Goal: Task Accomplishment & Management: Use online tool/utility

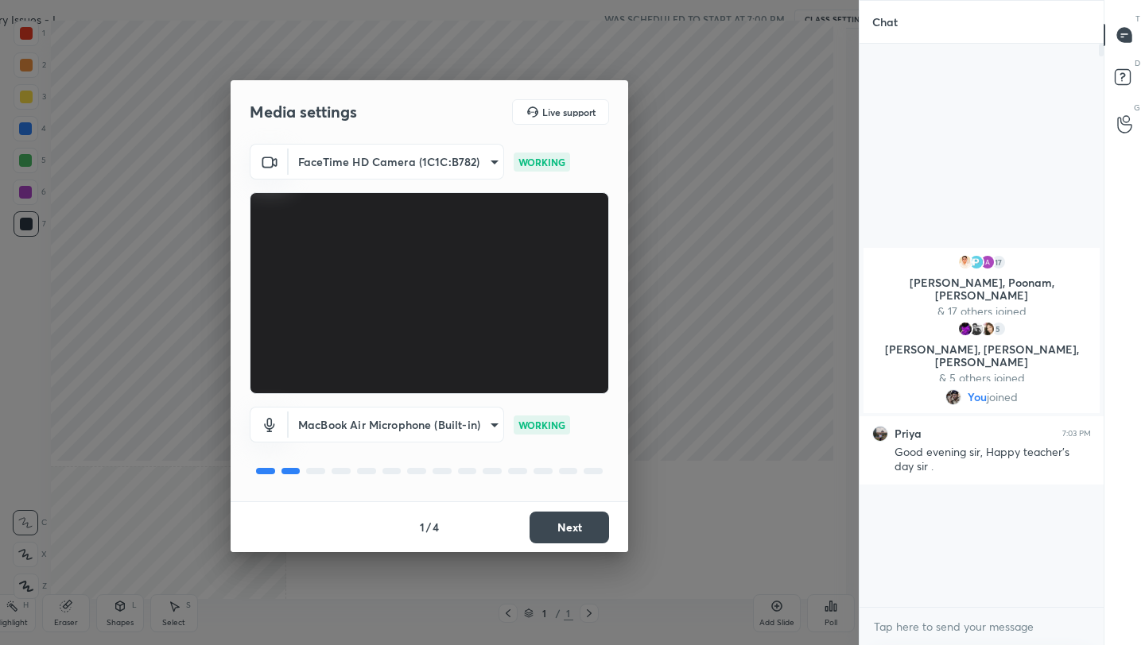
scroll to position [6, 6]
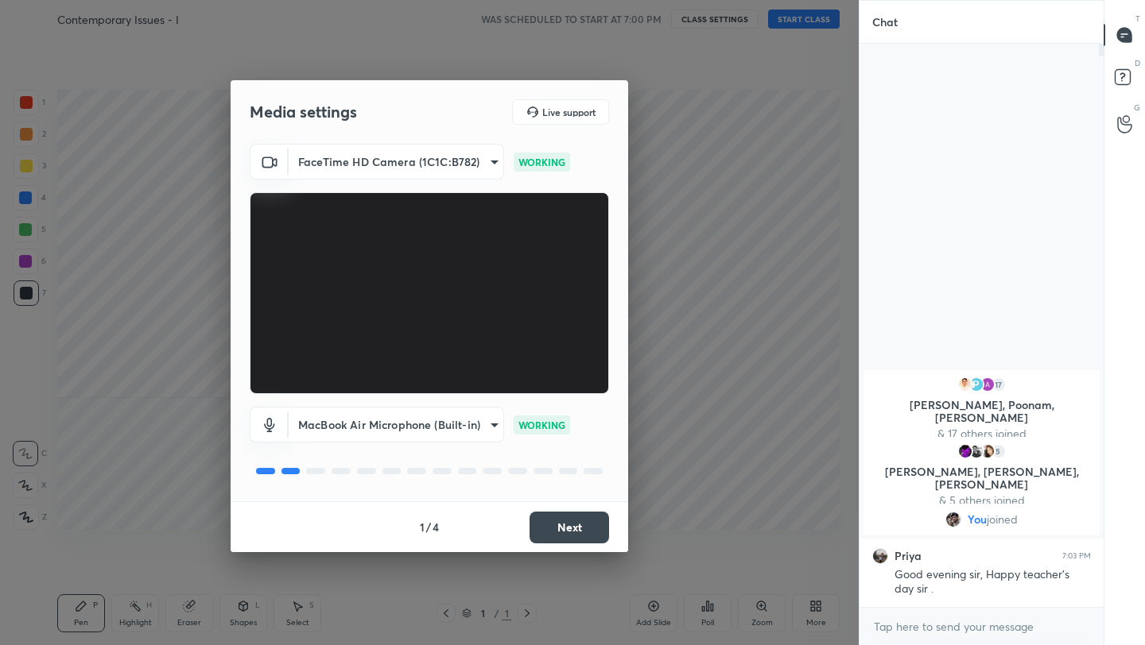
click at [590, 529] on button "Next" at bounding box center [568, 528] width 79 height 32
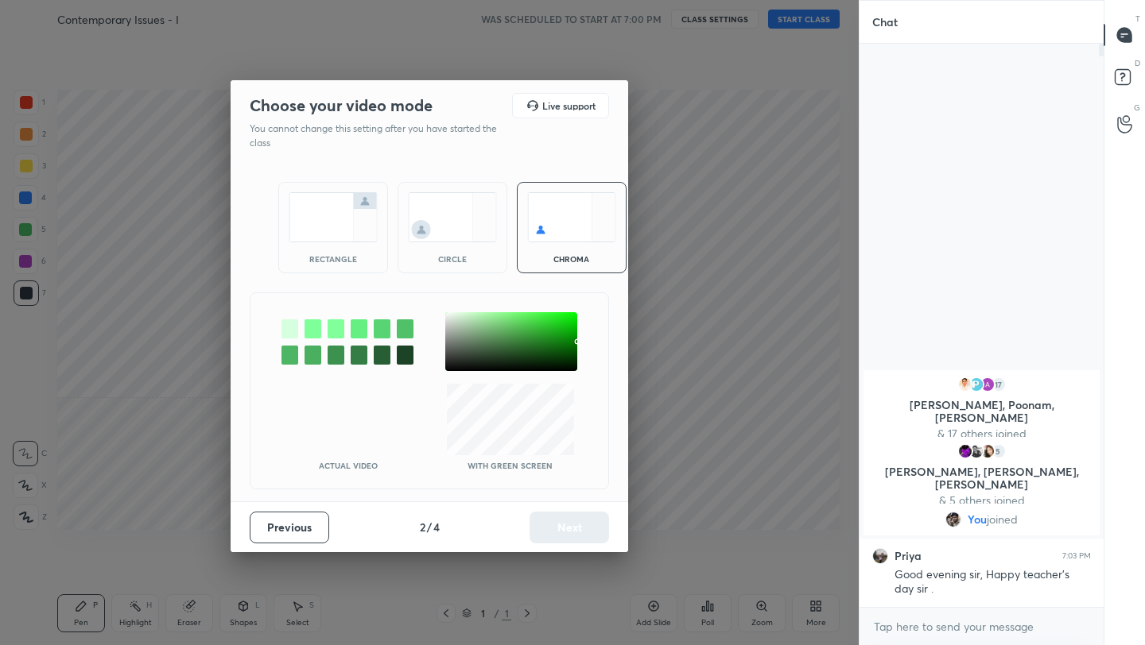
click at [361, 211] on img at bounding box center [333, 217] width 89 height 50
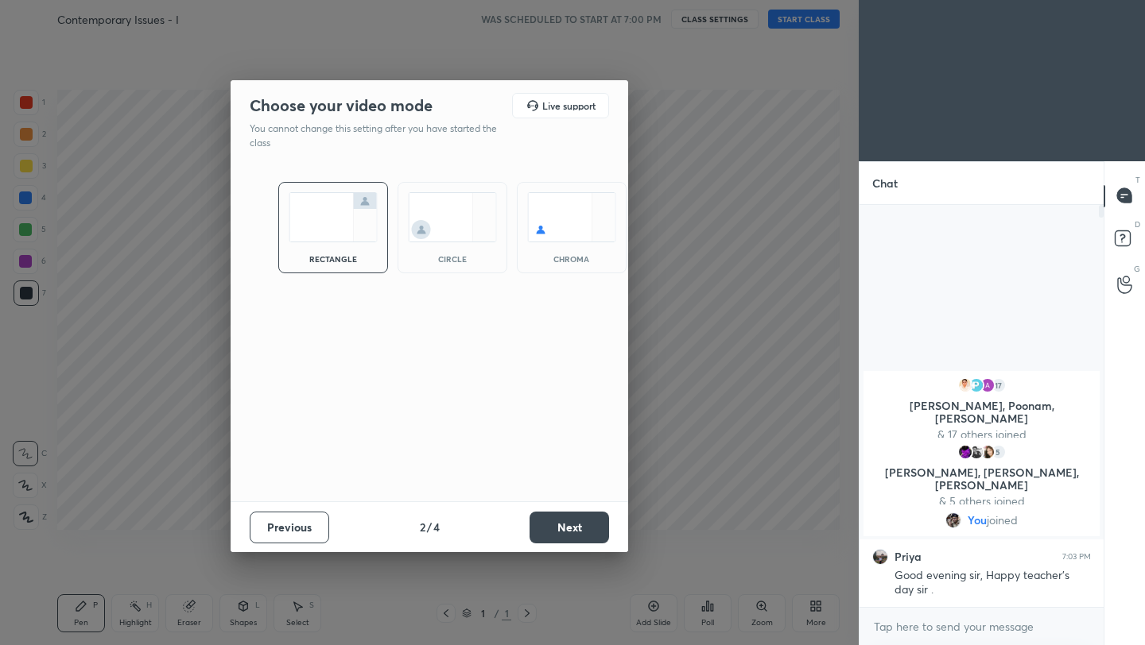
click at [569, 517] on button "Next" at bounding box center [568, 528] width 79 height 32
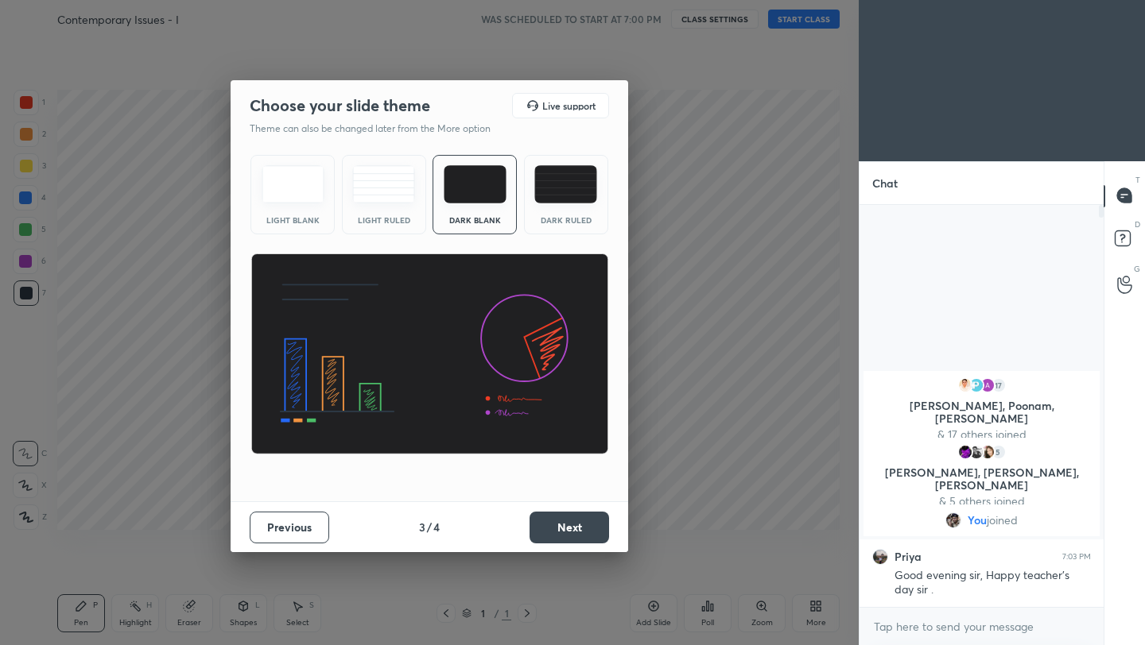
click at [569, 517] on button "Next" at bounding box center [568, 528] width 79 height 32
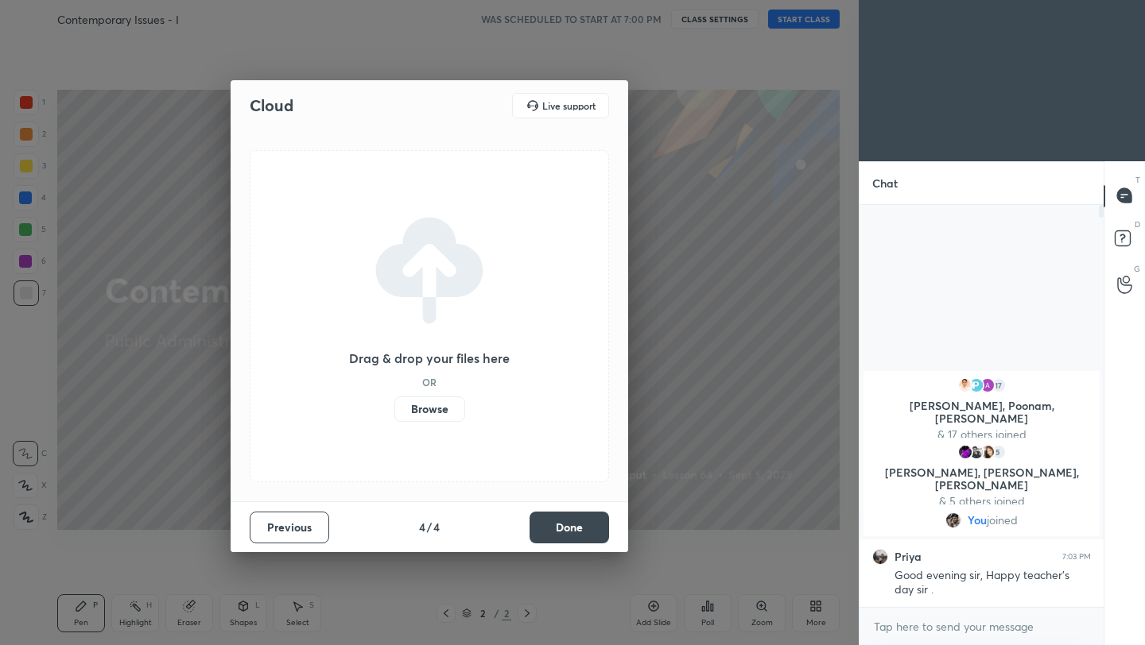
click at [579, 529] on button "Done" at bounding box center [568, 528] width 79 height 32
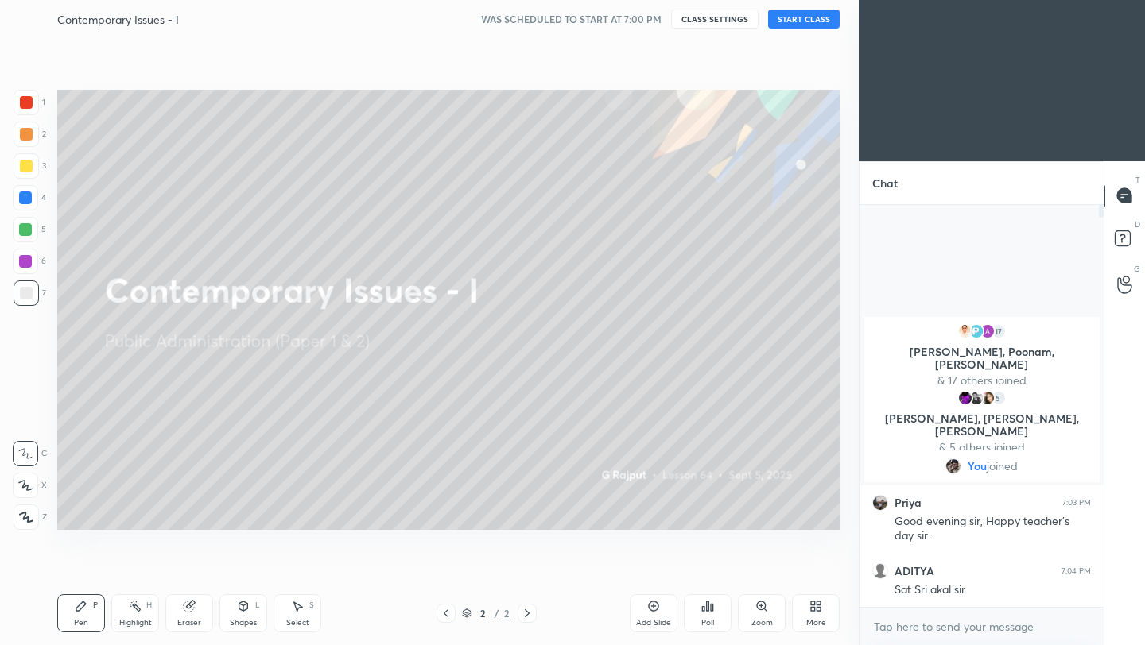
click at [786, 20] on button "START CLASS" at bounding box center [804, 19] width 72 height 19
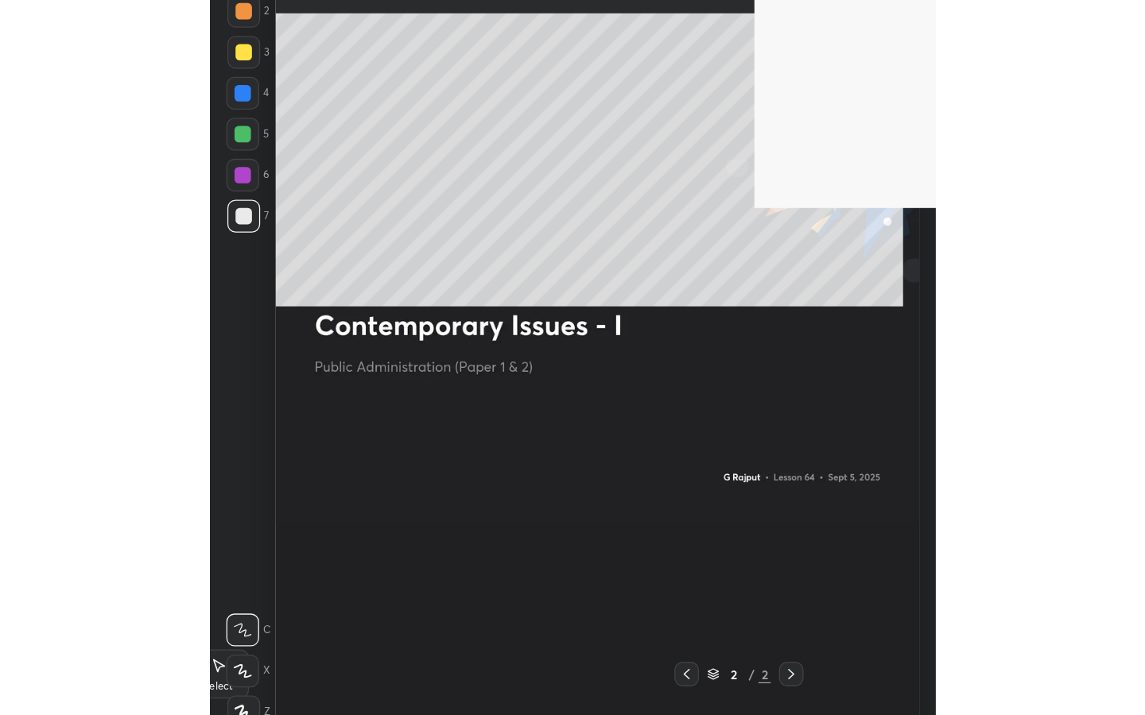
scroll to position [506, 239]
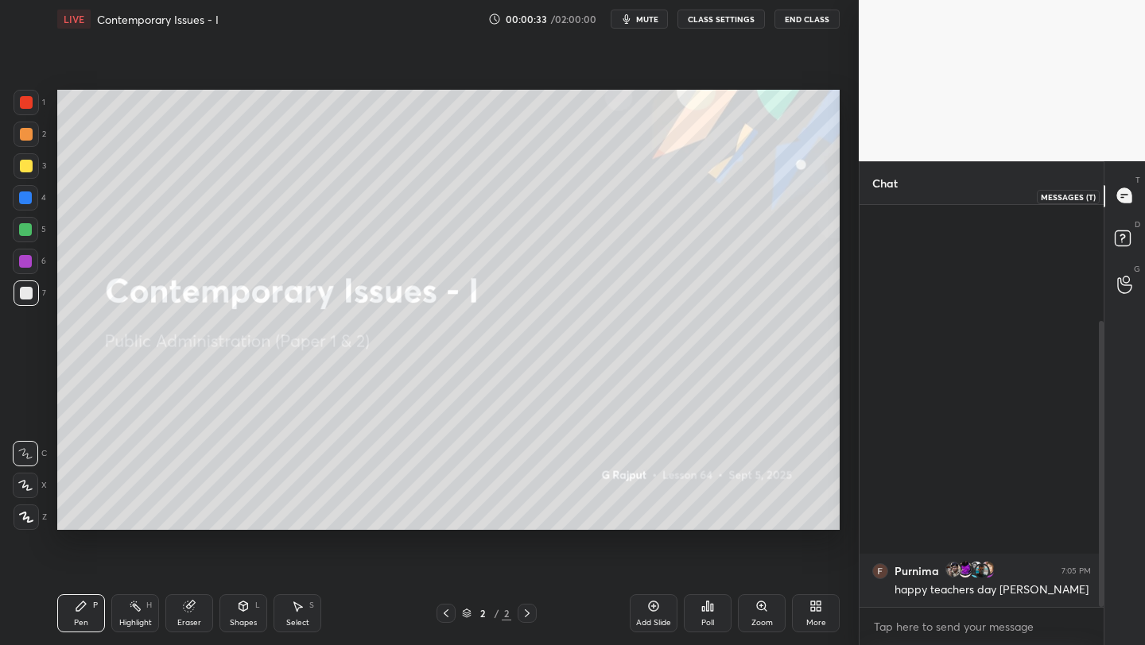
click at [1118, 200] on icon at bounding box center [1124, 196] width 17 height 17
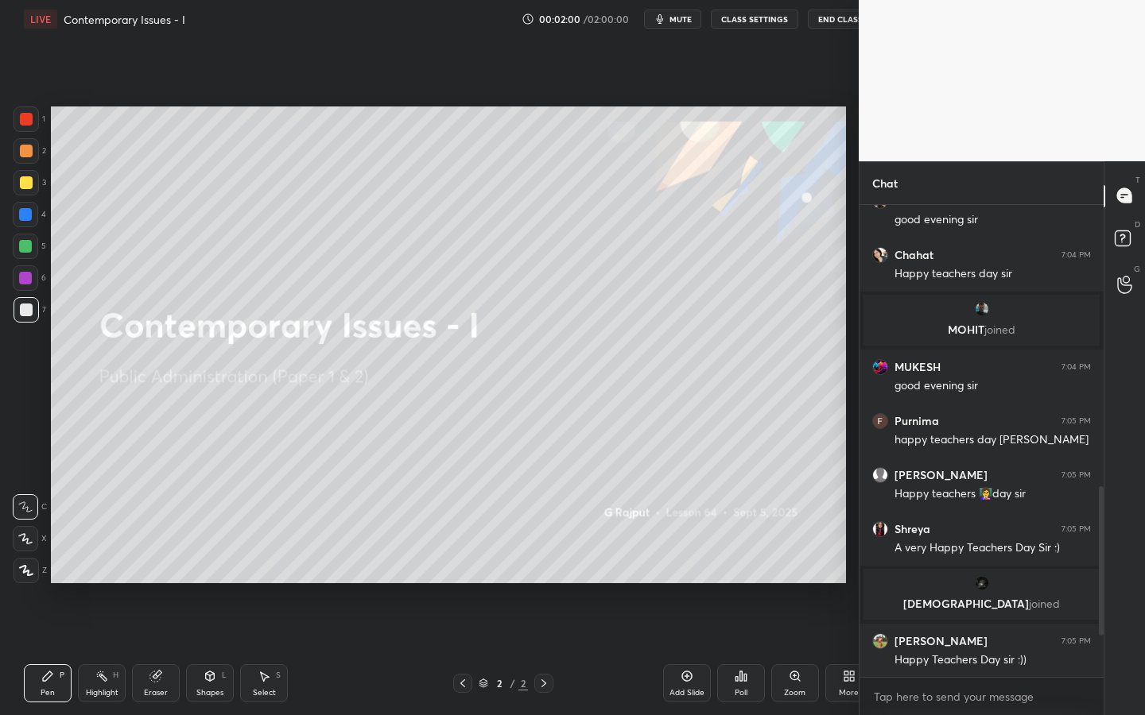
scroll to position [78878, 78673]
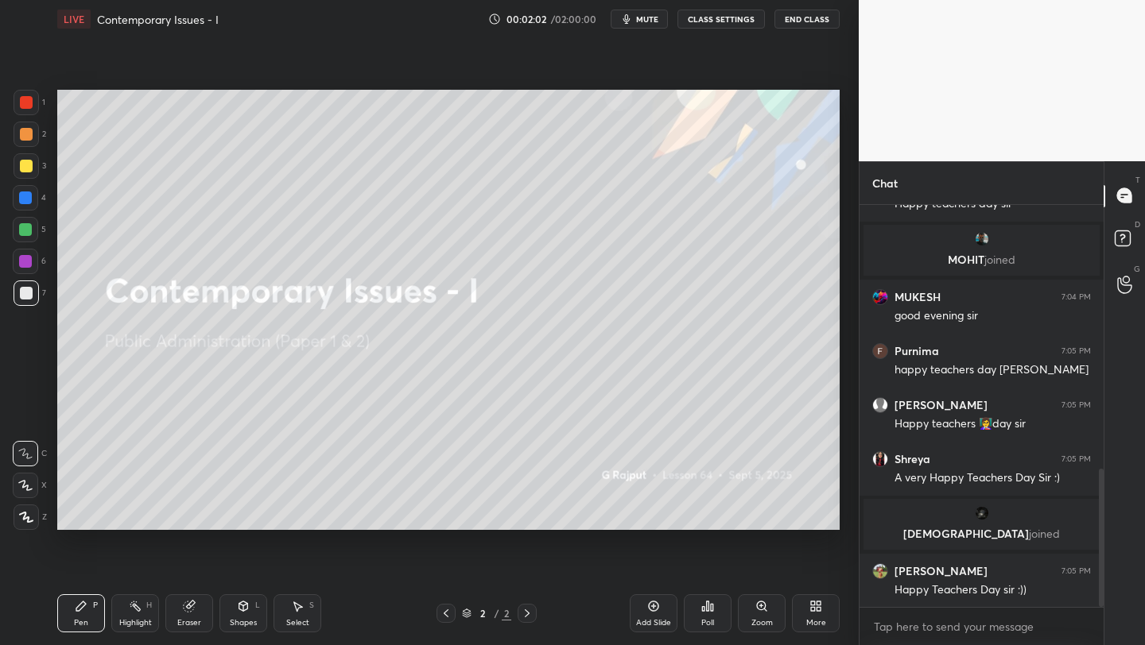
click at [818, 621] on div "More" at bounding box center [816, 623] width 20 height 8
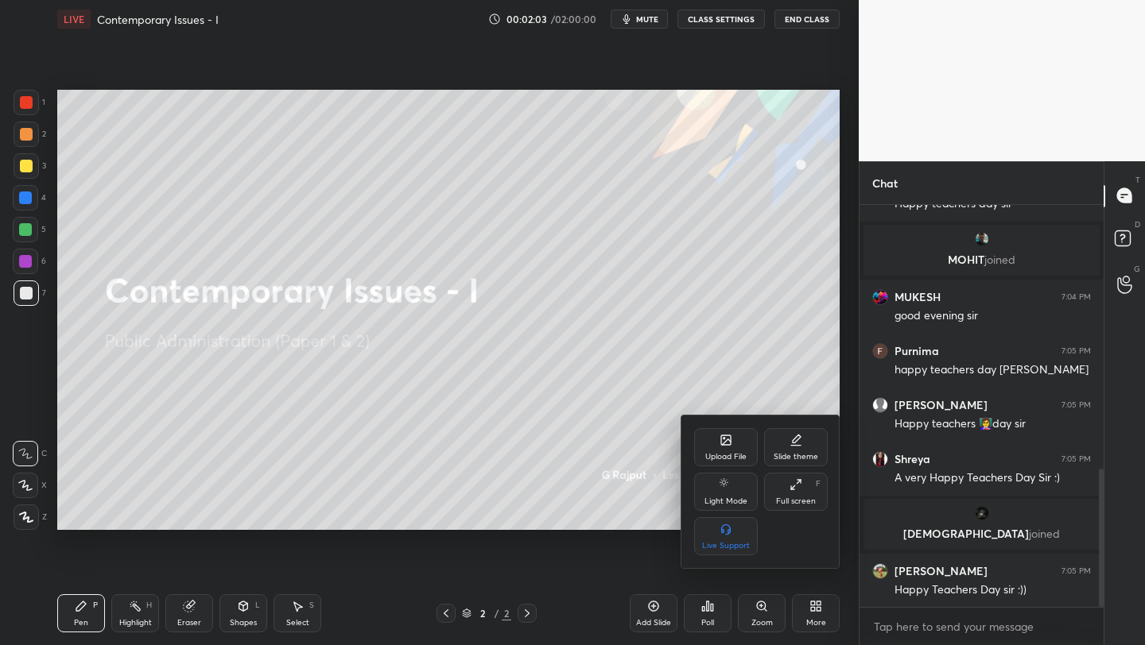
click at [715, 448] on div "Upload File" at bounding box center [726, 447] width 64 height 38
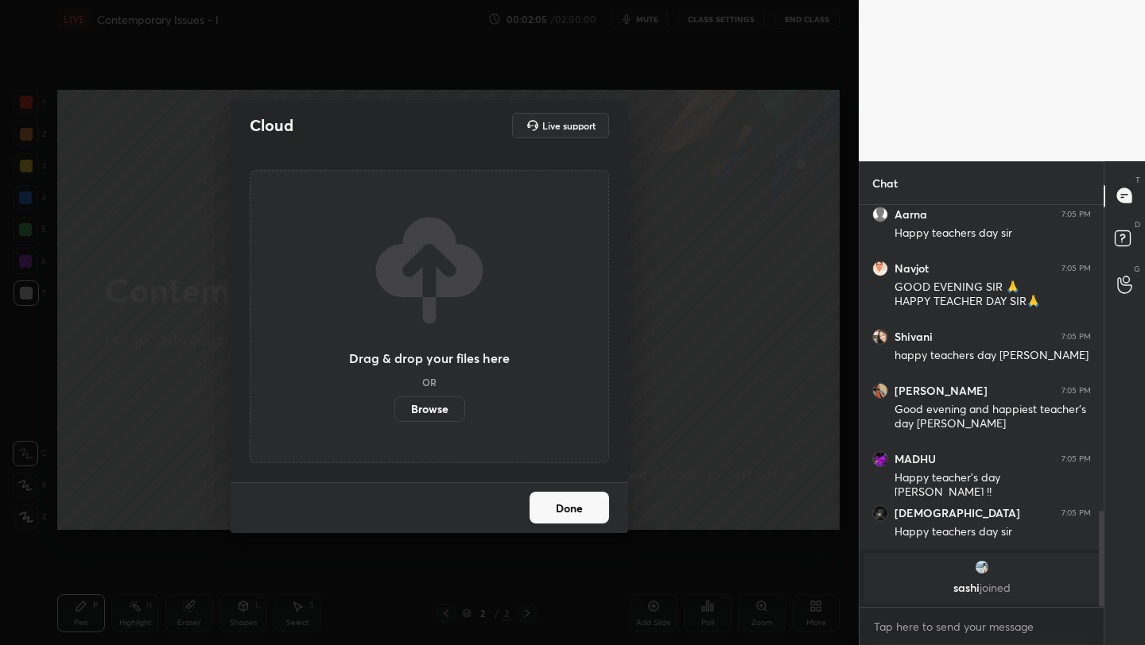
click at [417, 412] on label "Browse" at bounding box center [429, 409] width 71 height 25
click at [394, 412] on input "Browse" at bounding box center [394, 409] width 0 height 25
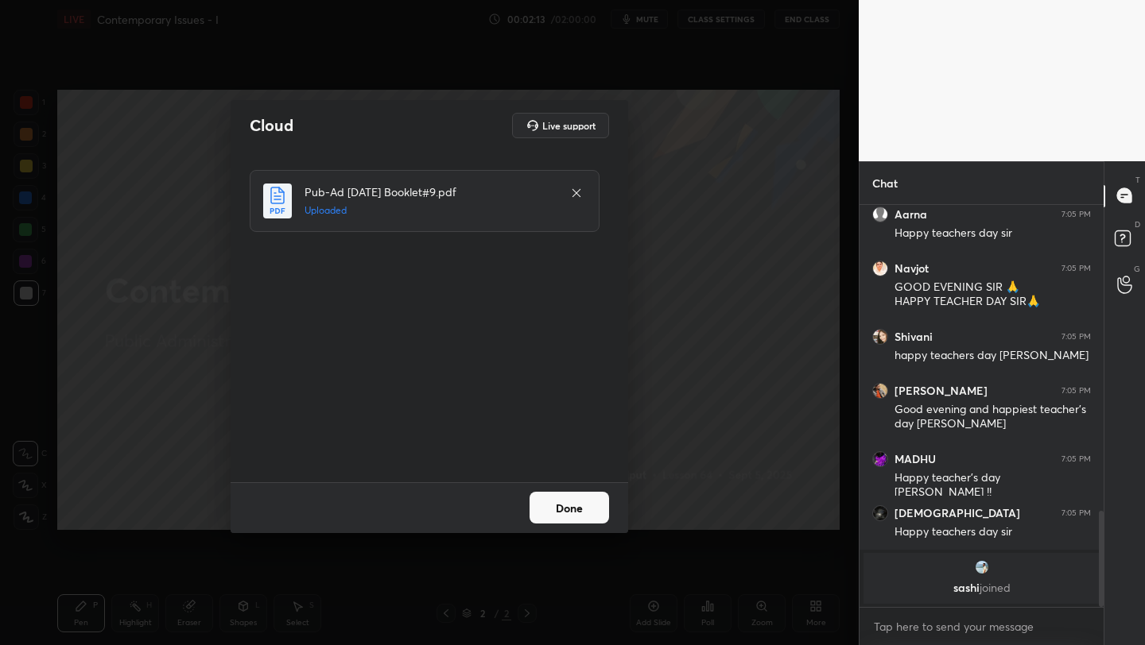
click at [570, 505] on button "Done" at bounding box center [568, 508] width 79 height 32
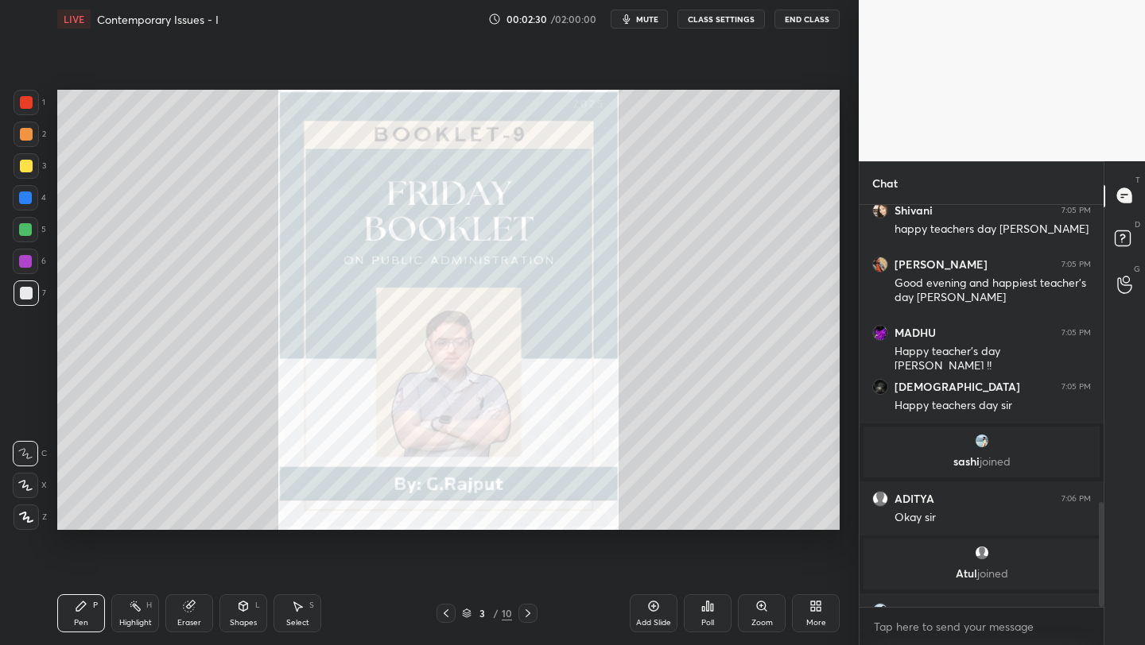
scroll to position [1149, 0]
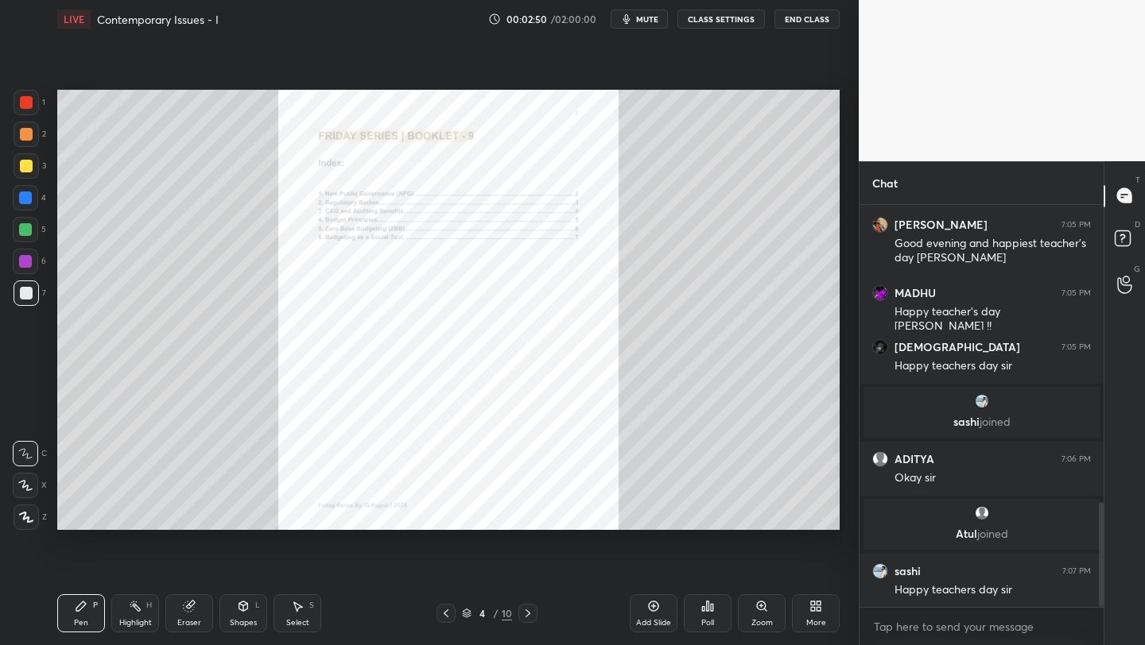
click at [25, 107] on div at bounding box center [26, 102] width 13 height 13
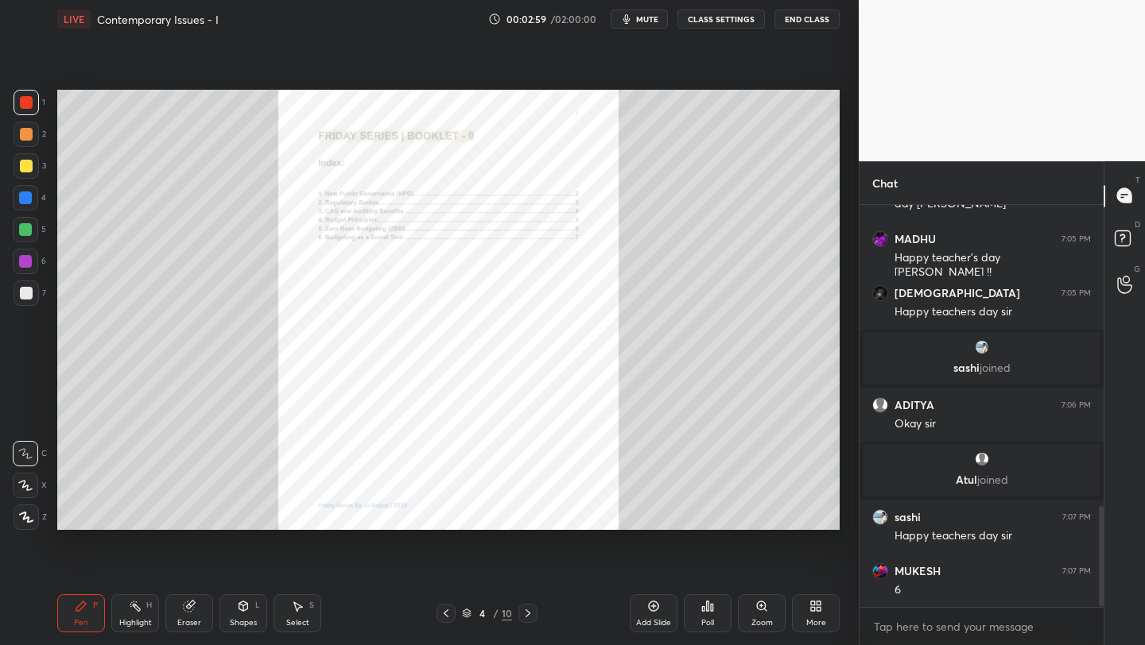
click at [757, 618] on div "Zoom" at bounding box center [762, 614] width 48 height 38
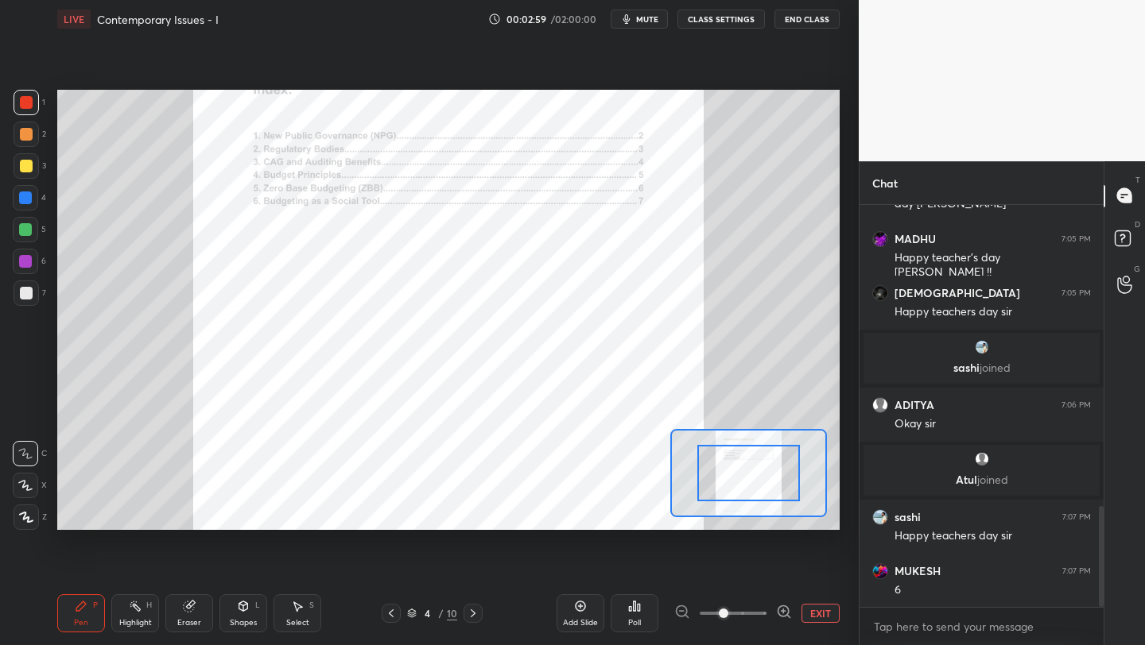
click at [761, 617] on span at bounding box center [733, 614] width 67 height 24
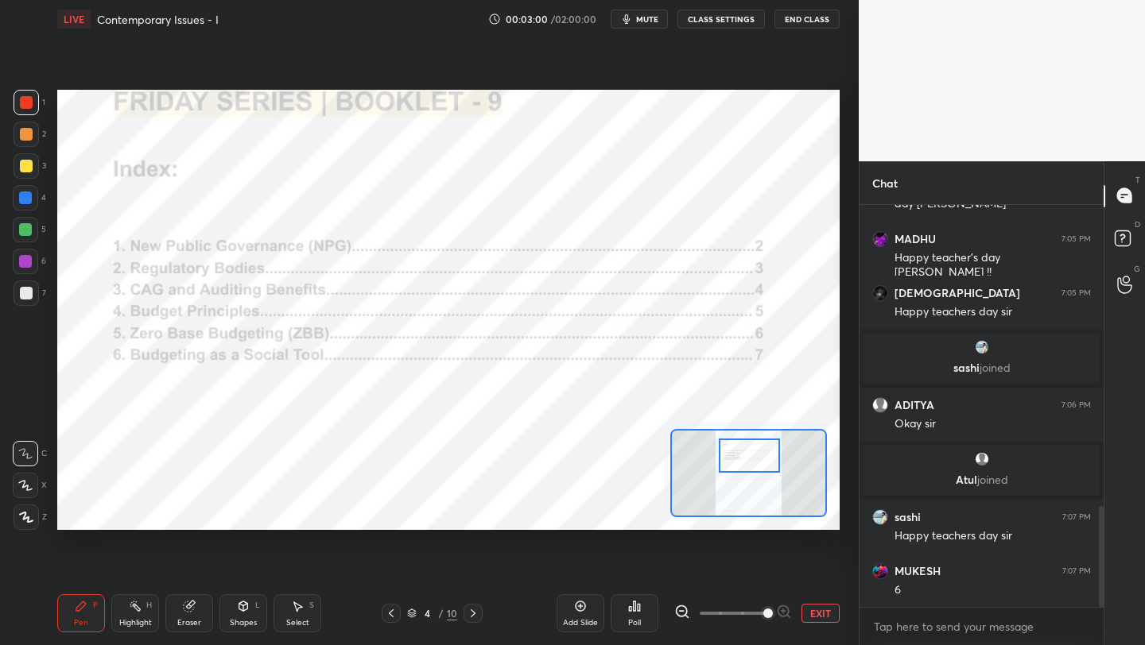
drag, startPoint x: 754, startPoint y: 455, endPoint x: 758, endPoint y: 436, distance: 19.7
click at [754, 446] on div at bounding box center [749, 456] width 61 height 34
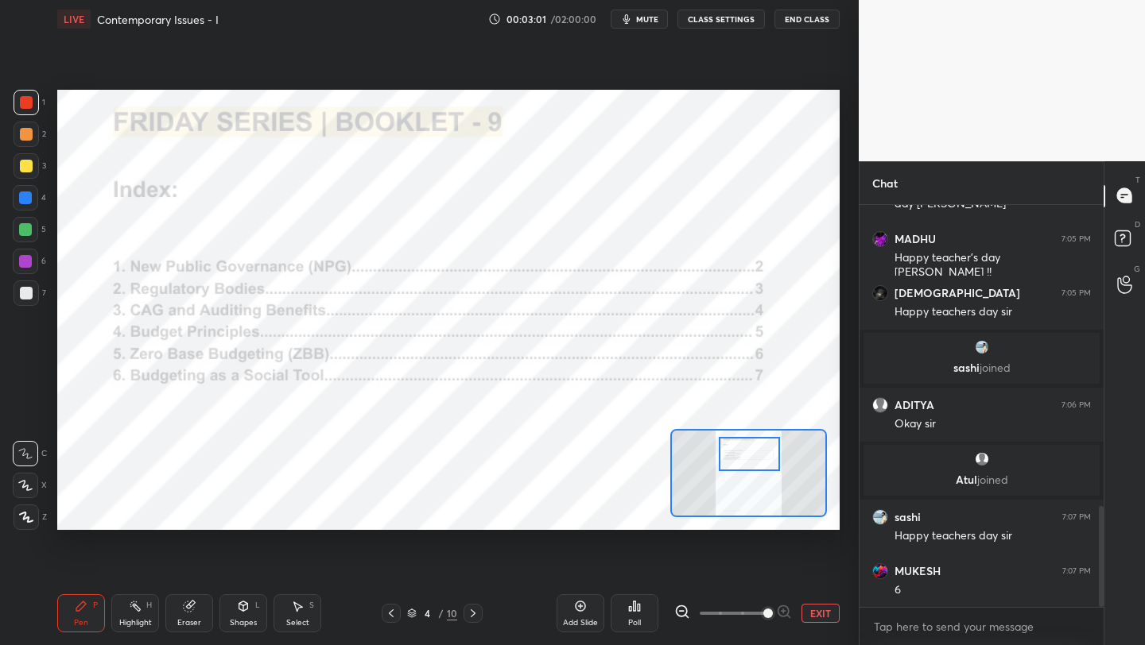
click at [31, 103] on div at bounding box center [26, 102] width 13 height 13
click at [33, 517] on div at bounding box center [26, 517] width 25 height 25
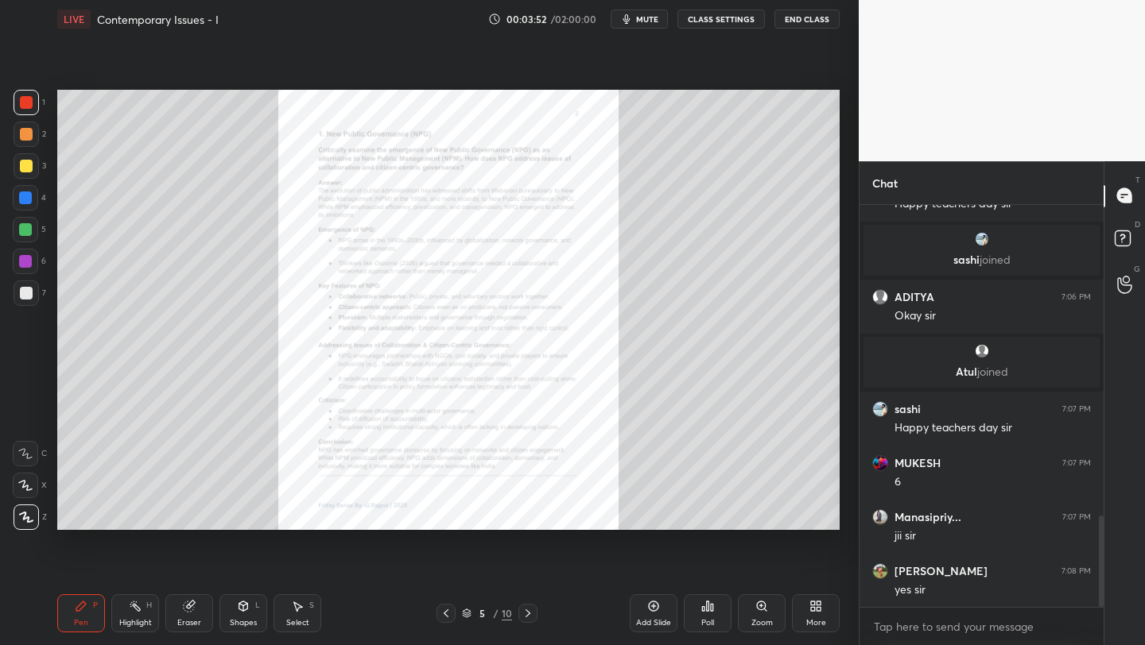
scroll to position [1379, 0]
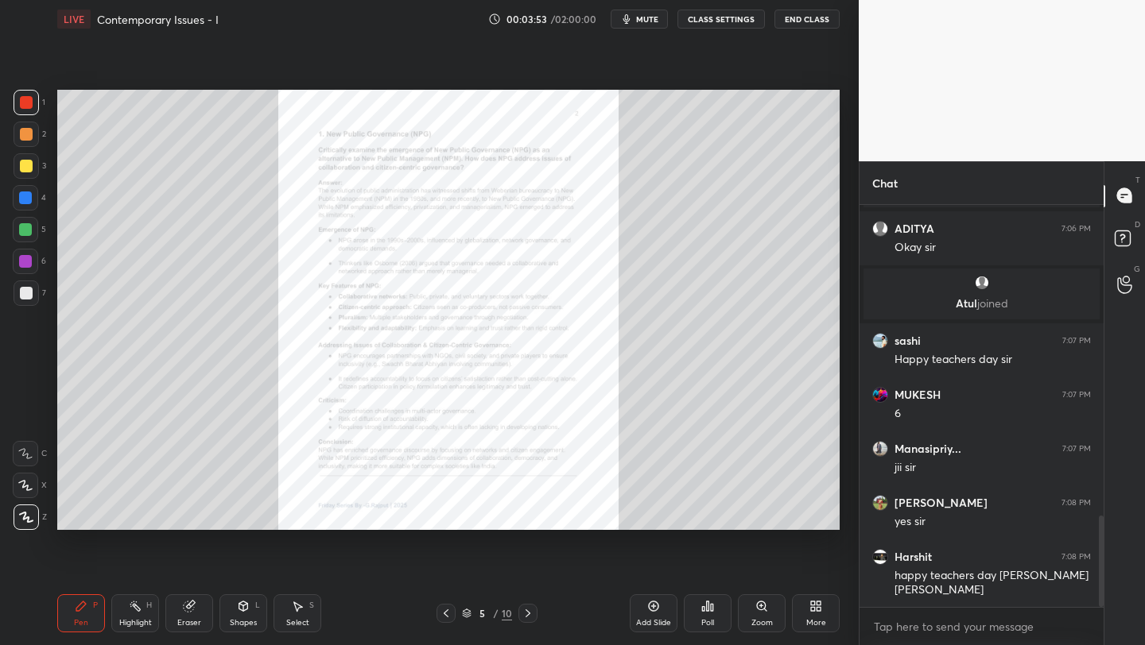
click at [760, 614] on div "Zoom" at bounding box center [762, 614] width 48 height 38
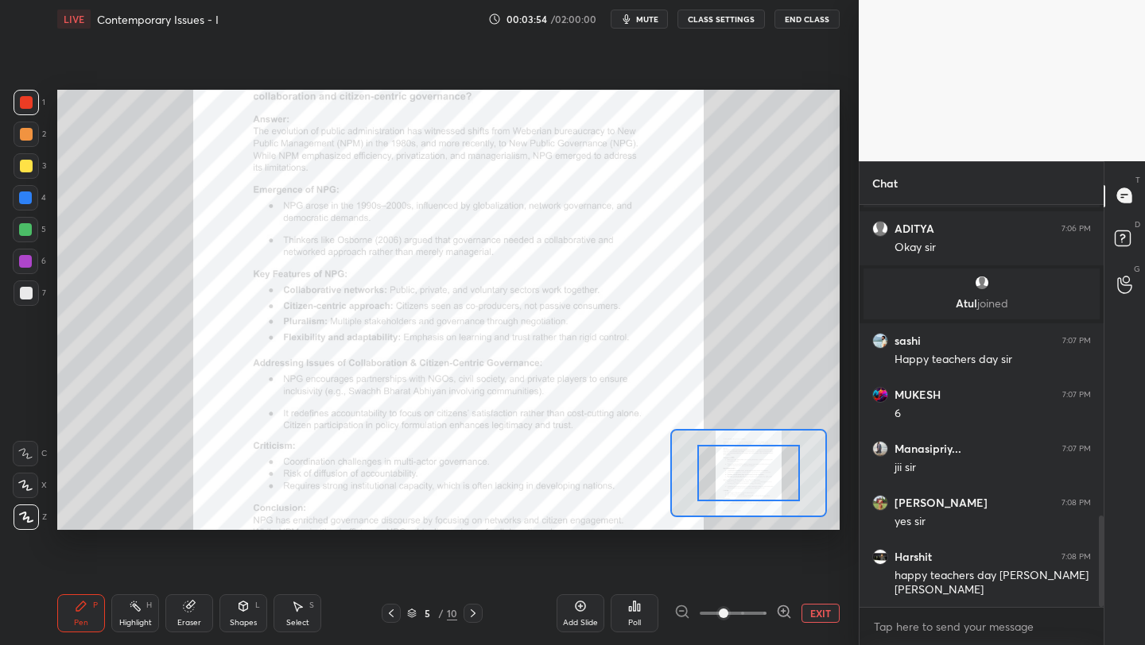
click at [760, 614] on span at bounding box center [733, 614] width 67 height 24
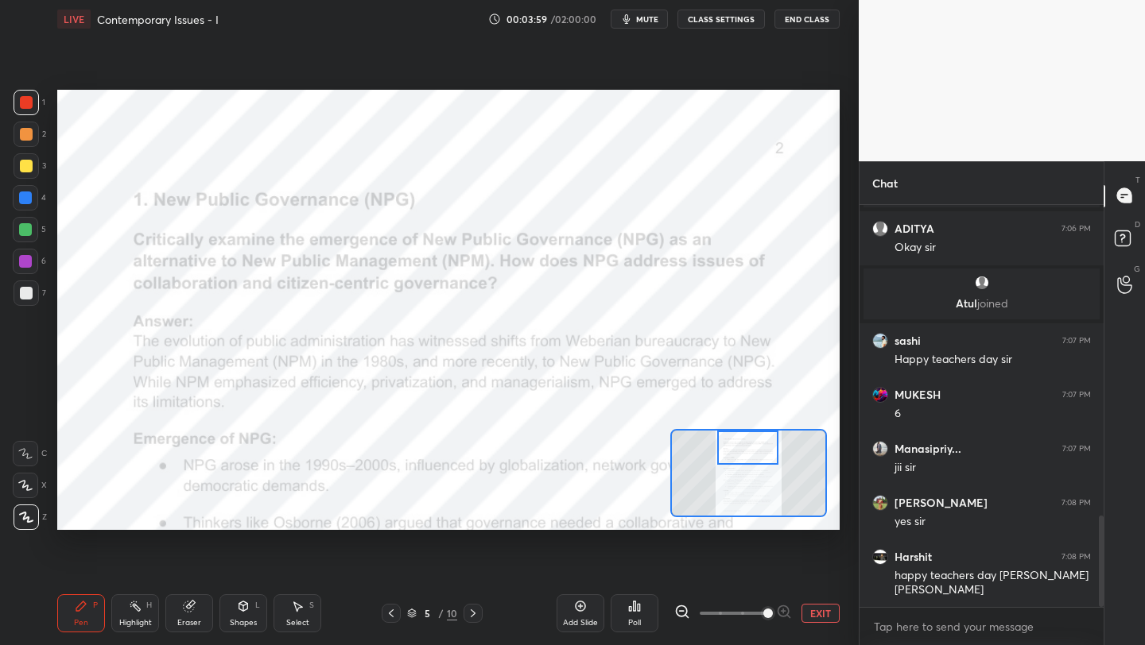
drag, startPoint x: 752, startPoint y: 467, endPoint x: 751, endPoint y: 442, distance: 25.4
click at [751, 442] on div at bounding box center [747, 448] width 61 height 34
click at [21, 107] on div at bounding box center [26, 102] width 13 height 13
drag, startPoint x: 26, startPoint y: 517, endPoint x: 45, endPoint y: 488, distance: 34.4
click at [26, 517] on icon at bounding box center [26, 518] width 13 height 10
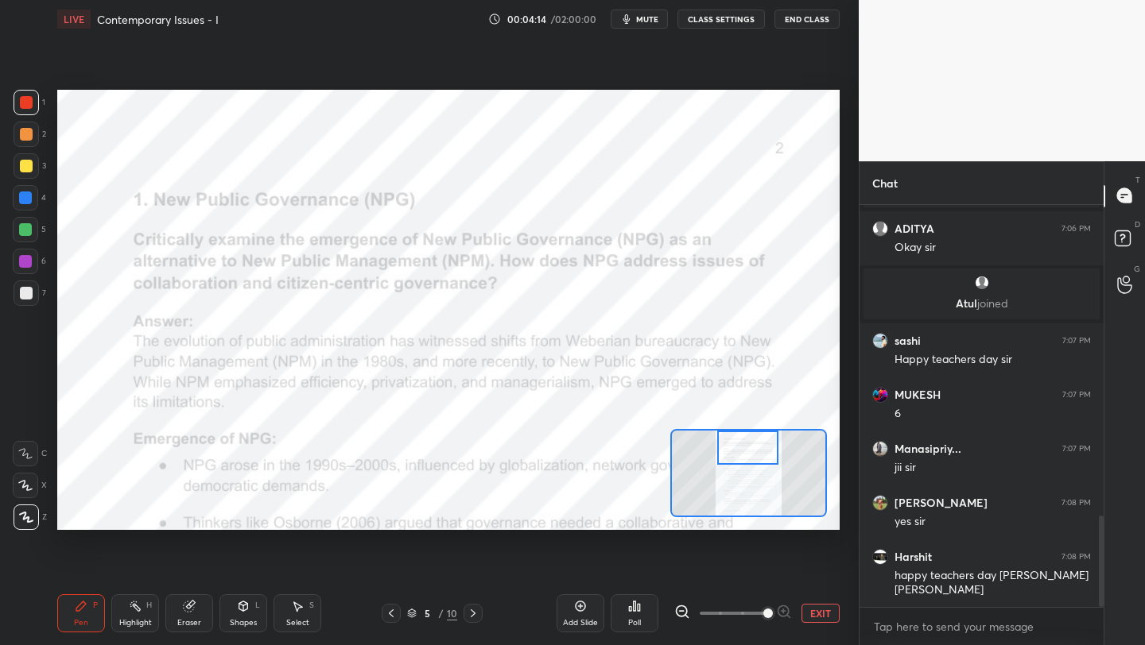
drag, startPoint x: 29, startPoint y: 231, endPoint x: 56, endPoint y: 228, distance: 27.2
click at [29, 231] on div at bounding box center [25, 229] width 13 height 13
click at [29, 447] on div at bounding box center [25, 453] width 25 height 25
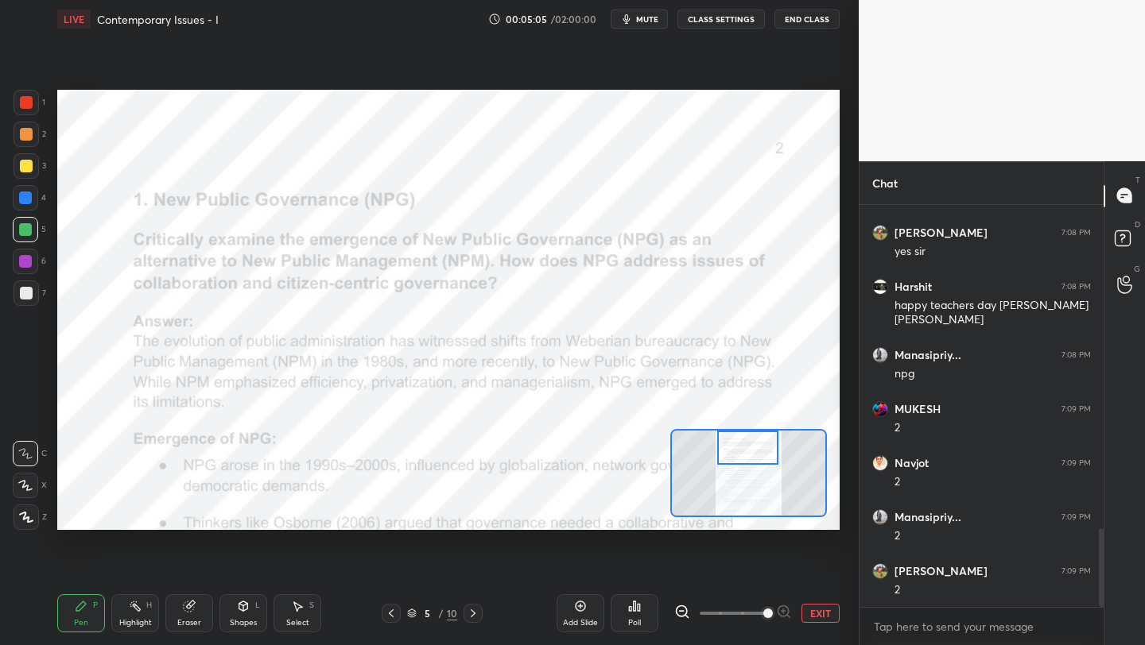
scroll to position [1758, 0]
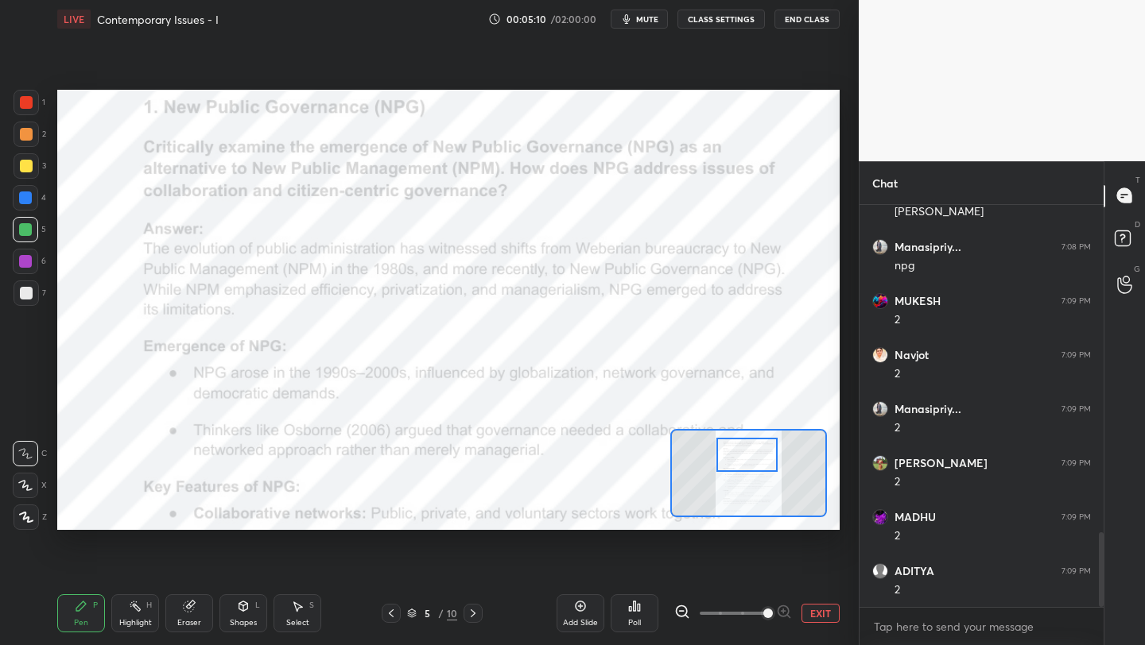
drag, startPoint x: 769, startPoint y: 452, endPoint x: 769, endPoint y: 467, distance: 15.1
click at [768, 459] on div at bounding box center [746, 455] width 61 height 34
click at [818, 611] on button "EXIT" at bounding box center [820, 613] width 38 height 19
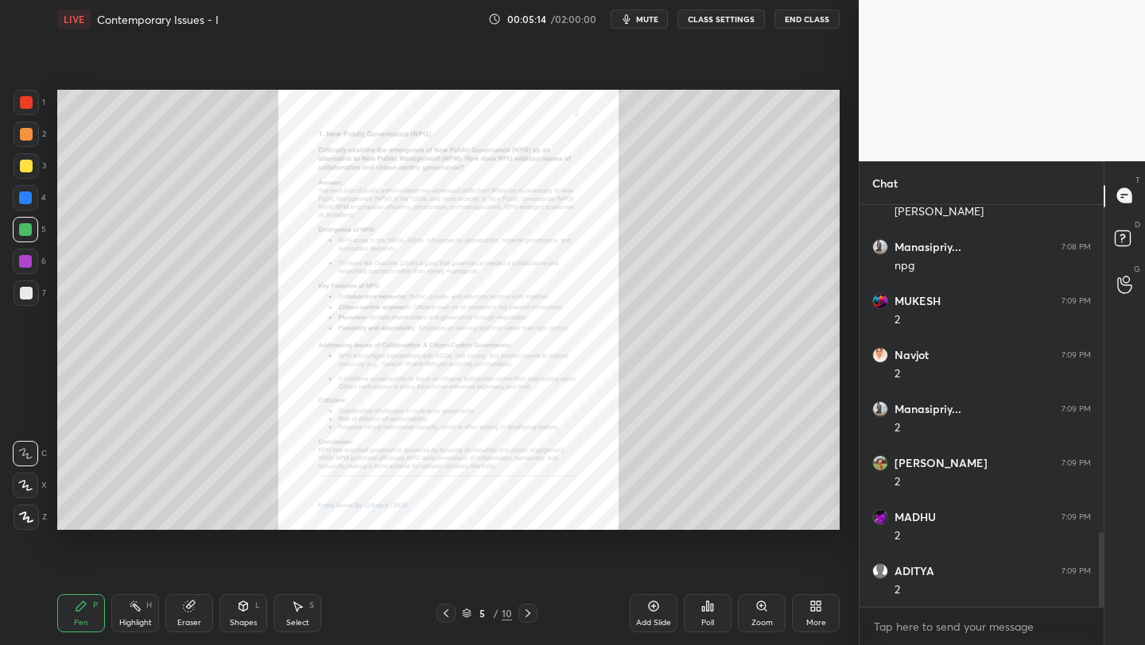
click at [33, 132] on div at bounding box center [26, 134] width 25 height 25
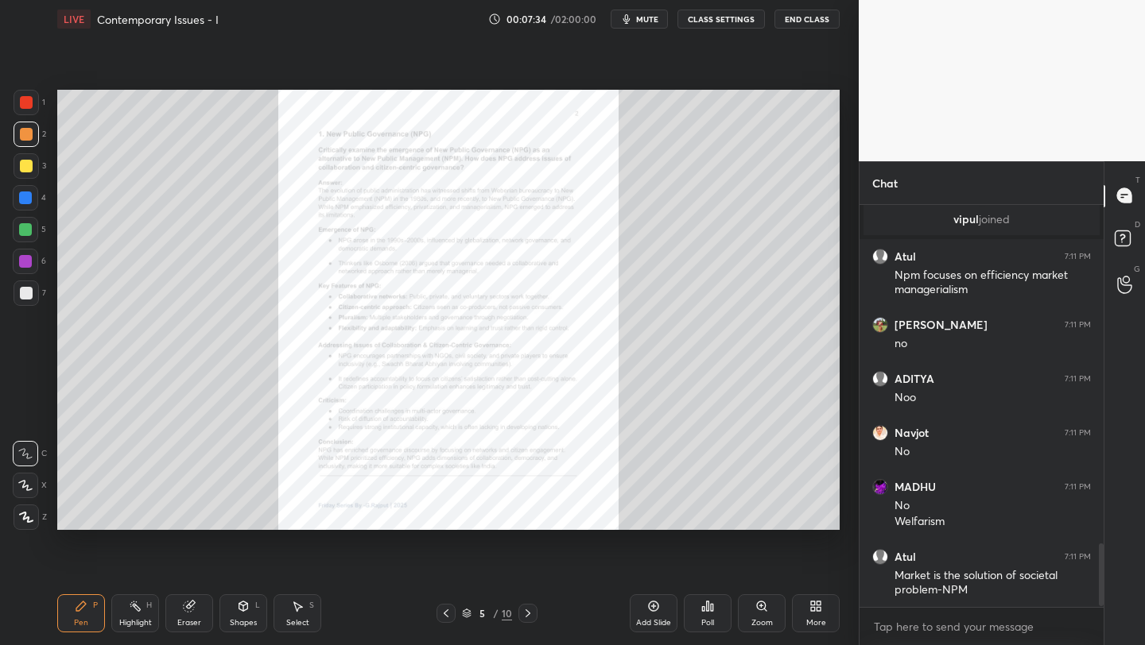
scroll to position [2218, 0]
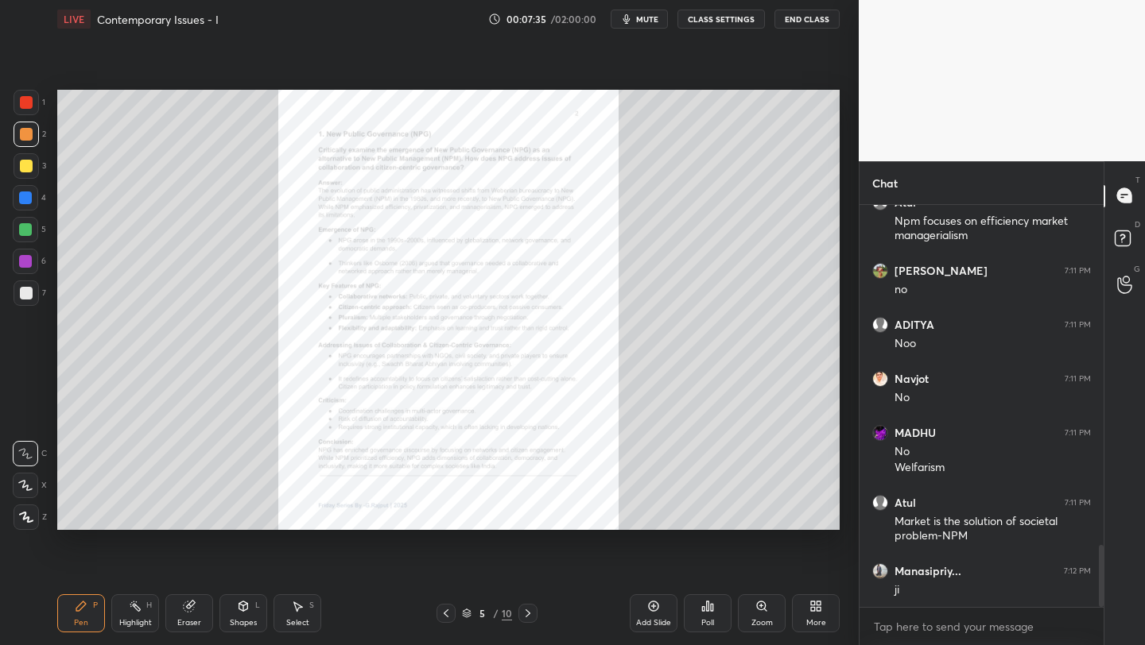
click at [655, 614] on div "Add Slide" at bounding box center [654, 614] width 48 height 38
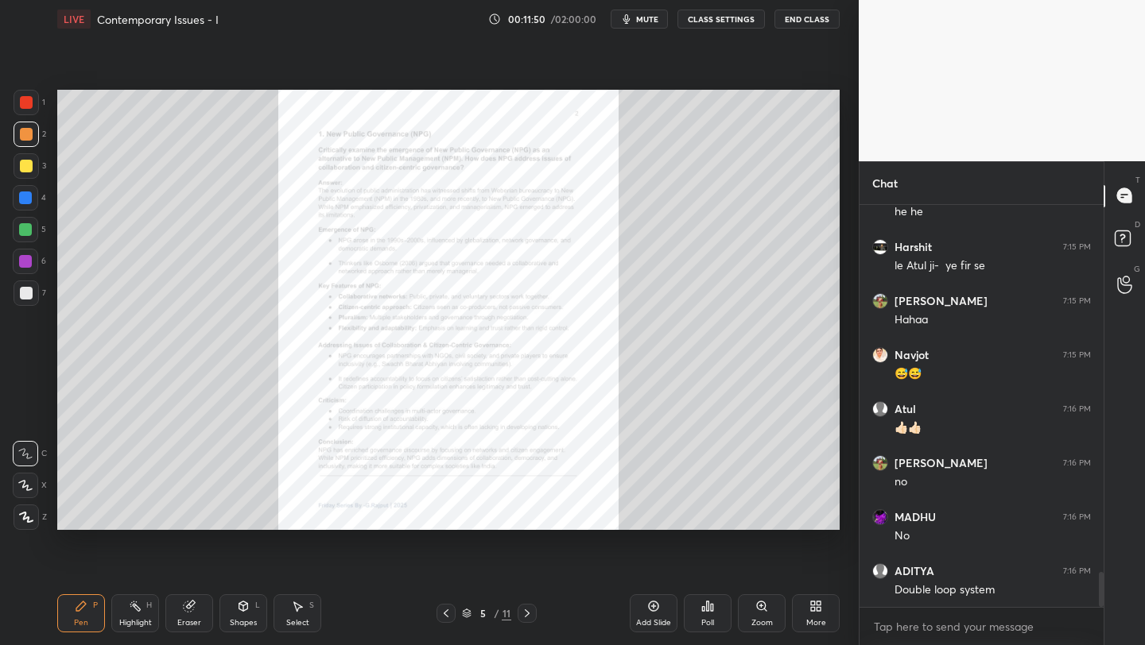
scroll to position [4262, 0]
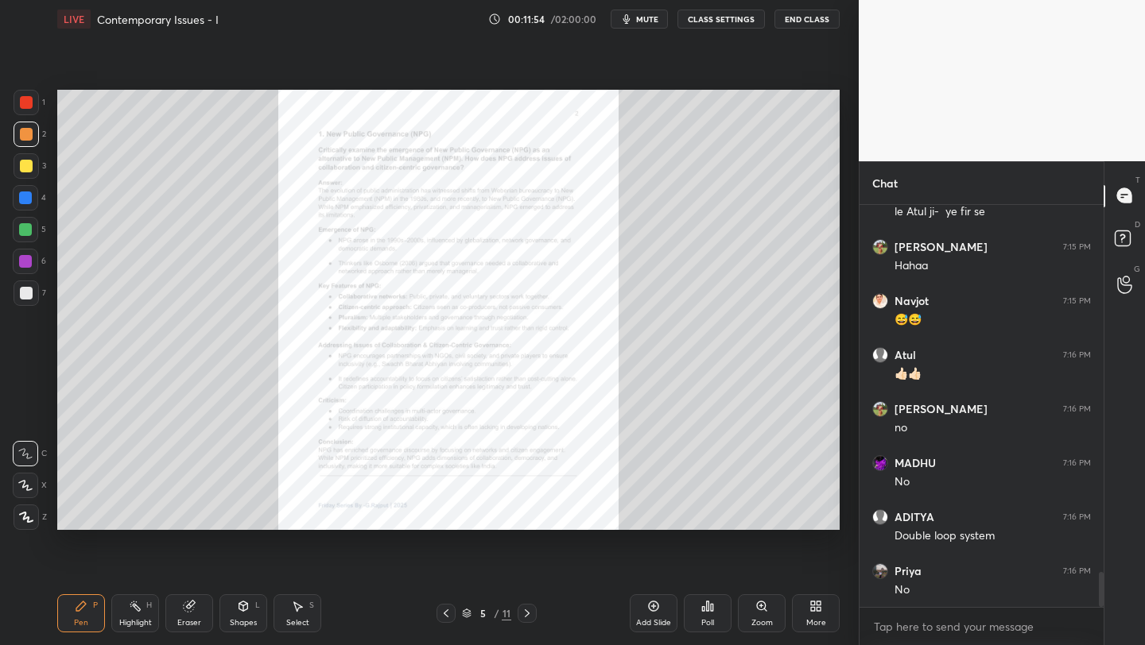
click at [753, 623] on div "Zoom" at bounding box center [761, 623] width 21 height 8
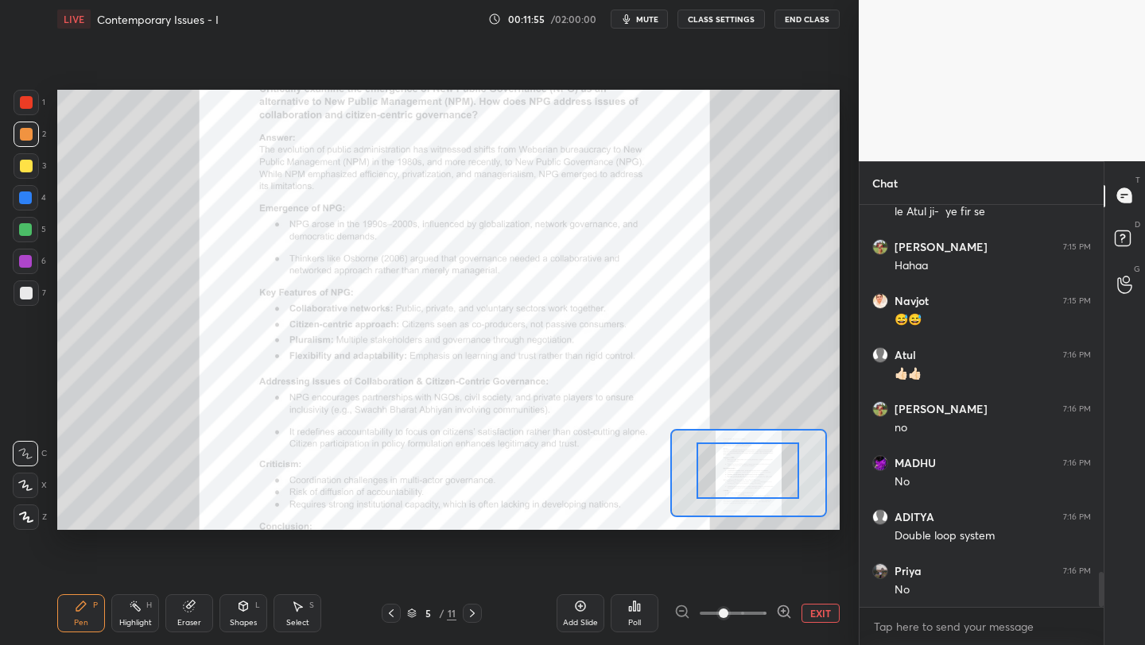
drag, startPoint x: 747, startPoint y: 471, endPoint x: 753, endPoint y: 465, distance: 8.5
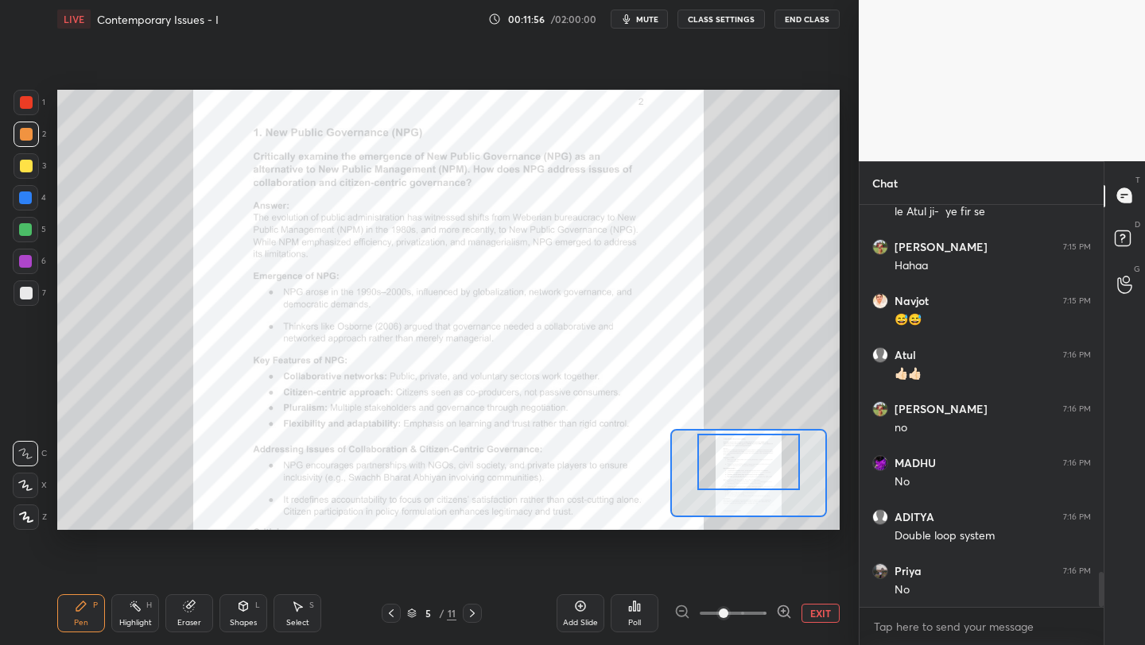
drag, startPoint x: 753, startPoint y: 465, endPoint x: 745, endPoint y: 463, distance: 8.1
click at [754, 456] on div at bounding box center [748, 462] width 103 height 56
click at [25, 100] on div at bounding box center [26, 102] width 13 height 13
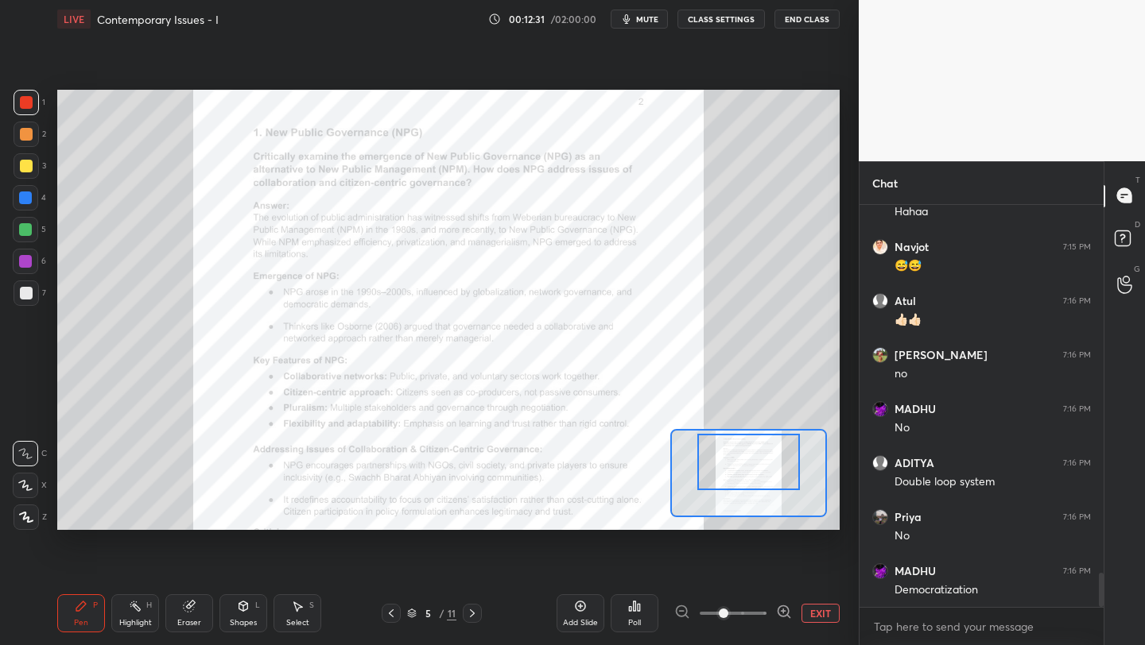
scroll to position [4370, 0]
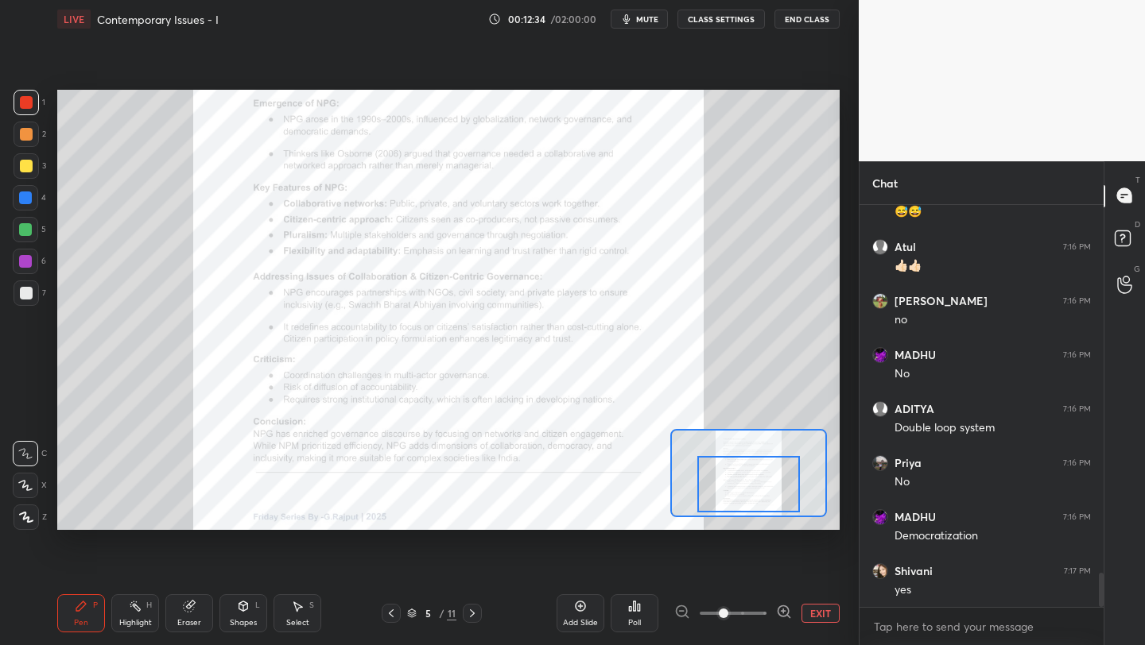
drag, startPoint x: 758, startPoint y: 465, endPoint x: 758, endPoint y: 485, distance: 19.9
click at [757, 486] on div at bounding box center [748, 484] width 103 height 56
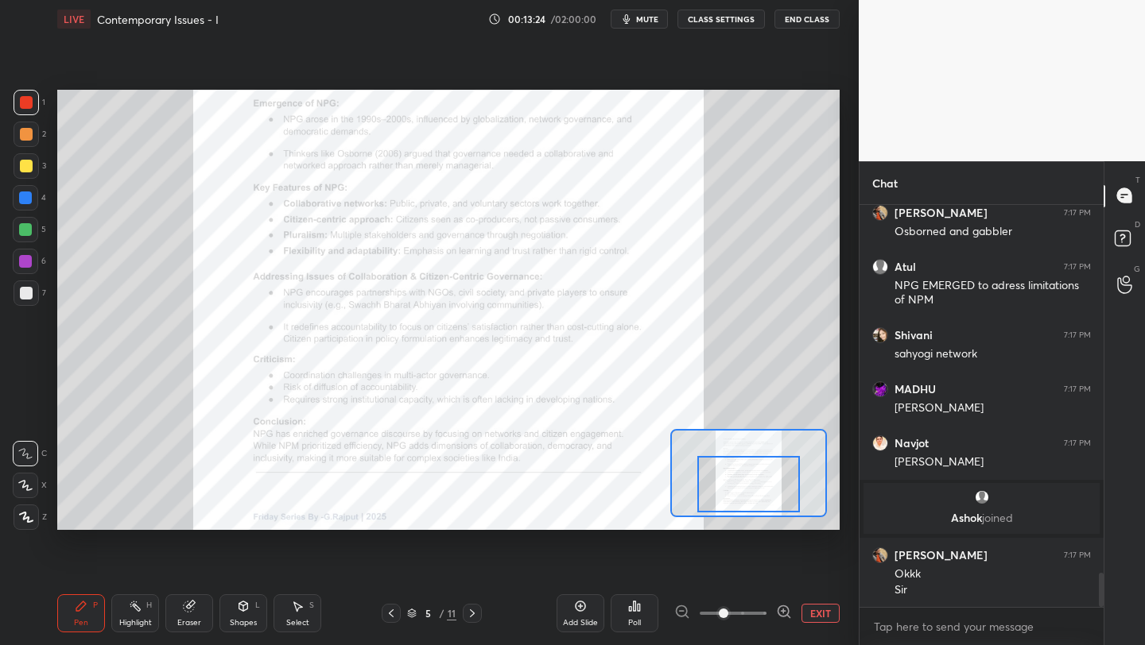
scroll to position [4383, 0]
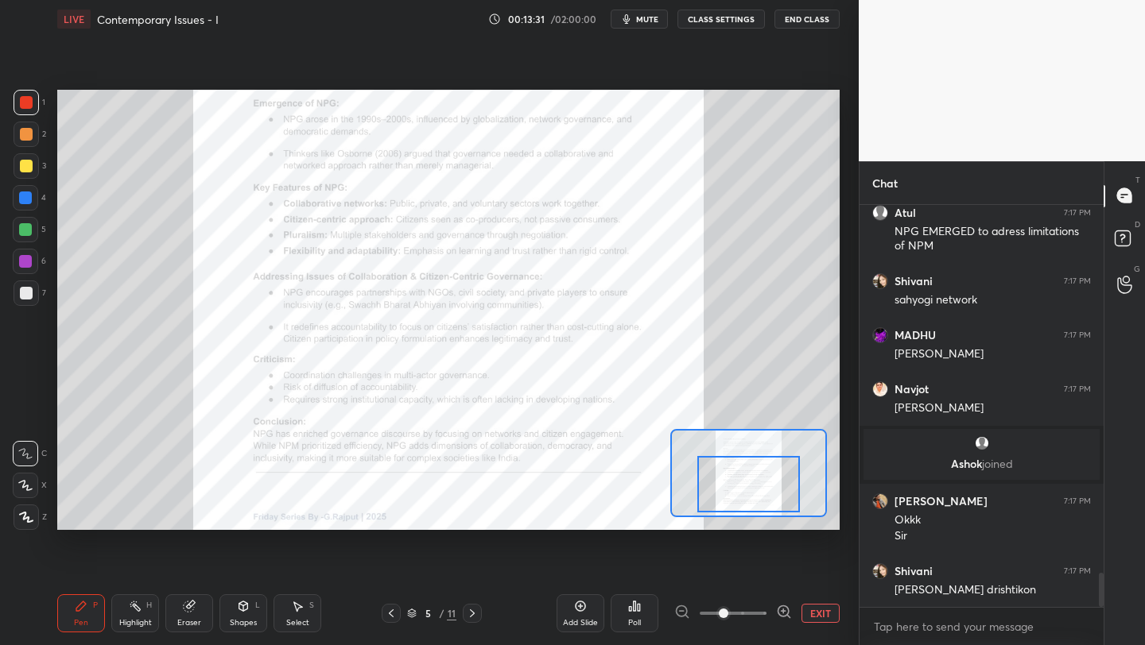
click at [744, 612] on span at bounding box center [733, 614] width 67 height 24
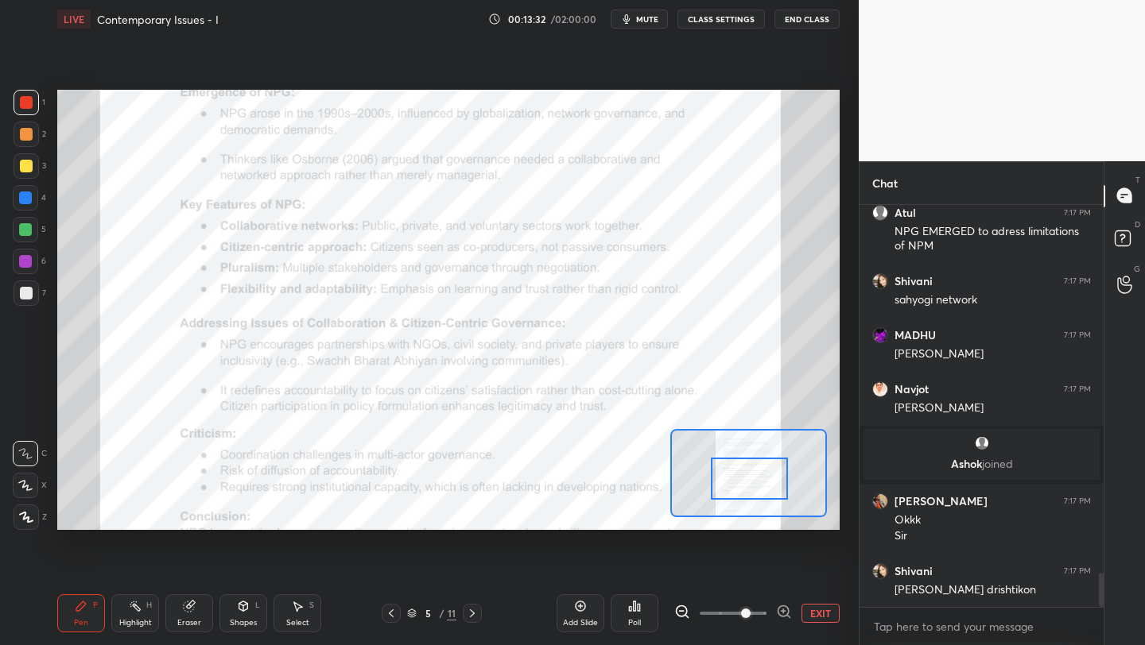
scroll to position [4441, 0]
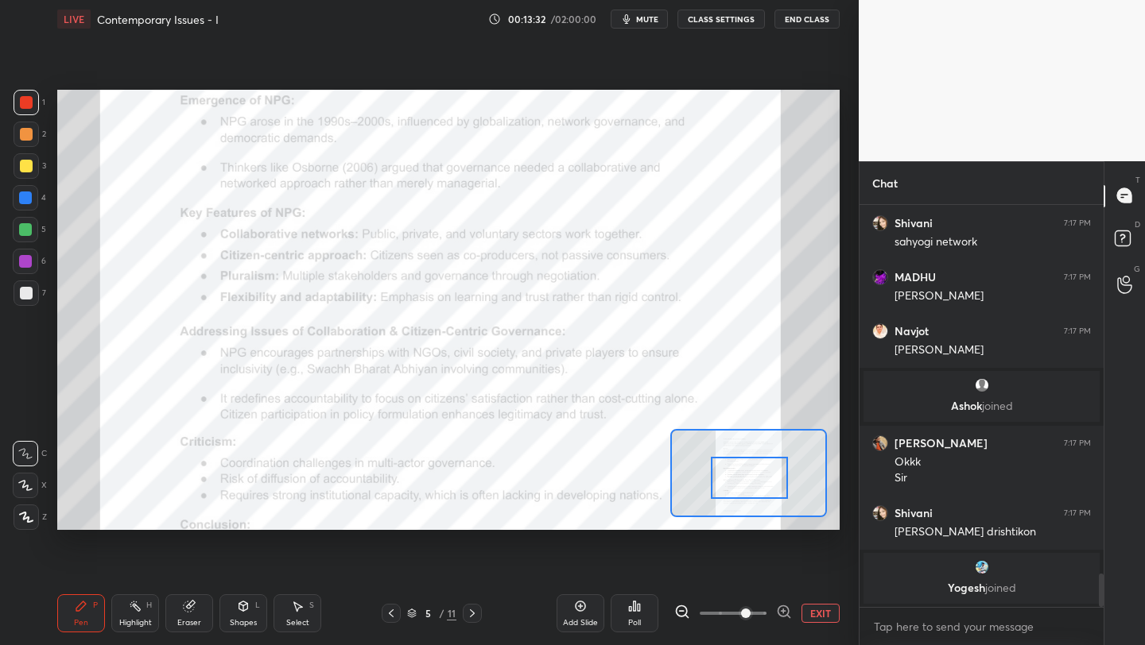
drag, startPoint x: 750, startPoint y: 477, endPoint x: 754, endPoint y: 465, distance: 12.3
click at [751, 471] on div at bounding box center [749, 478] width 76 height 42
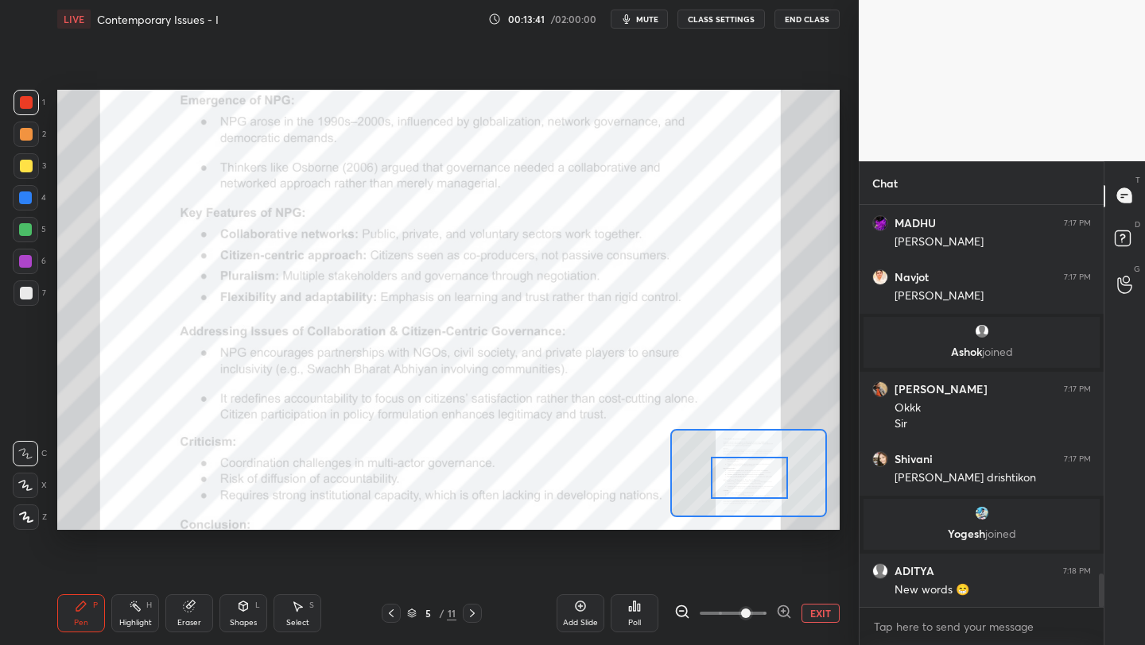
click at [33, 103] on div at bounding box center [26, 102] width 25 height 25
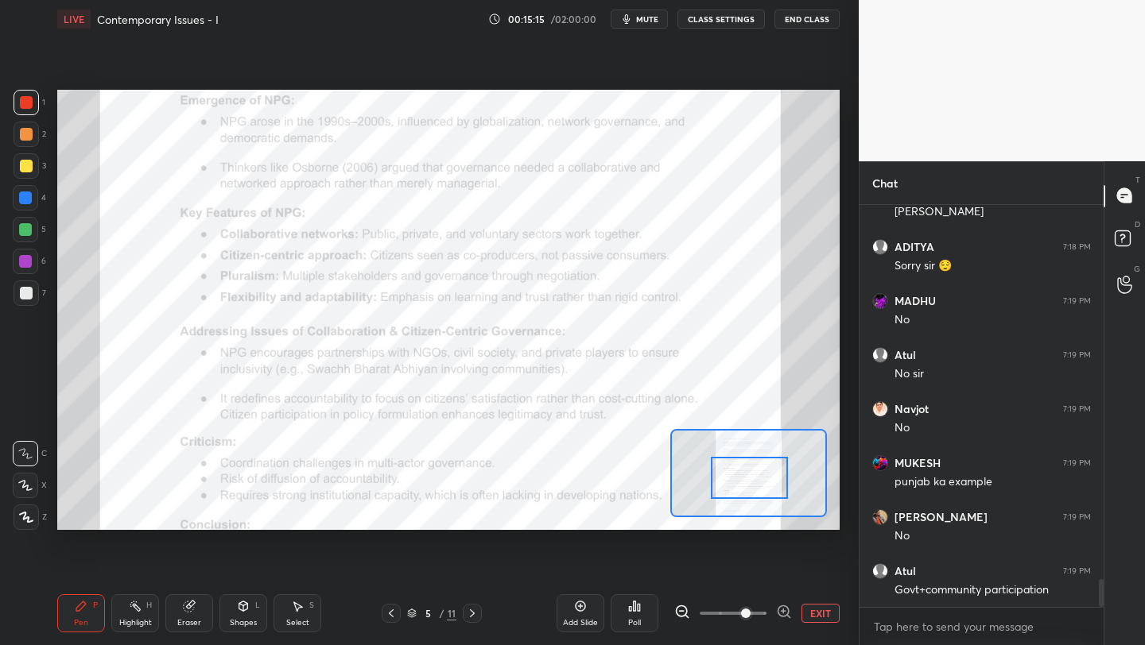
scroll to position [5537, 0]
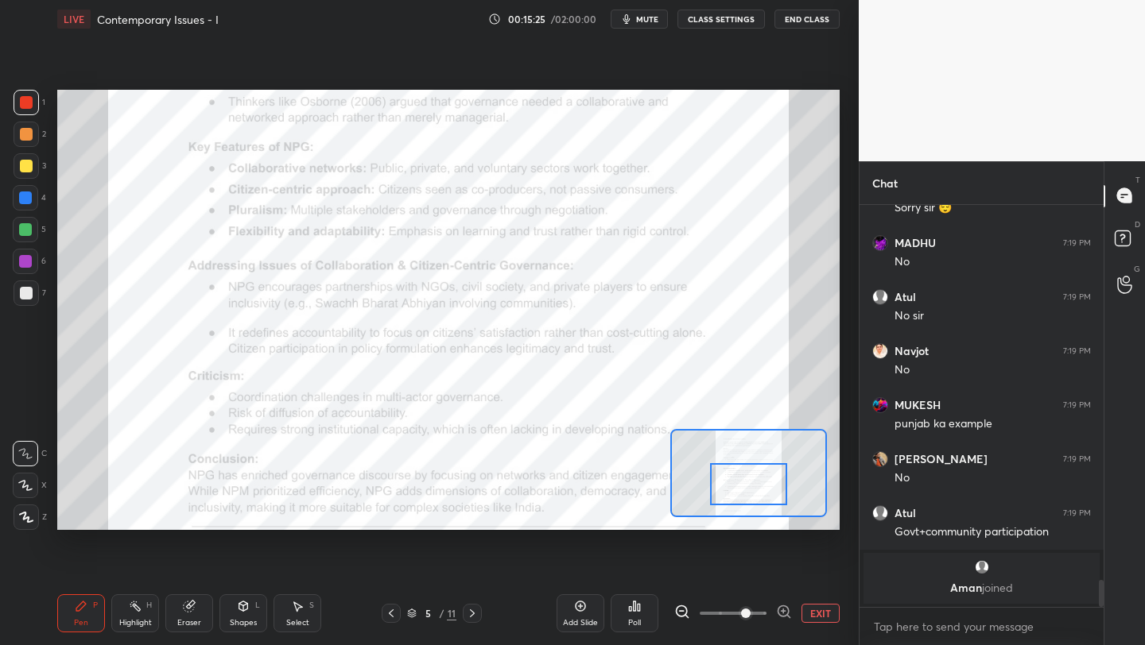
click at [761, 493] on div at bounding box center [748, 484] width 76 height 42
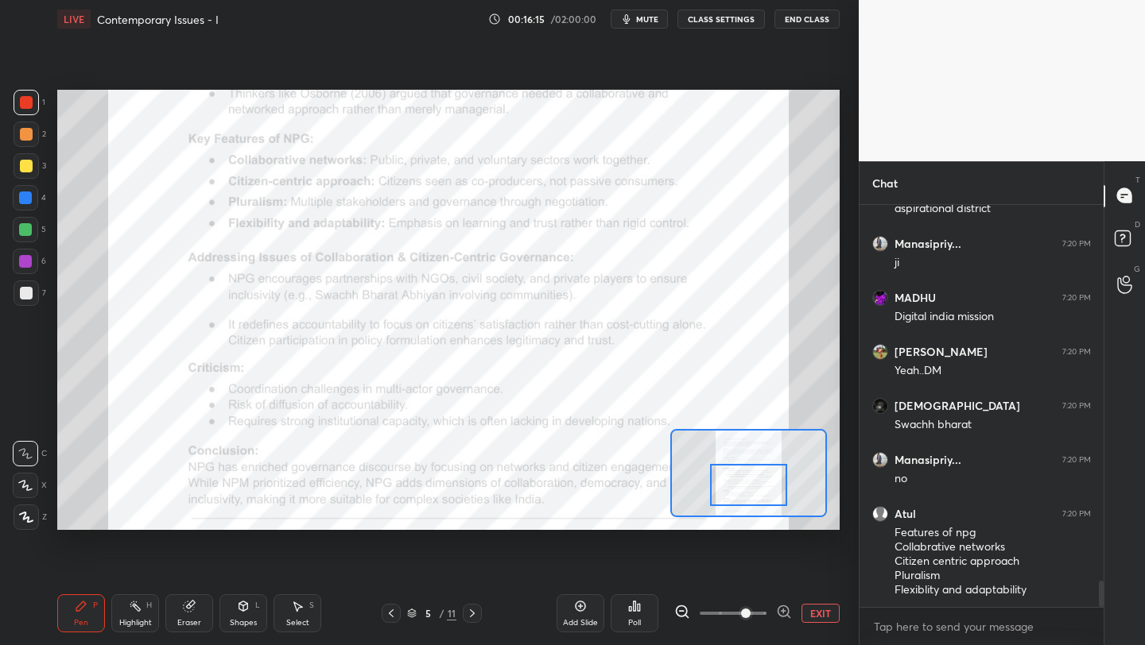
scroll to position [5851, 0]
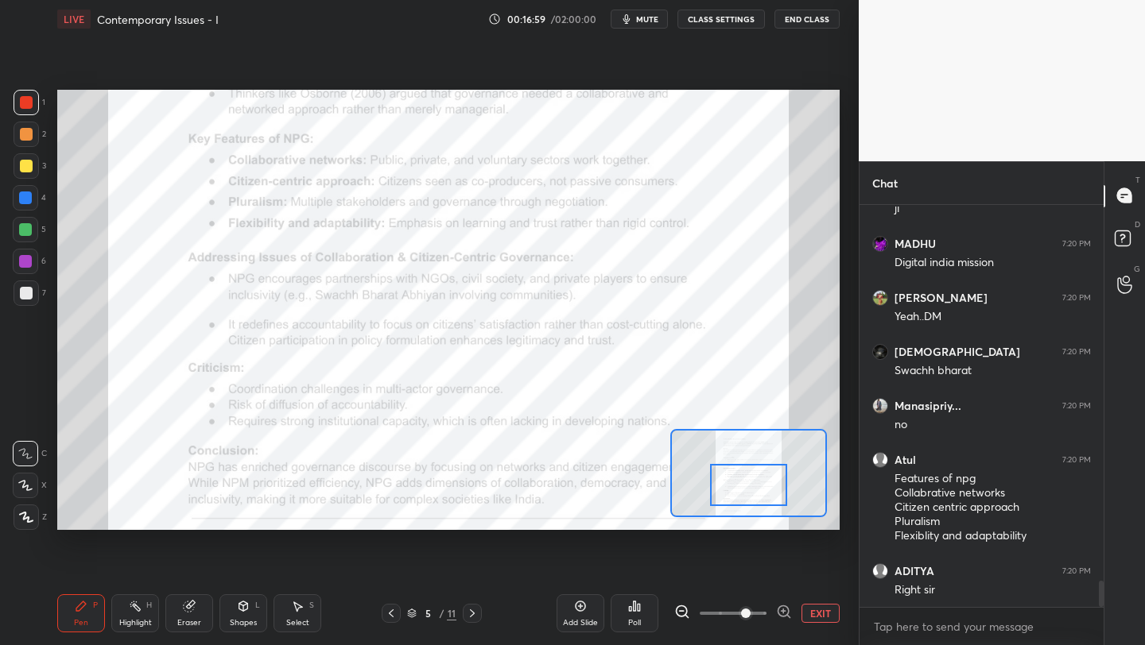
click at [645, 29] on div "LIVE Contemporary Issues - I 00:16:59 / 02:00:00 mute CLASS SETTINGS End Class" at bounding box center [448, 19] width 782 height 38
click at [652, 18] on span "mute" at bounding box center [647, 19] width 22 height 11
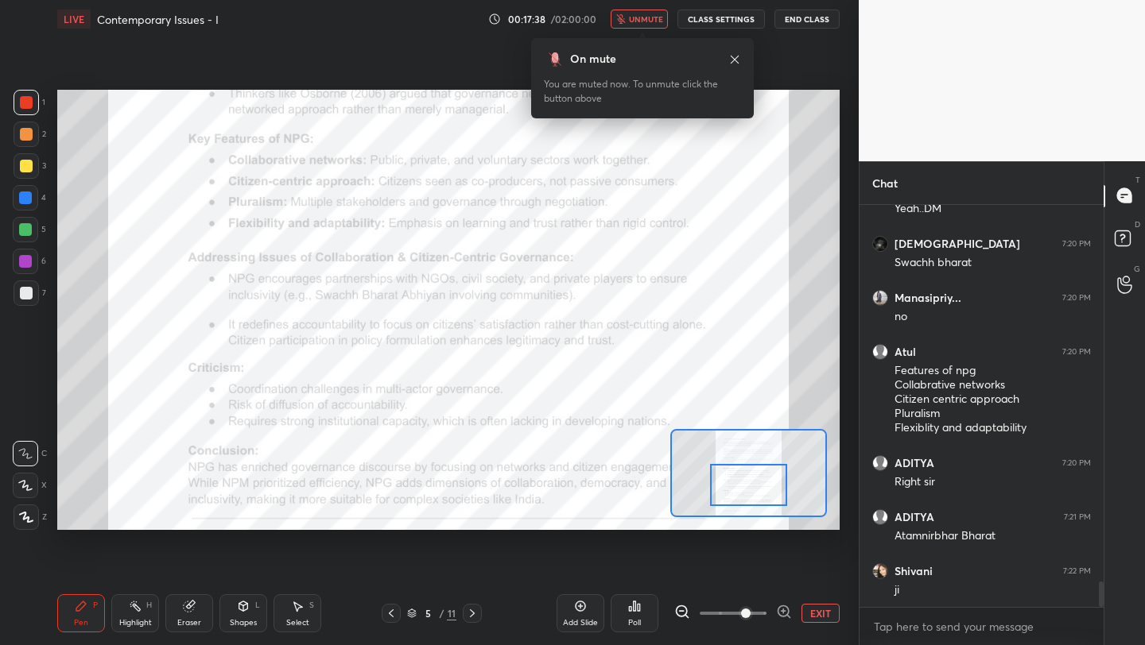
scroll to position [6027, 0]
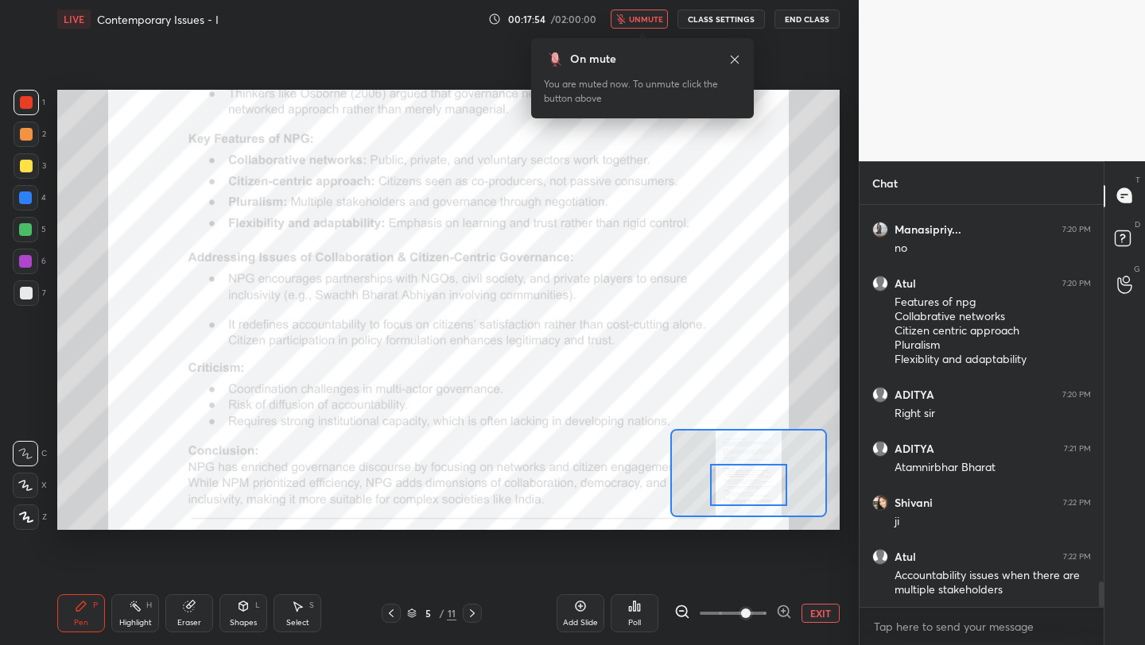
click at [652, 18] on span "unmute" at bounding box center [646, 19] width 34 height 11
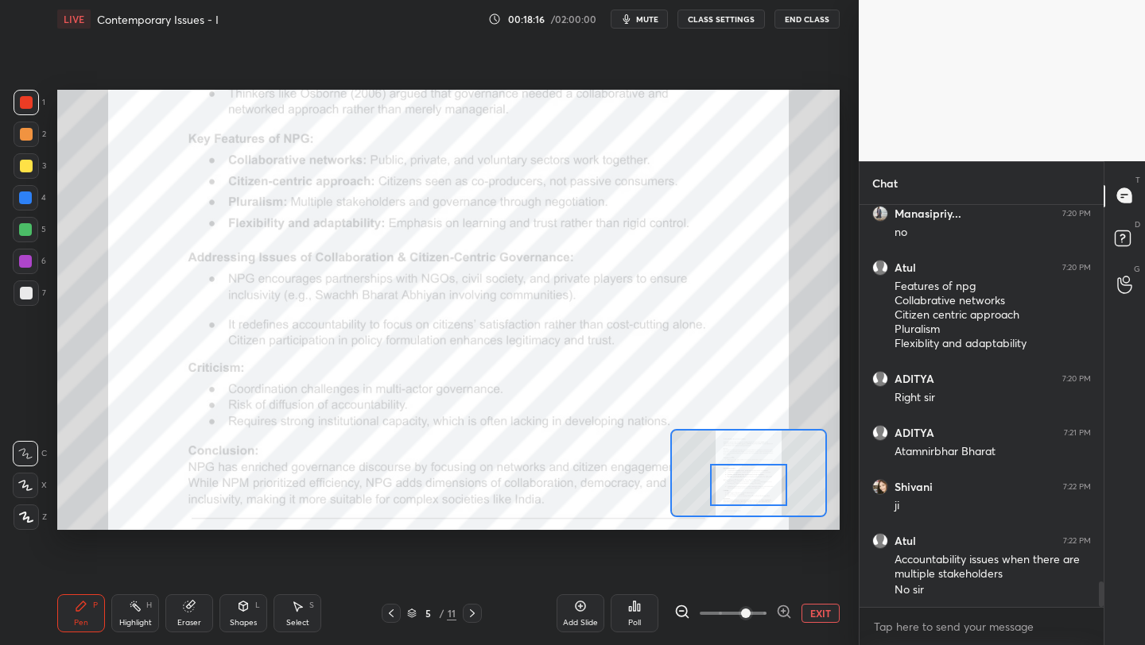
scroll to position [6097, 0]
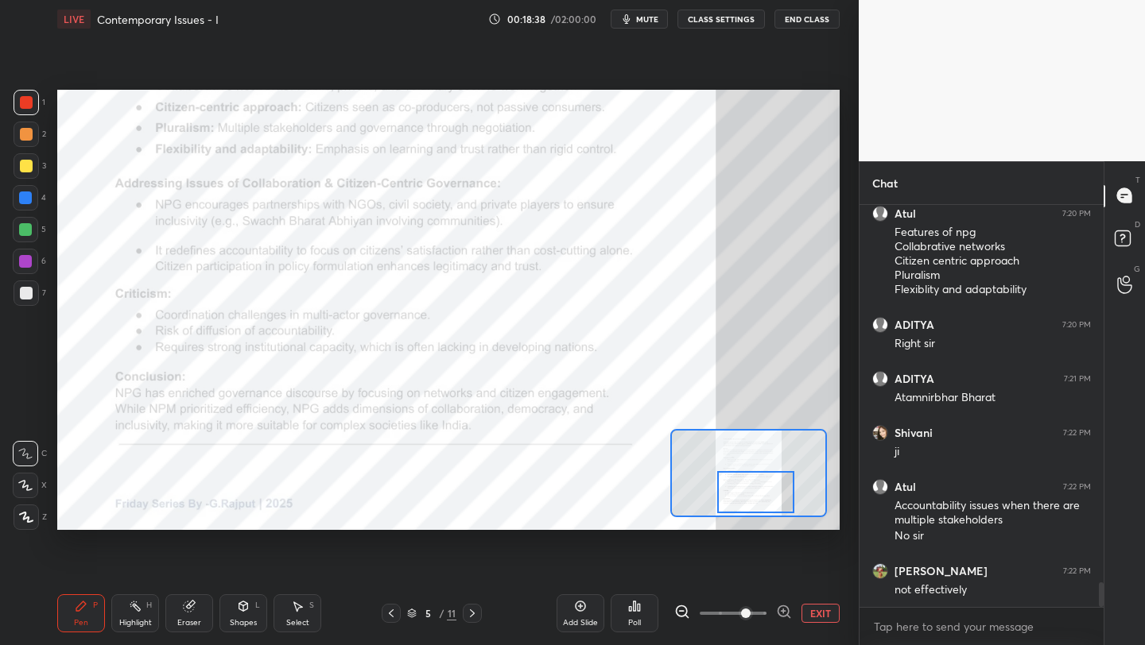
drag, startPoint x: 755, startPoint y: 489, endPoint x: 760, endPoint y: 497, distance: 9.3
click at [762, 497] on div at bounding box center [755, 492] width 76 height 42
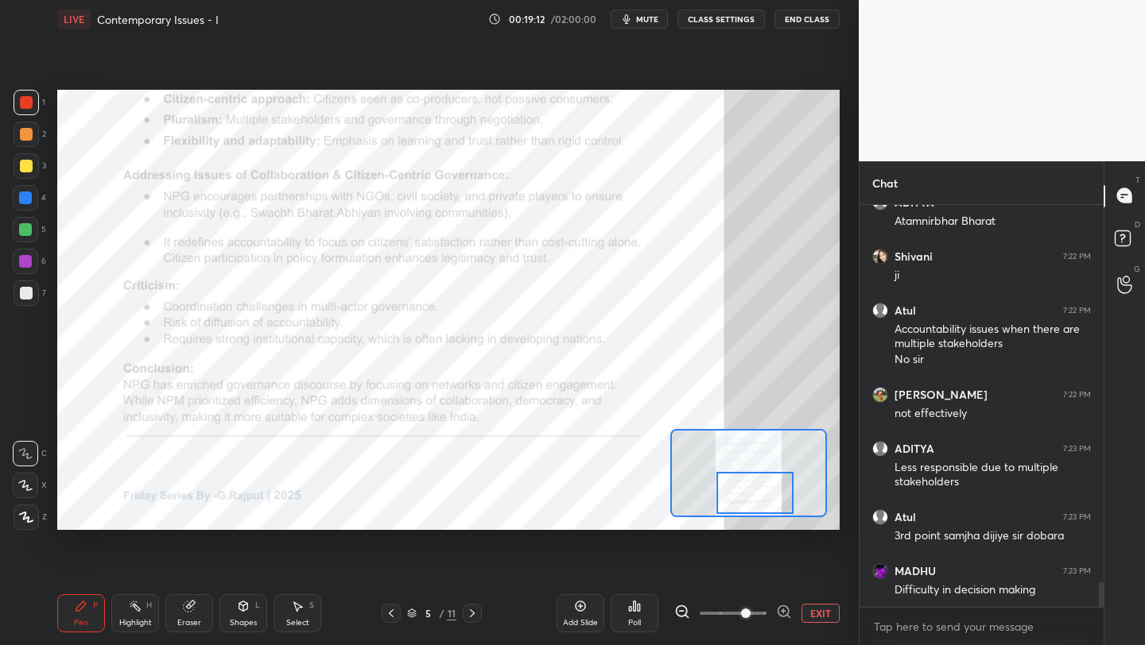
scroll to position [6328, 0]
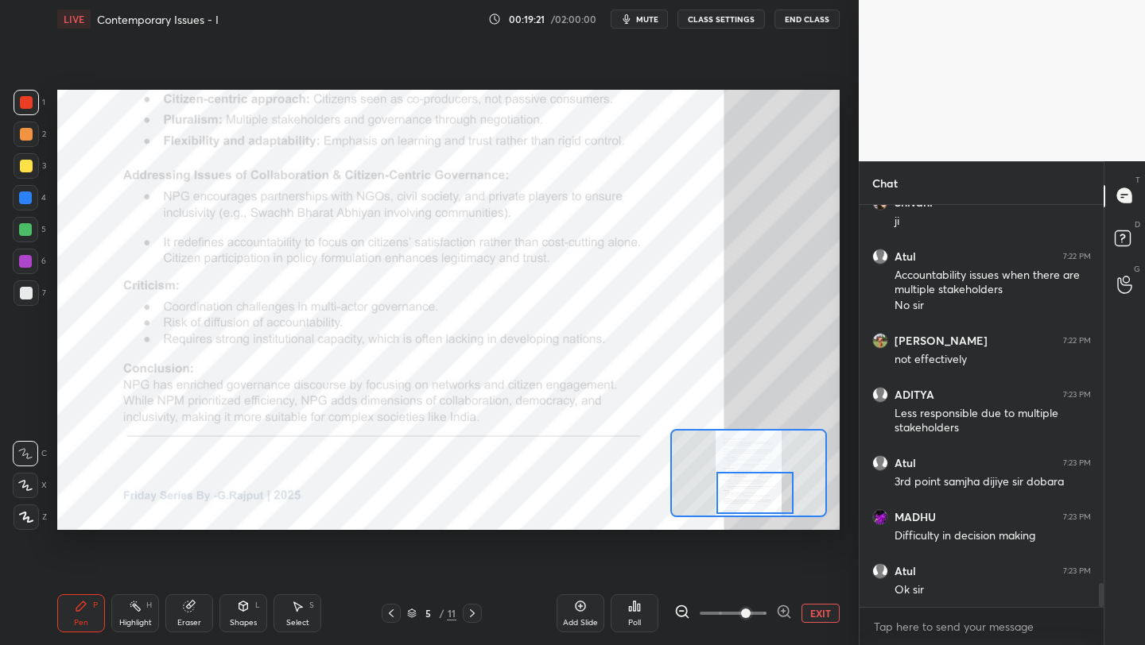
drag, startPoint x: 821, startPoint y: 606, endPoint x: 813, endPoint y: 609, distance: 8.6
click at [813, 609] on button "EXIT" at bounding box center [820, 613] width 38 height 19
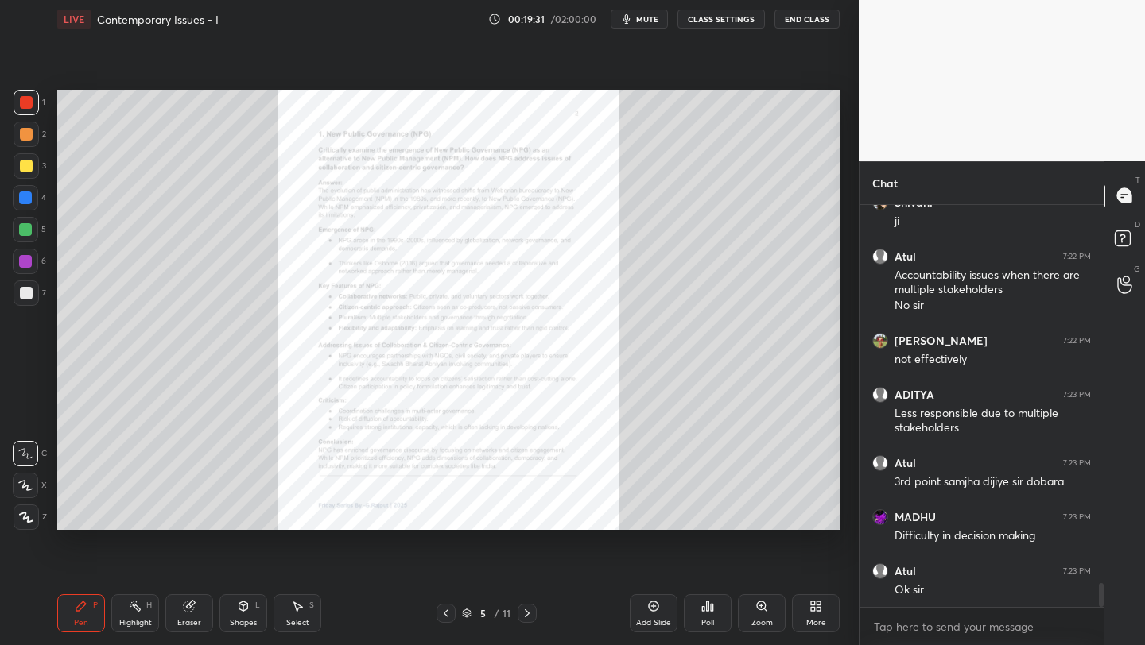
scroll to position [6382, 0]
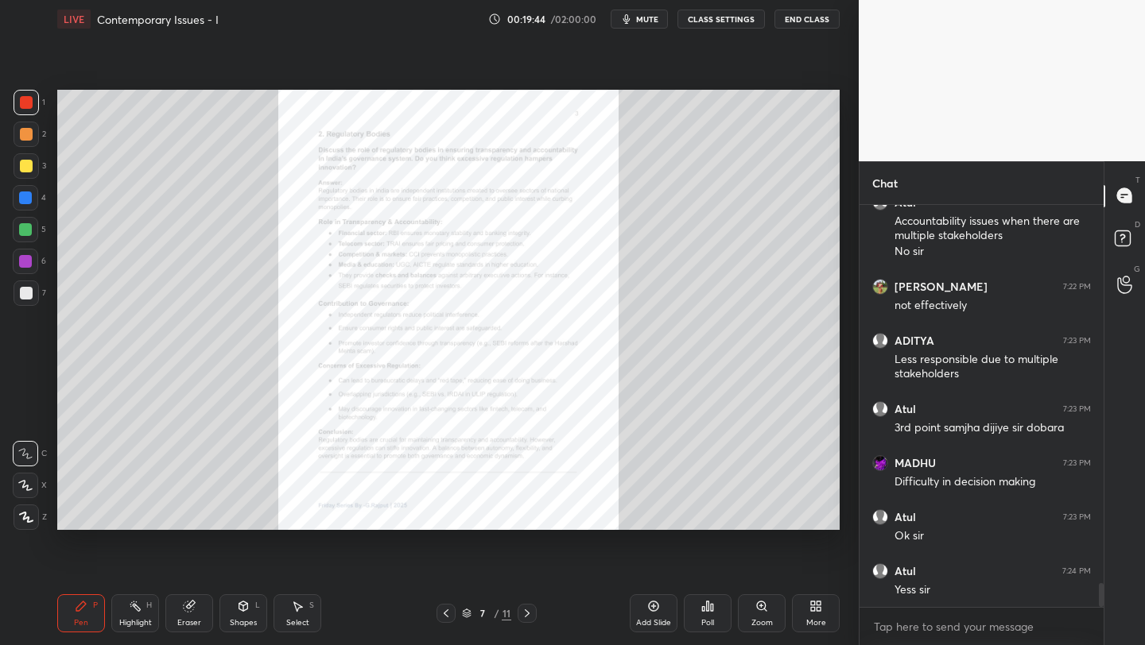
click at [443, 615] on icon at bounding box center [446, 613] width 13 height 13
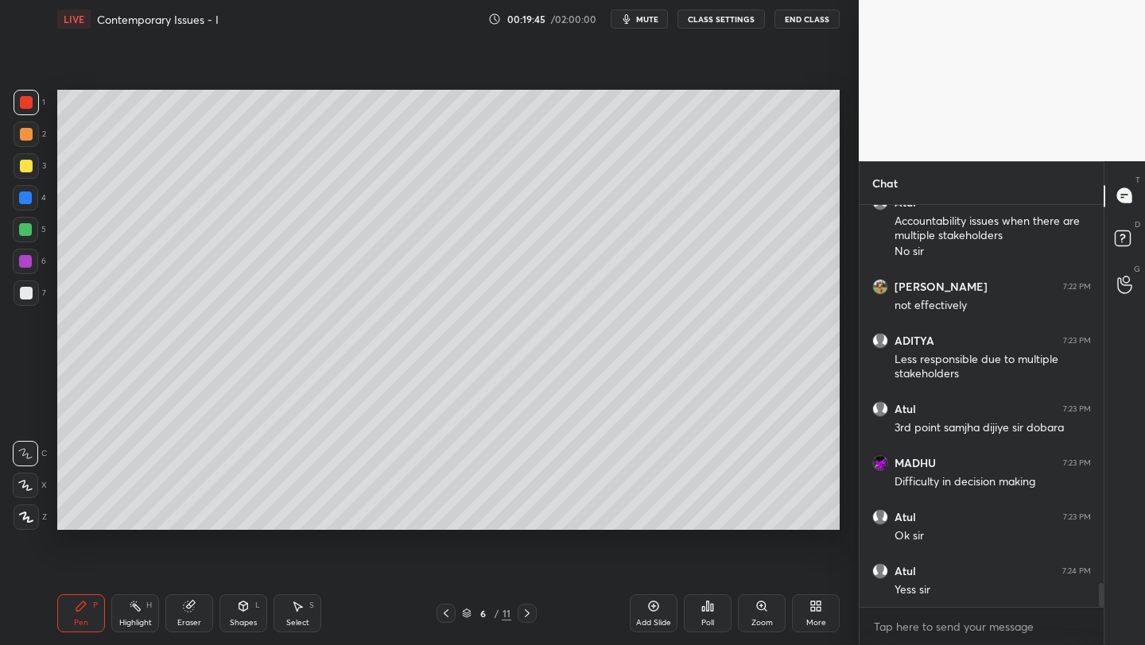
click at [447, 614] on icon at bounding box center [446, 613] width 13 height 13
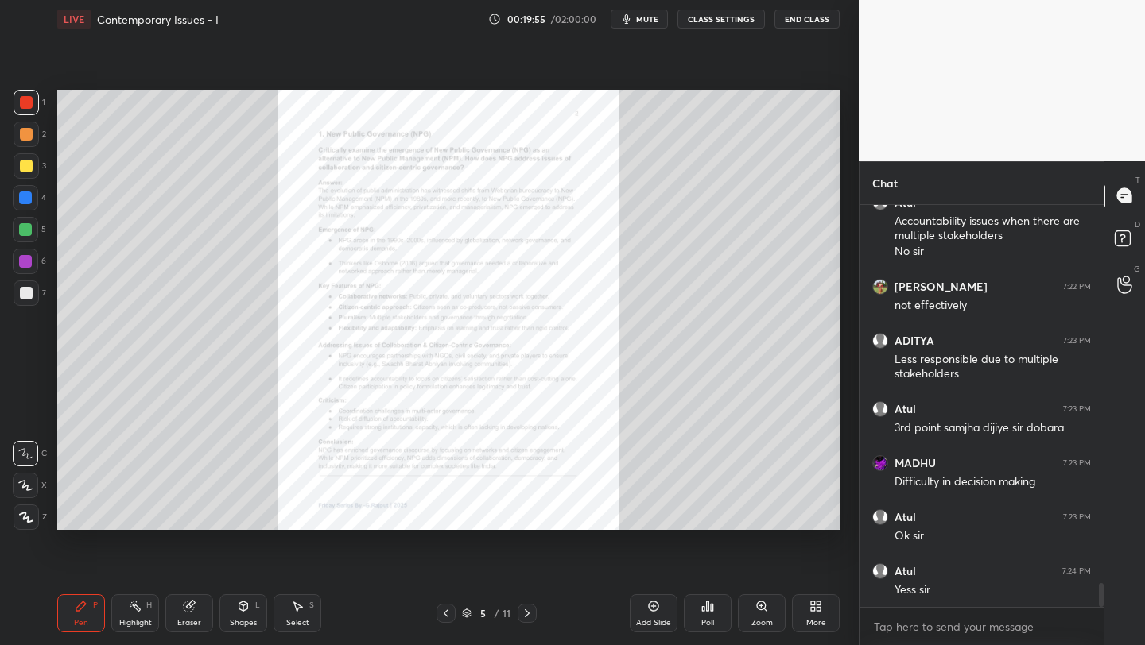
scroll to position [6450, 0]
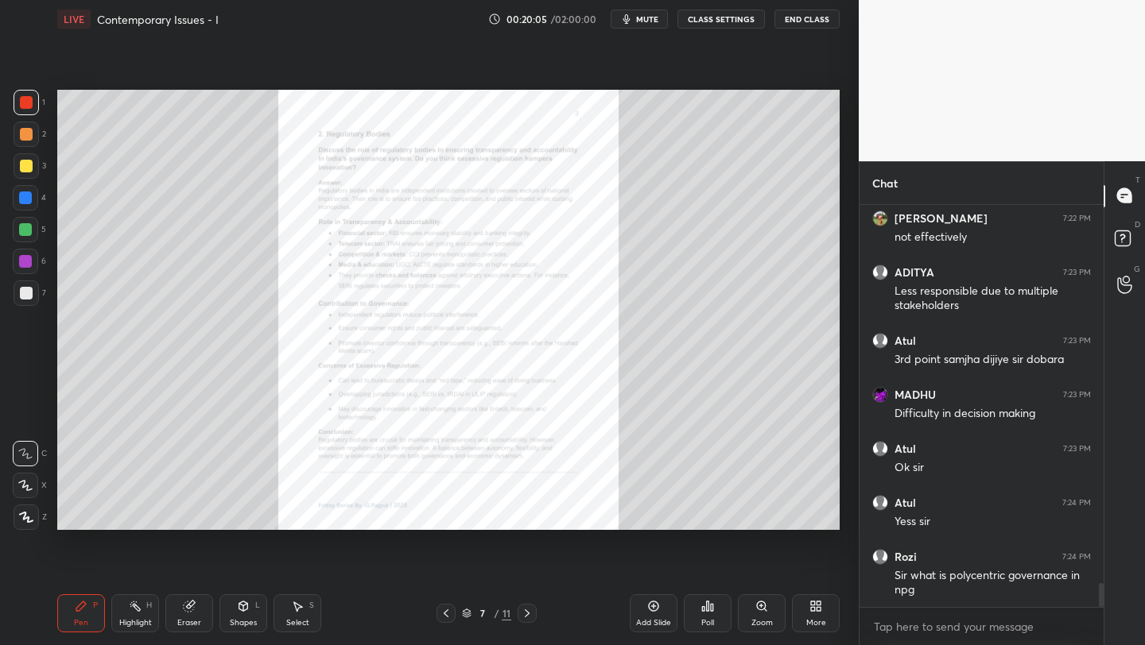
click at [762, 616] on div "Zoom" at bounding box center [762, 614] width 48 height 38
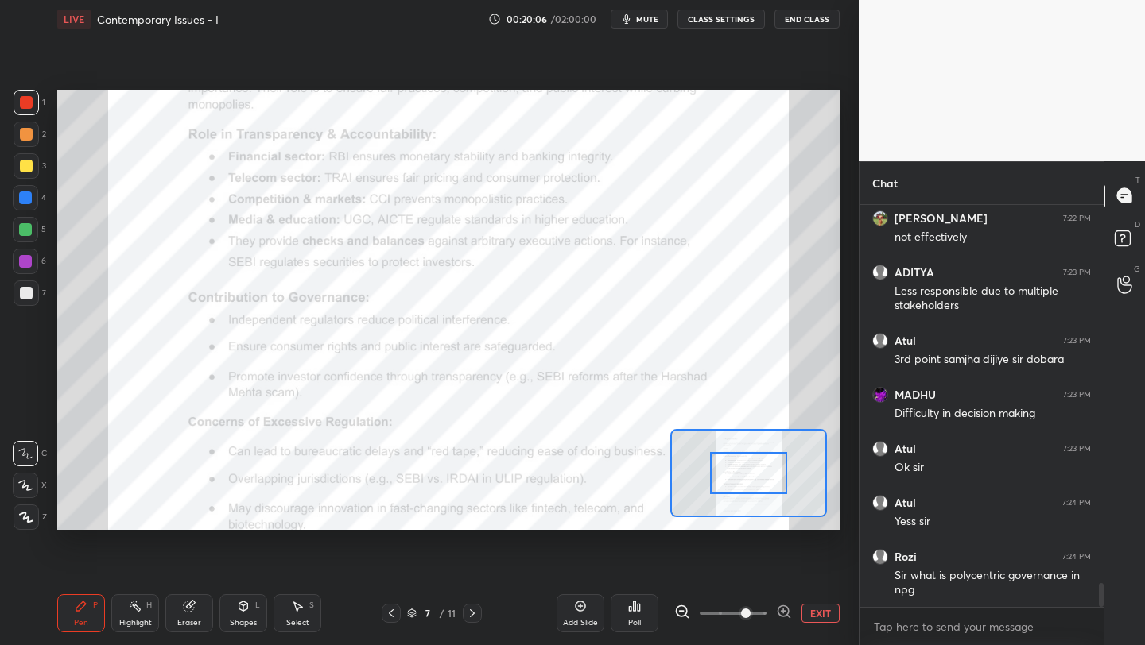
click at [742, 612] on span at bounding box center [733, 614] width 67 height 24
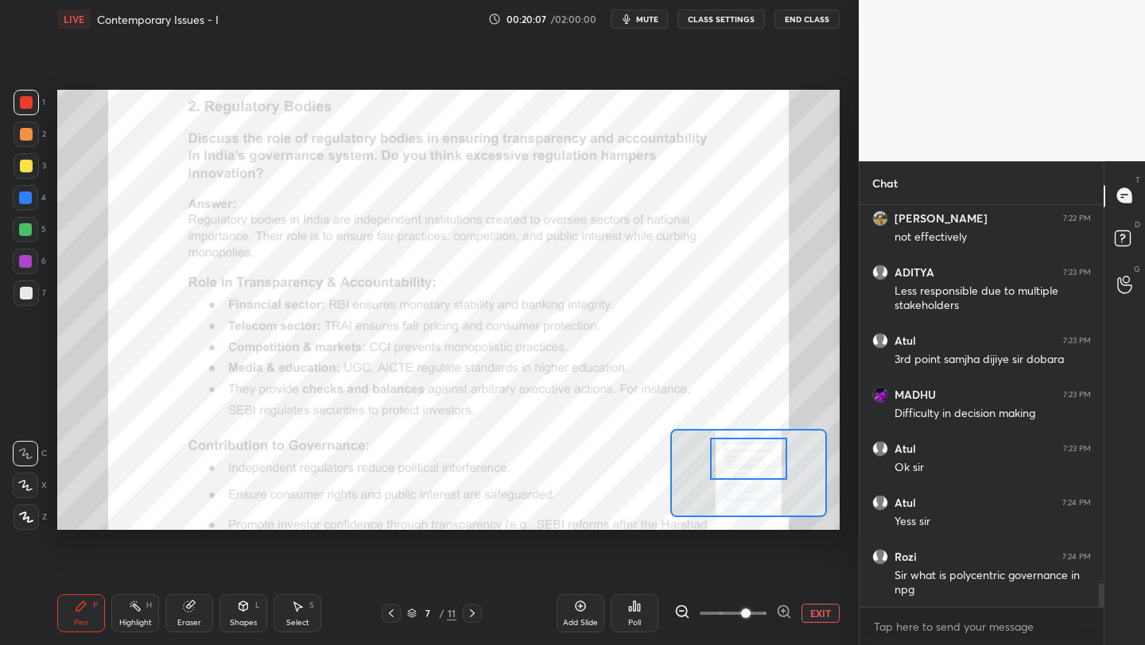
drag, startPoint x: 747, startPoint y: 479, endPoint x: 750, endPoint y: 463, distance: 16.1
click at [749, 463] on div at bounding box center [748, 459] width 76 height 42
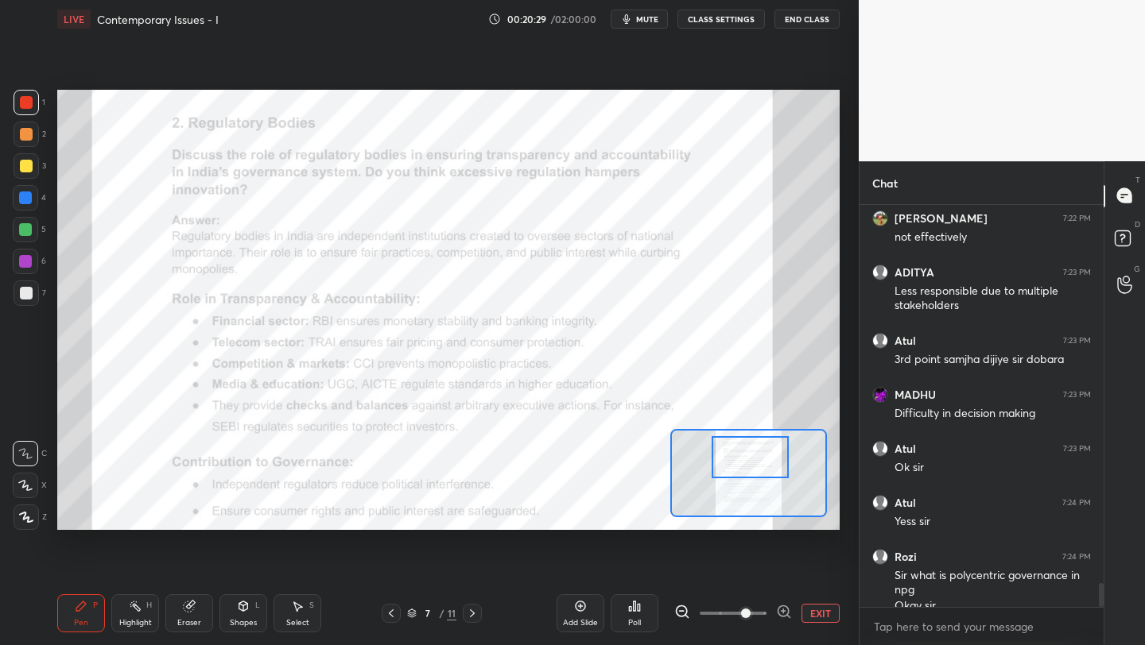
scroll to position [6466, 0]
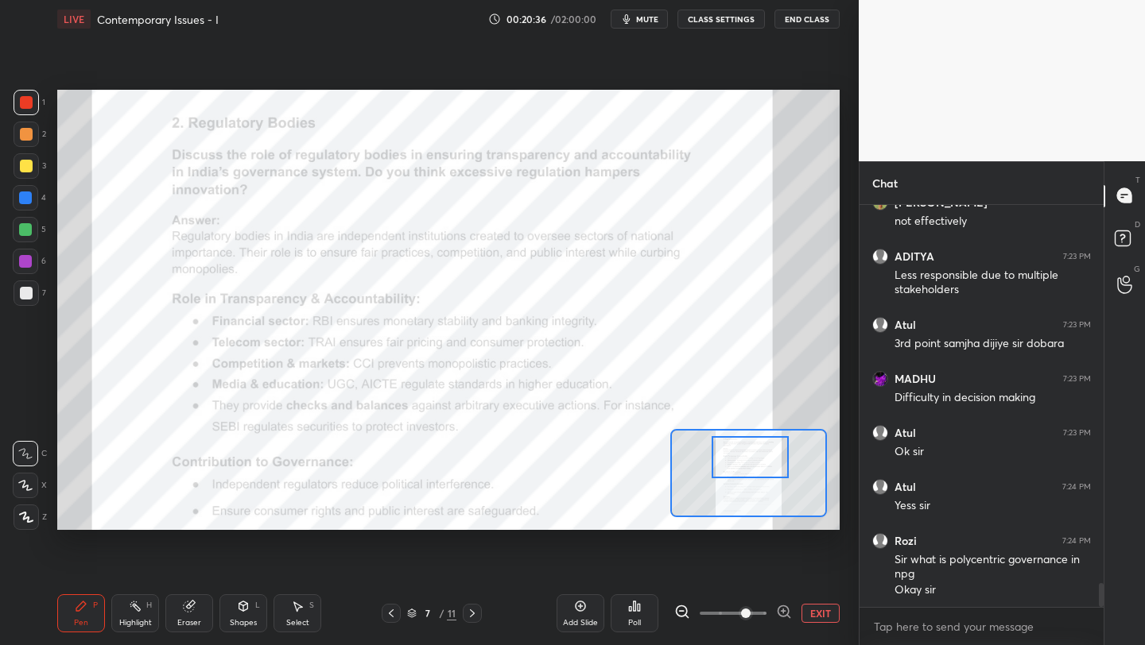
click at [26, 102] on div at bounding box center [26, 102] width 13 height 13
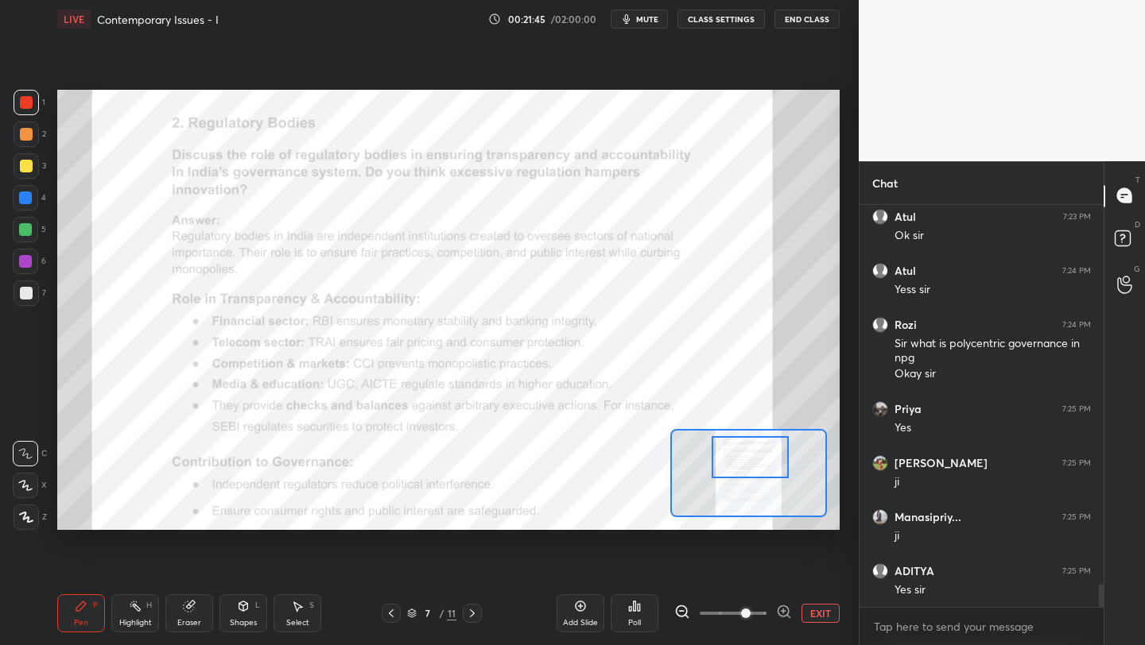
scroll to position [6736, 0]
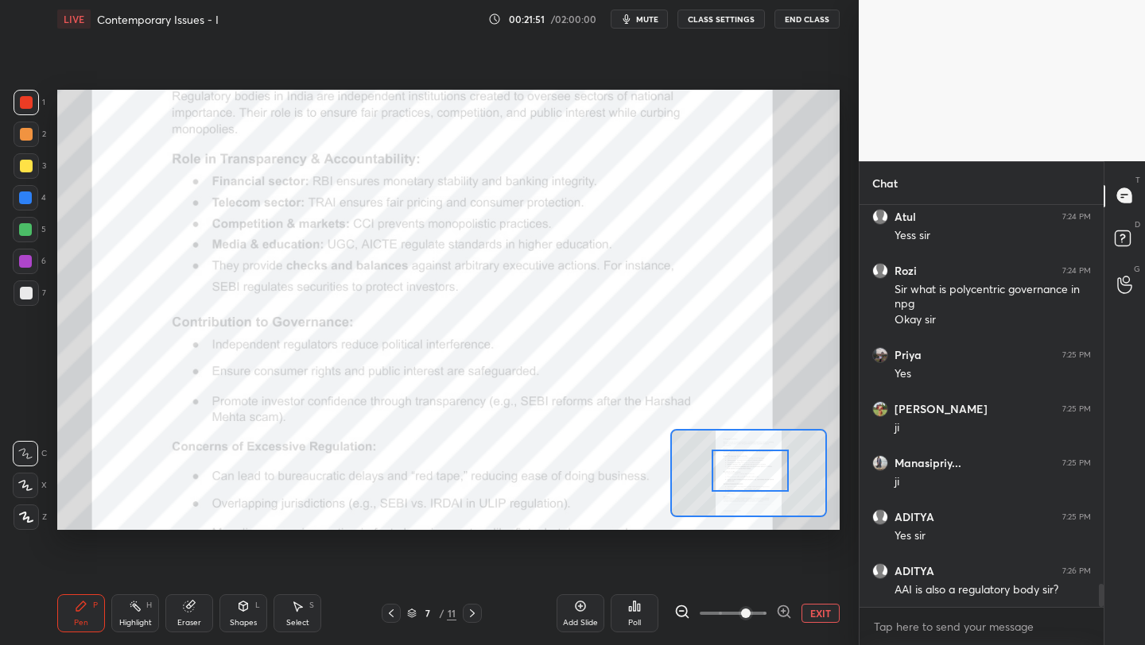
drag, startPoint x: 755, startPoint y: 469, endPoint x: 755, endPoint y: 483, distance: 13.5
click at [755, 484] on div at bounding box center [749, 471] width 76 height 42
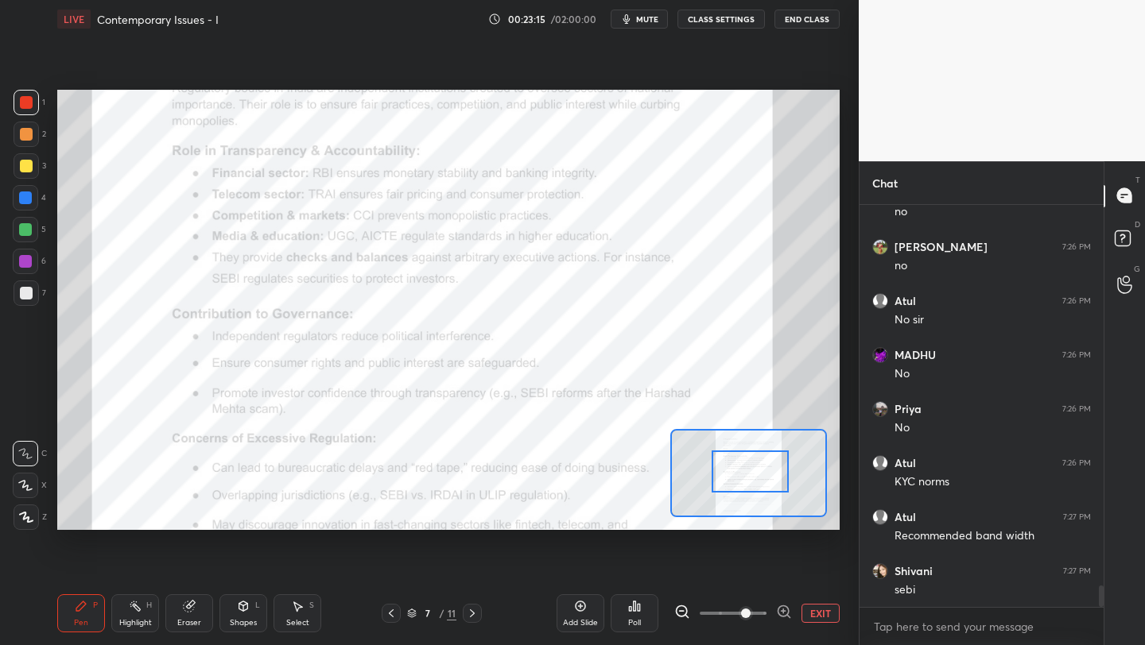
scroll to position [7347, 0]
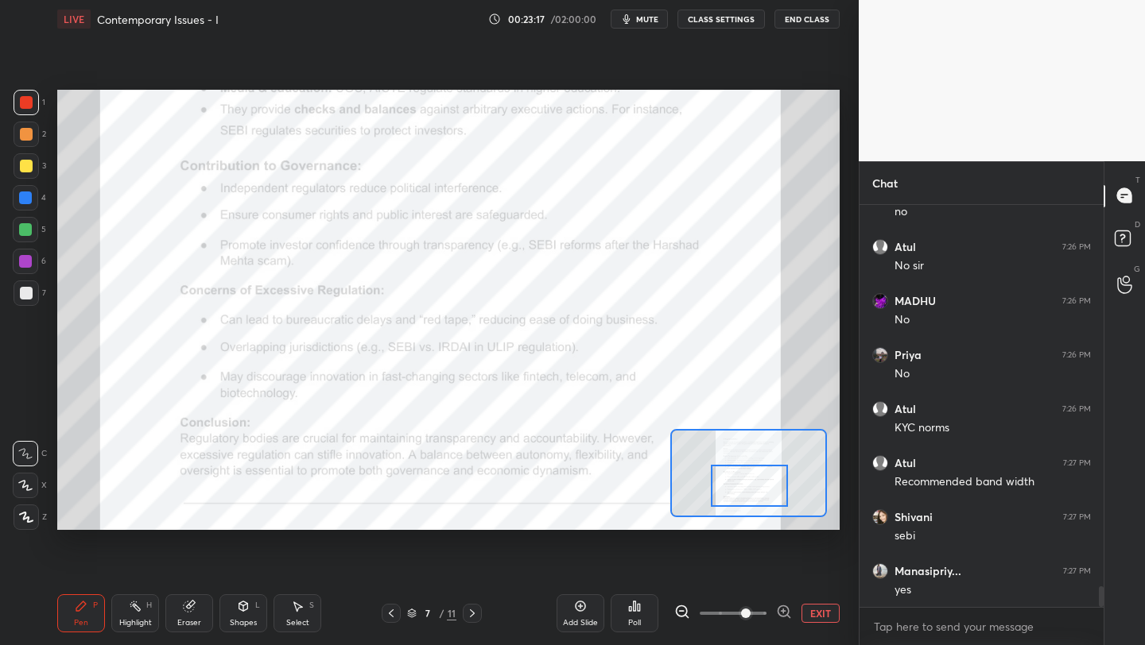
drag, startPoint x: 768, startPoint y: 479, endPoint x: 765, endPoint y: 498, distance: 19.3
click at [766, 495] on div at bounding box center [749, 486] width 76 height 42
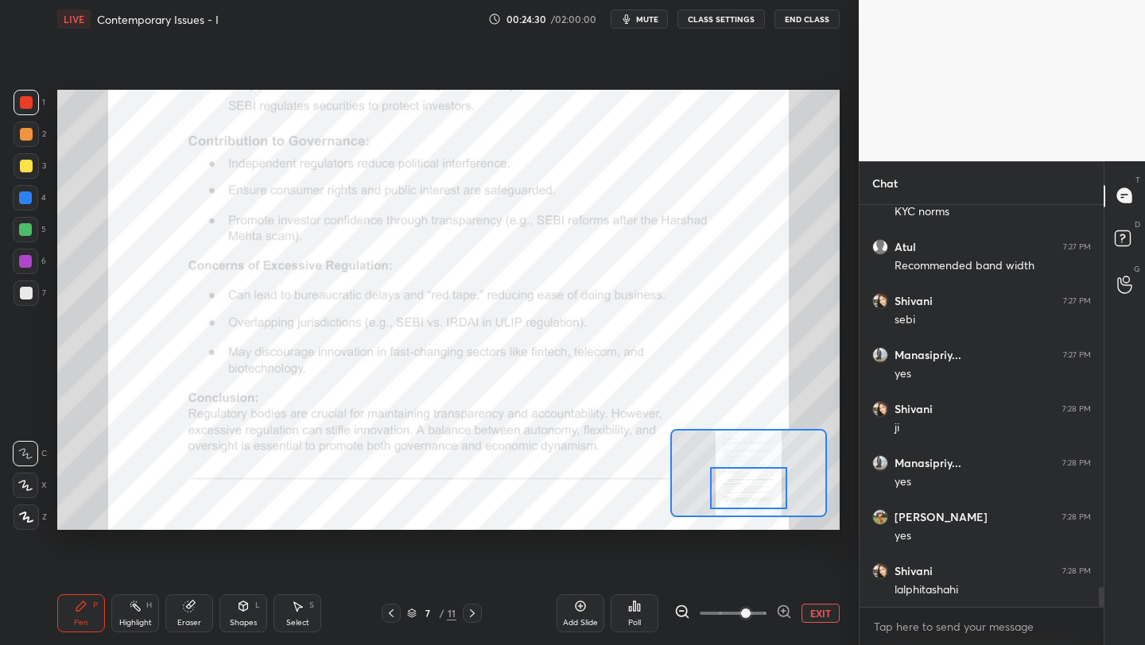
scroll to position [7617, 0]
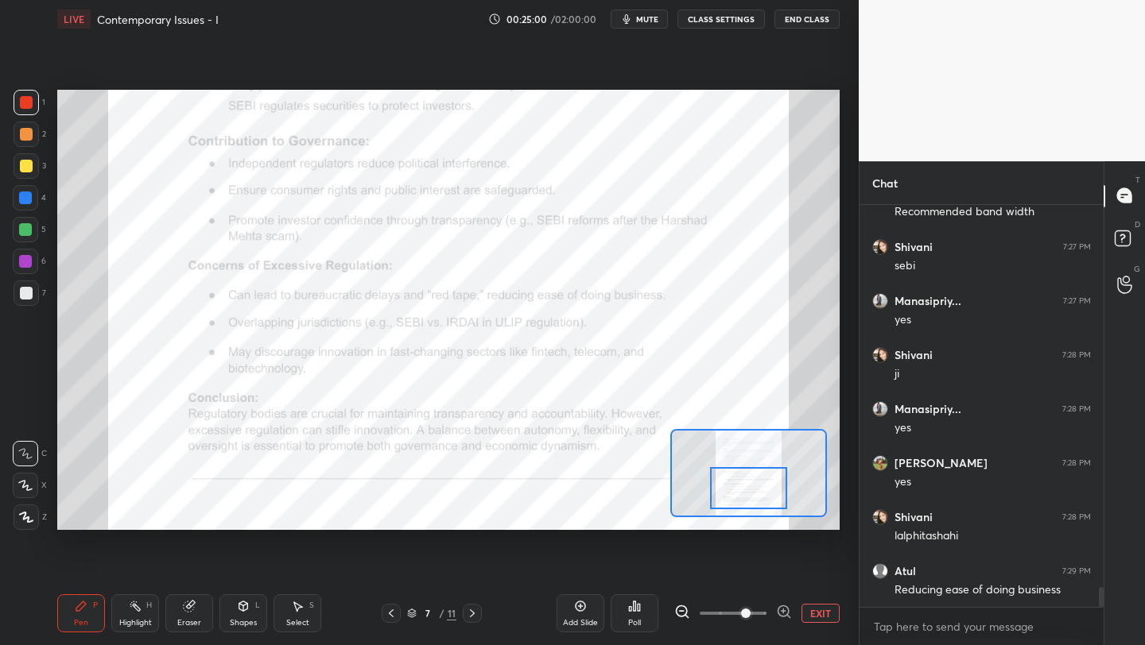
click at [820, 611] on button "EXIT" at bounding box center [820, 613] width 38 height 19
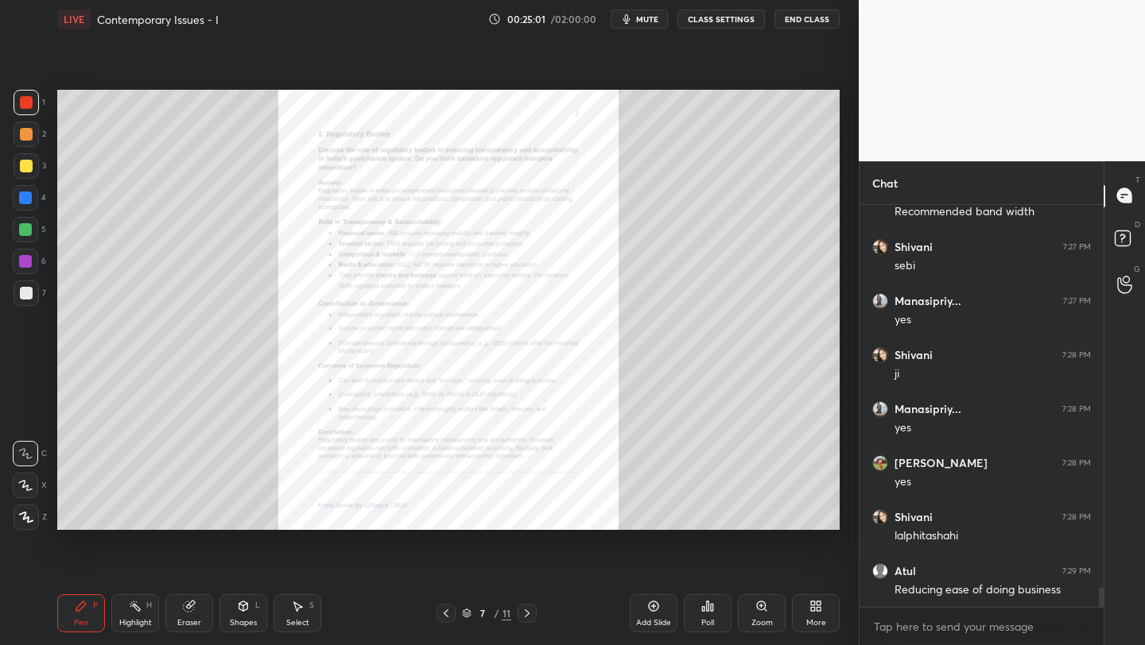
scroll to position [7647, 0]
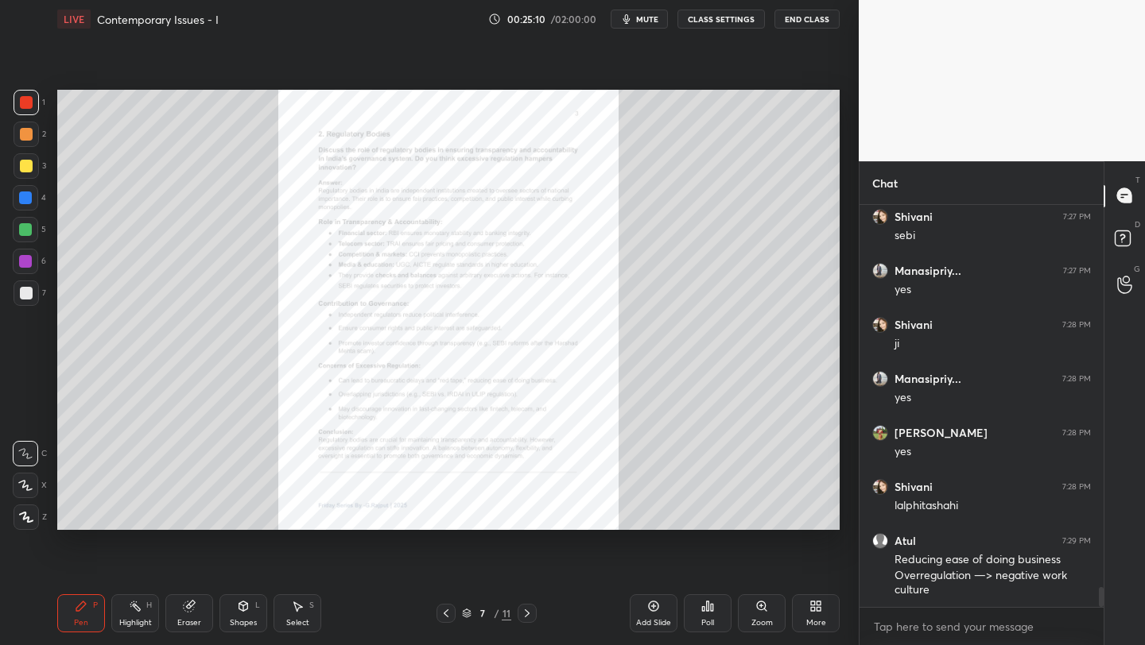
click at [533, 616] on icon at bounding box center [527, 613] width 13 height 13
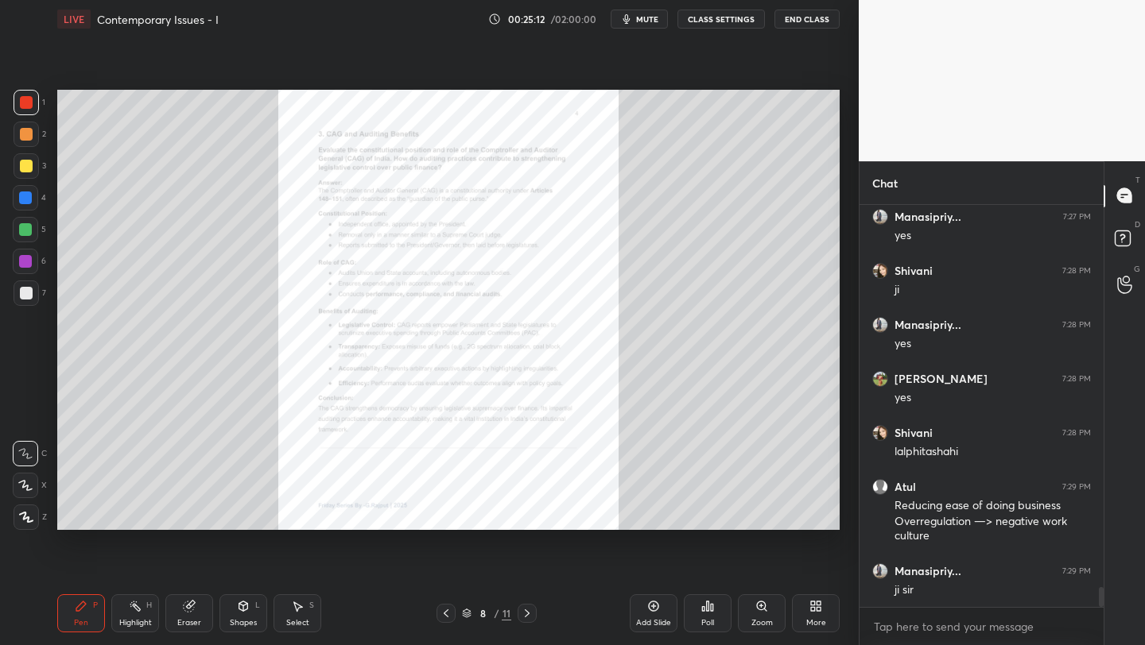
scroll to position [7755, 0]
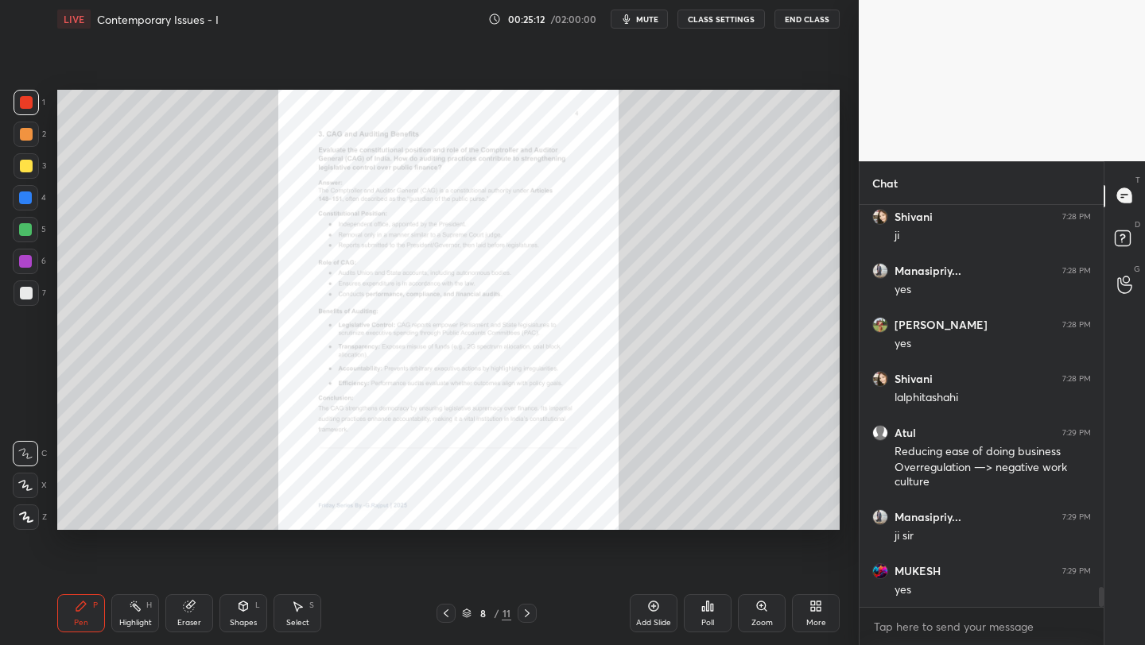
click at [765, 617] on div "Zoom" at bounding box center [762, 614] width 48 height 38
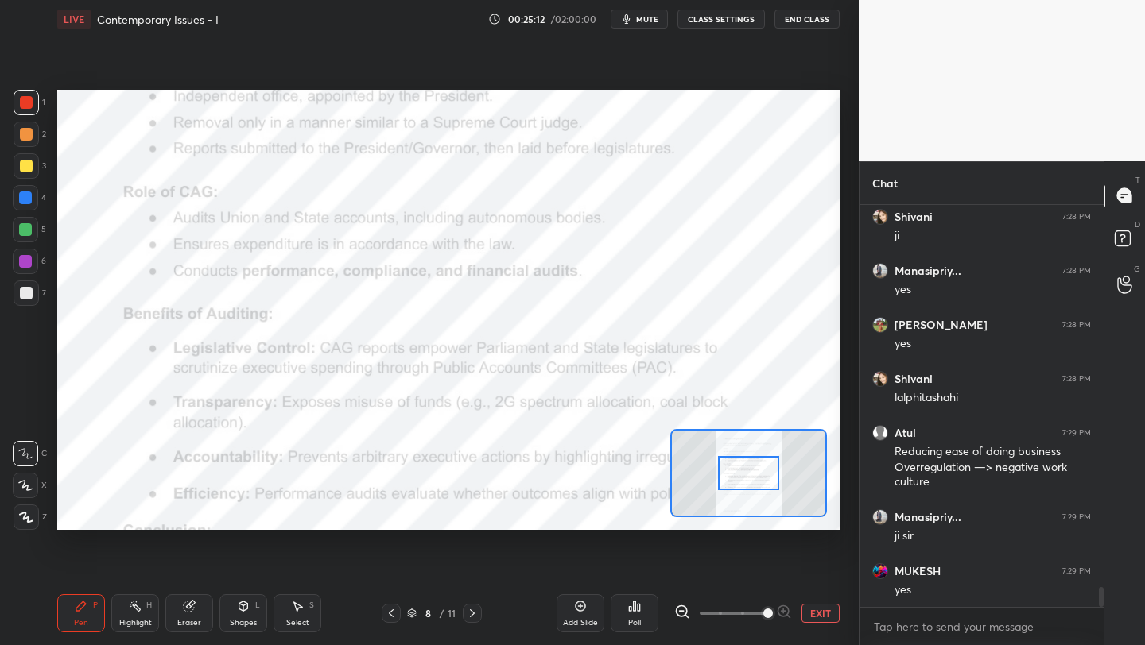
click at [764, 619] on span at bounding box center [733, 614] width 67 height 24
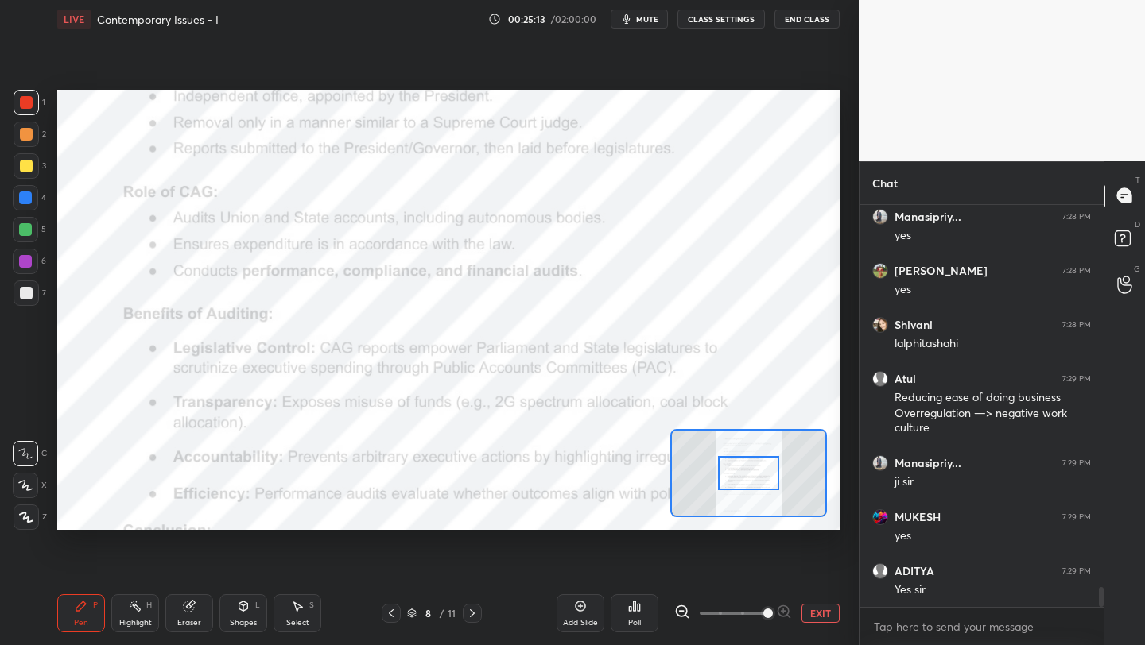
scroll to position [7863, 0]
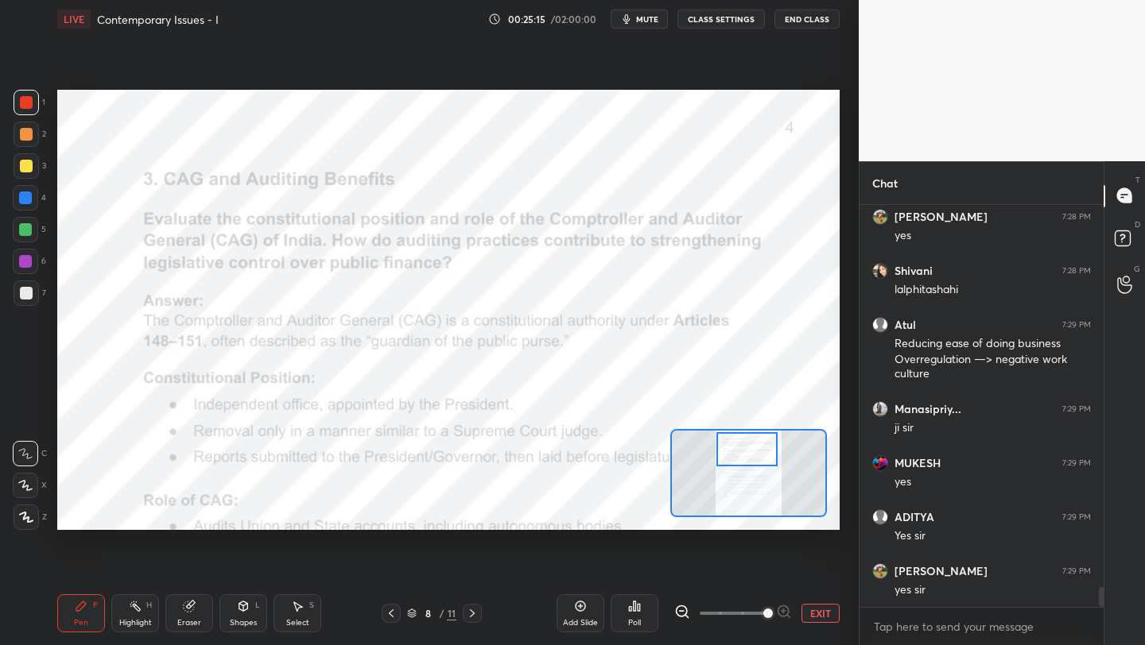
drag, startPoint x: 758, startPoint y: 475, endPoint x: 755, endPoint y: 453, distance: 21.7
click at [758, 453] on div at bounding box center [746, 449] width 61 height 34
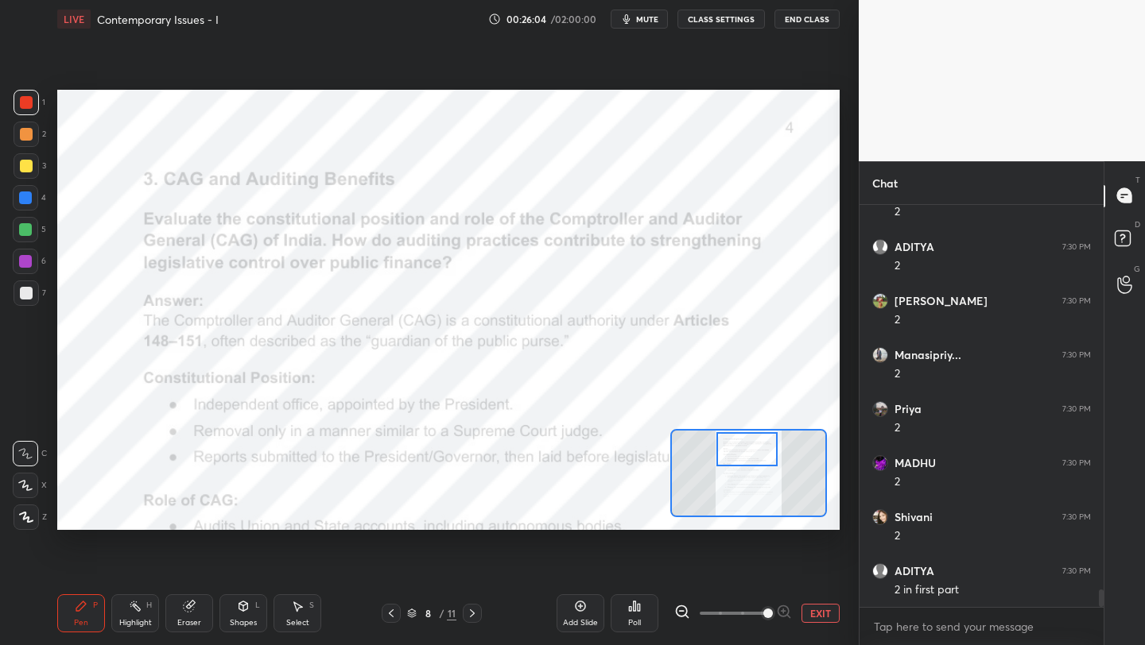
scroll to position [8836, 0]
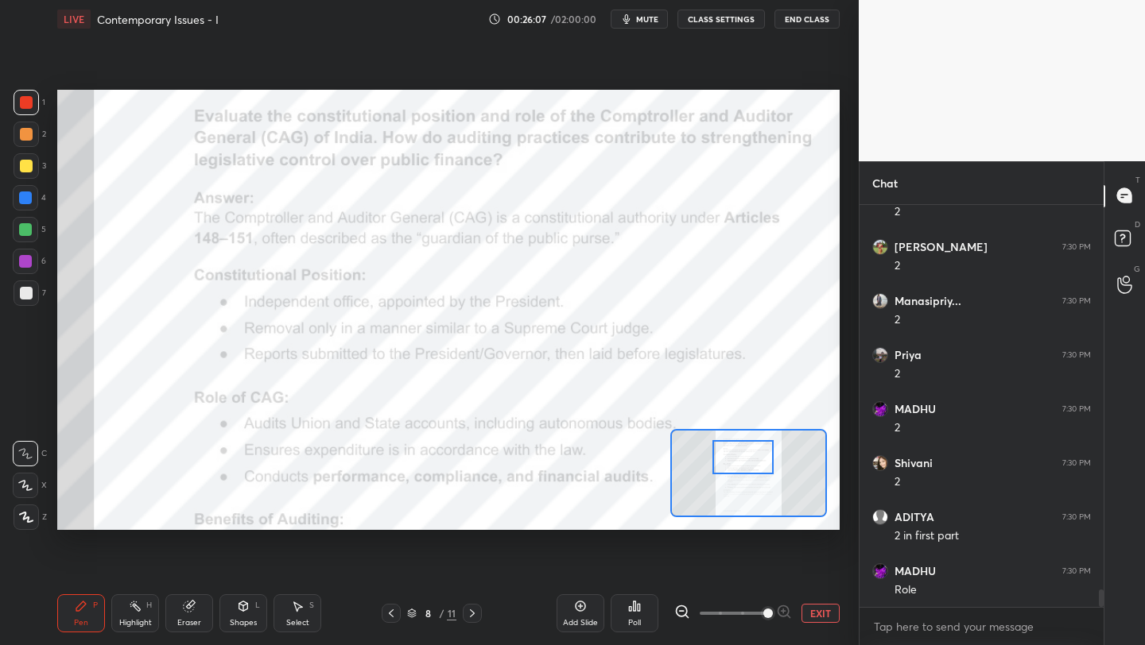
drag, startPoint x: 763, startPoint y: 451, endPoint x: 757, endPoint y: 462, distance: 12.8
click at [758, 461] on div at bounding box center [742, 457] width 61 height 34
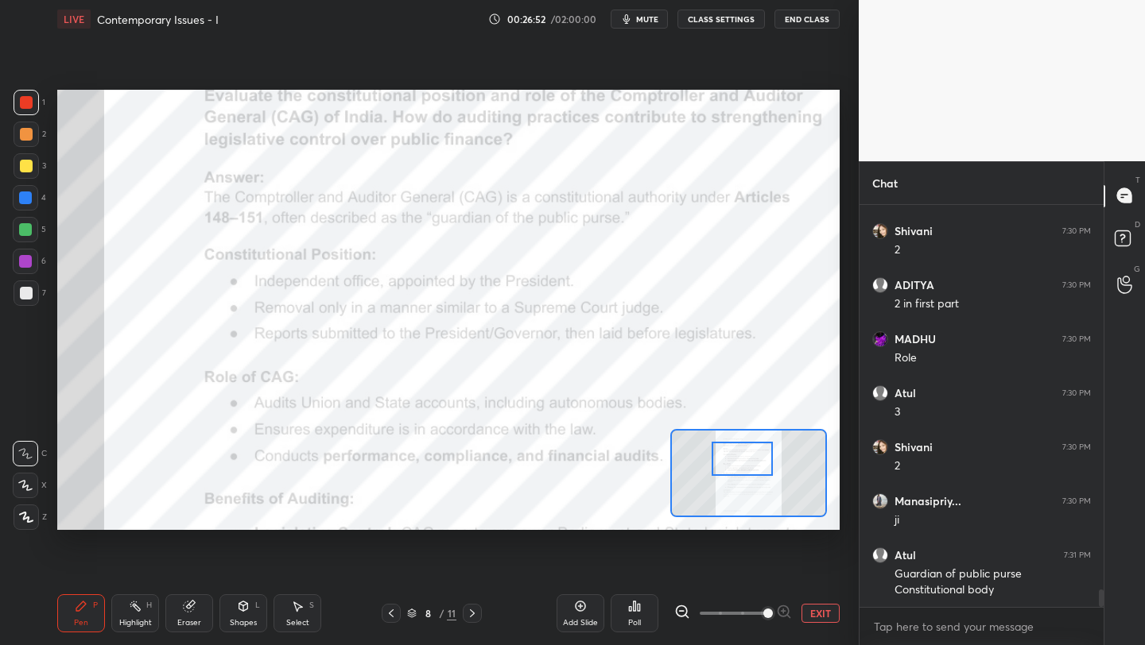
scroll to position [9122, 0]
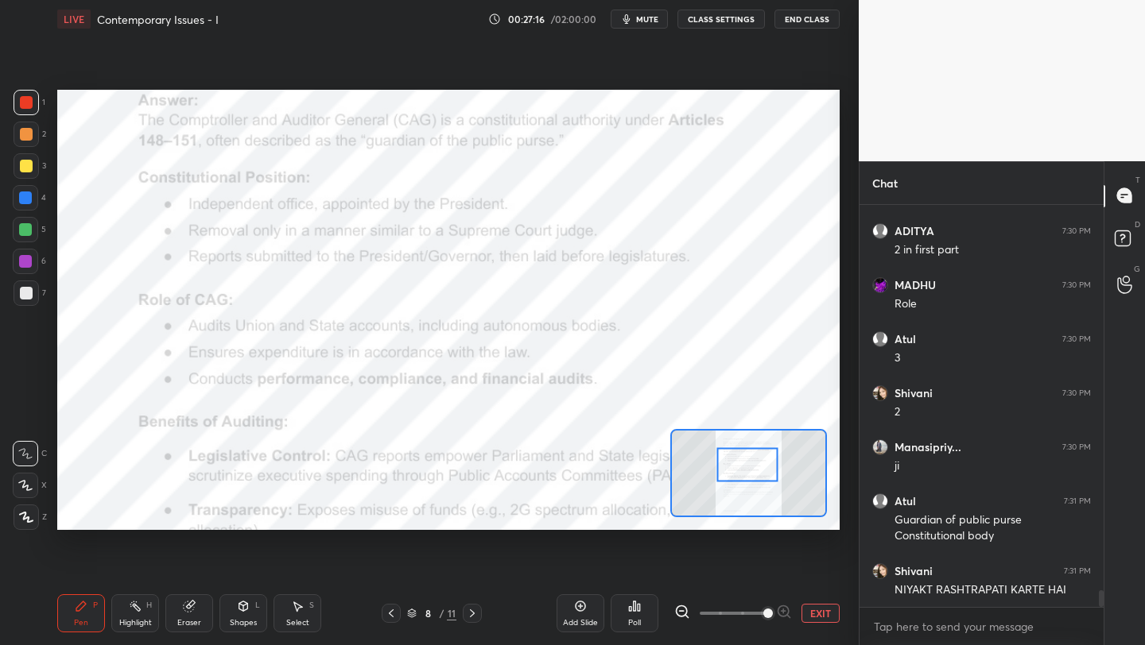
drag, startPoint x: 735, startPoint y: 483, endPoint x: 744, endPoint y: 455, distance: 30.2
click at [746, 455] on div at bounding box center [747, 465] width 61 height 34
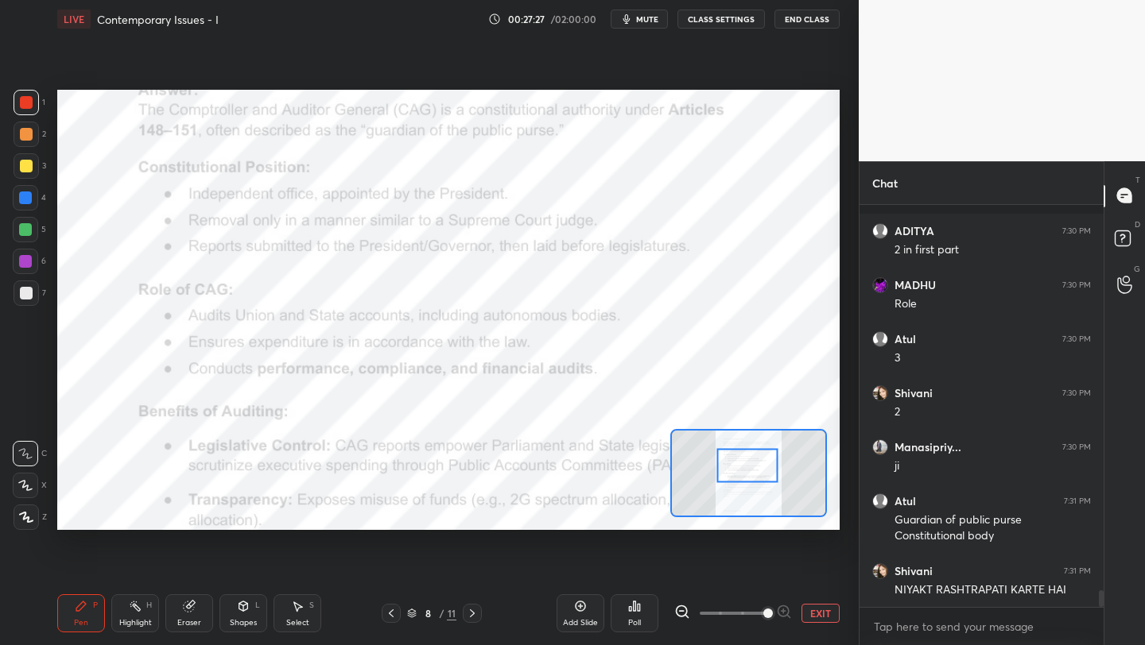
scroll to position [9191, 0]
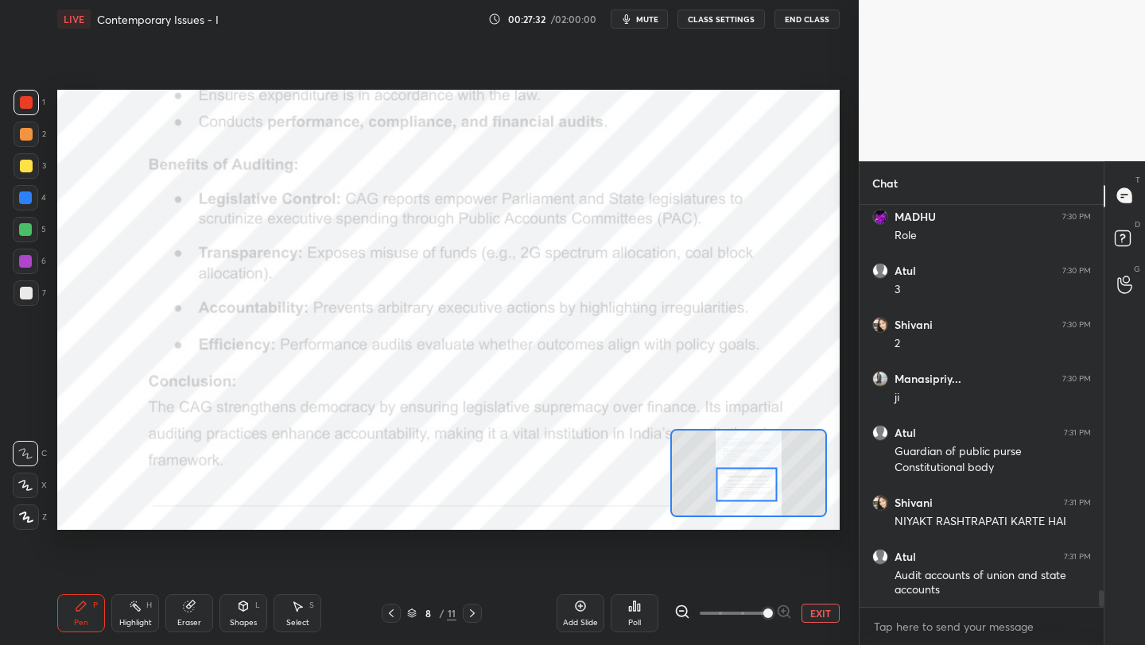
drag, startPoint x: 751, startPoint y: 472, endPoint x: 749, endPoint y: 490, distance: 17.7
click at [750, 490] on div at bounding box center [746, 485] width 61 height 34
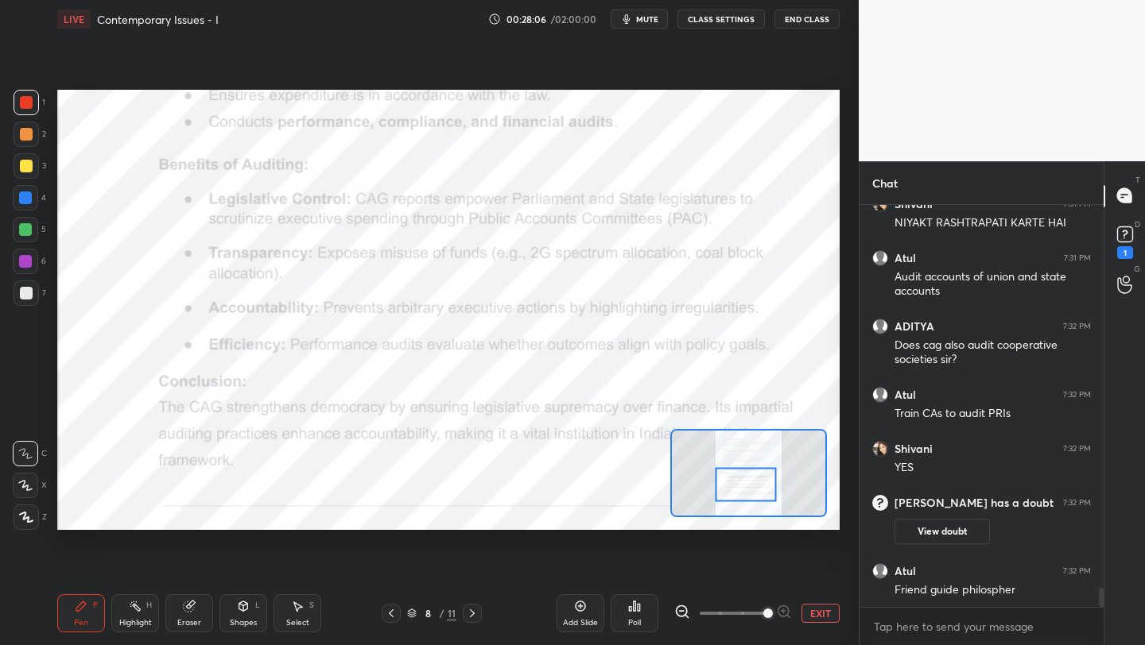
scroll to position [8293, 0]
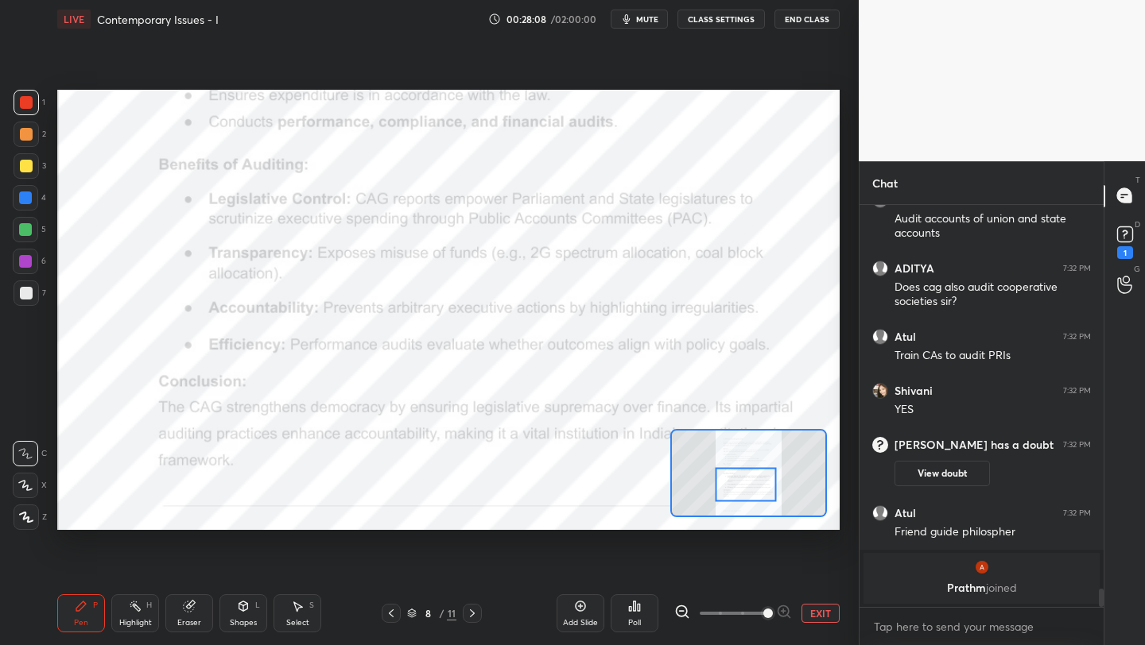
click at [951, 471] on button "View doubt" at bounding box center [941, 473] width 95 height 25
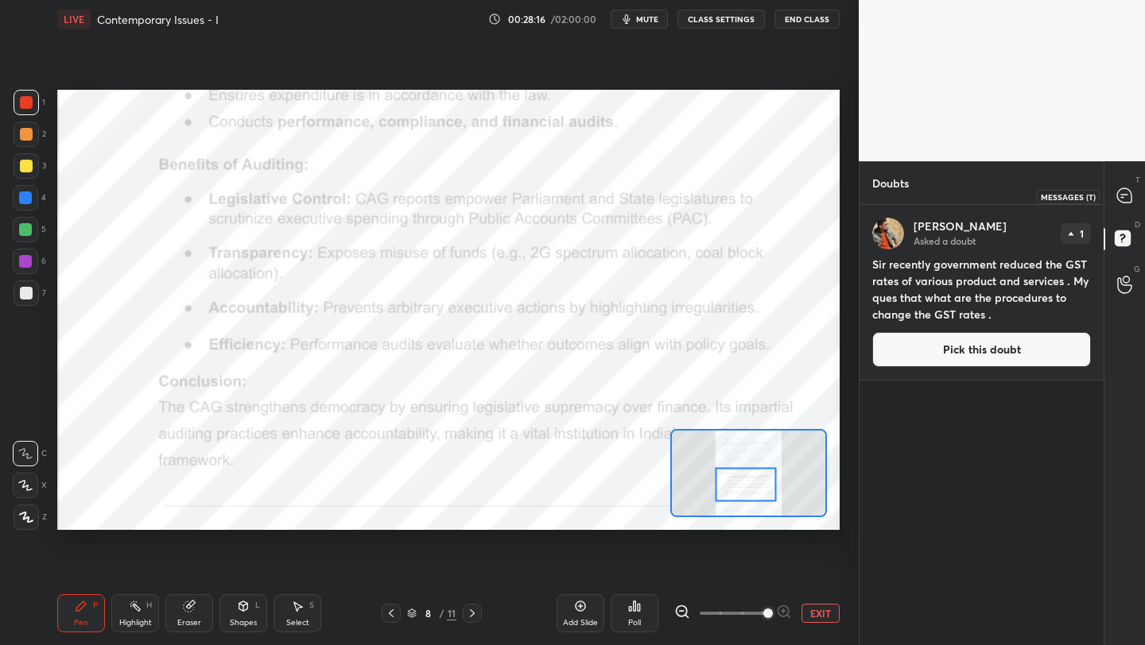
click at [1118, 200] on icon at bounding box center [1124, 195] width 14 height 14
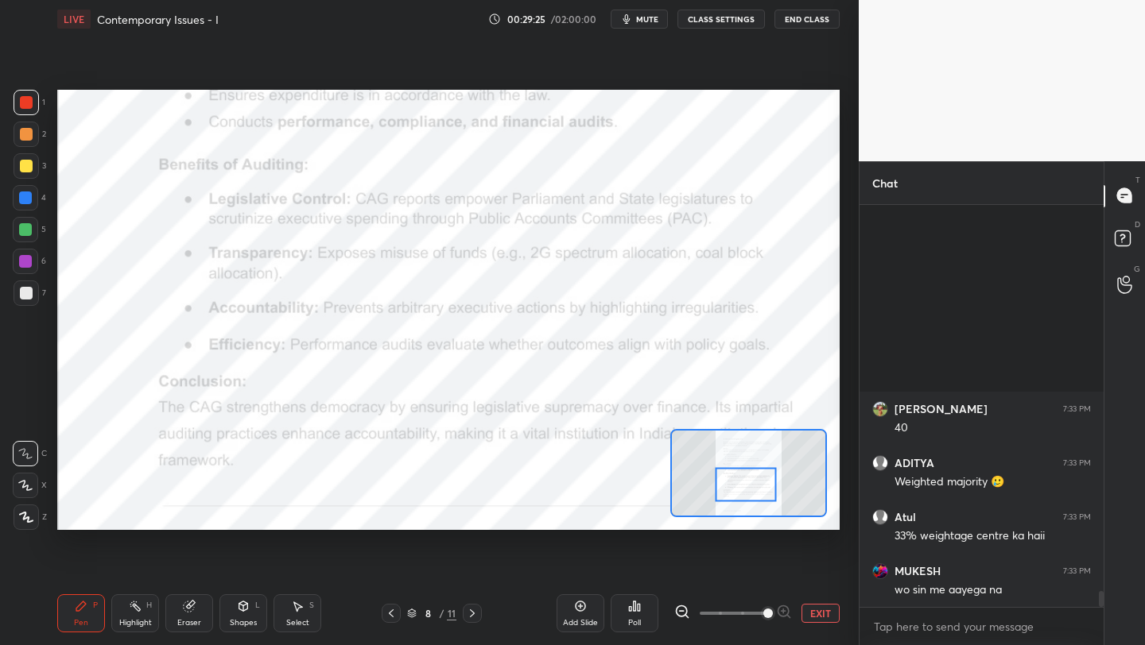
scroll to position [9615, 0]
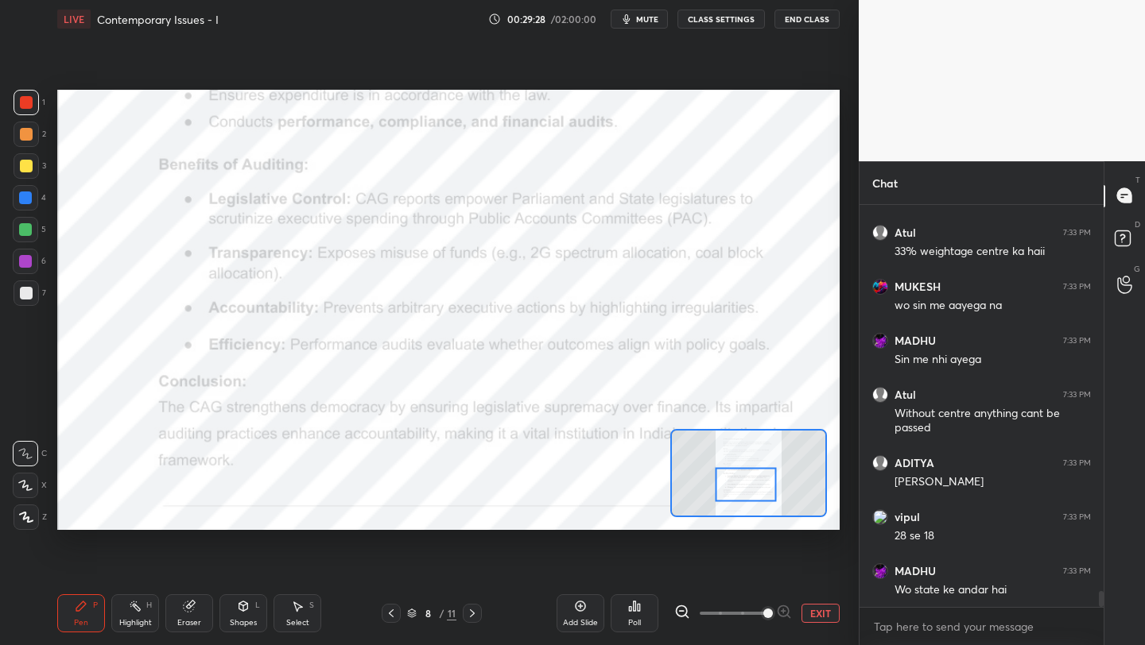
click at [816, 614] on button "EXIT" at bounding box center [820, 613] width 38 height 19
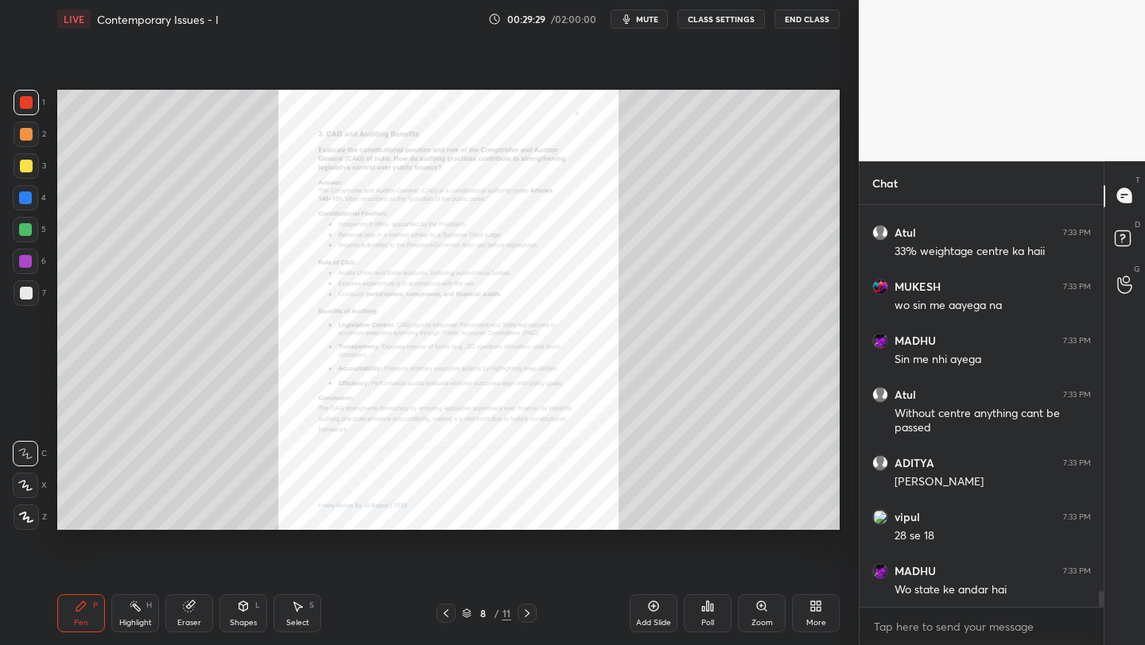
click at [811, 615] on div "More" at bounding box center [816, 614] width 48 height 38
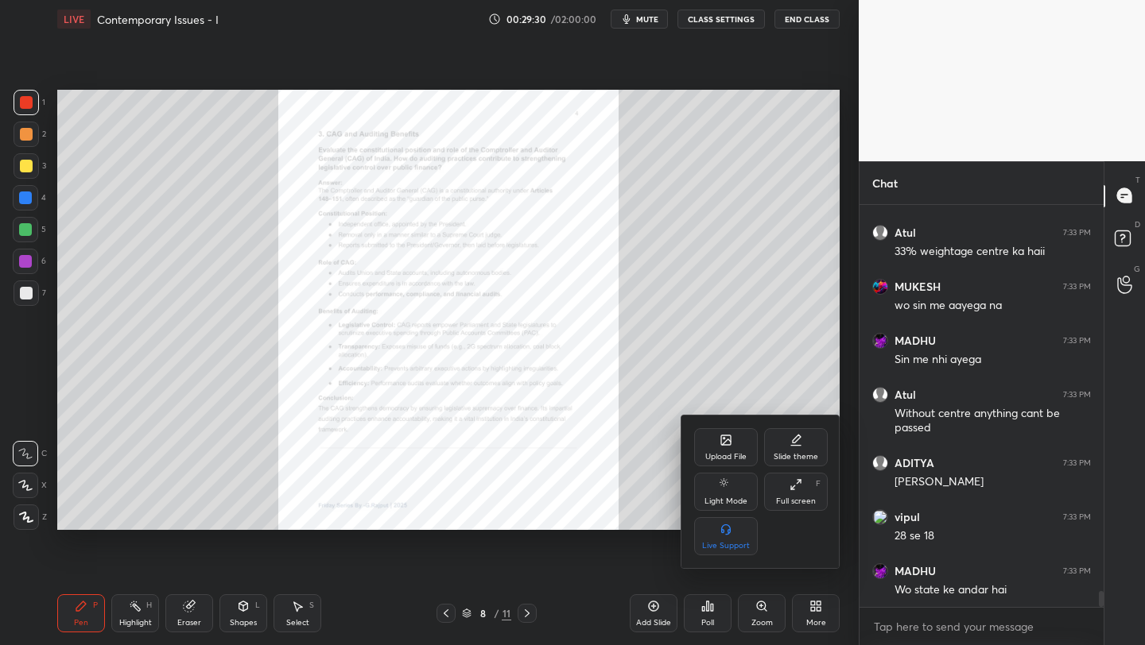
click at [732, 448] on div "Upload File" at bounding box center [726, 447] width 64 height 38
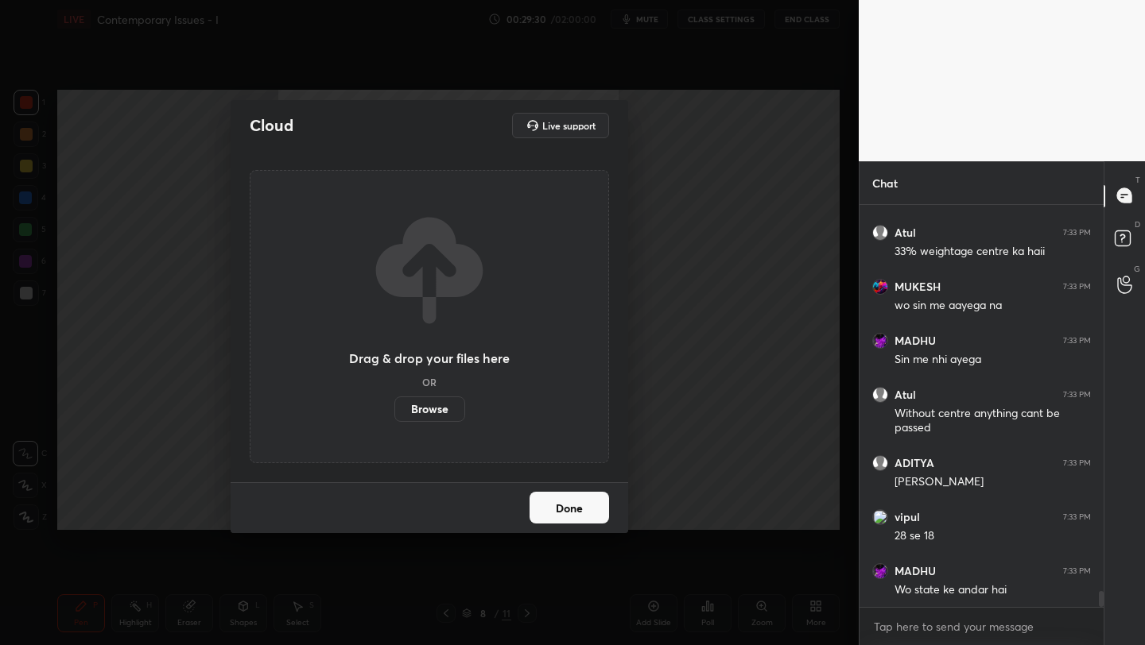
scroll to position [9669, 0]
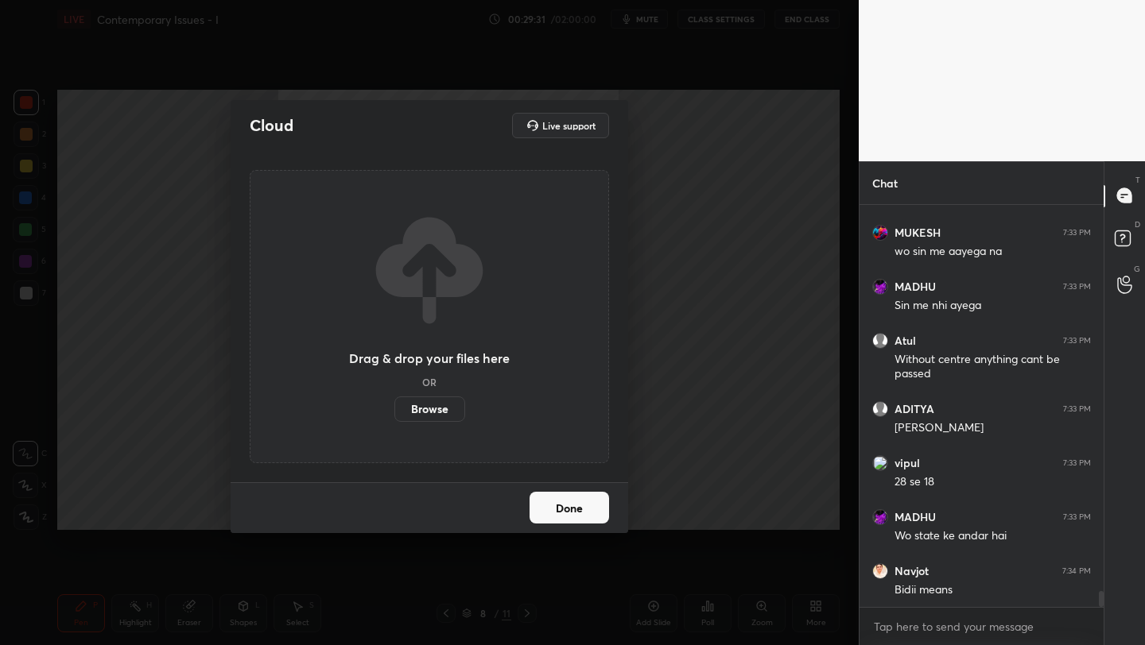
click at [432, 413] on label "Browse" at bounding box center [429, 409] width 71 height 25
click at [394, 413] on input "Browse" at bounding box center [394, 409] width 0 height 25
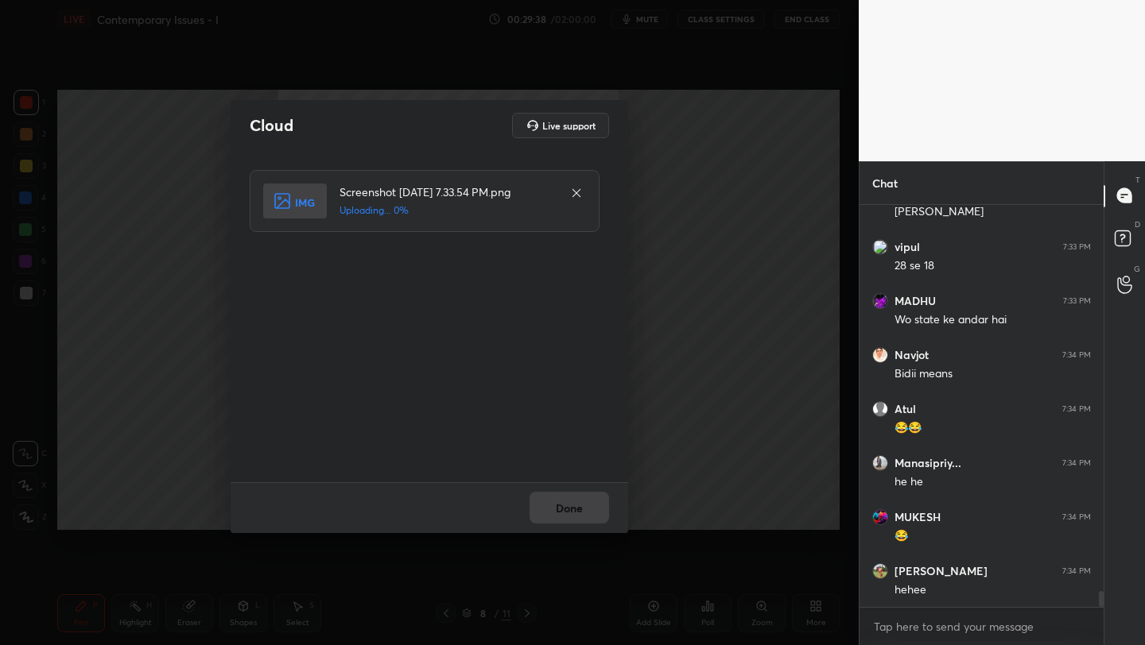
scroll to position [9940, 0]
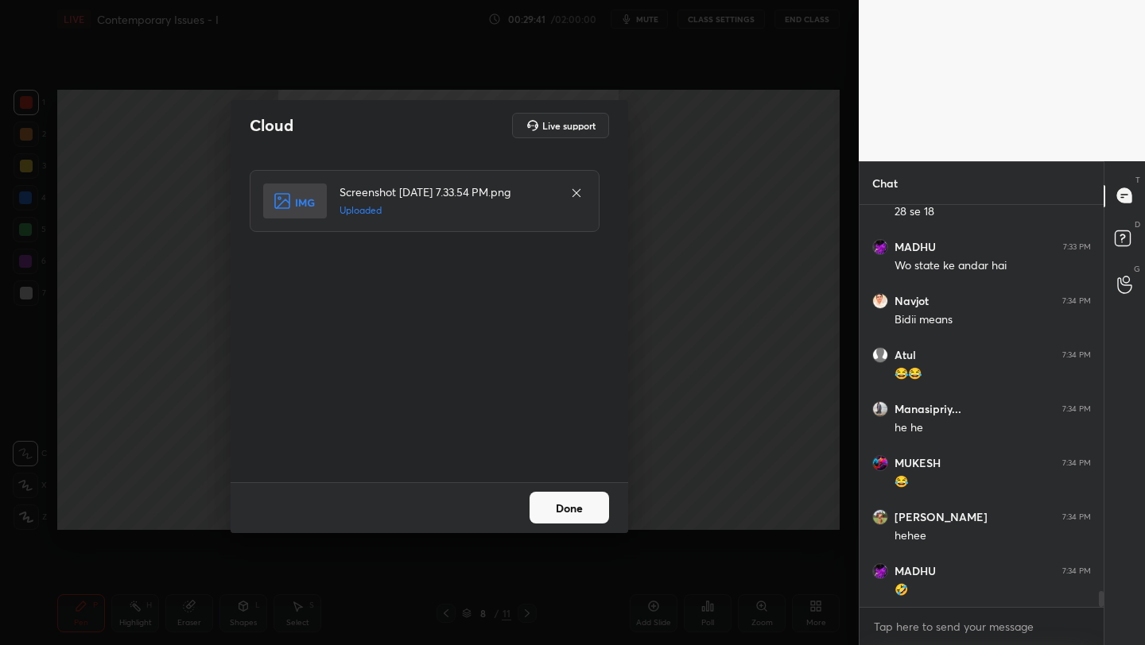
click at [577, 505] on button "Done" at bounding box center [568, 508] width 79 height 32
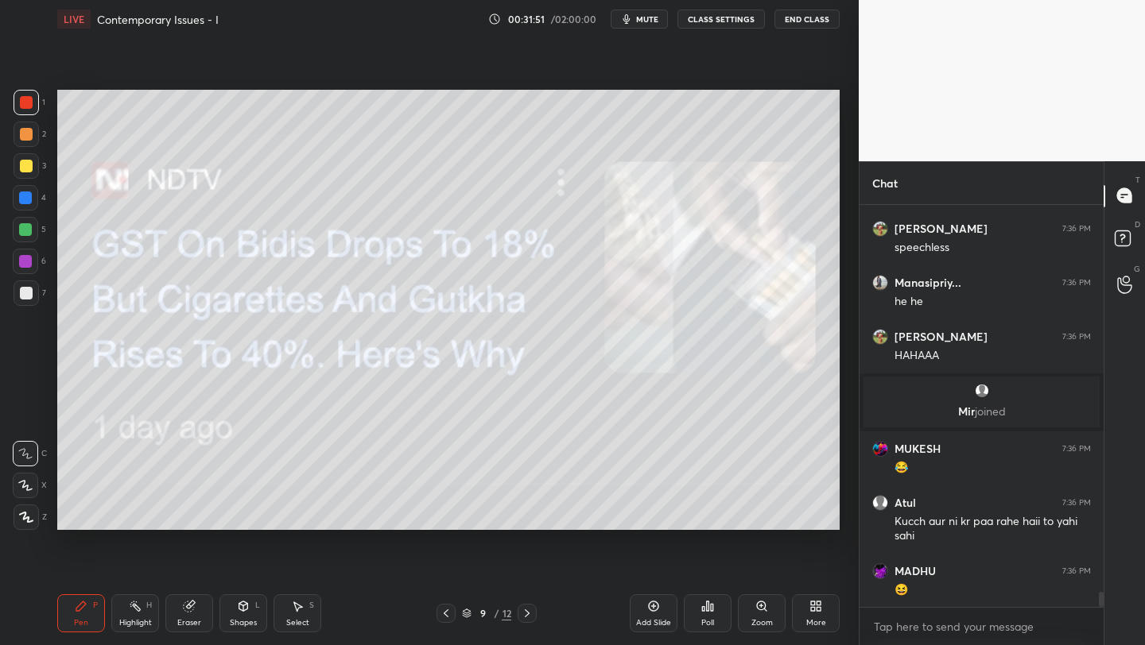
scroll to position [10145, 0]
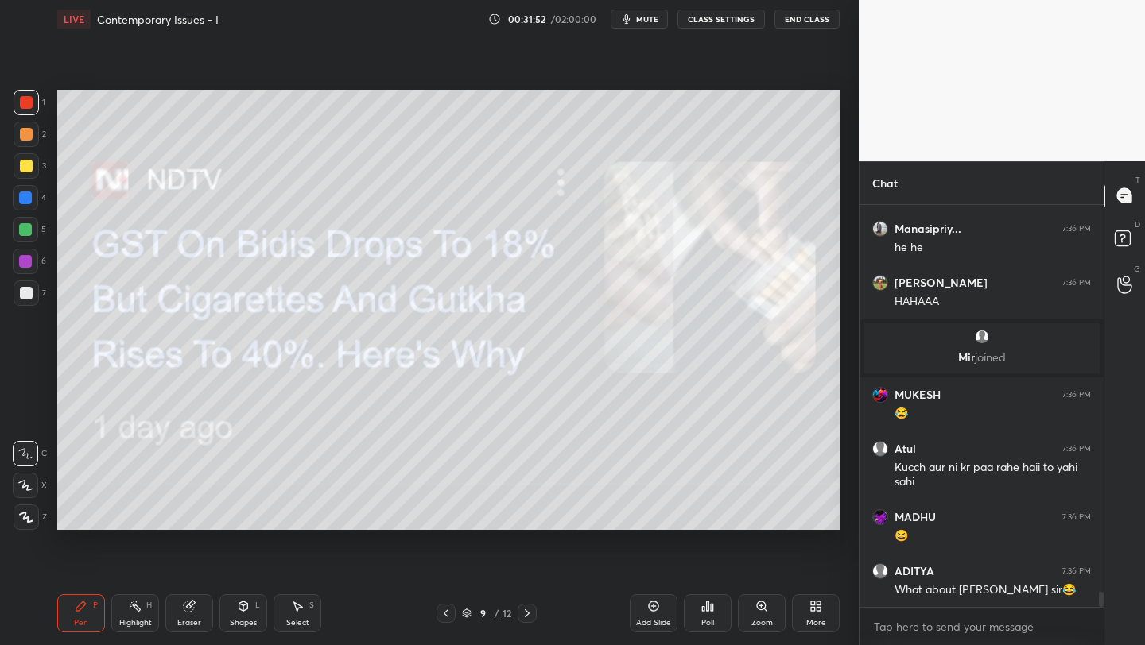
click at [813, 614] on div "More" at bounding box center [816, 614] width 48 height 38
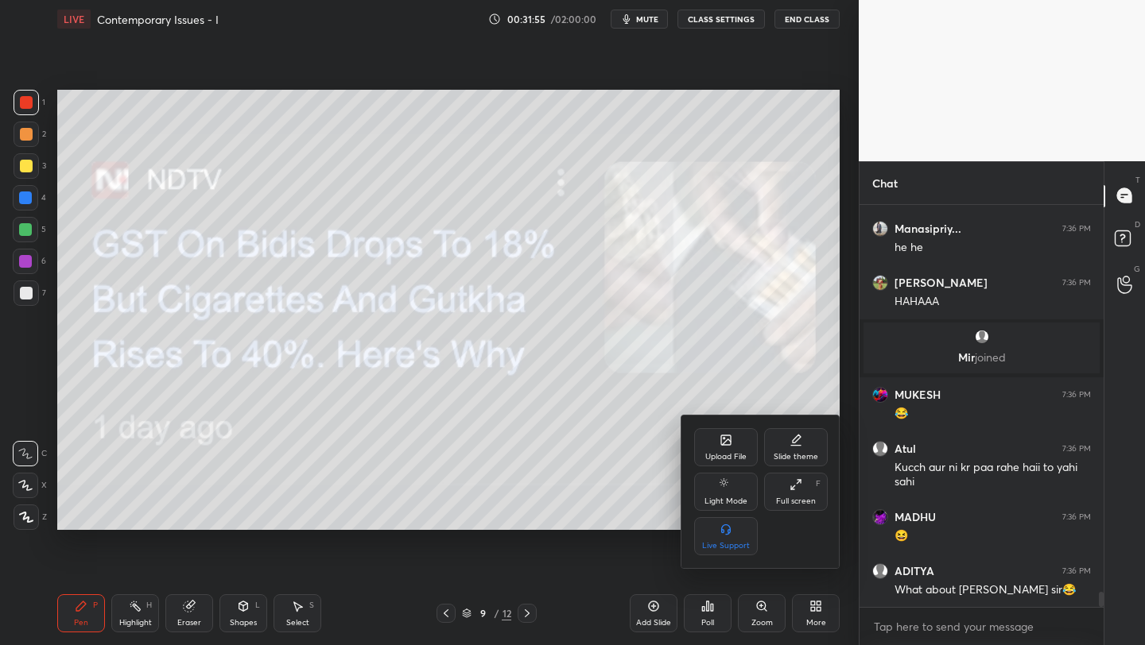
click at [730, 453] on div "Upload File" at bounding box center [725, 457] width 41 height 8
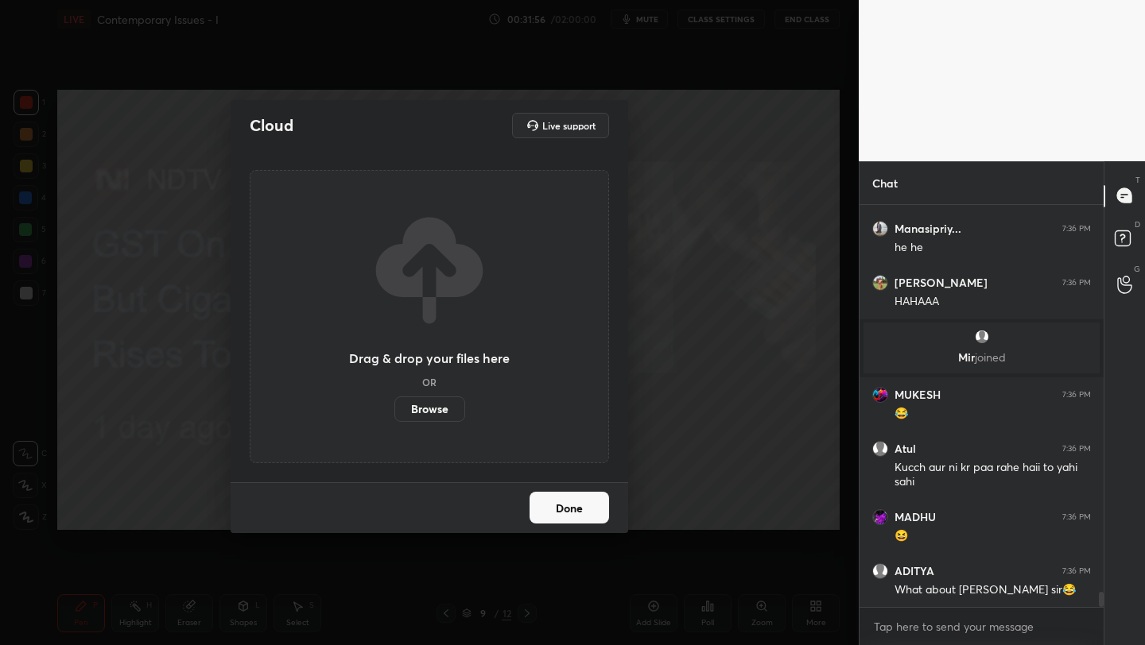
click at [440, 406] on label "Browse" at bounding box center [429, 409] width 71 height 25
click at [394, 406] on input "Browse" at bounding box center [394, 409] width 0 height 25
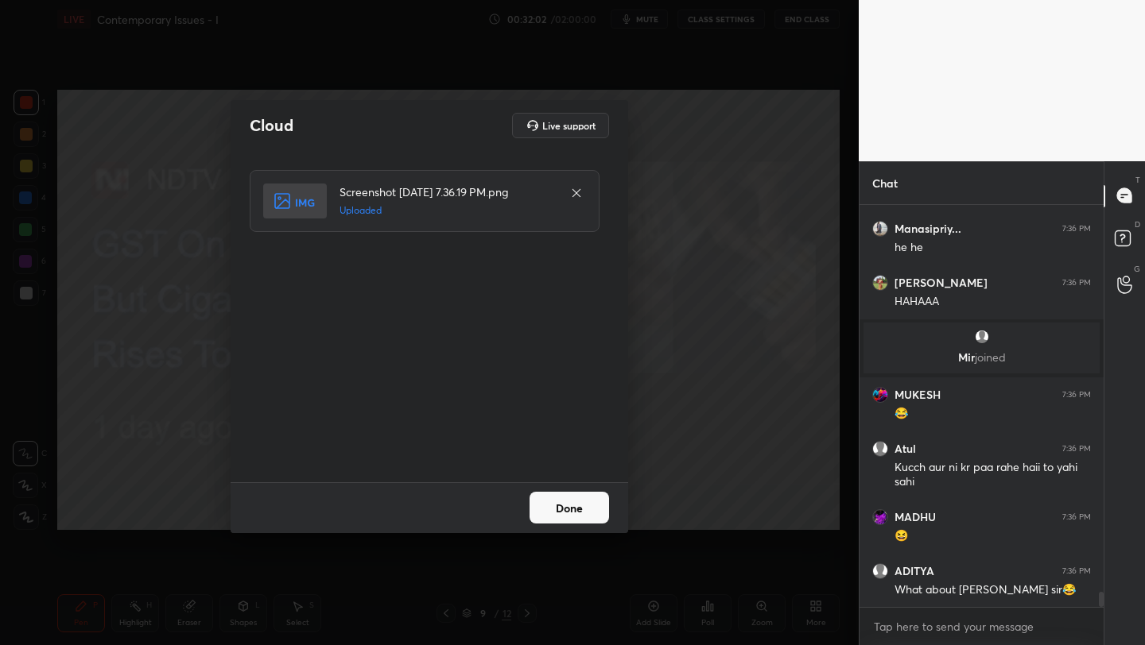
click at [560, 506] on button "Done" at bounding box center [568, 508] width 79 height 32
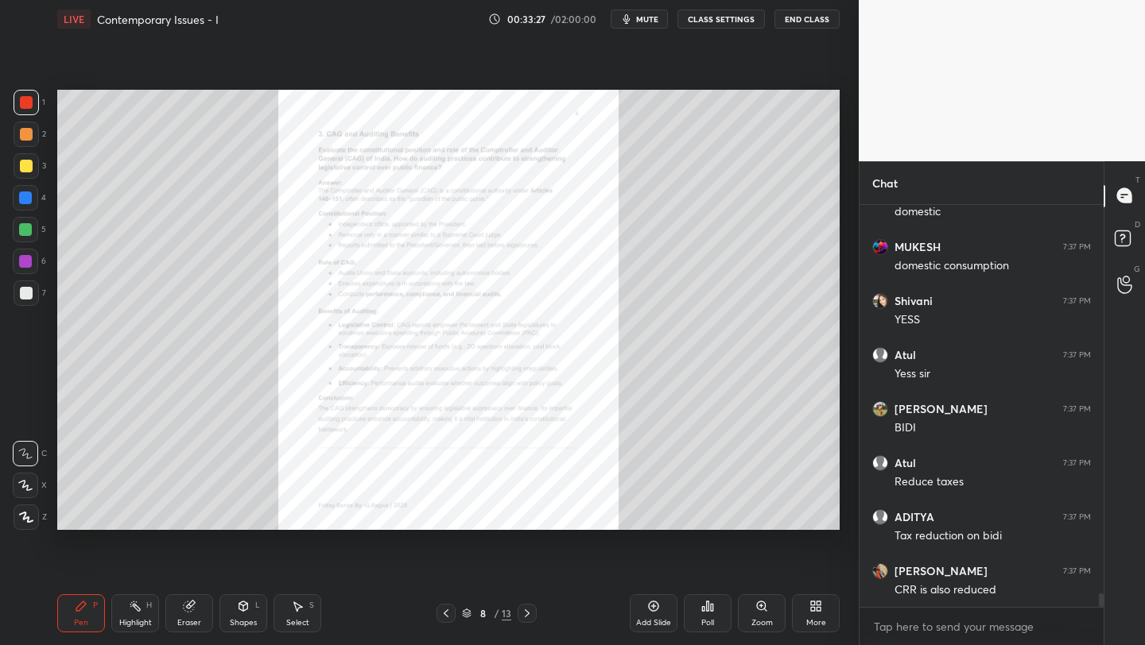
scroll to position [11633, 0]
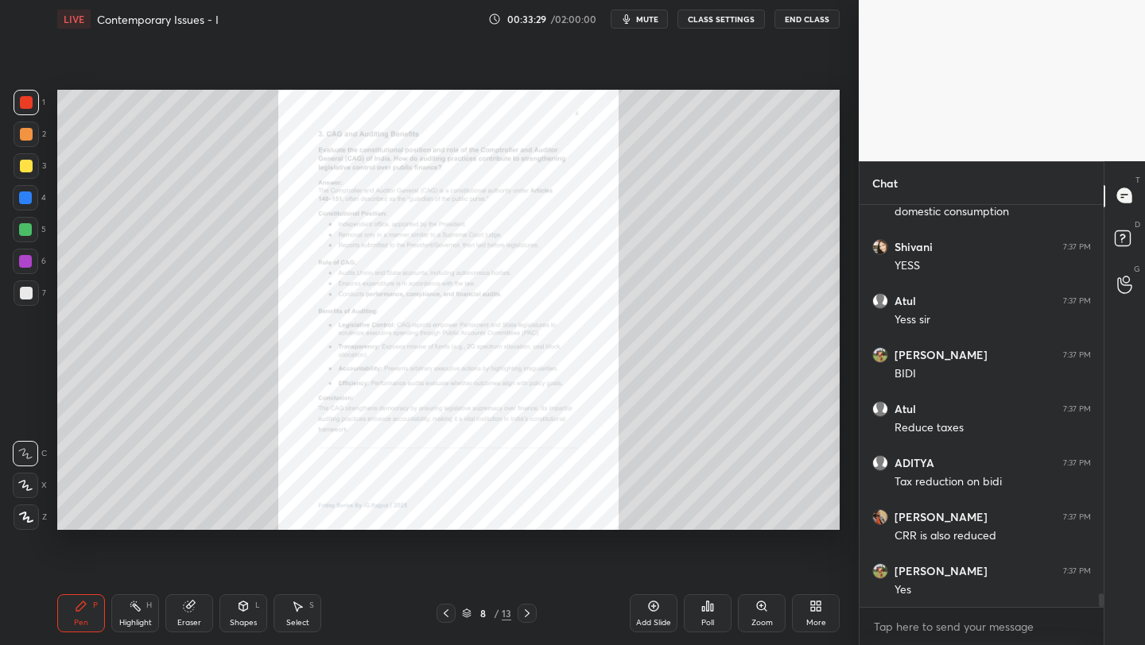
drag, startPoint x: 654, startPoint y: 613, endPoint x: 657, endPoint y: 605, distance: 8.6
click at [653, 614] on div "Add Slide" at bounding box center [654, 614] width 48 height 38
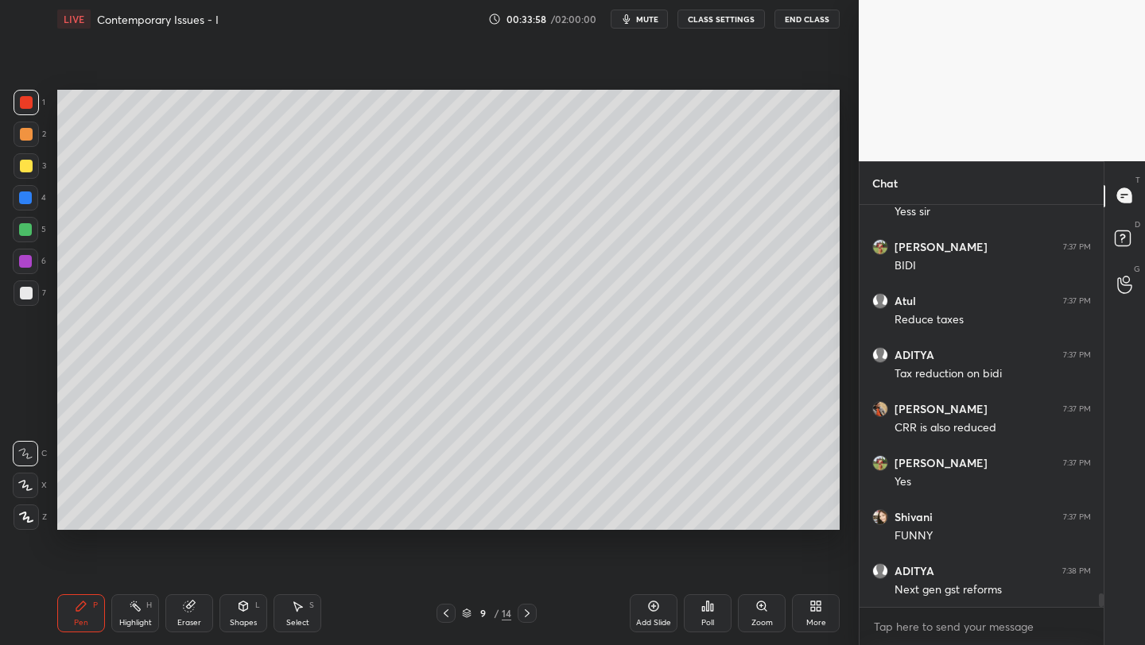
scroll to position [11795, 0]
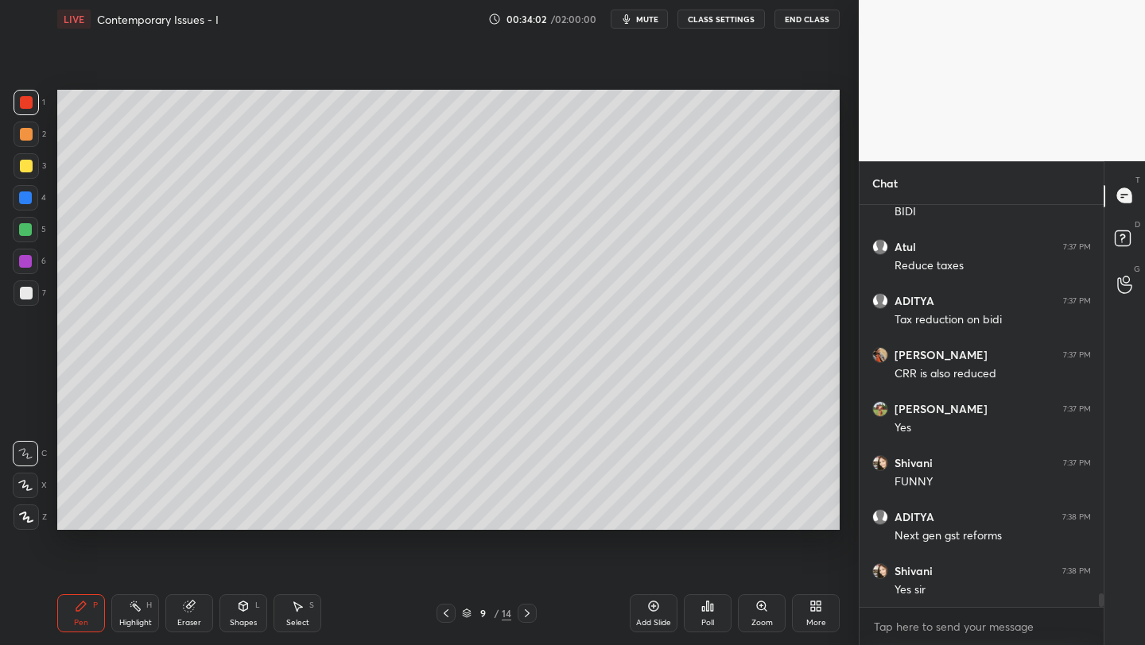
click at [176, 622] on div "Eraser" at bounding box center [189, 614] width 48 height 38
click at [29, 520] on span "Erase all" at bounding box center [26, 517] width 24 height 11
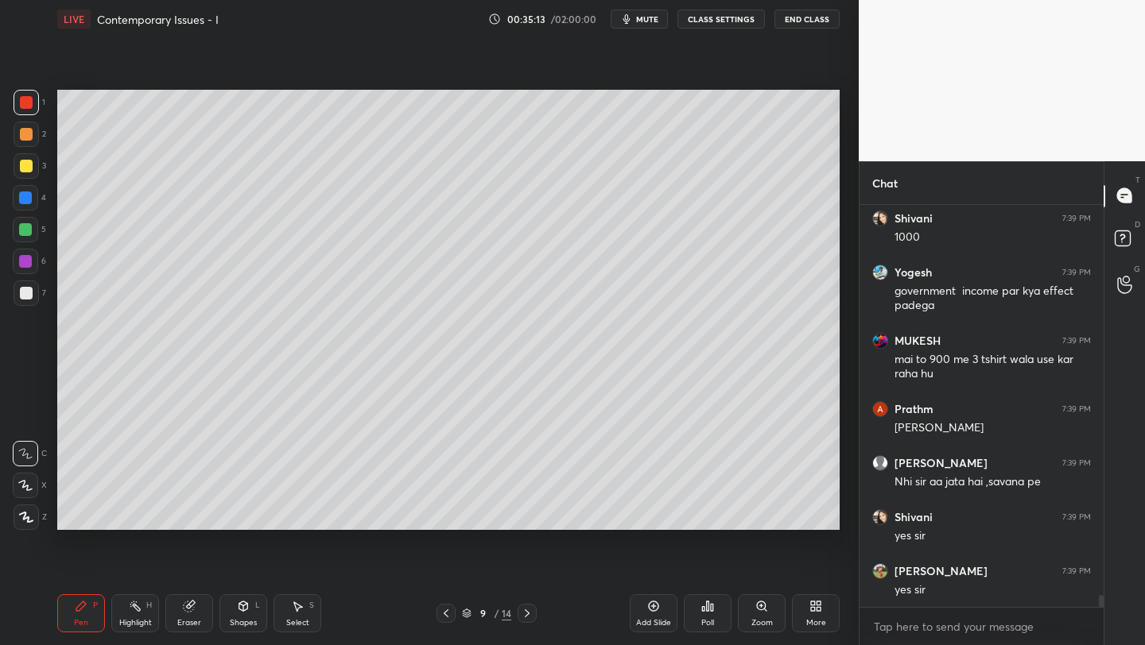
scroll to position [12827, 0]
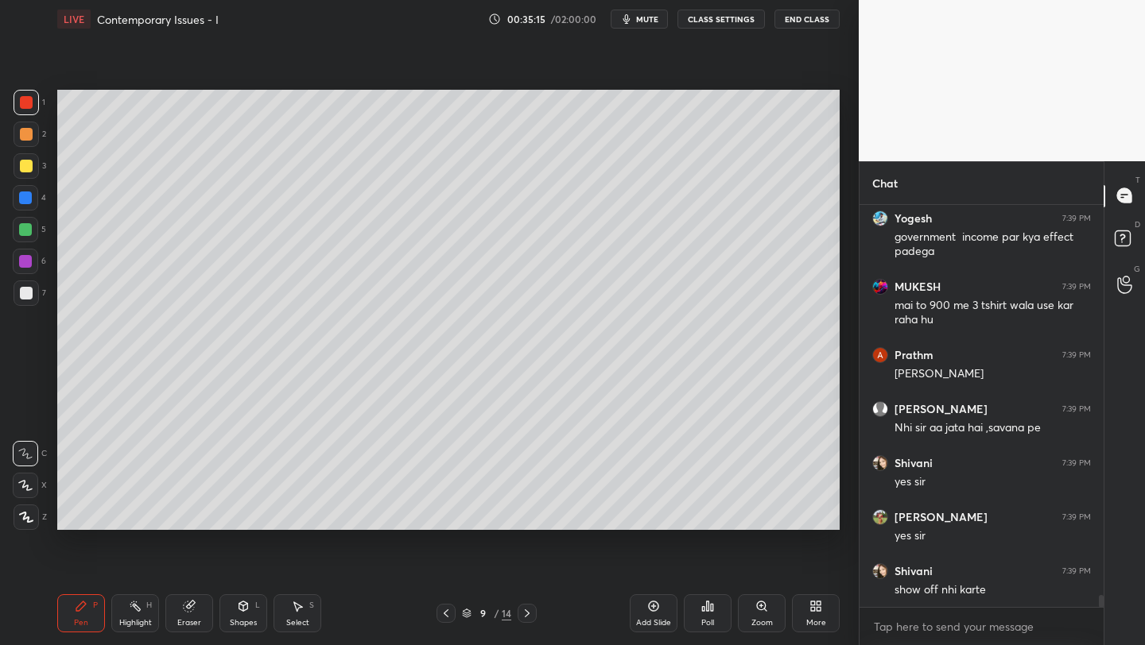
drag, startPoint x: 188, startPoint y: 618, endPoint x: 183, endPoint y: 604, distance: 14.6
click at [192, 619] on div "Eraser" at bounding box center [189, 623] width 24 height 8
click at [27, 517] on span "Erase all" at bounding box center [26, 517] width 24 height 11
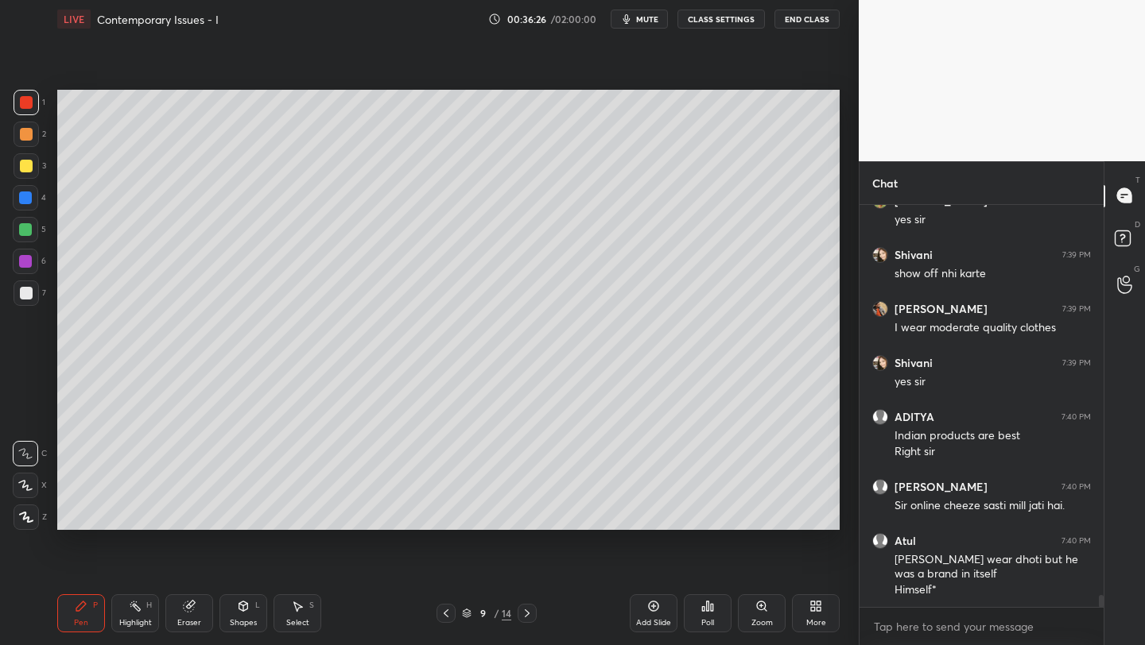
scroll to position [13197, 0]
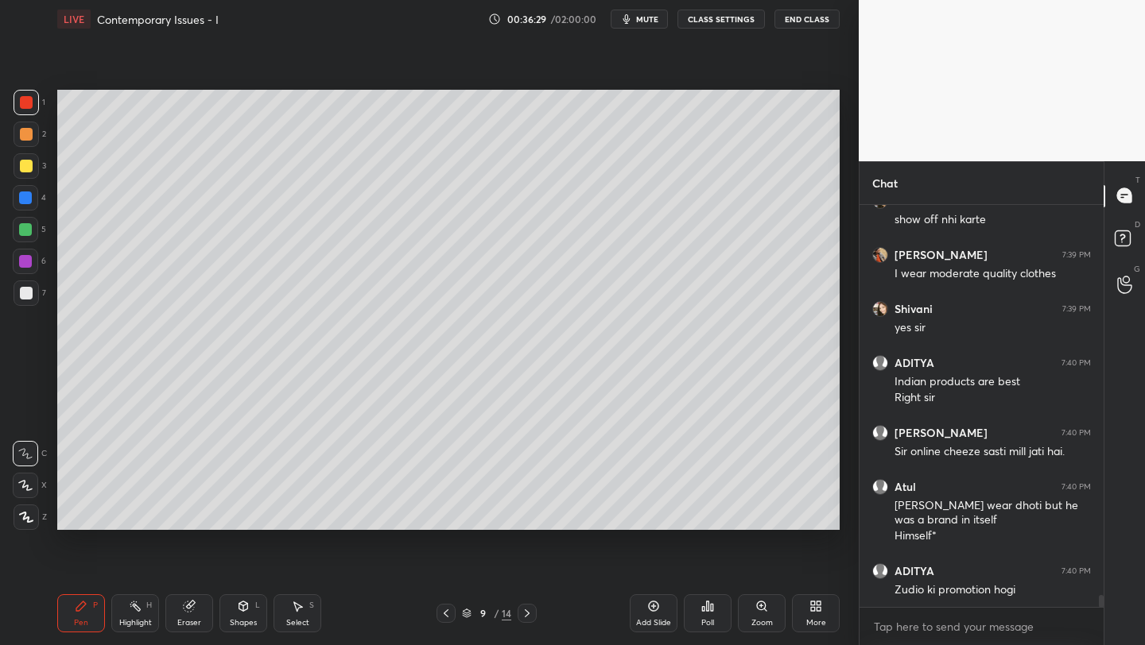
click at [192, 609] on icon at bounding box center [189, 607] width 10 height 10
drag, startPoint x: 29, startPoint y: 517, endPoint x: 31, endPoint y: 496, distance: 21.5
click at [29, 517] on span "Erase all" at bounding box center [26, 517] width 24 height 11
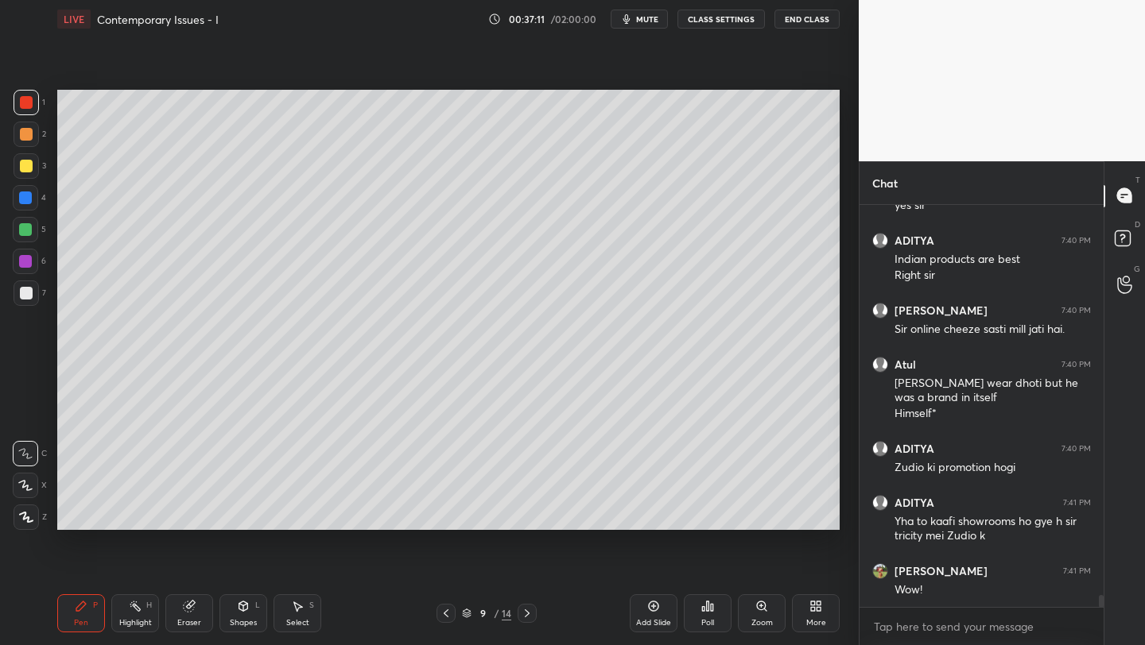
scroll to position [13374, 0]
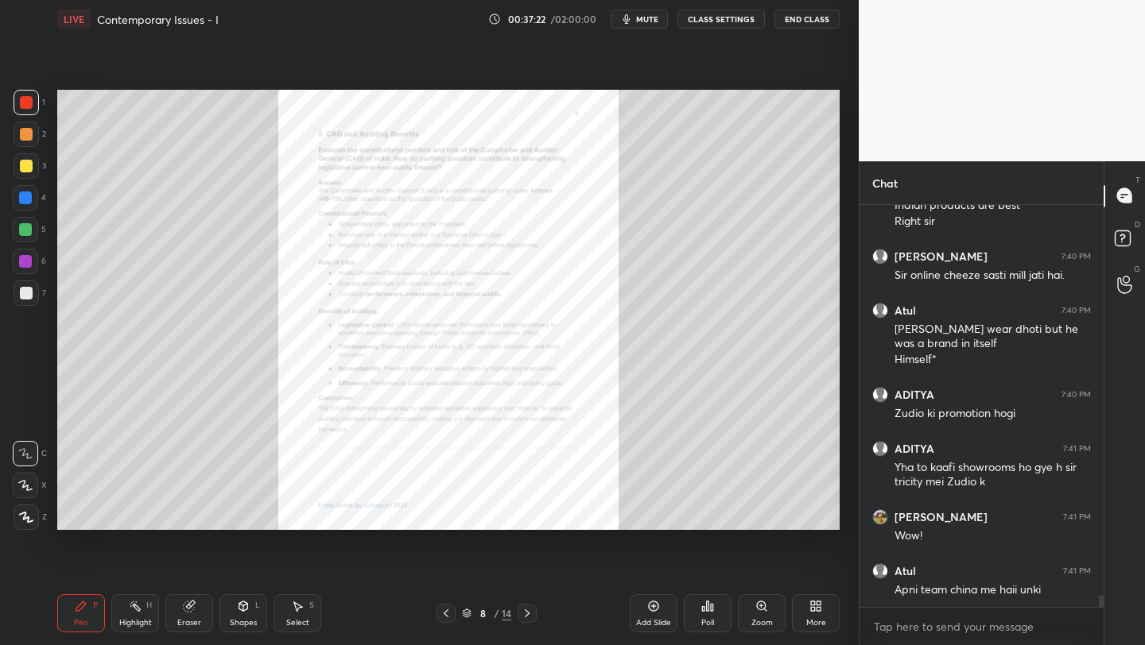
click at [761, 614] on div "Zoom" at bounding box center [762, 614] width 48 height 38
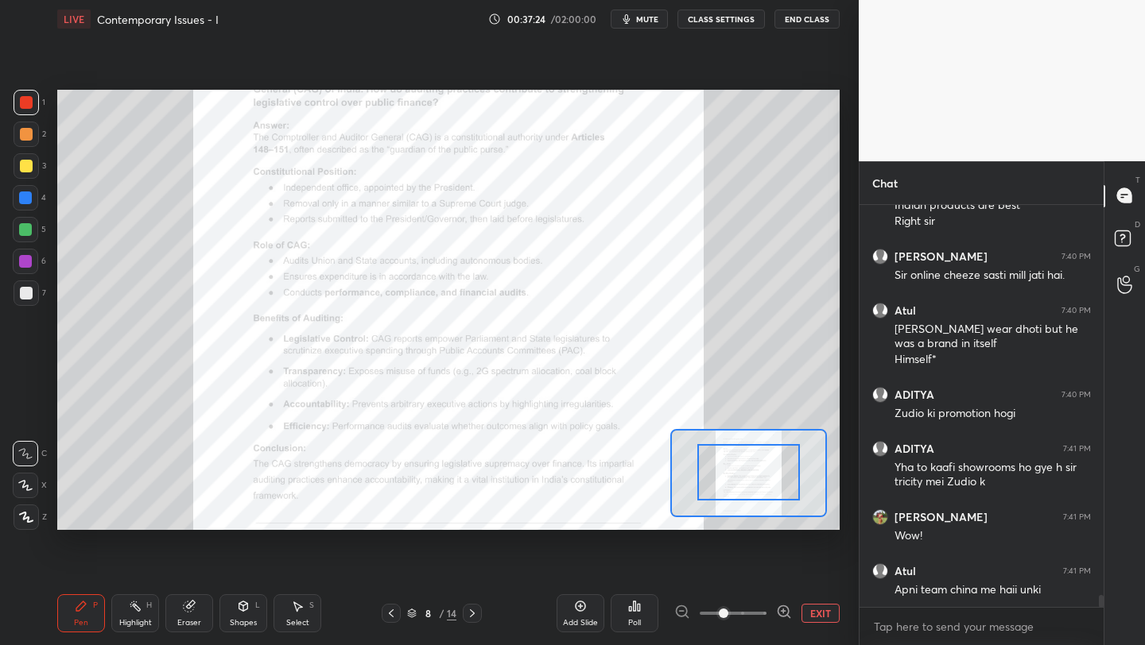
drag, startPoint x: 758, startPoint y: 470, endPoint x: 755, endPoint y: 457, distance: 13.1
drag, startPoint x: 758, startPoint y: 453, endPoint x: 753, endPoint y: 477, distance: 24.3
click at [756, 481] on div at bounding box center [748, 487] width 103 height 56
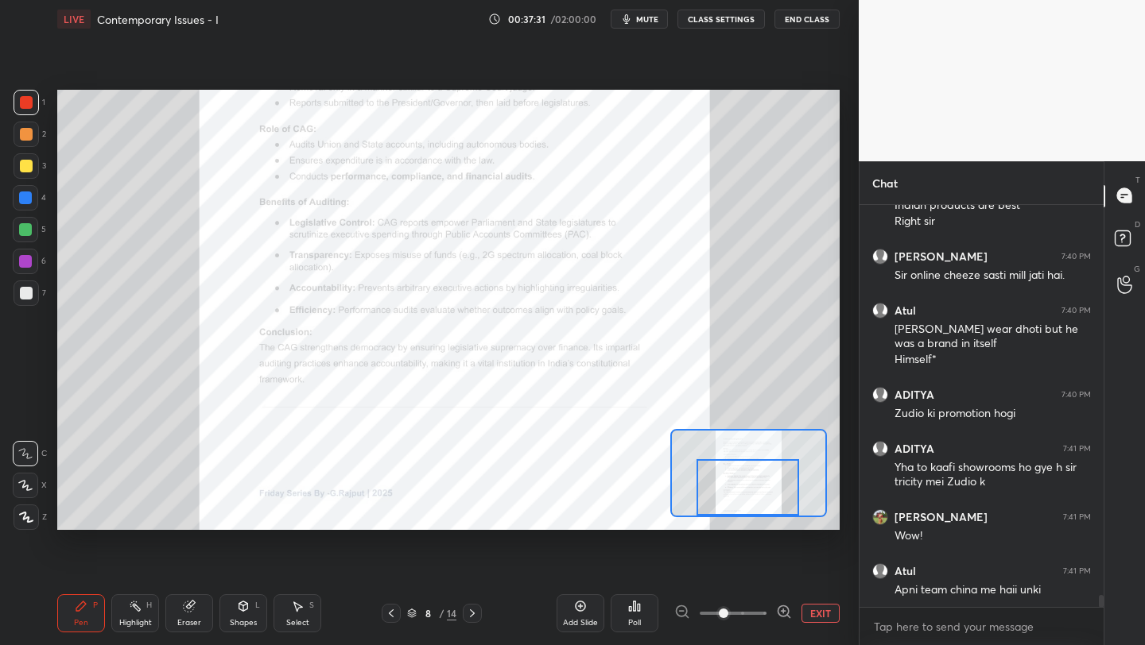
scroll to position [13428, 0]
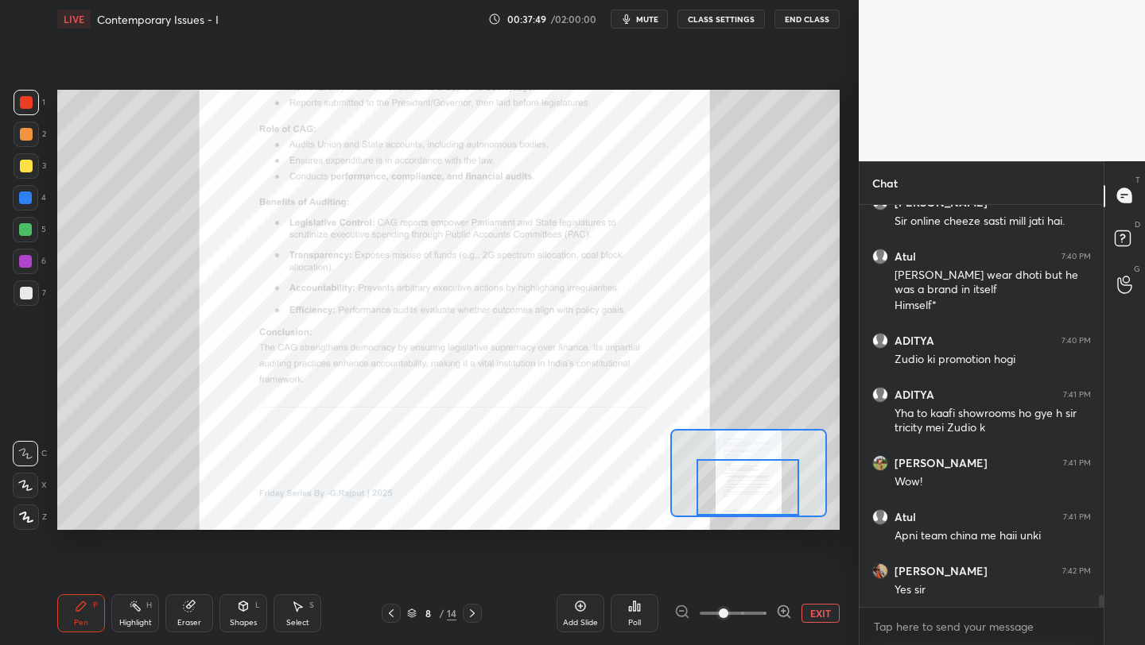
click at [753, 609] on span at bounding box center [733, 614] width 67 height 24
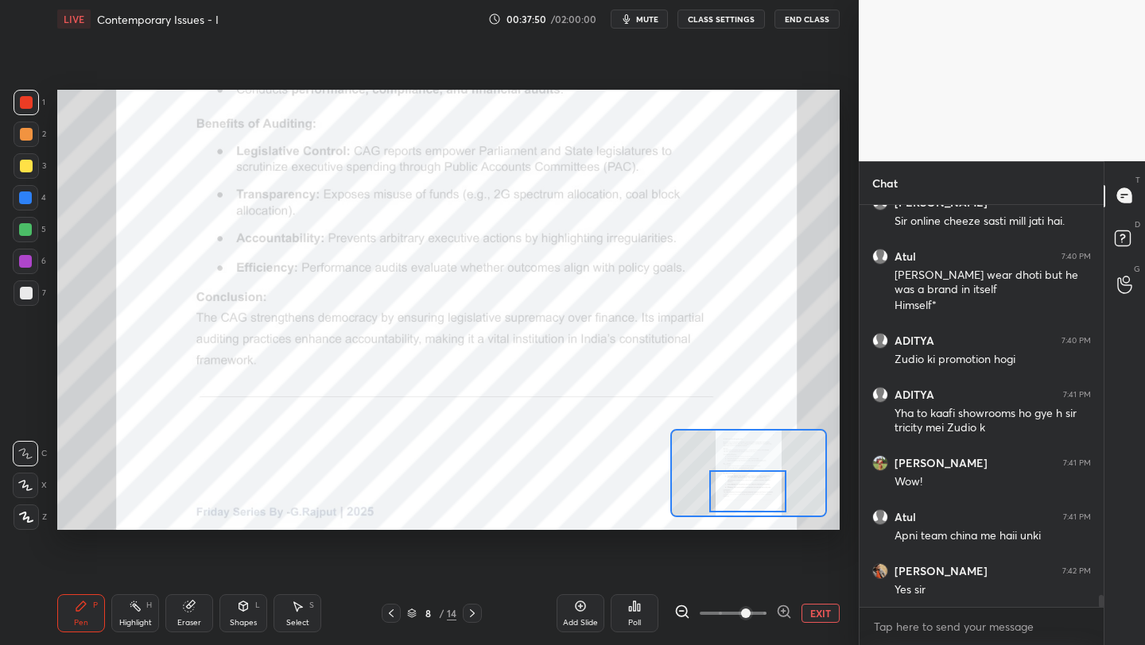
click at [753, 477] on div at bounding box center [747, 492] width 76 height 42
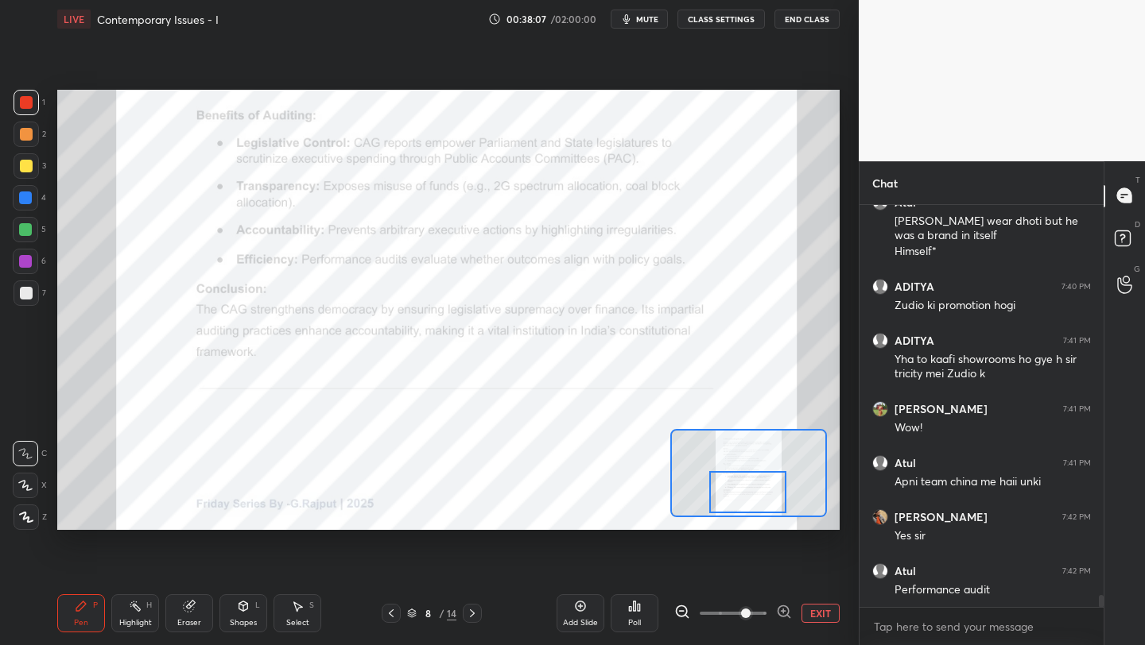
scroll to position [13550, 0]
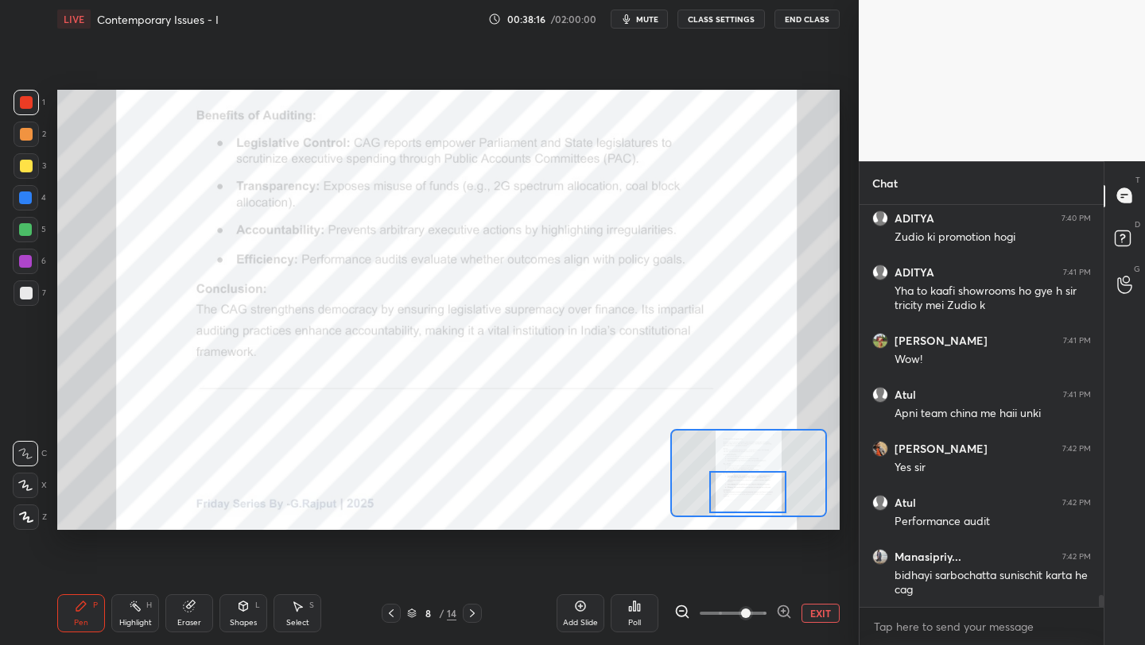
click at [813, 610] on button "EXIT" at bounding box center [820, 613] width 38 height 19
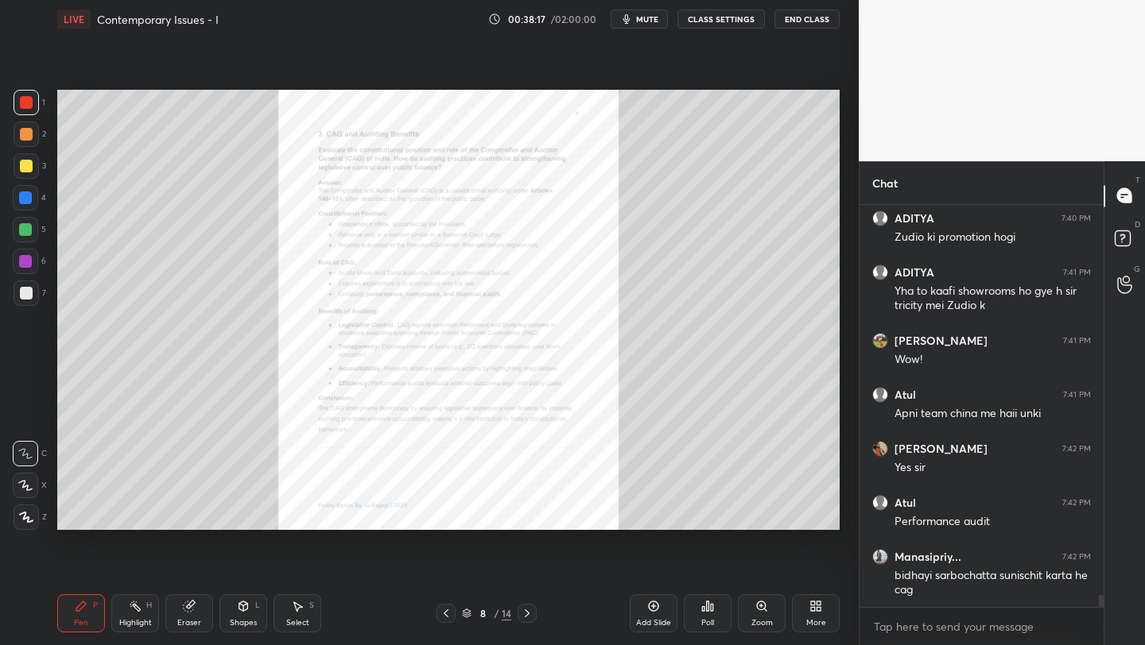
drag, startPoint x: 522, startPoint y: 612, endPoint x: 524, endPoint y: 620, distance: 8.1
click at [522, 612] on icon at bounding box center [527, 613] width 13 height 13
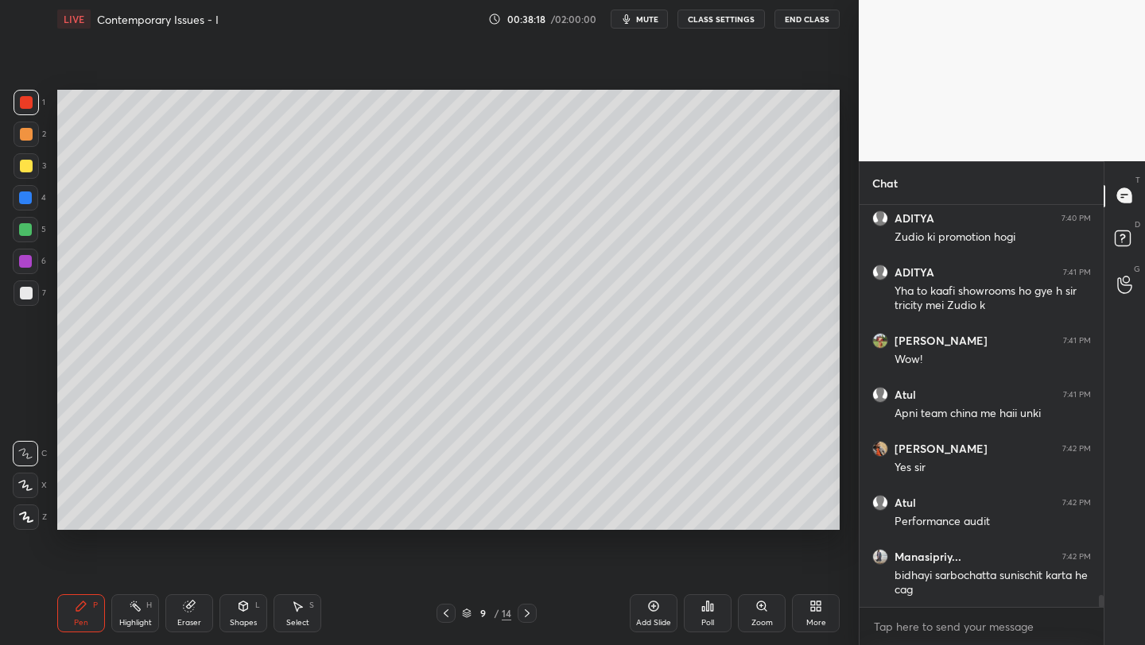
click at [524, 607] on icon at bounding box center [527, 613] width 13 height 13
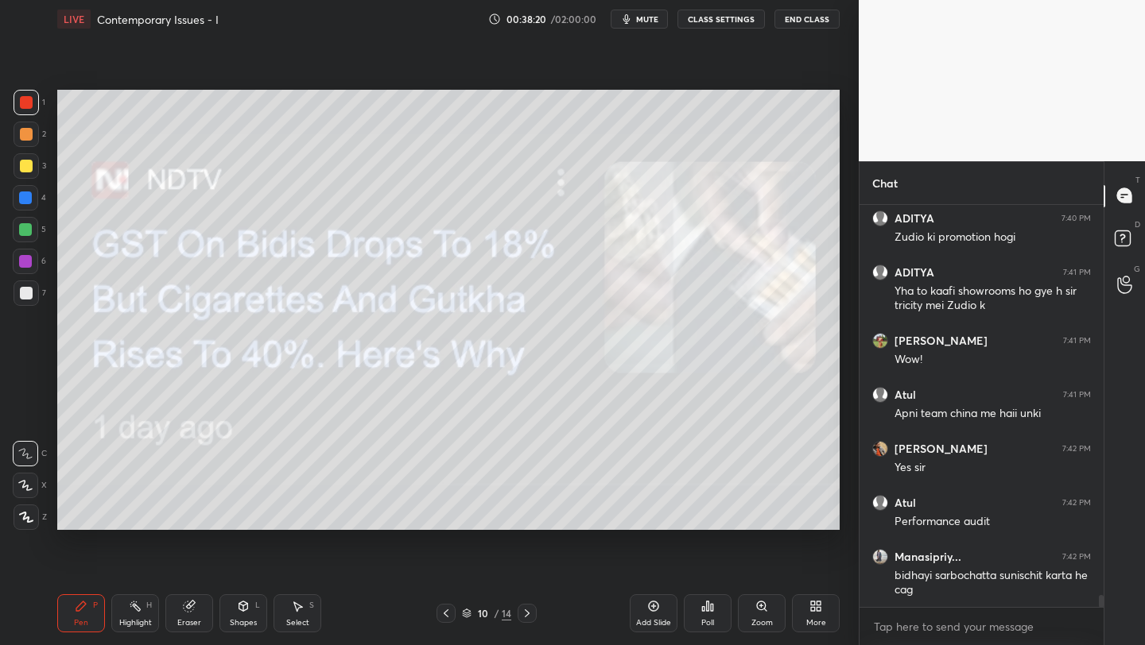
click at [528, 610] on icon at bounding box center [527, 613] width 13 height 13
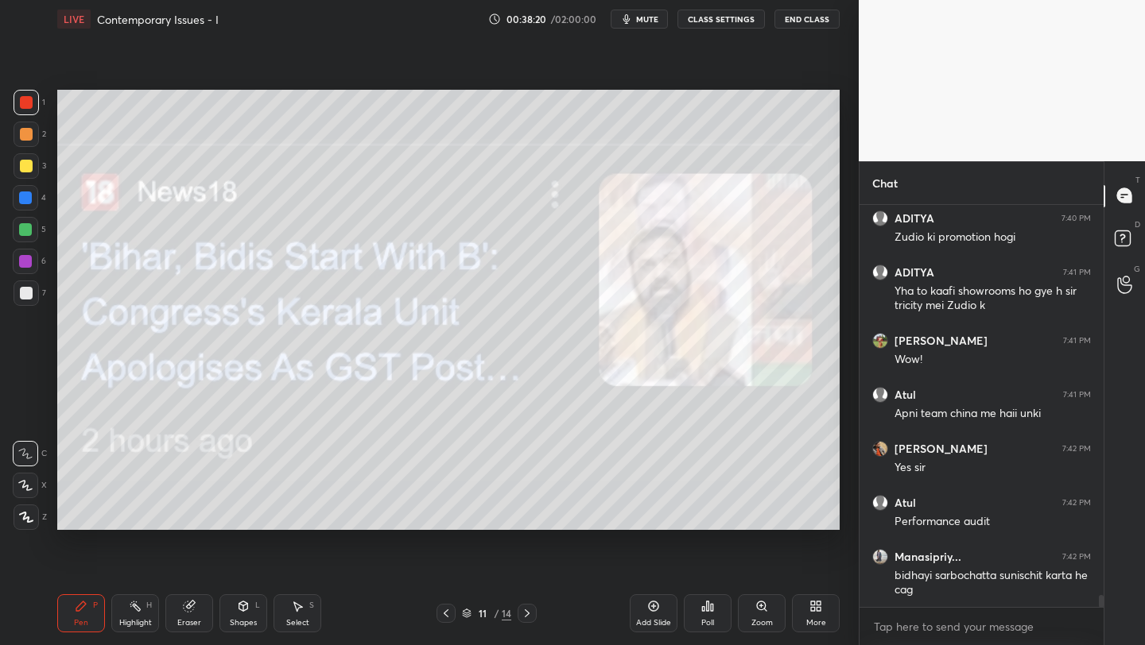
click at [529, 607] on icon at bounding box center [527, 613] width 13 height 13
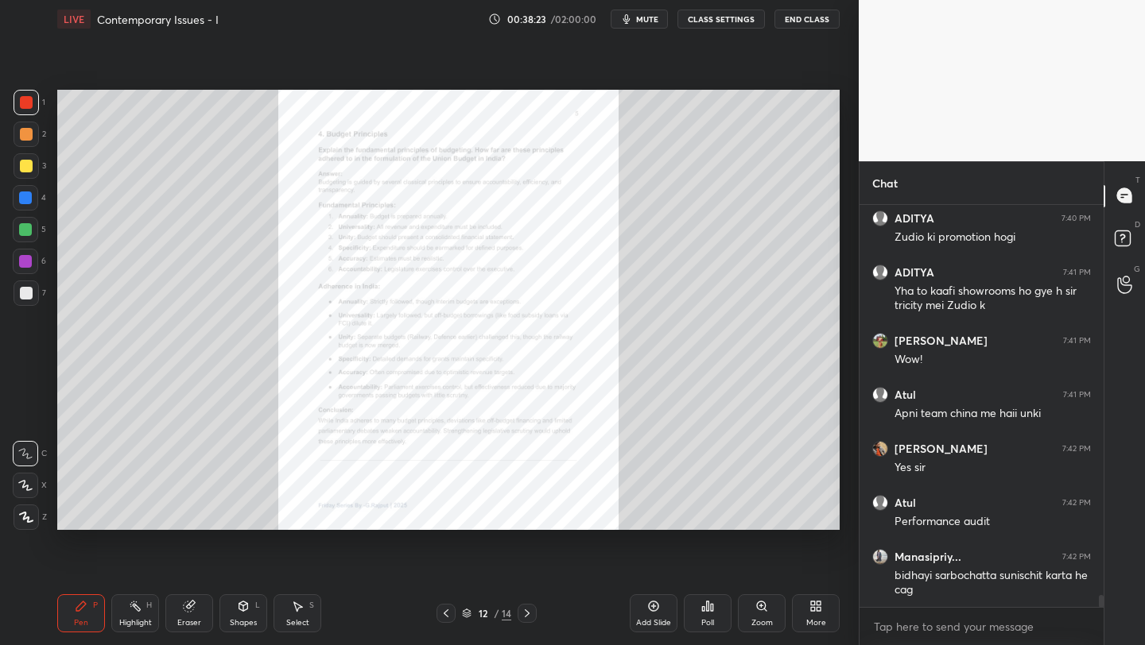
scroll to position [13619, 0]
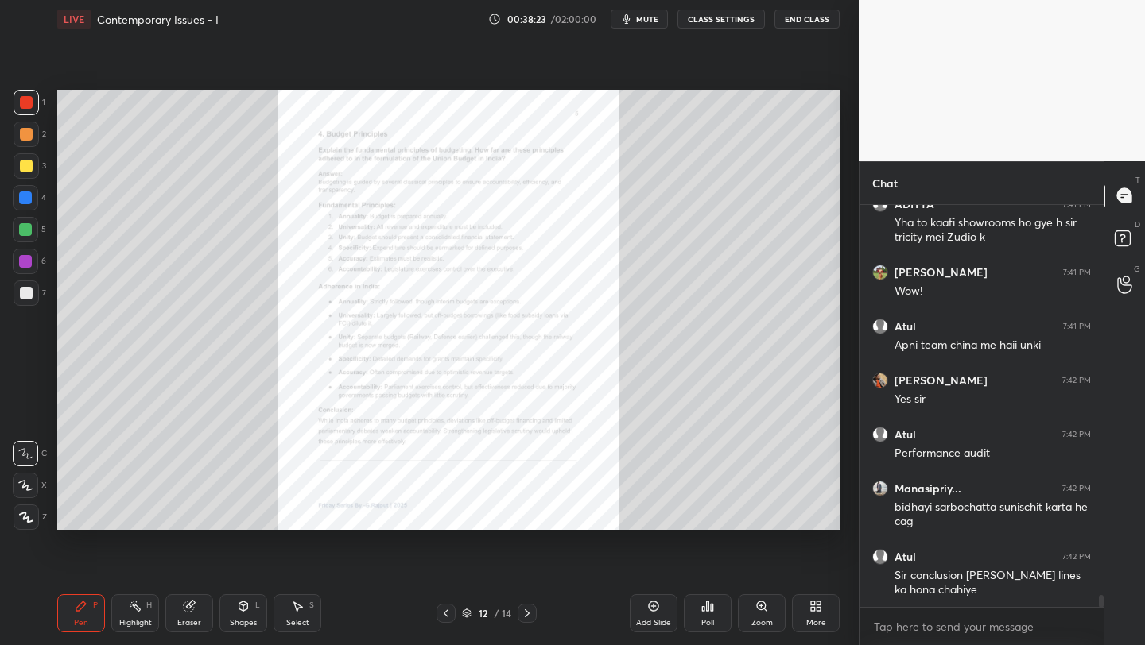
click at [762, 614] on div "Zoom" at bounding box center [762, 614] width 48 height 38
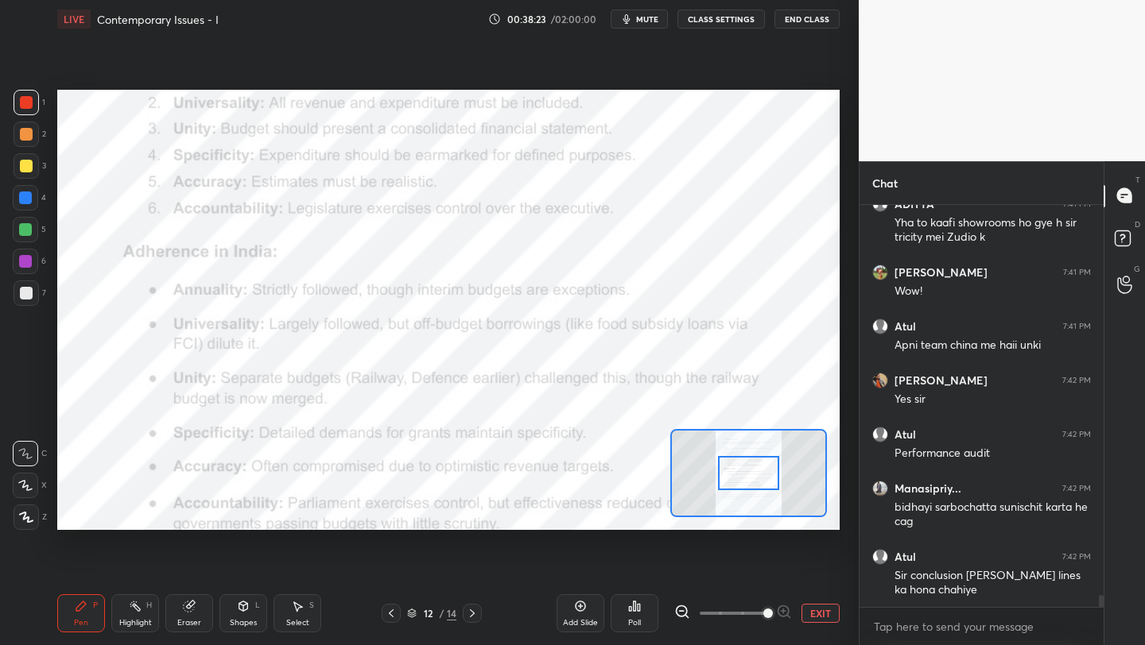
click at [754, 613] on span at bounding box center [733, 614] width 67 height 24
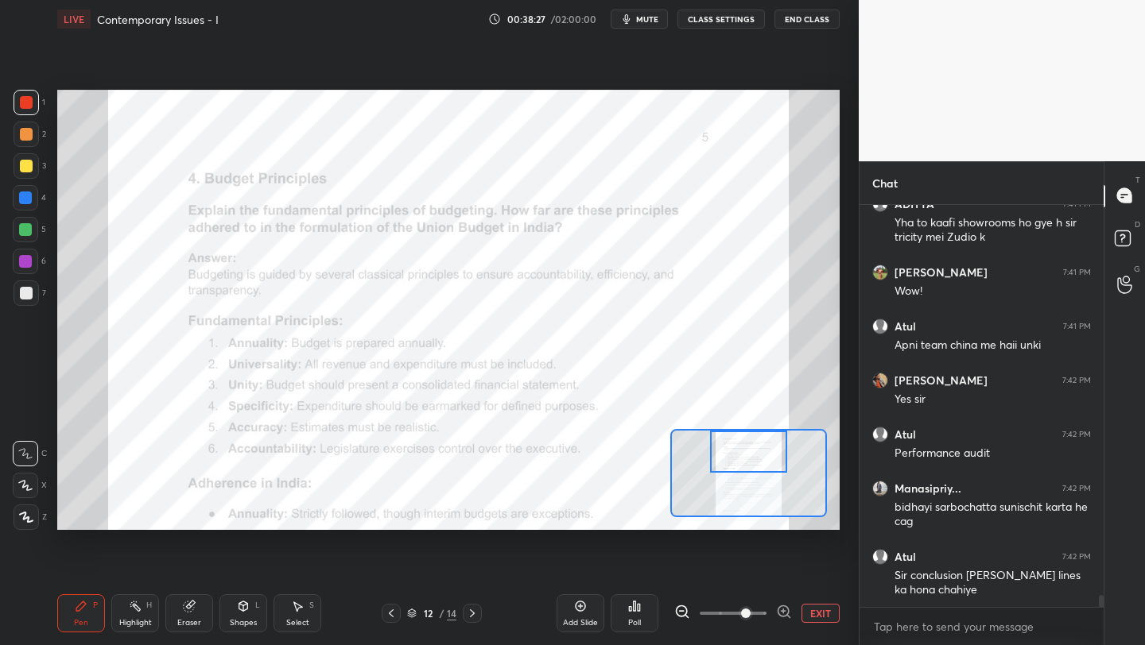
drag, startPoint x: 749, startPoint y: 478, endPoint x: 749, endPoint y: 456, distance: 21.5
click at [749, 454] on div at bounding box center [748, 452] width 76 height 42
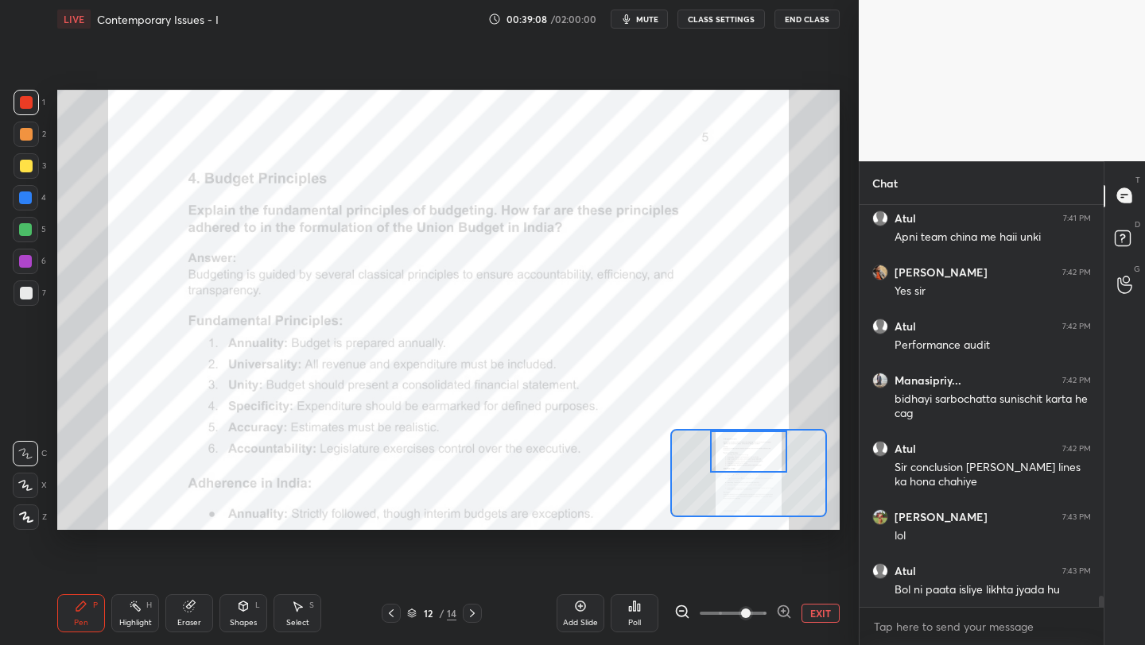
scroll to position [13743, 0]
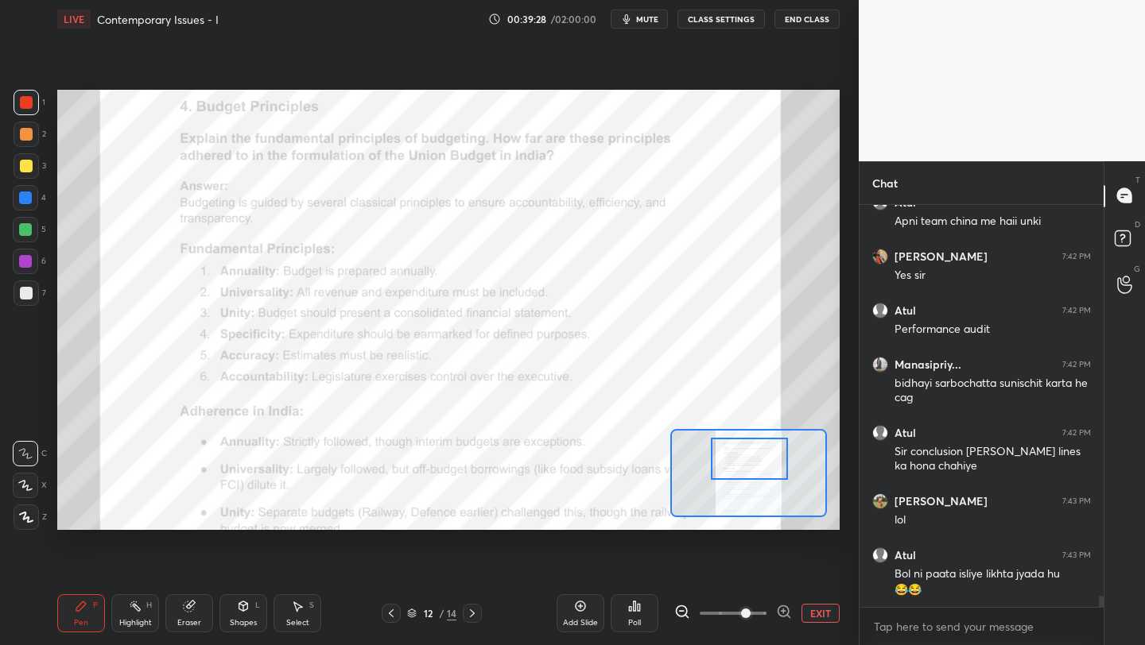
click at [760, 464] on div at bounding box center [749, 459] width 76 height 42
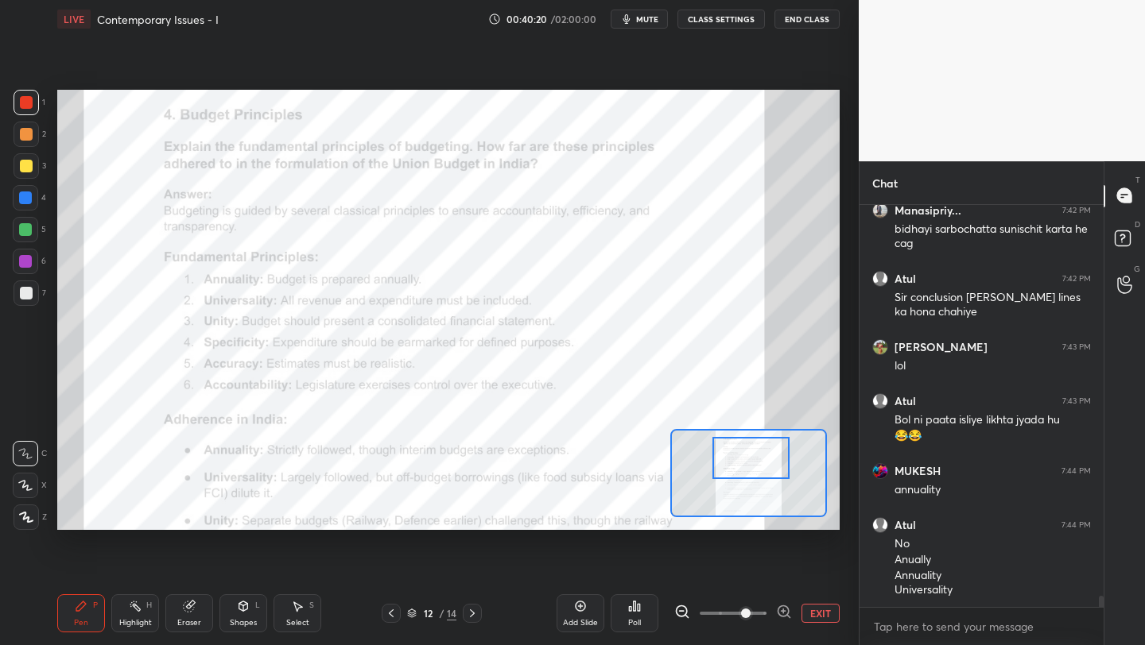
scroll to position [13965, 0]
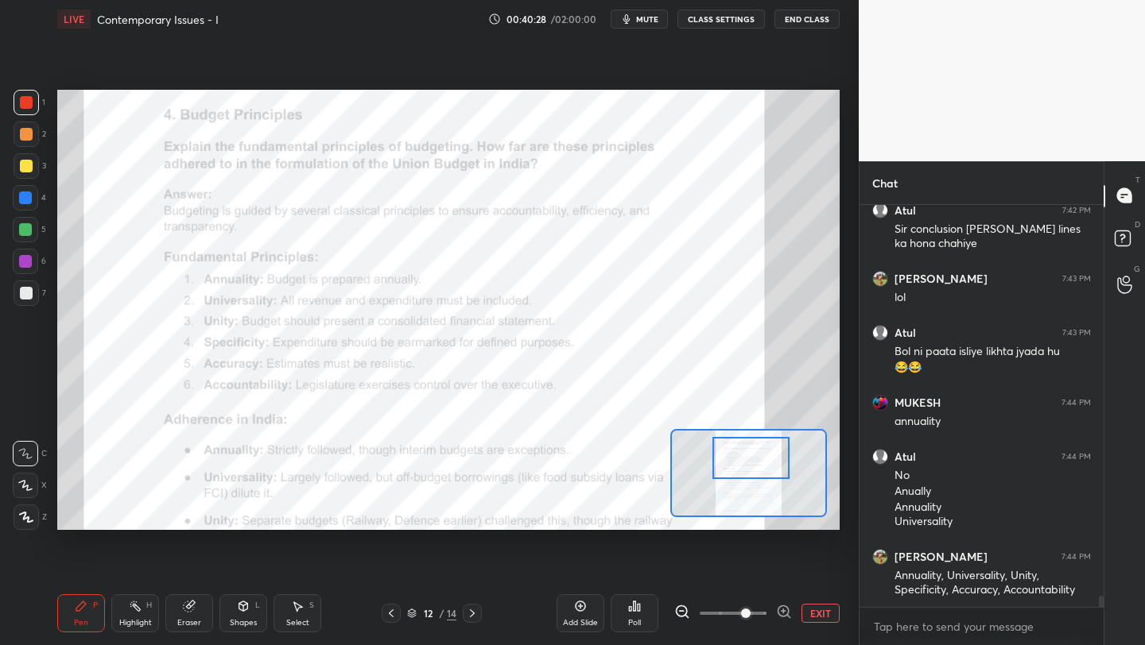
drag, startPoint x: 583, startPoint y: 613, endPoint x: 594, endPoint y: 613, distance: 11.1
click at [583, 613] on div "Add Slide" at bounding box center [580, 614] width 48 height 38
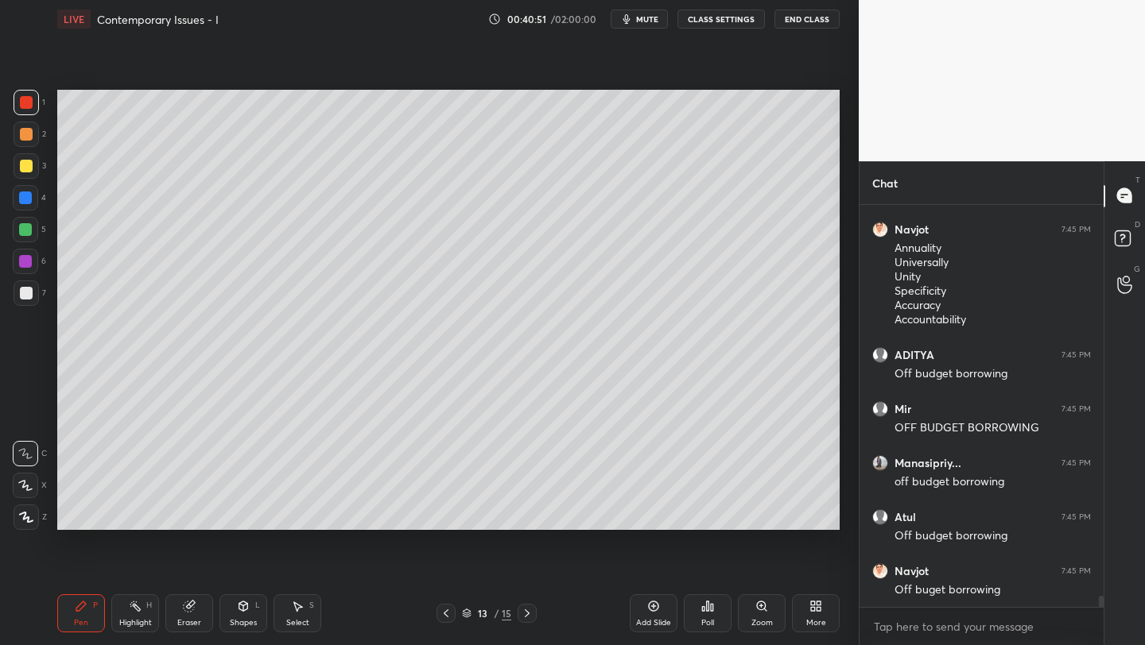
scroll to position [14431, 0]
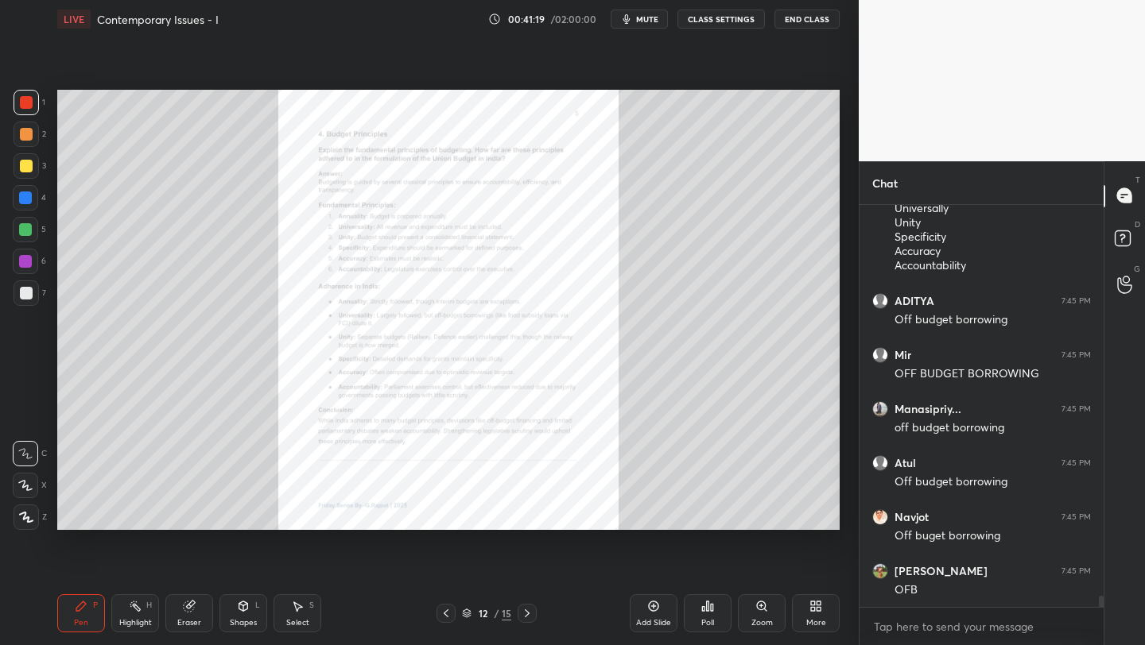
click at [758, 614] on div "Zoom" at bounding box center [762, 614] width 48 height 38
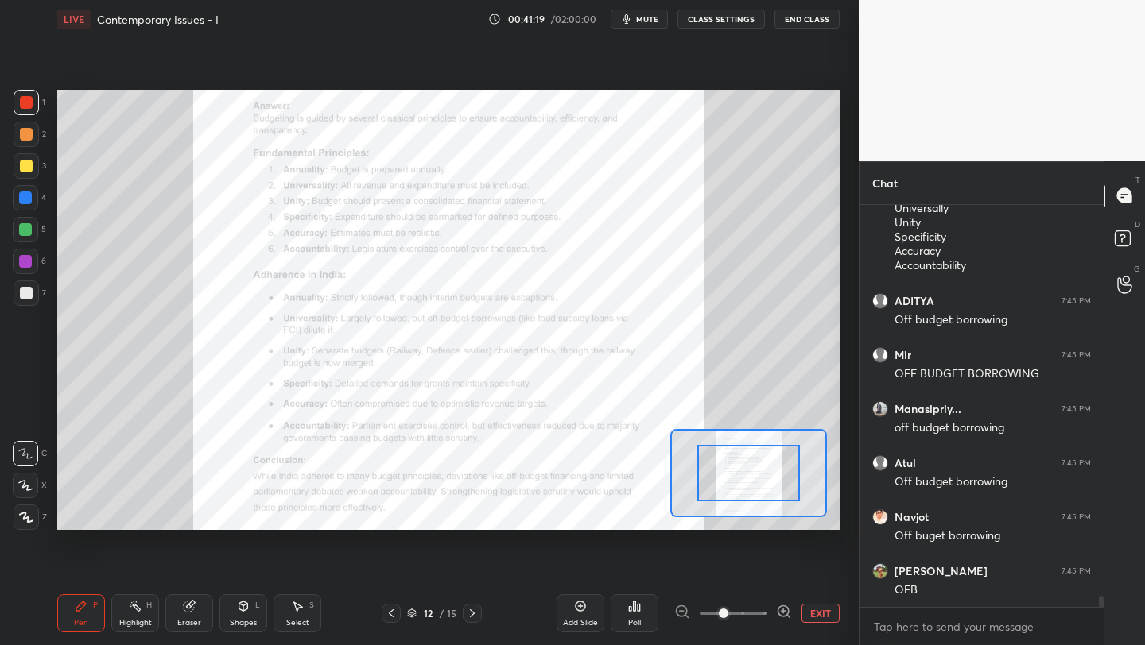
click at [760, 612] on span at bounding box center [733, 614] width 67 height 24
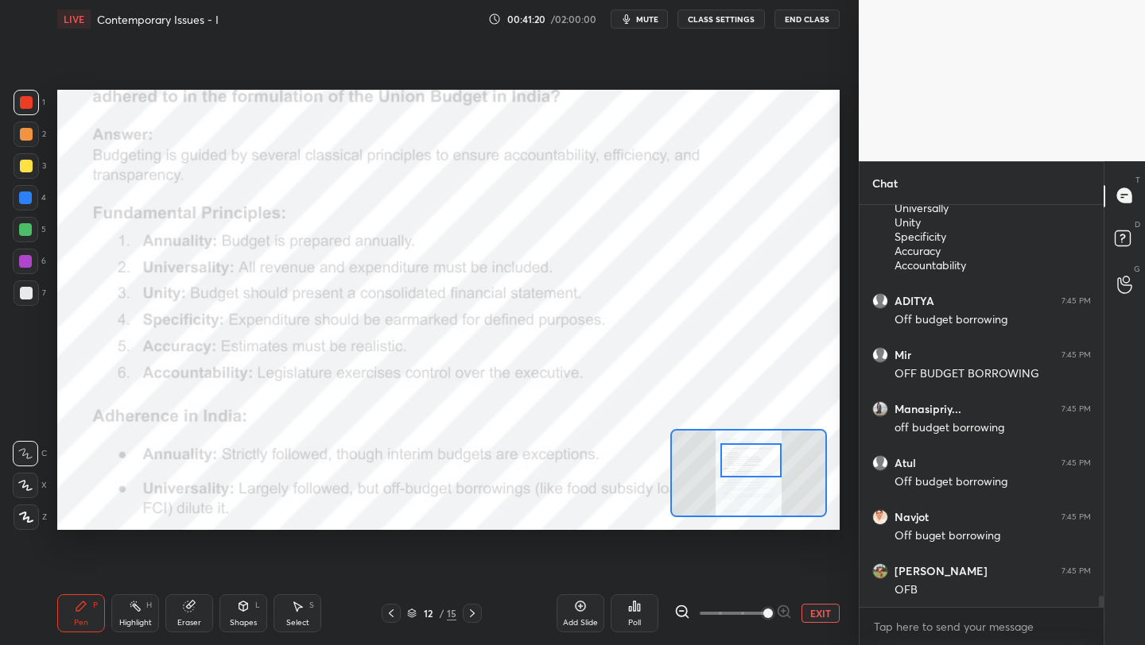
click at [760, 467] on div at bounding box center [750, 461] width 61 height 34
click at [778, 475] on div at bounding box center [748, 473] width 157 height 88
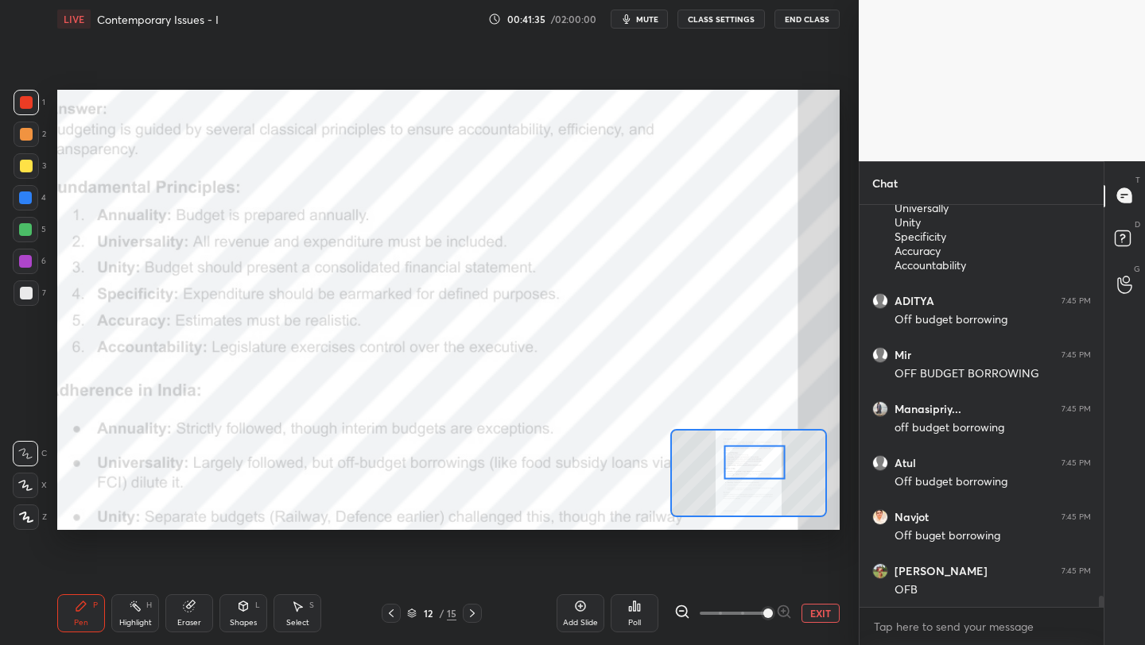
drag, startPoint x: 767, startPoint y: 472, endPoint x: 742, endPoint y: 461, distance: 27.8
click at [742, 461] on div at bounding box center [754, 463] width 61 height 34
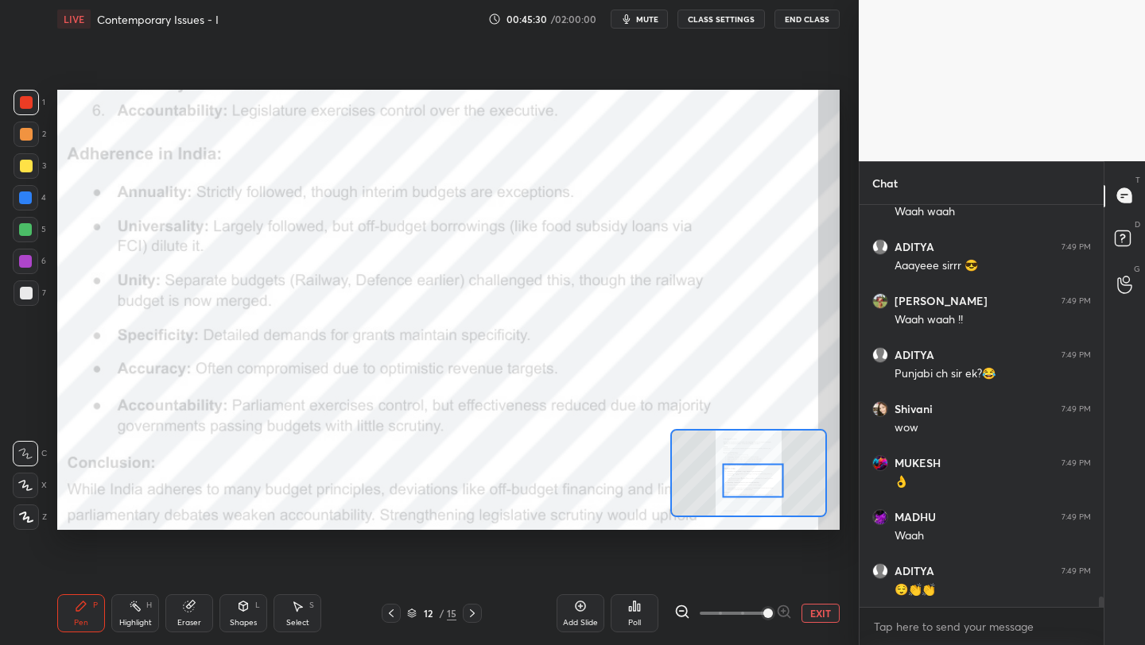
scroll to position [6, 6]
drag, startPoint x: 757, startPoint y: 467, endPoint x: 756, endPoint y: 481, distance: 13.5
click at [756, 481] on div at bounding box center [753, 481] width 61 height 34
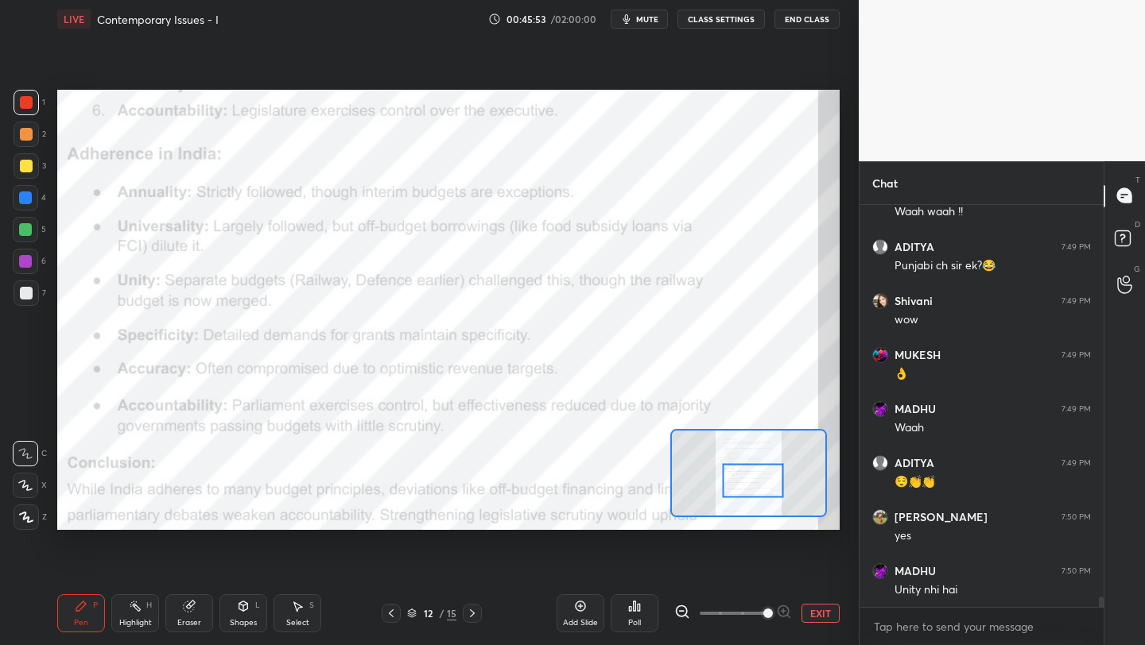
scroll to position [15649, 0]
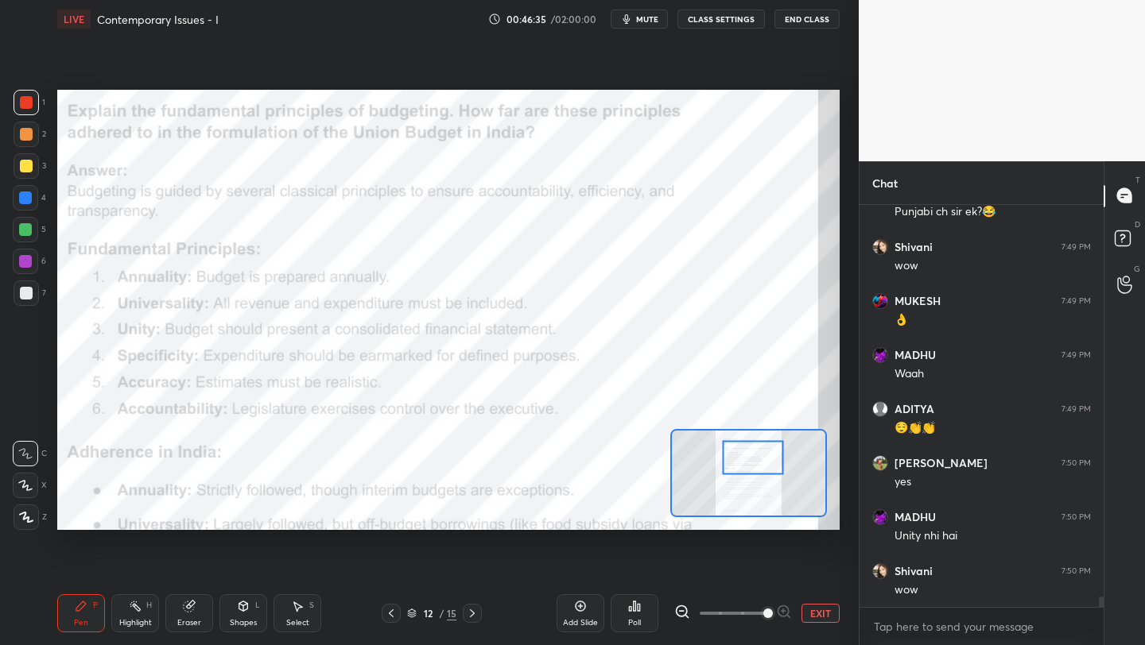
drag, startPoint x: 730, startPoint y: 477, endPoint x: 730, endPoint y: 451, distance: 26.2
click at [731, 459] on div at bounding box center [753, 458] width 61 height 34
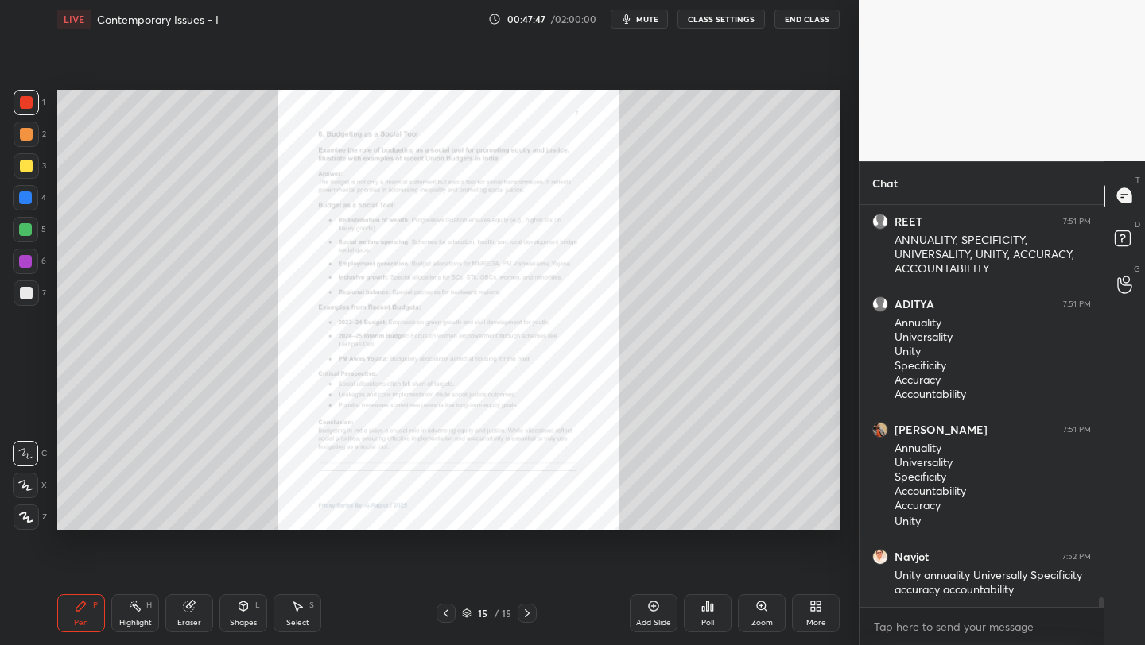
scroll to position [16161, 0]
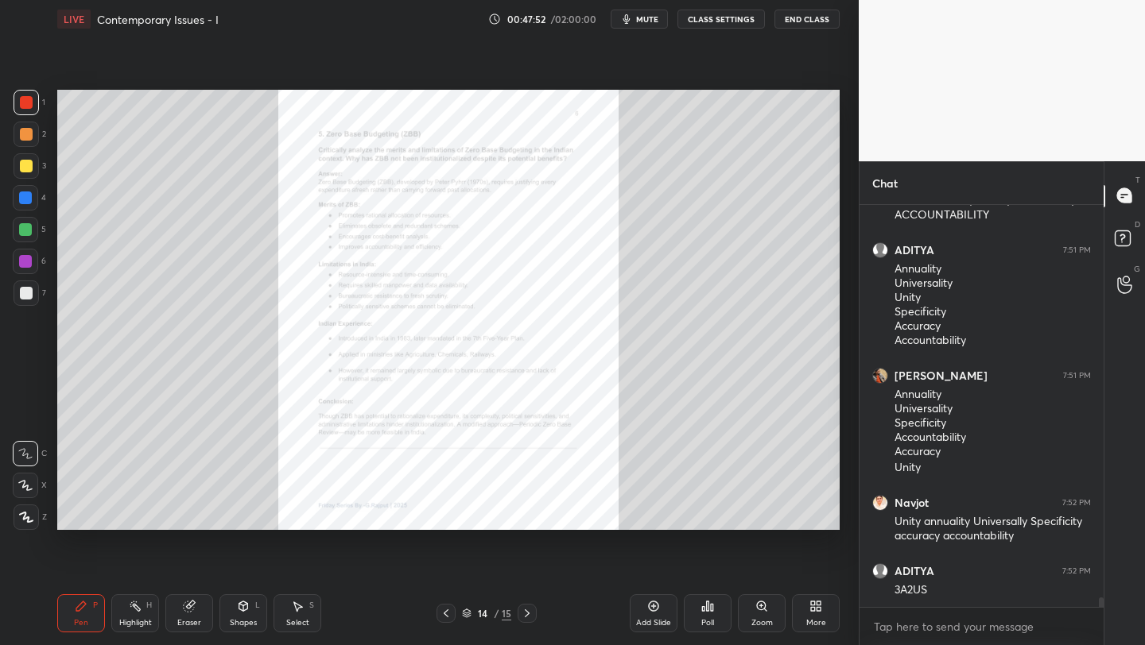
click at [762, 621] on div "Zoom" at bounding box center [761, 623] width 21 height 8
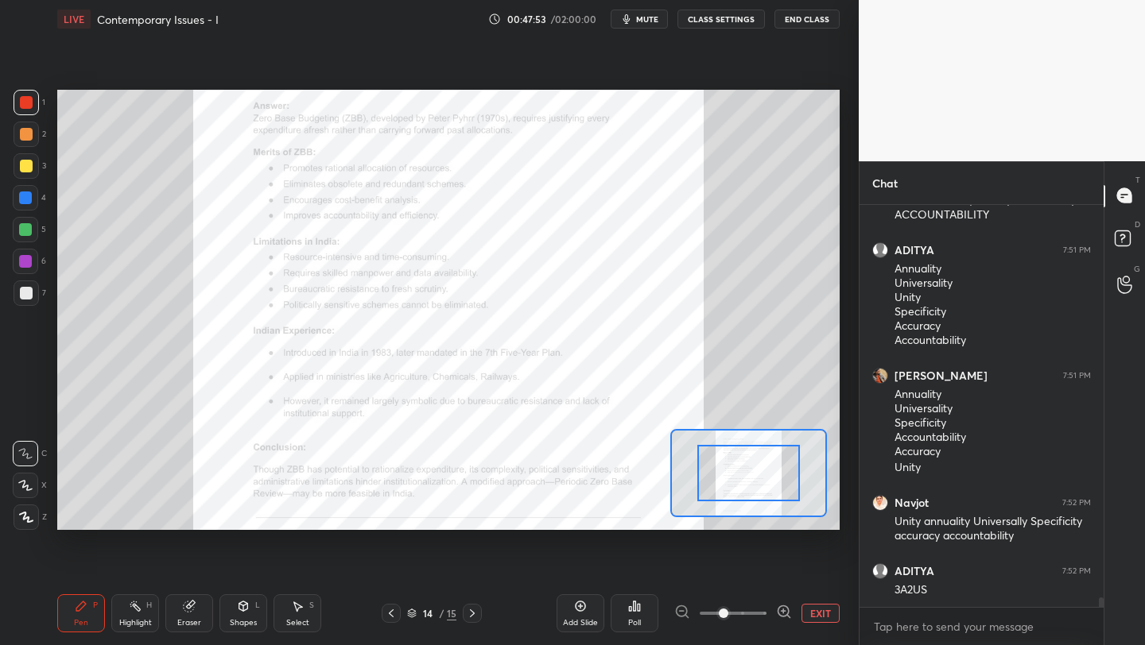
click at [762, 621] on span at bounding box center [733, 614] width 67 height 24
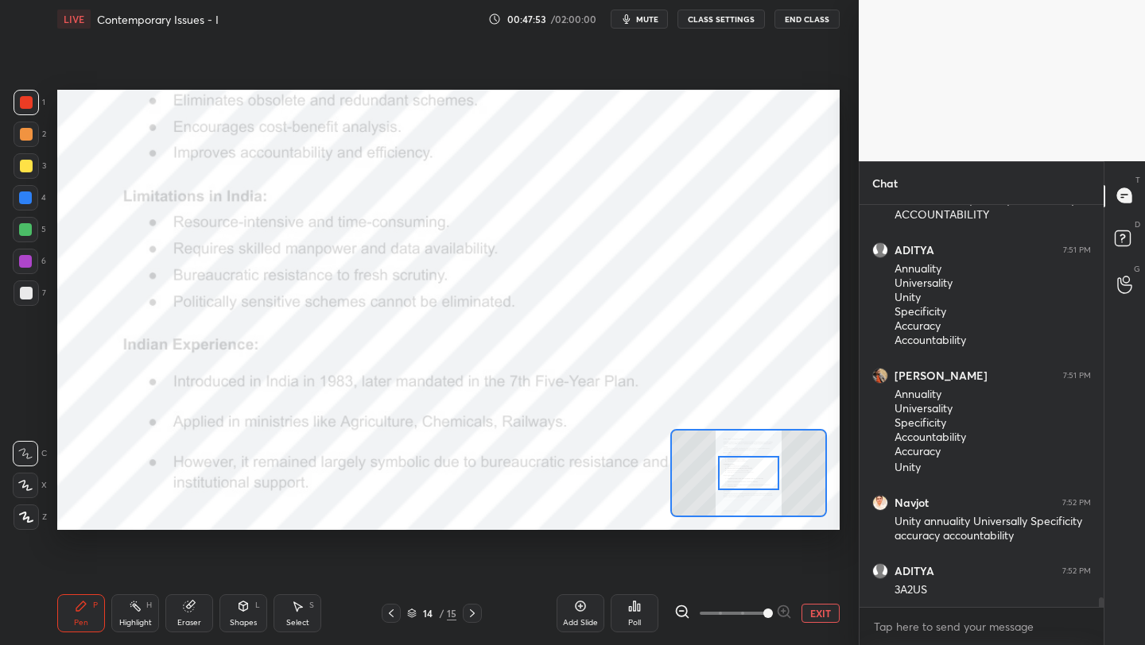
click at [763, 618] on span at bounding box center [768, 614] width 10 height 10
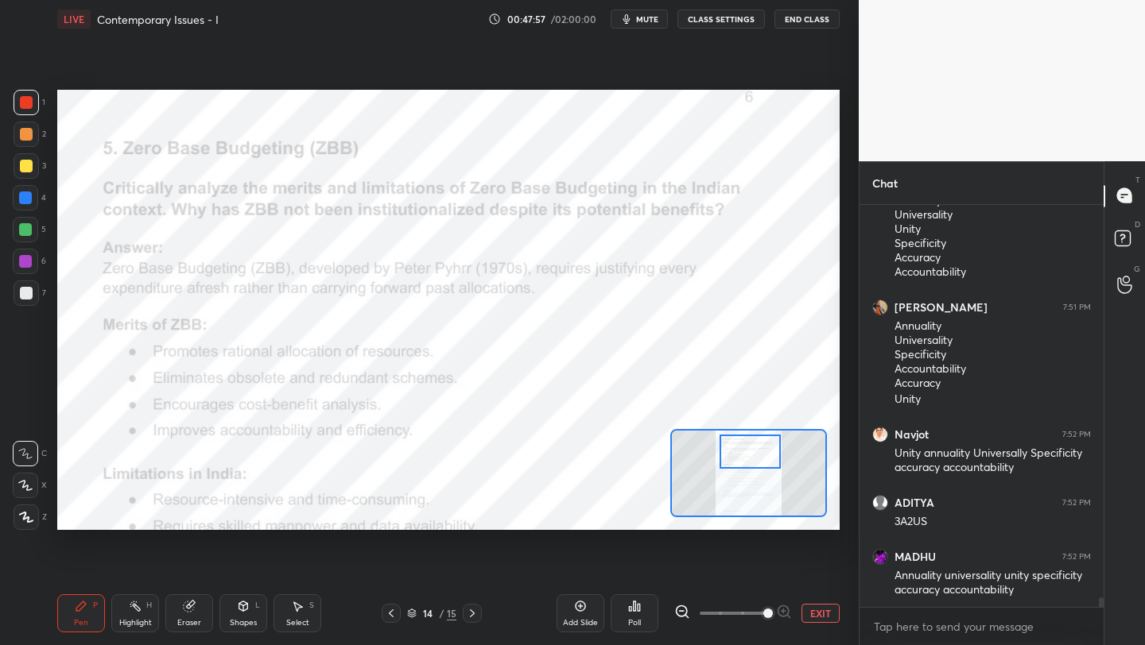
drag, startPoint x: 755, startPoint y: 475, endPoint x: 757, endPoint y: 454, distance: 21.5
click at [757, 454] on div at bounding box center [749, 452] width 61 height 34
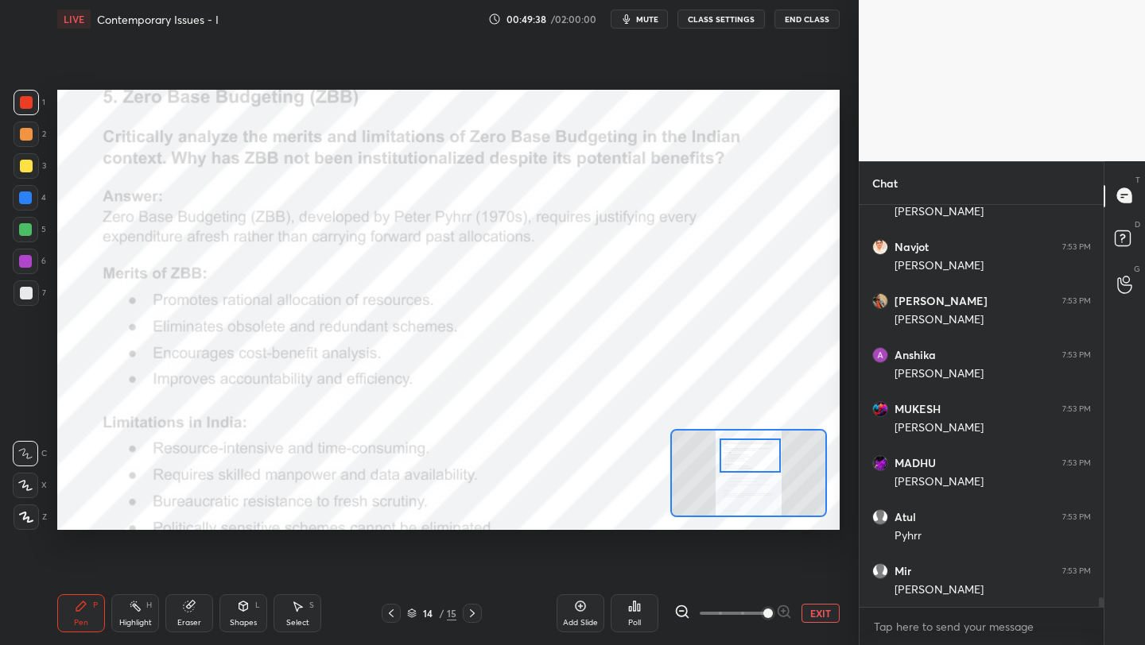
scroll to position [17164, 0]
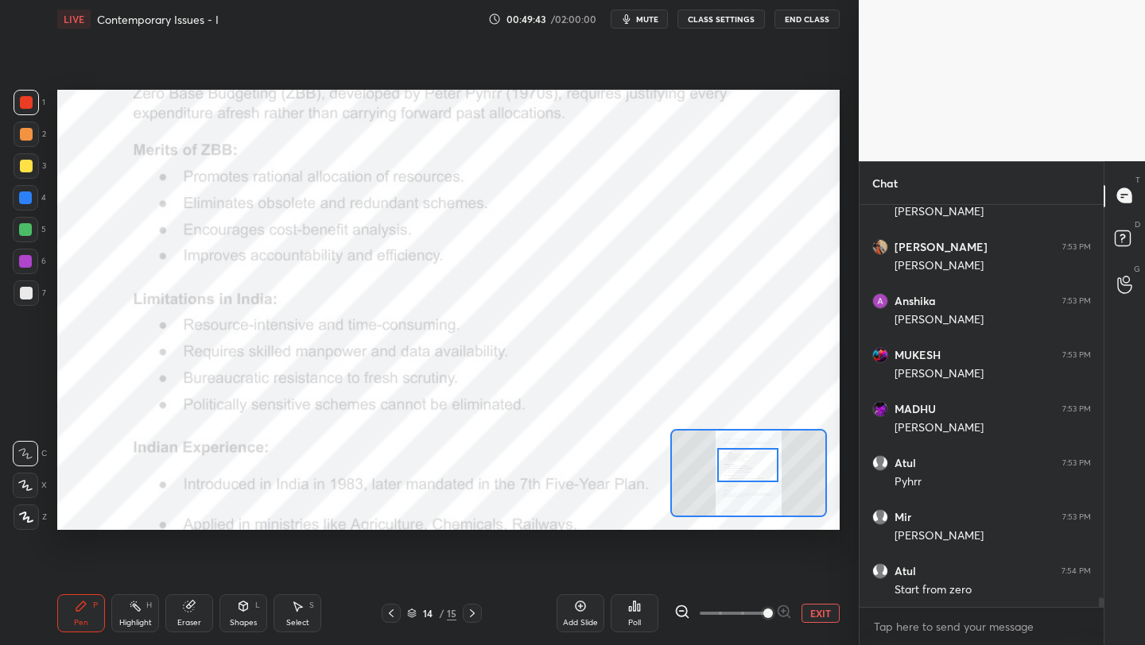
drag, startPoint x: 747, startPoint y: 455, endPoint x: 741, endPoint y: 471, distance: 17.1
click at [742, 470] on div at bounding box center [747, 465] width 61 height 34
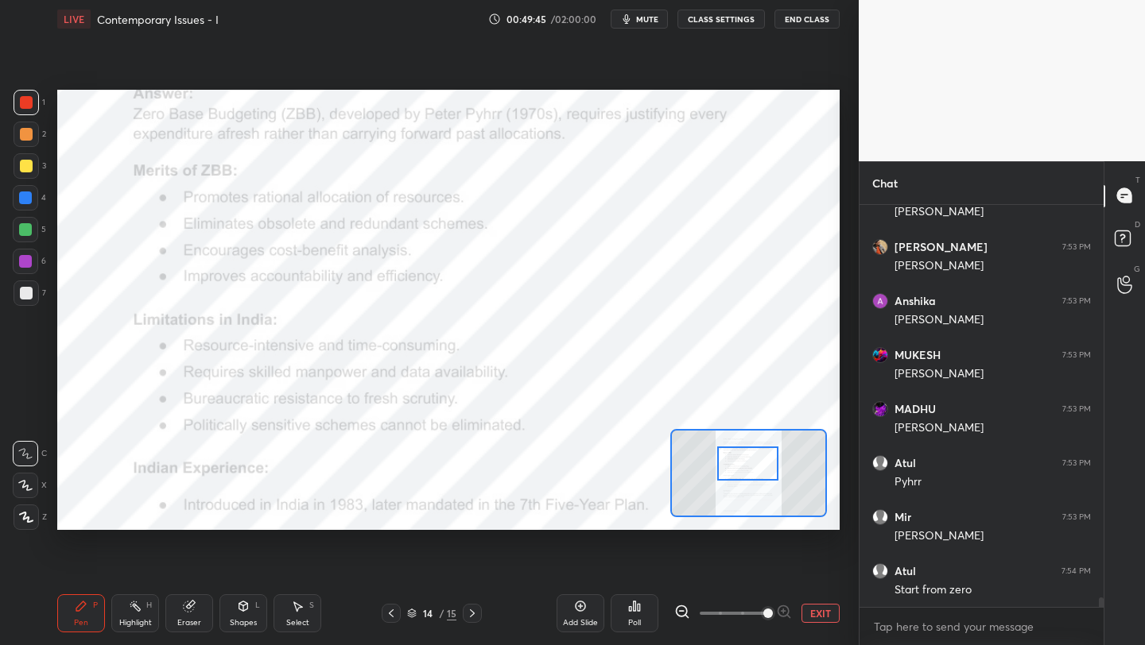
click at [742, 463] on div at bounding box center [747, 464] width 61 height 34
drag, startPoint x: 27, startPoint y: 134, endPoint x: 43, endPoint y: 135, distance: 15.9
click at [29, 134] on div at bounding box center [26, 134] width 13 height 13
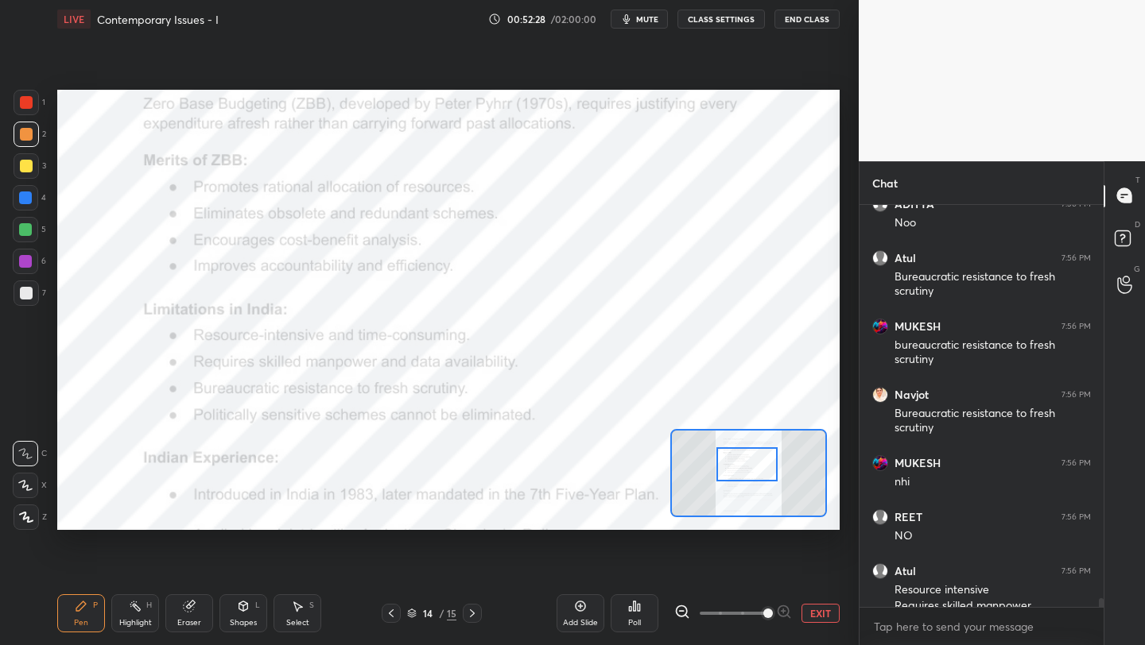
scroll to position [18037, 0]
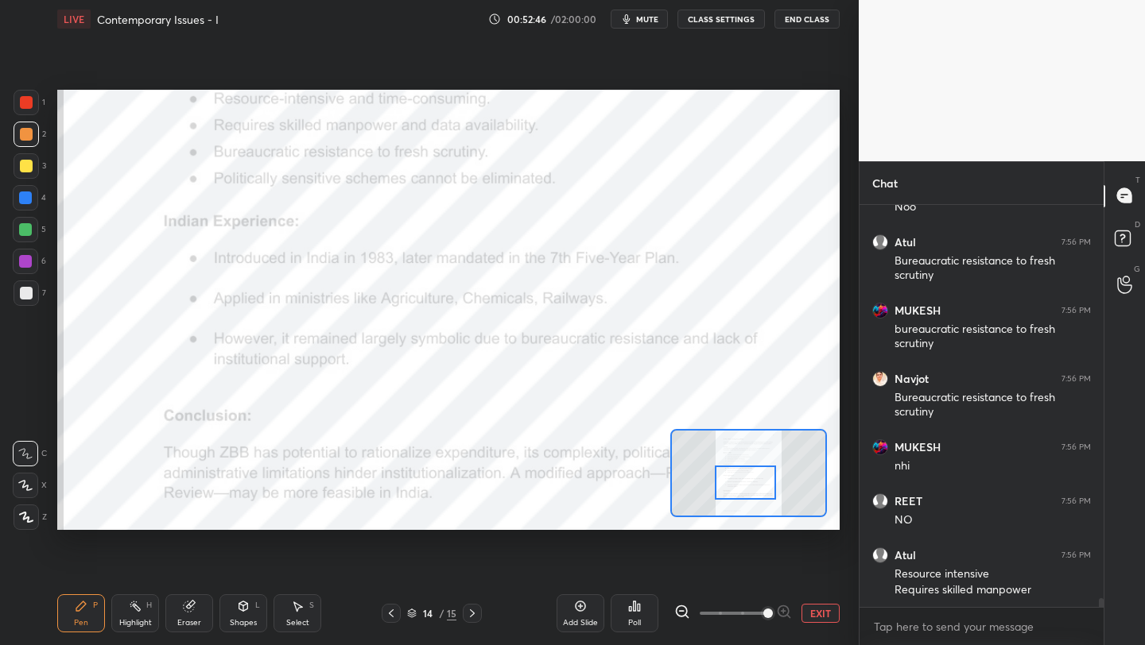
drag, startPoint x: 738, startPoint y: 478, endPoint x: 736, endPoint y: 496, distance: 18.4
click at [736, 496] on div at bounding box center [745, 483] width 61 height 34
drag, startPoint x: 28, startPoint y: 101, endPoint x: 47, endPoint y: 118, distance: 25.4
click at [29, 103] on div at bounding box center [26, 102] width 13 height 13
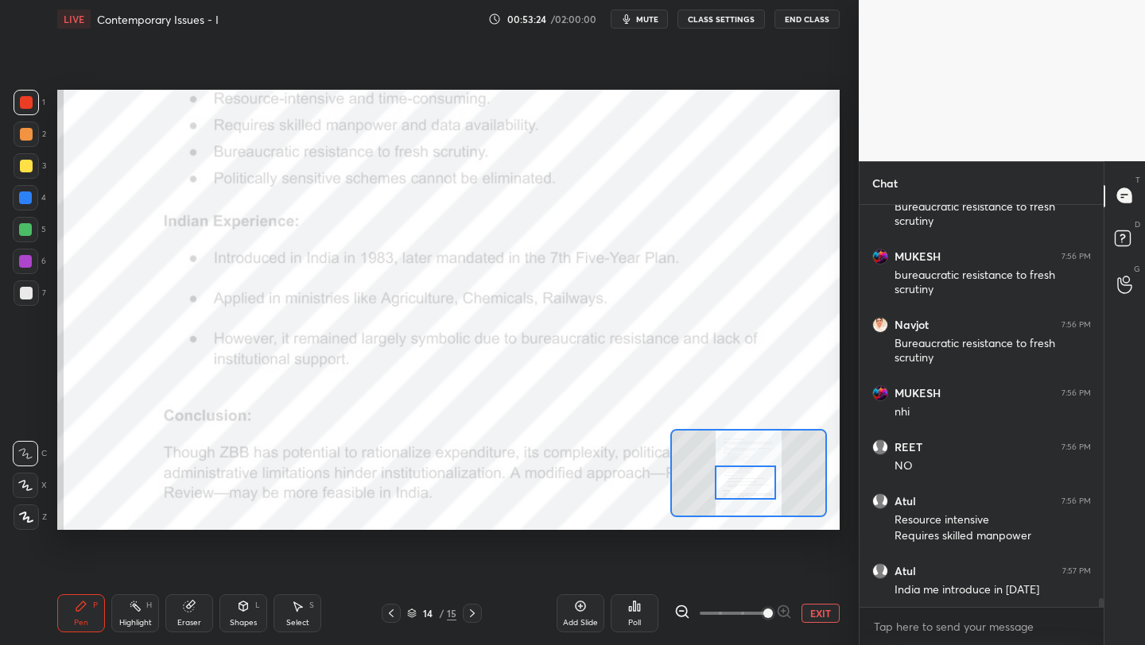
scroll to position [18145, 0]
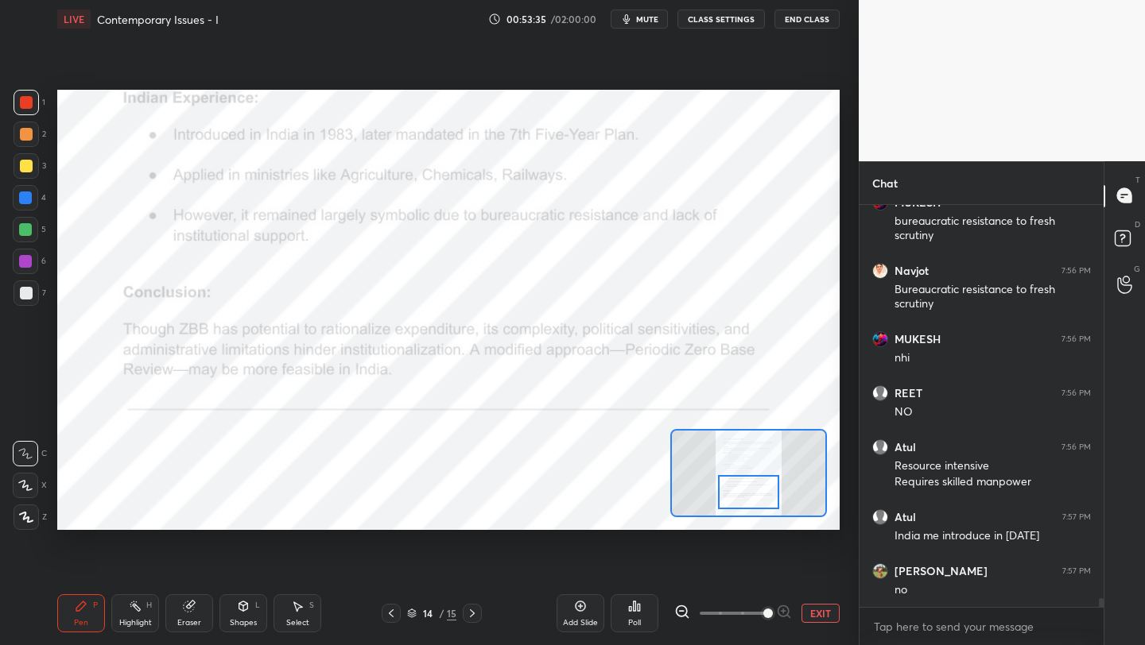
drag, startPoint x: 751, startPoint y: 490, endPoint x: 752, endPoint y: 501, distance: 11.2
click at [754, 500] on div at bounding box center [748, 492] width 61 height 34
click at [471, 611] on icon at bounding box center [472, 613] width 13 height 13
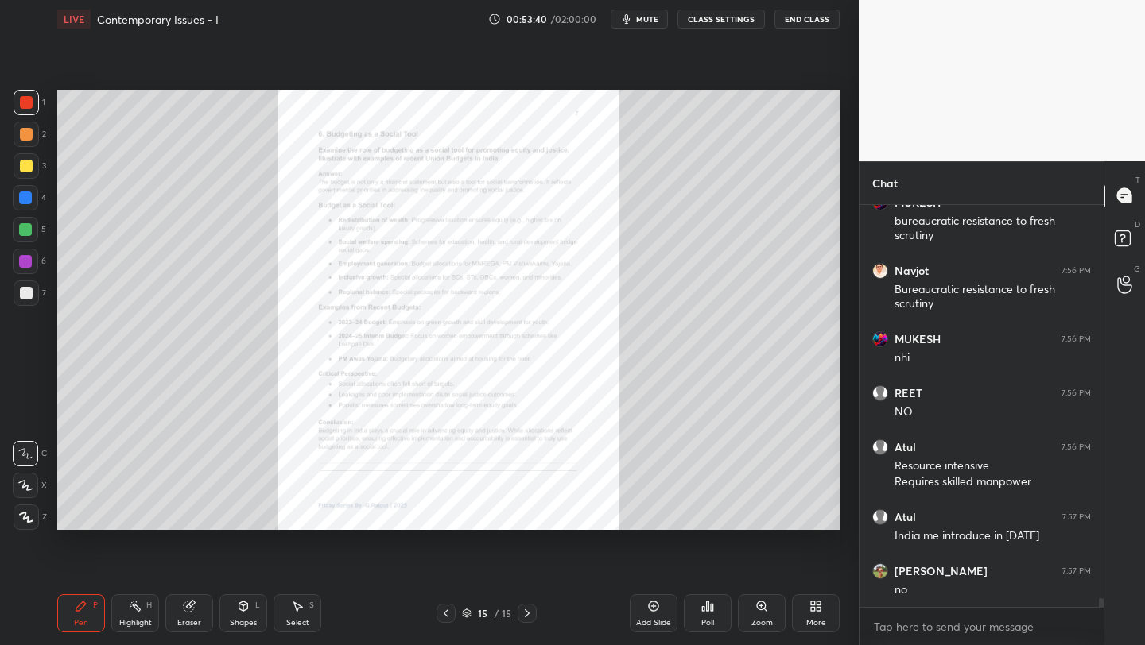
click at [757, 607] on icon at bounding box center [761, 606] width 9 height 9
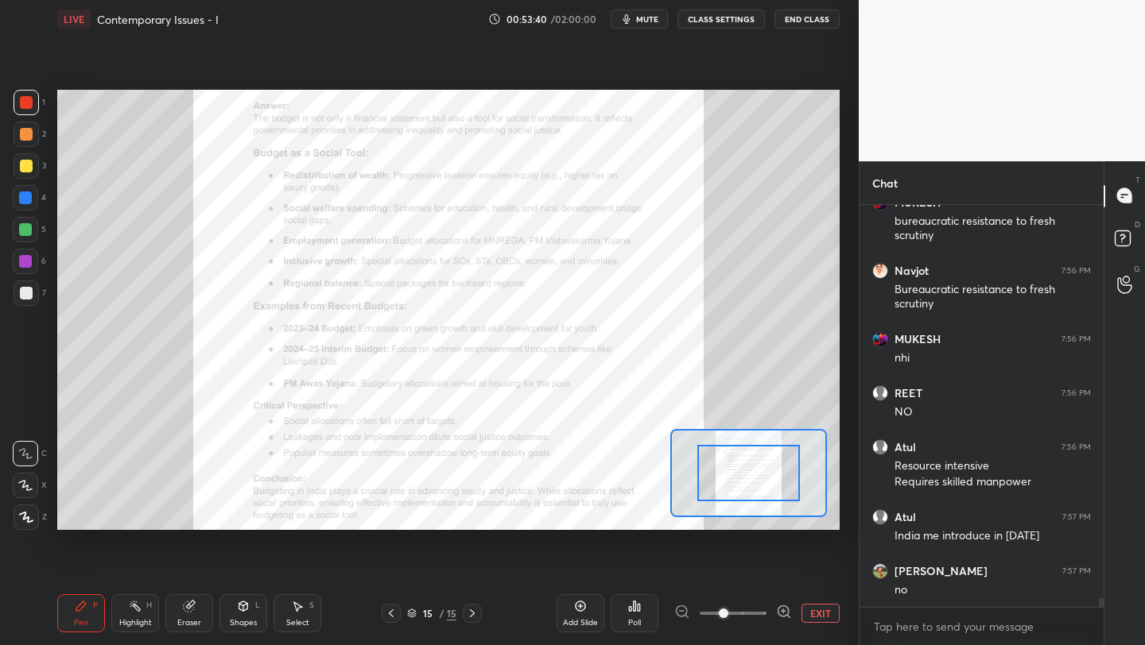
click at [754, 608] on span at bounding box center [733, 614] width 67 height 24
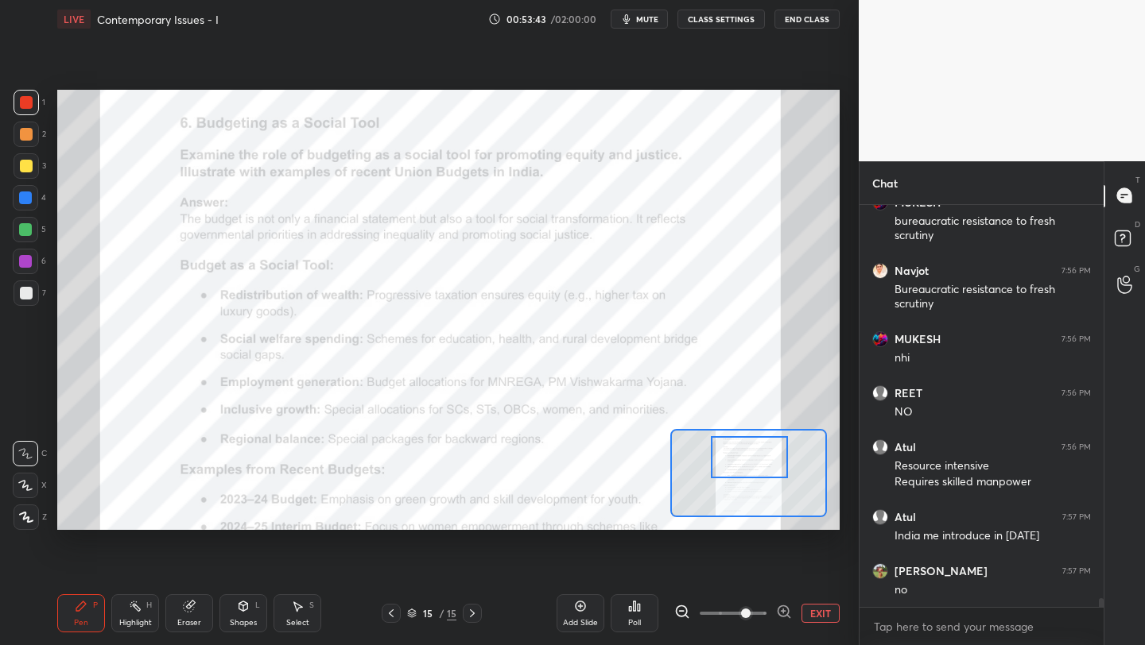
drag, startPoint x: 746, startPoint y: 459, endPoint x: 744, endPoint y: 444, distance: 16.0
click at [746, 444] on div at bounding box center [749, 457] width 76 height 42
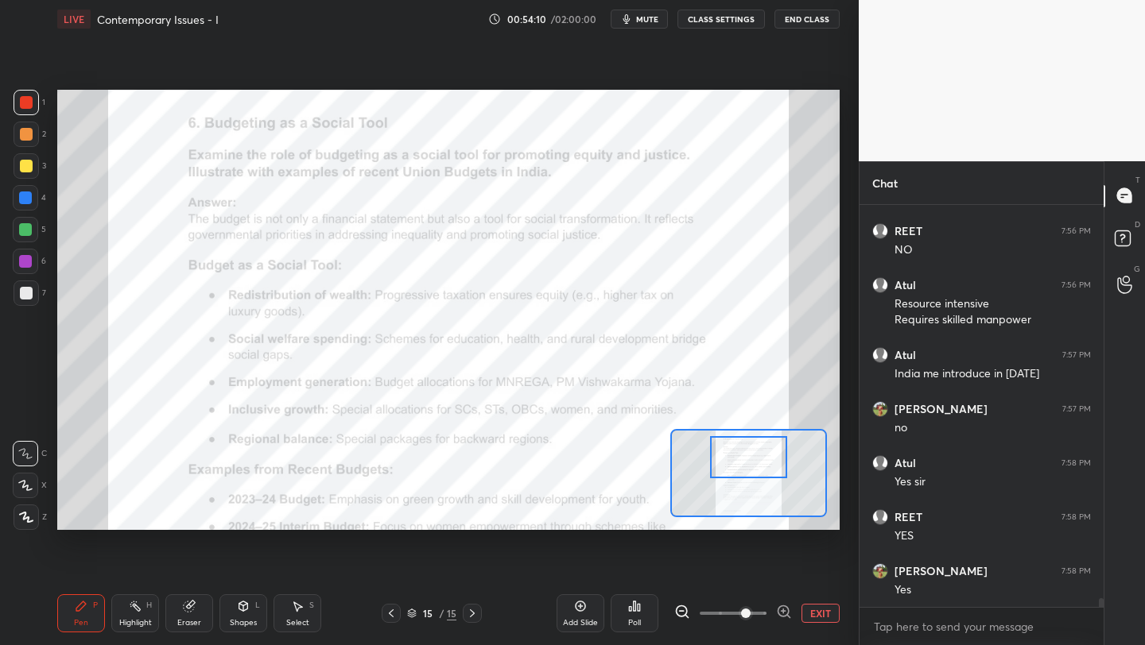
scroll to position [18361, 0]
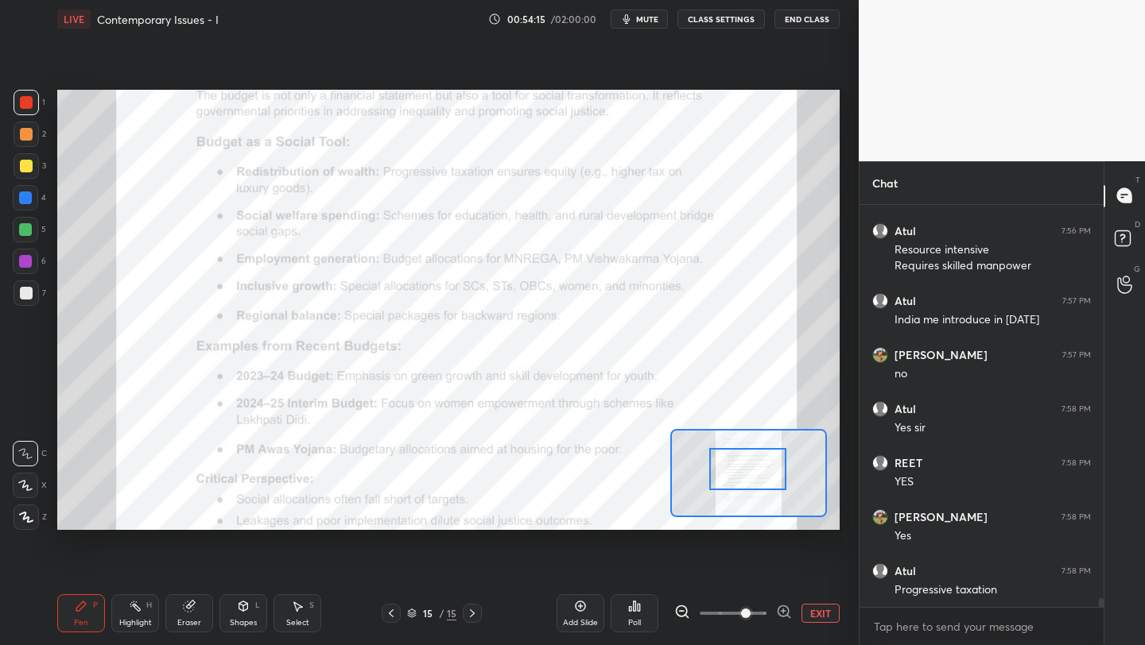
drag, startPoint x: 765, startPoint y: 471, endPoint x: 762, endPoint y: 483, distance: 12.2
click at [764, 483] on div at bounding box center [747, 469] width 76 height 42
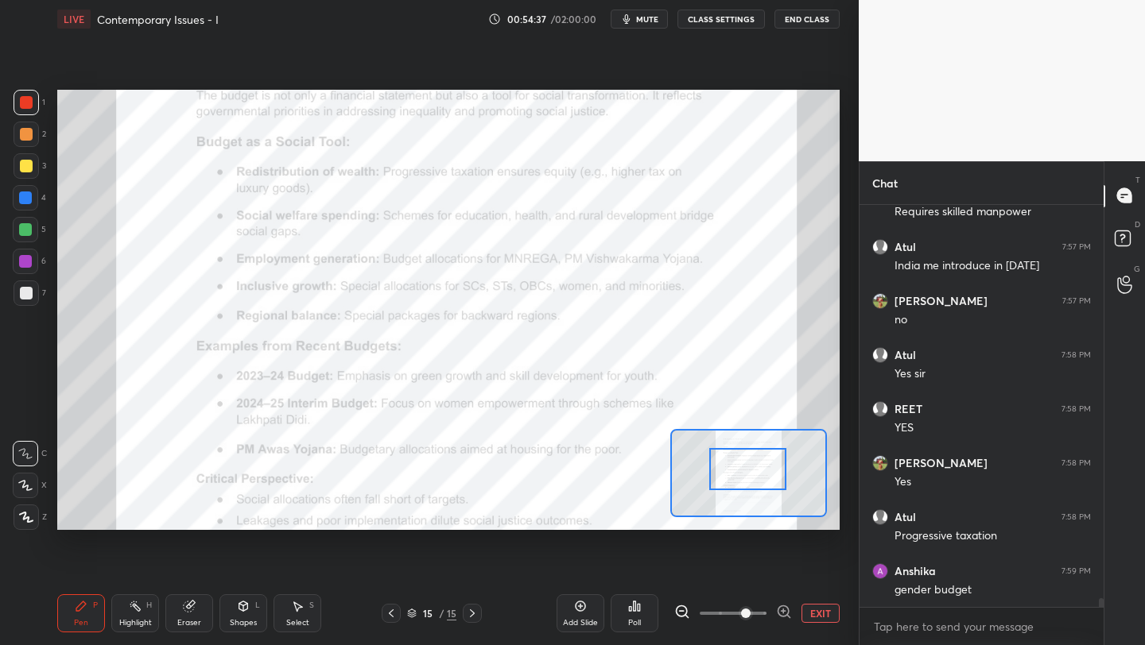
scroll to position [18469, 0]
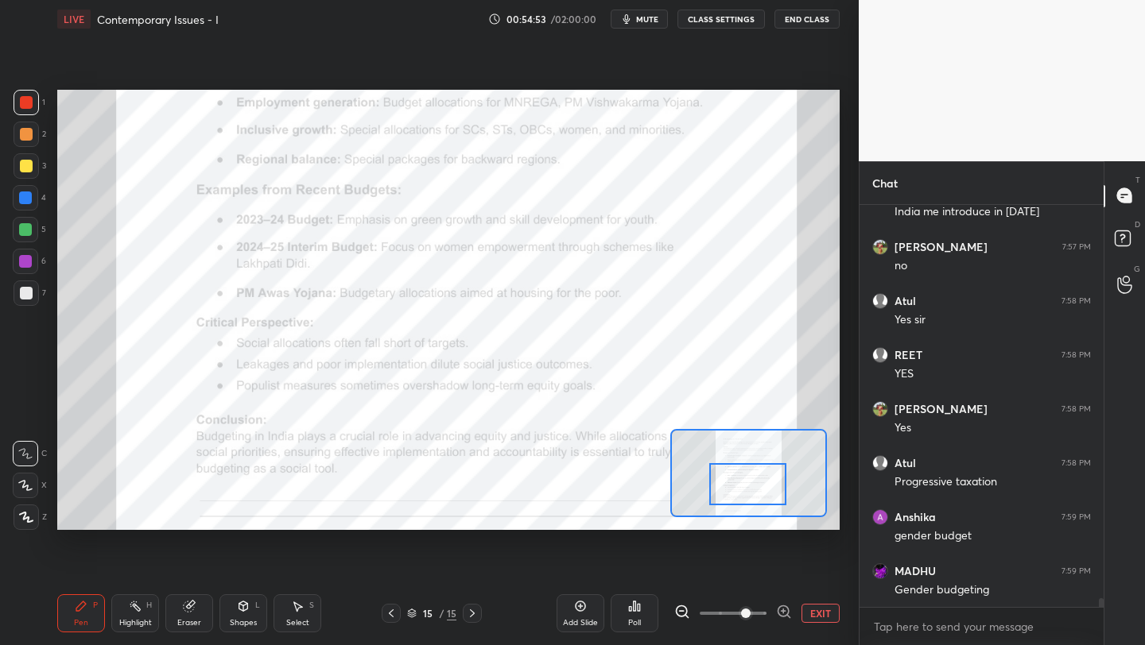
drag, startPoint x: 738, startPoint y: 471, endPoint x: 738, endPoint y: 486, distance: 14.3
click at [738, 486] on div at bounding box center [747, 484] width 76 height 42
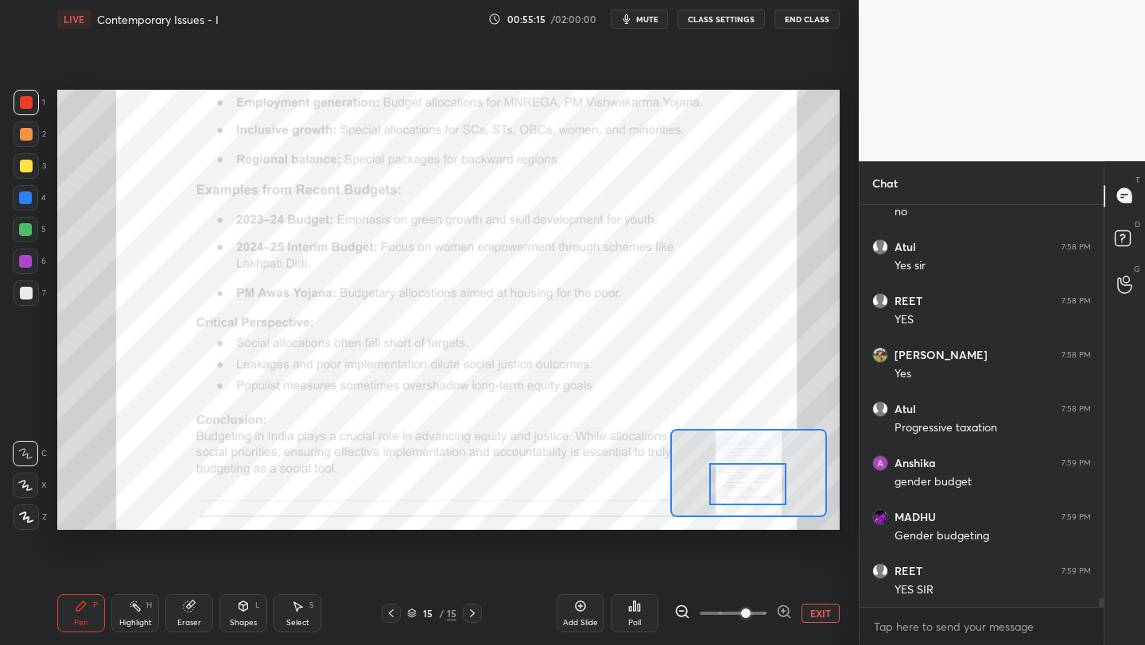
scroll to position [18577, 0]
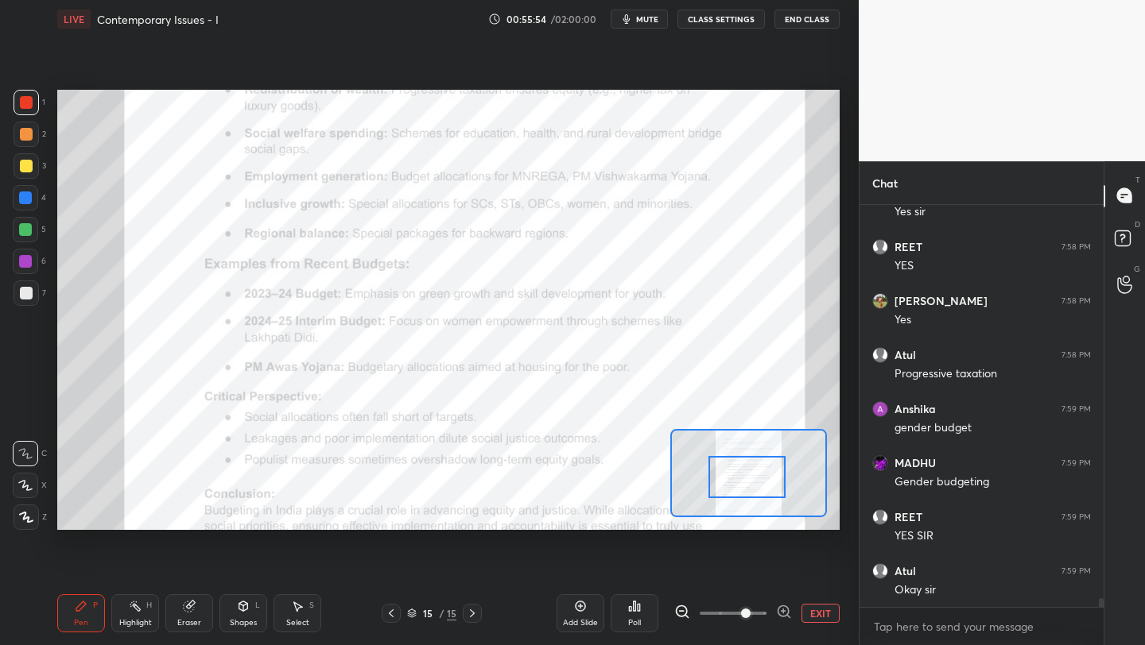
click at [738, 475] on div at bounding box center [746, 477] width 76 height 42
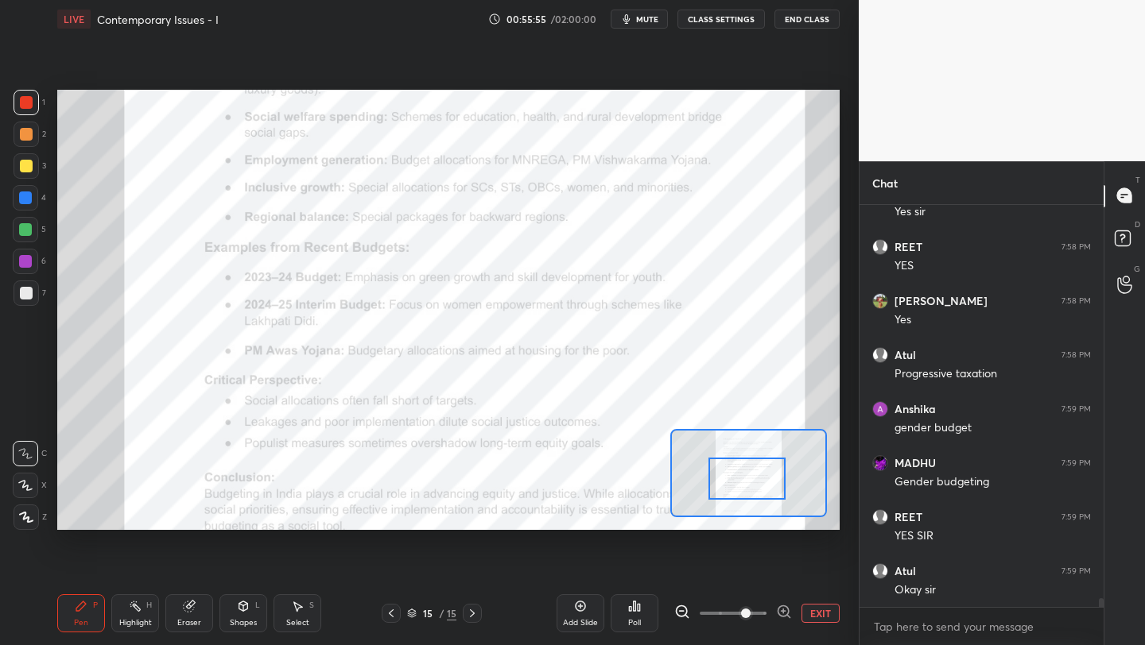
drag, startPoint x: 820, startPoint y: 609, endPoint x: 788, endPoint y: 622, distance: 35.3
click at [819, 607] on button "EXIT" at bounding box center [820, 613] width 38 height 19
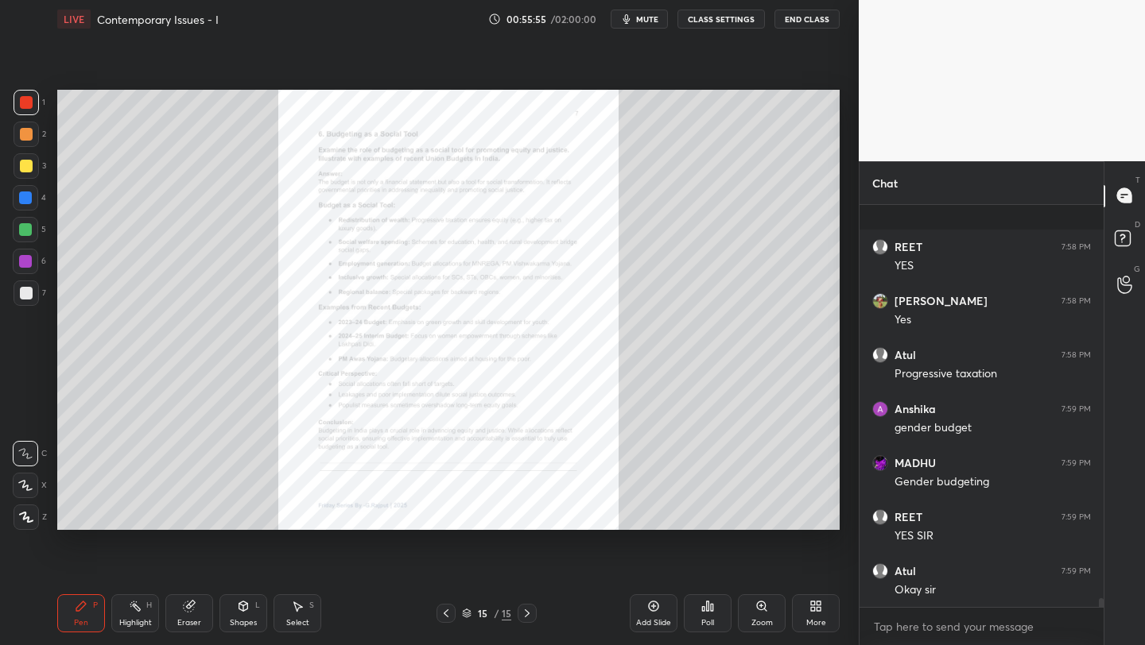
scroll to position [18660, 0]
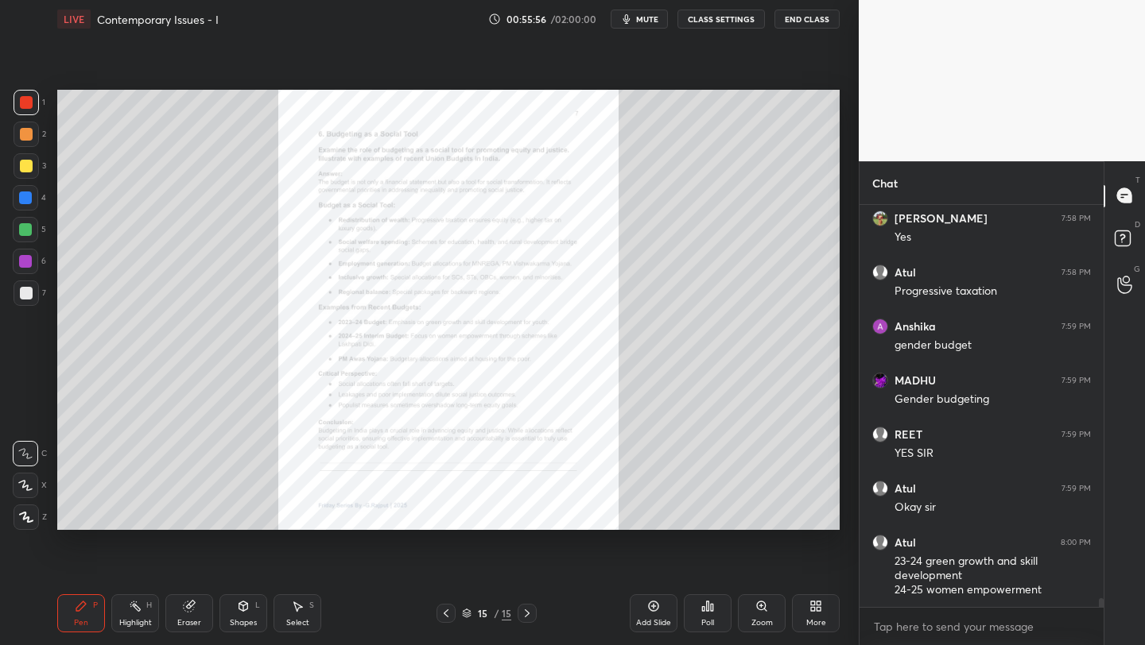
click at [658, 615] on div "Add Slide" at bounding box center [654, 614] width 48 height 38
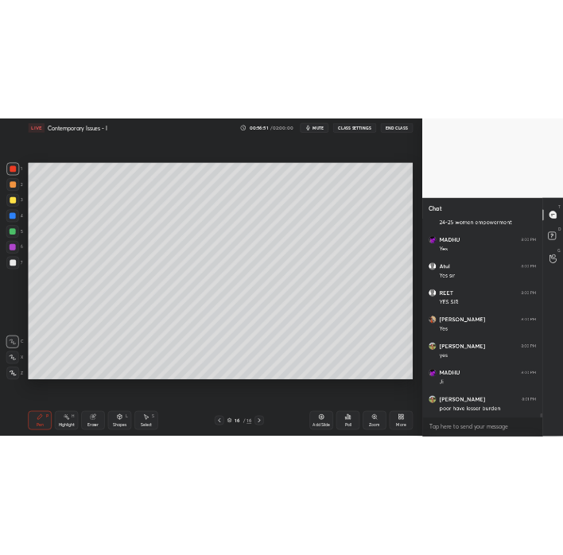
scroll to position [19107, 0]
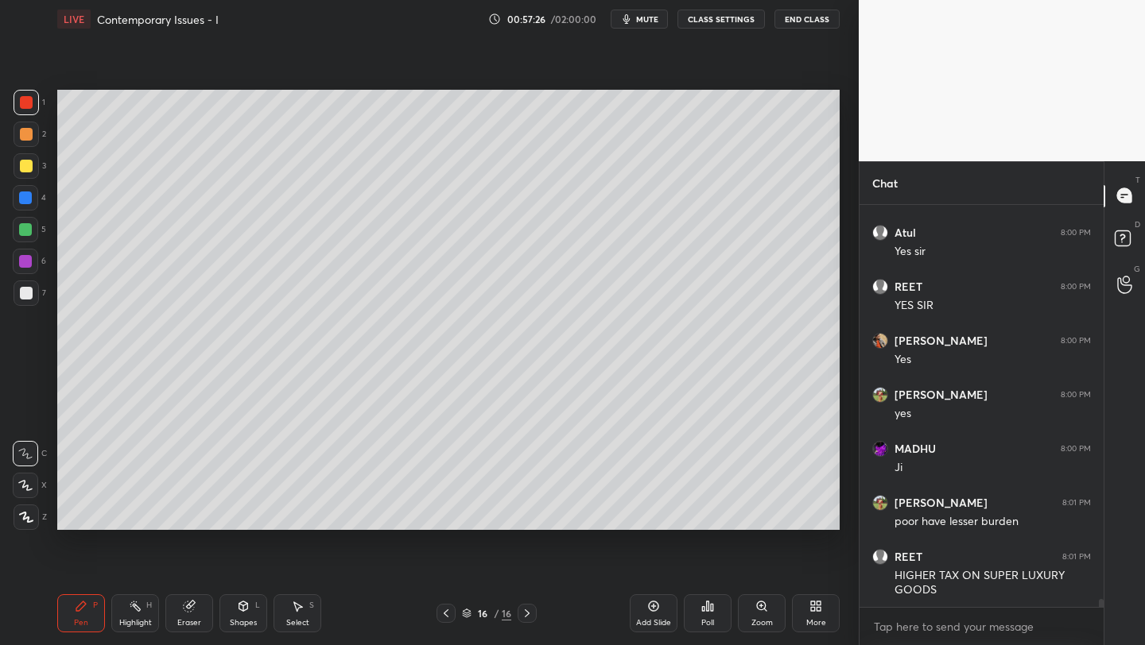
drag, startPoint x: 658, startPoint y: 609, endPoint x: 648, endPoint y: 577, distance: 33.4
click at [652, 610] on icon at bounding box center [653, 606] width 13 height 13
click at [823, 619] on div "More" at bounding box center [816, 623] width 20 height 8
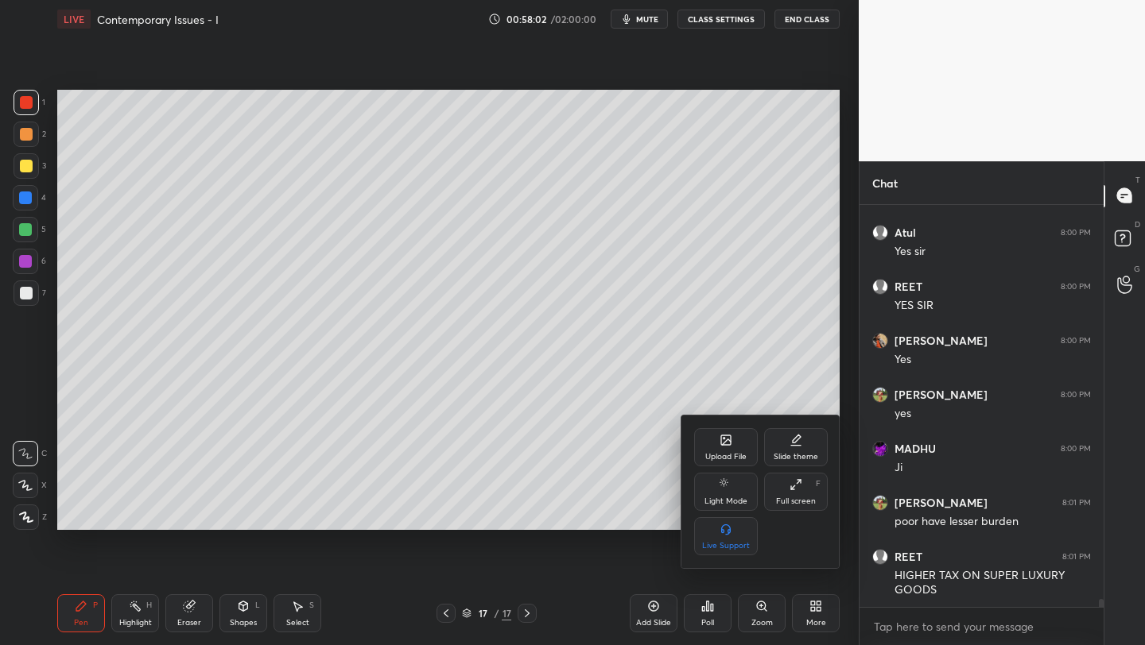
click at [739, 449] on div "Upload File" at bounding box center [726, 447] width 64 height 38
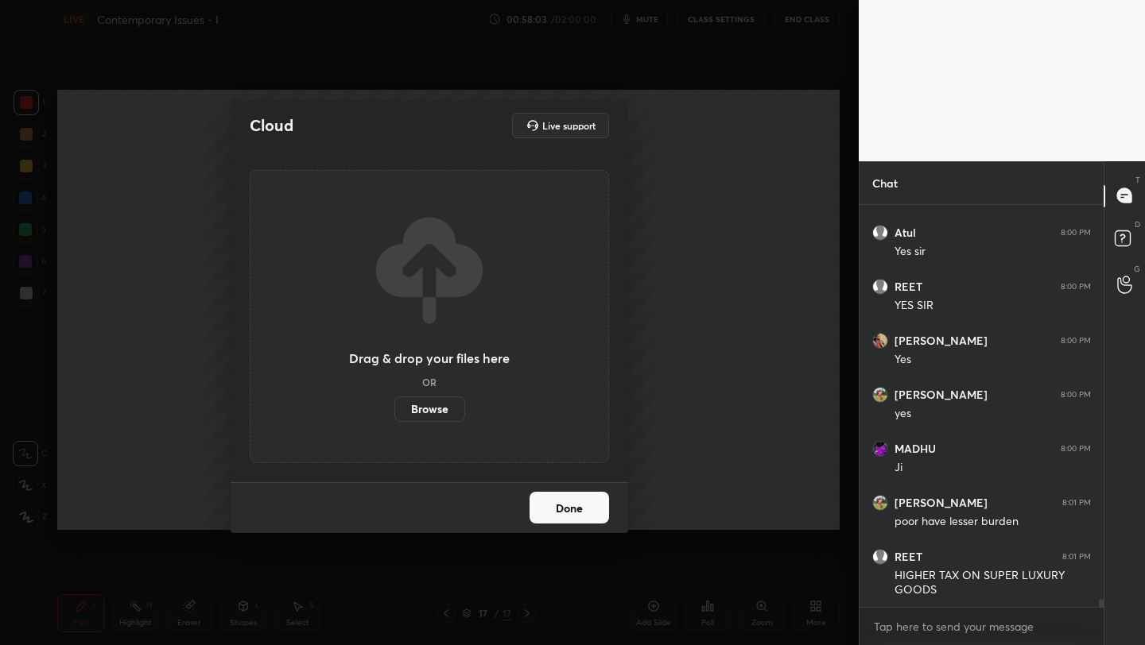
click at [422, 411] on label "Browse" at bounding box center [429, 409] width 71 height 25
click at [394, 411] on input "Browse" at bounding box center [394, 409] width 0 height 25
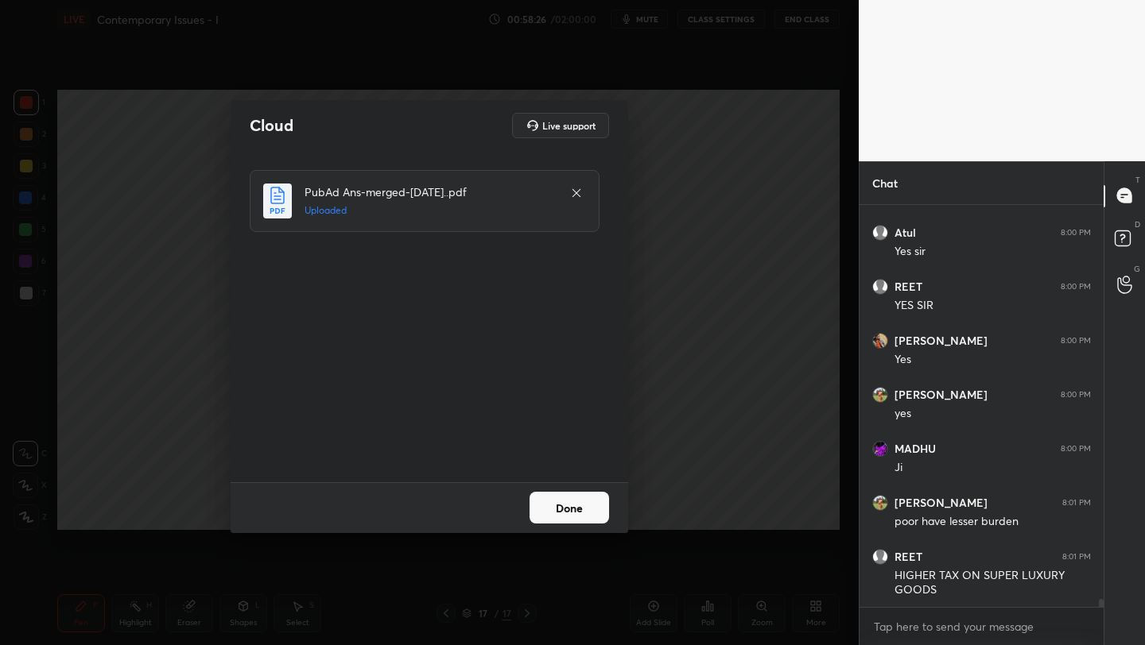
click at [579, 508] on button "Done" at bounding box center [568, 508] width 79 height 32
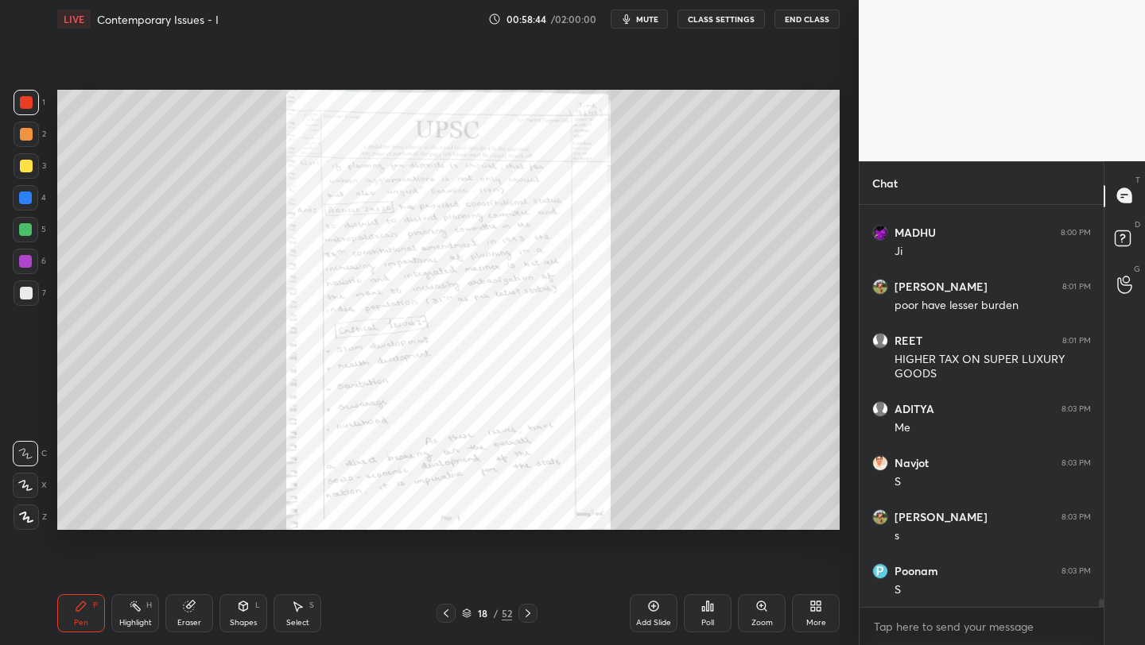
scroll to position [19377, 0]
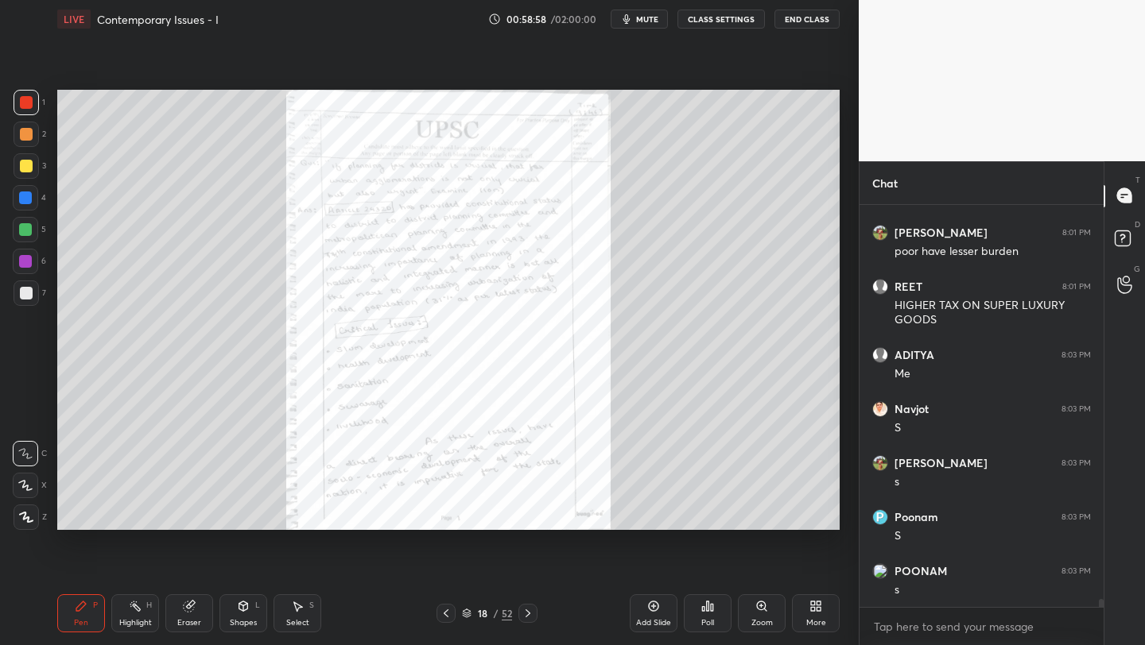
click at [668, 21] on button "mute" at bounding box center [638, 19] width 57 height 19
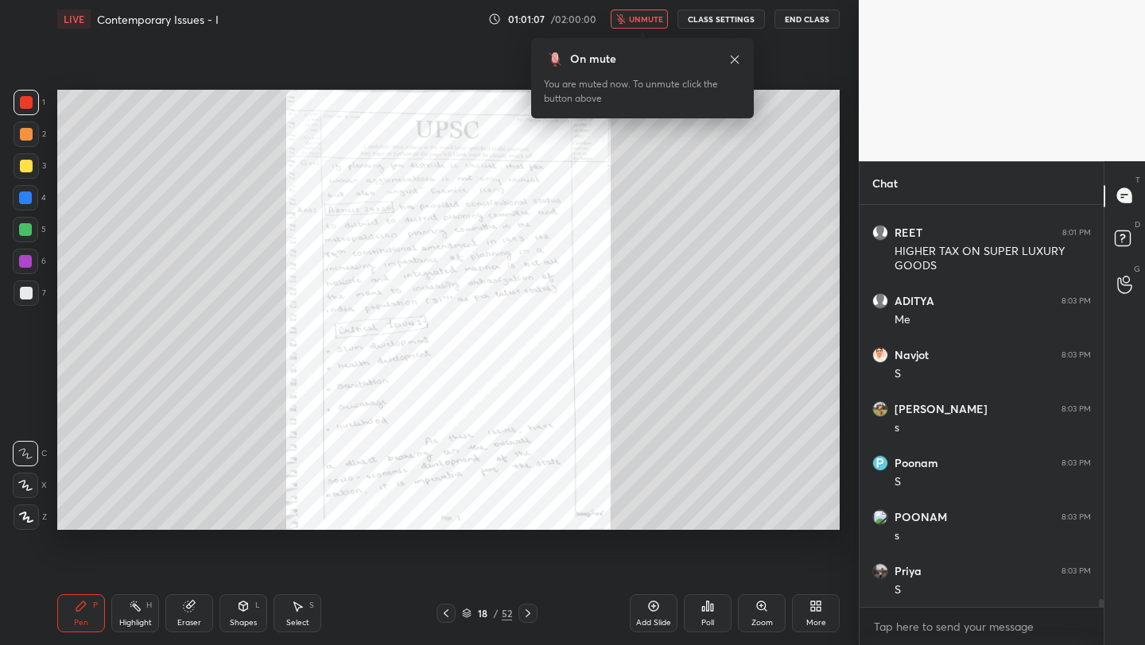
scroll to position [19485, 0]
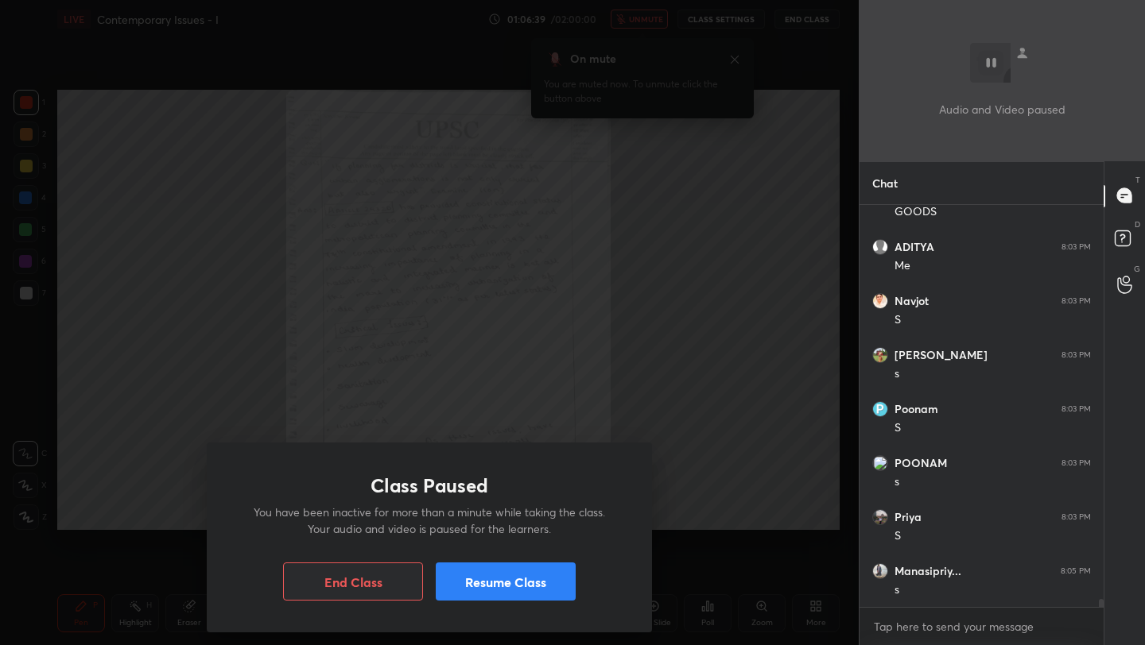
click at [514, 587] on button "Resume Class" at bounding box center [506, 582] width 140 height 38
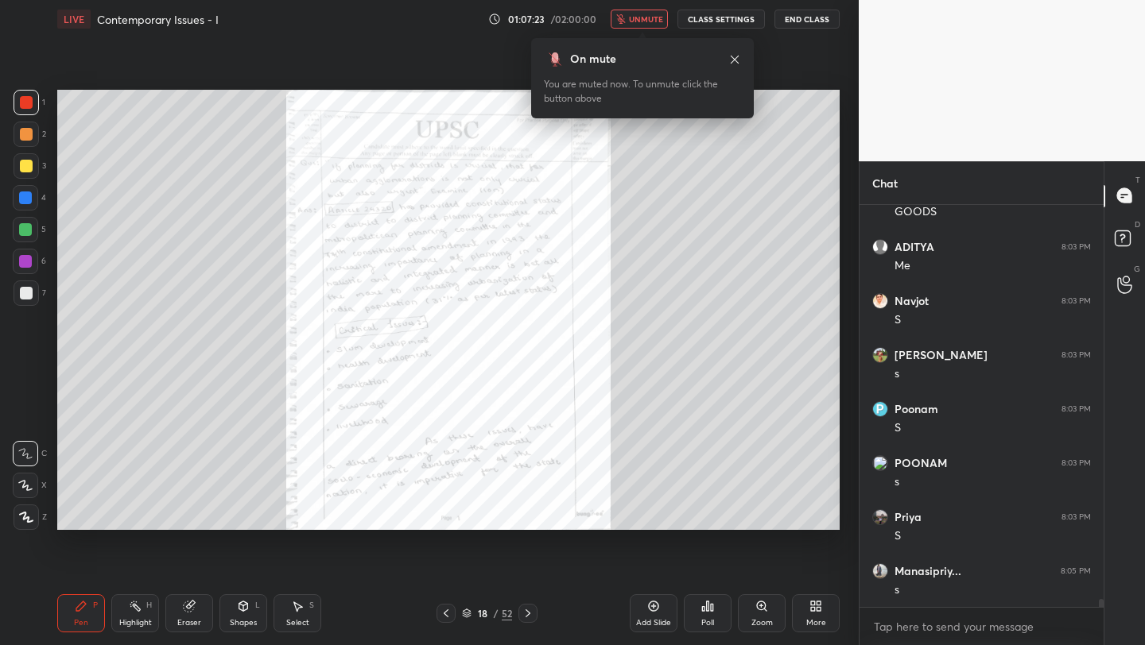
scroll to position [19553, 0]
click at [648, 21] on span "unmute" at bounding box center [646, 19] width 34 height 11
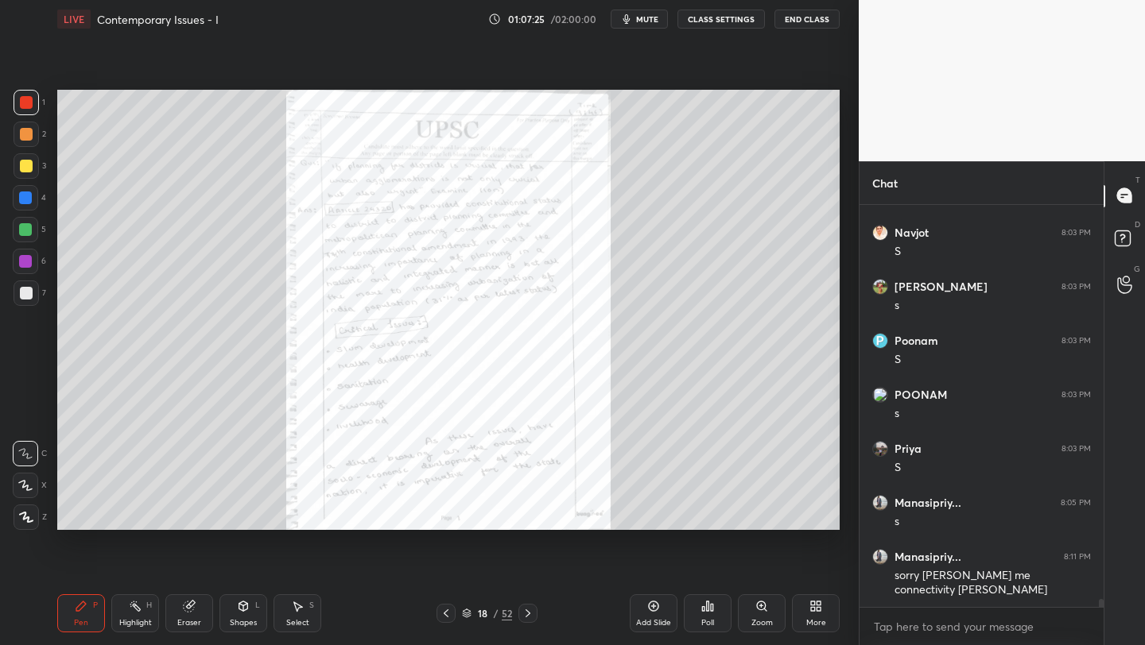
click at [750, 616] on div "Zoom" at bounding box center [762, 614] width 48 height 38
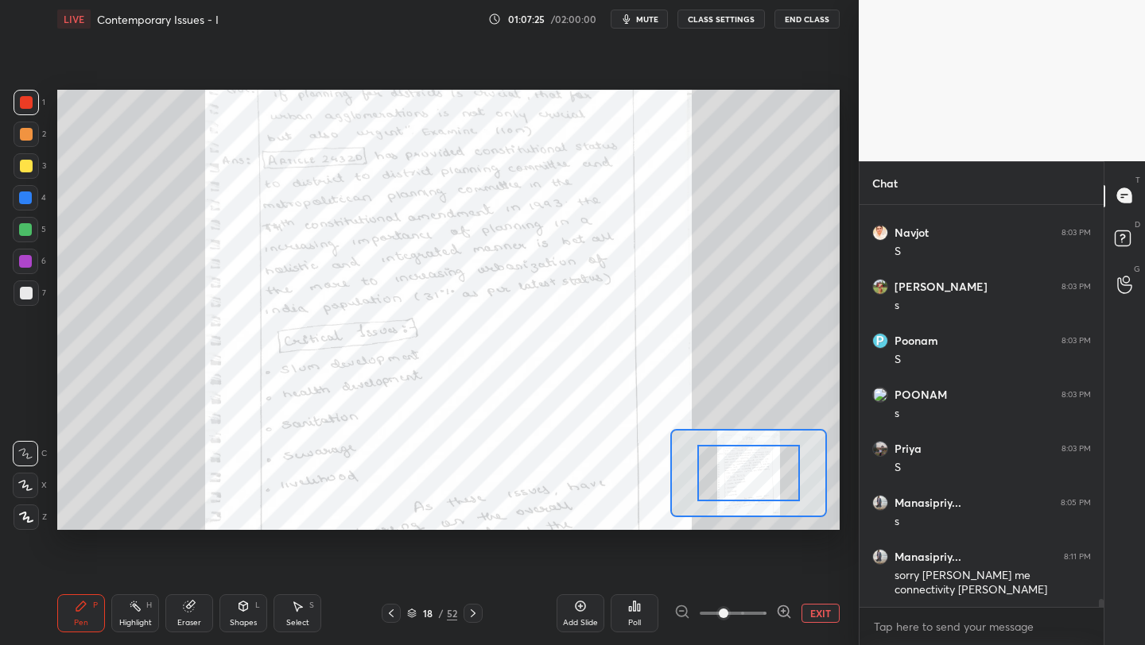
click at [750, 616] on span at bounding box center [733, 614] width 67 height 24
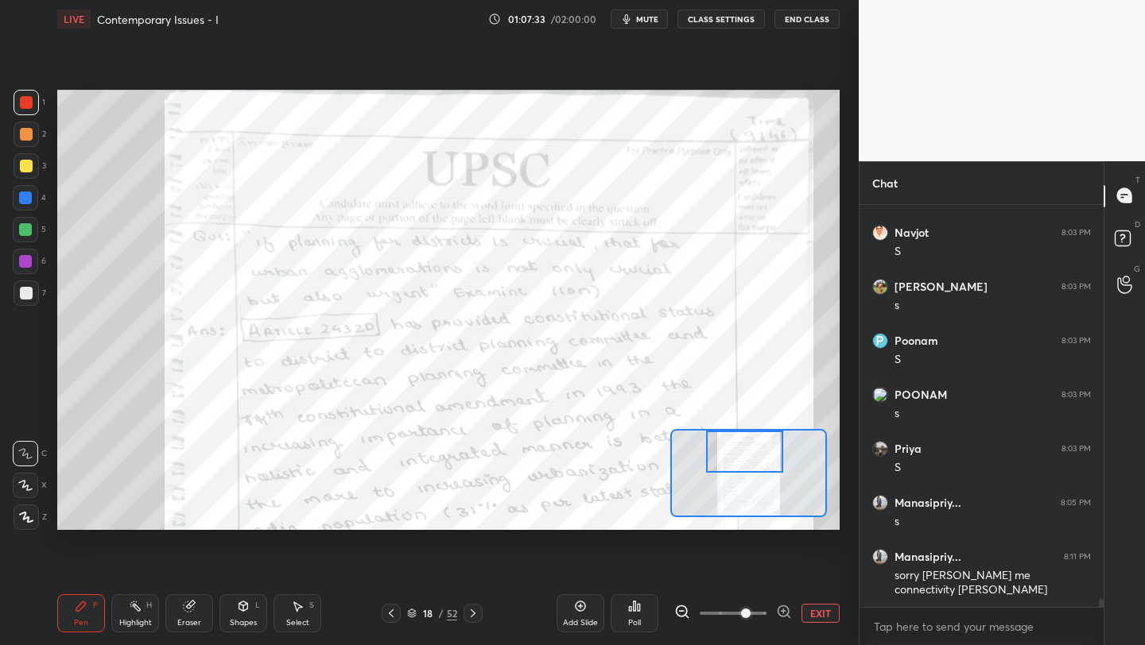
drag, startPoint x: 742, startPoint y: 484, endPoint x: 738, endPoint y: 451, distance: 33.6
click at [738, 451] on div at bounding box center [744, 452] width 76 height 42
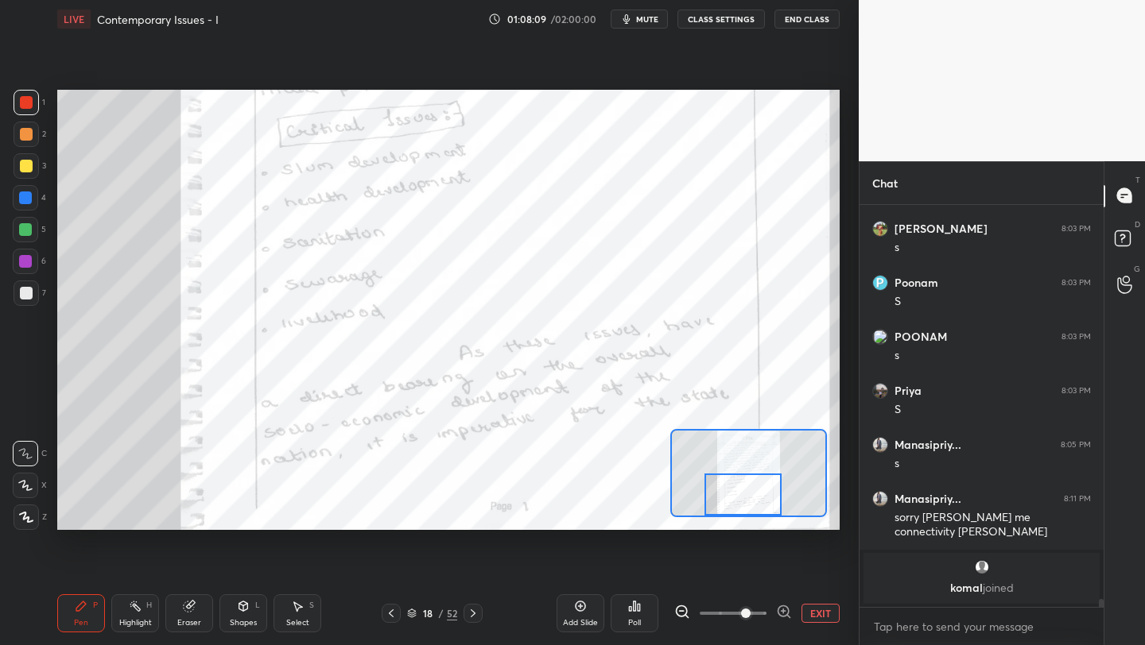
drag, startPoint x: 746, startPoint y: 457, endPoint x: 744, endPoint y: 505, distance: 47.7
click at [744, 505] on div at bounding box center [742, 495] width 76 height 42
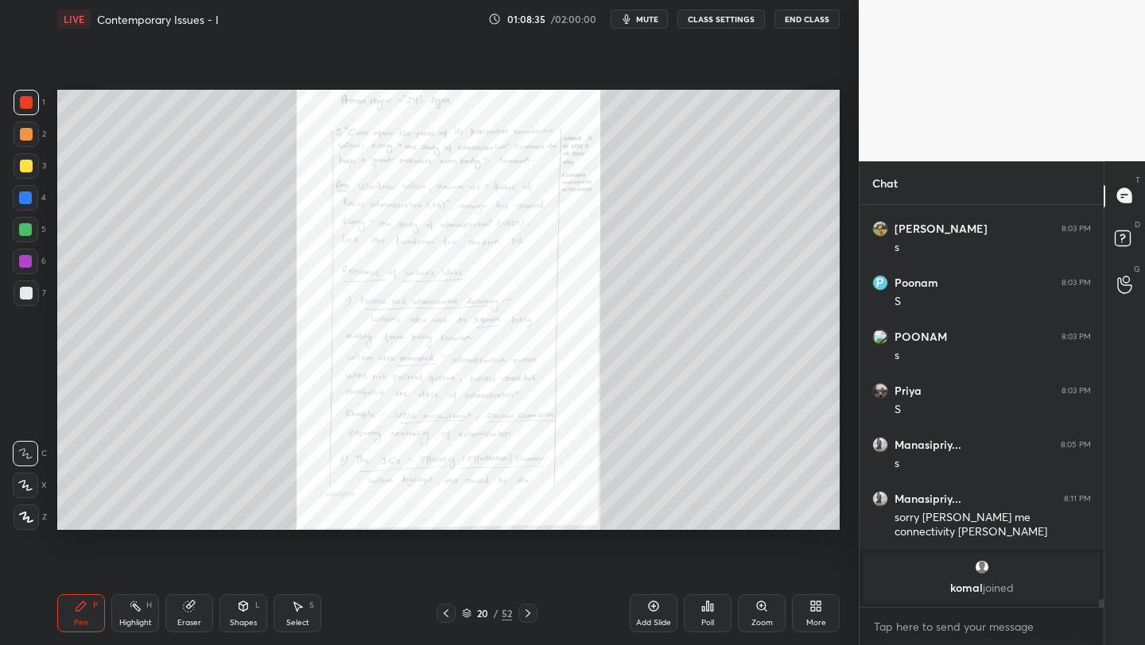
click at [762, 622] on div "Zoom" at bounding box center [761, 623] width 21 height 8
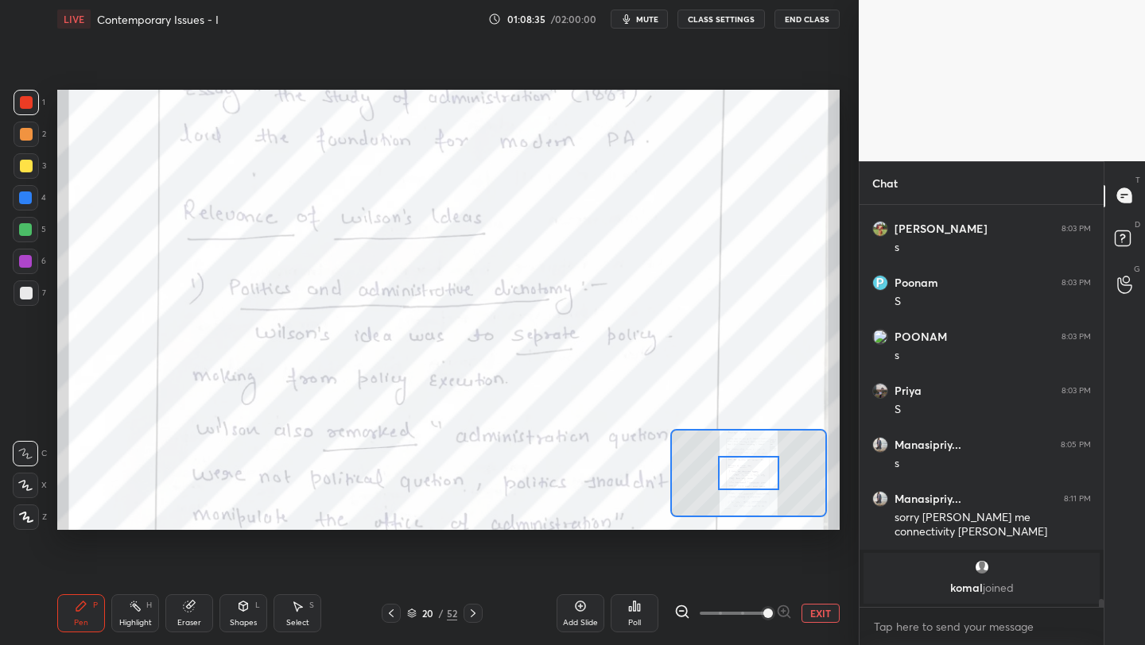
click at [758, 622] on span at bounding box center [733, 614] width 67 height 24
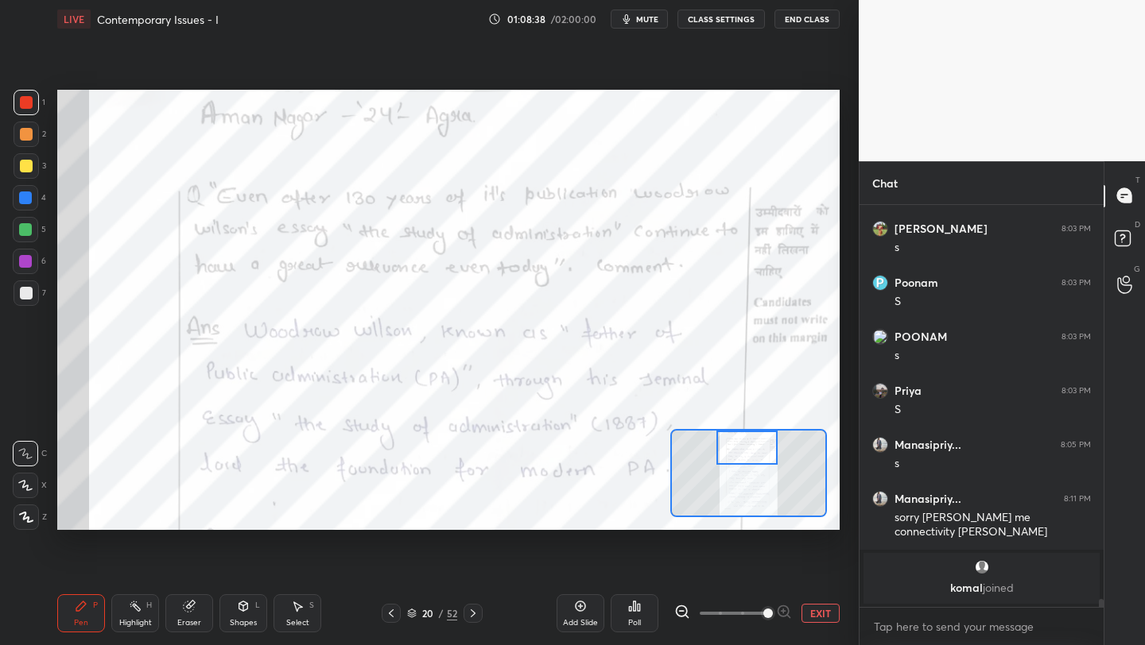
drag, startPoint x: 758, startPoint y: 464, endPoint x: 753, endPoint y: 444, distance: 20.6
click at [757, 448] on div at bounding box center [746, 448] width 61 height 34
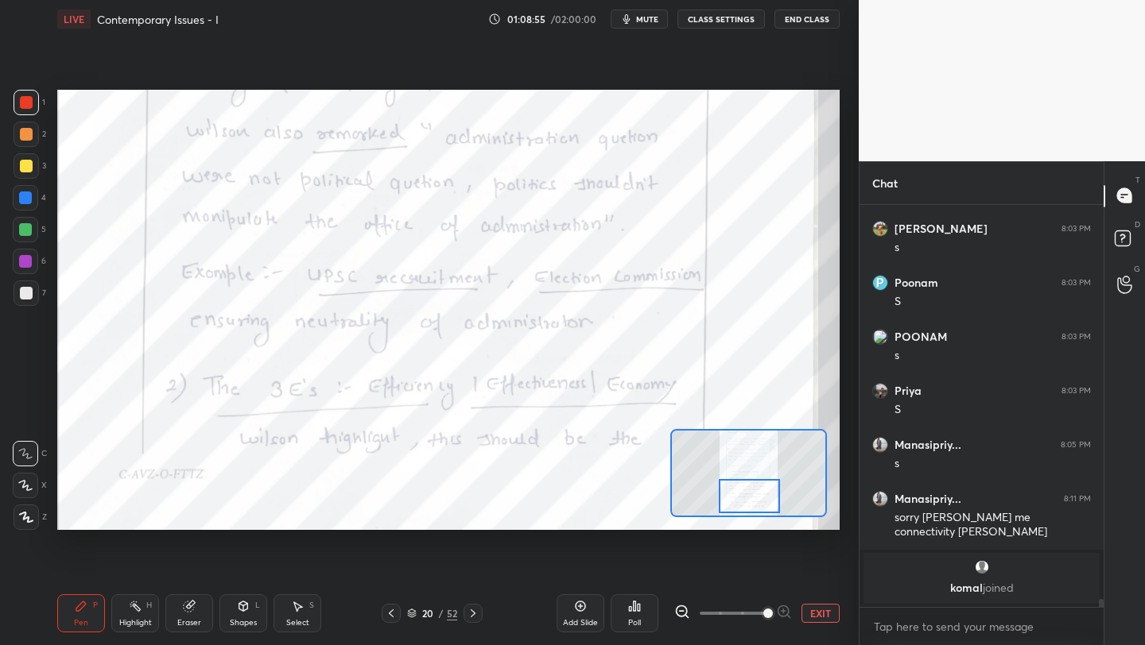
drag, startPoint x: 751, startPoint y: 457, endPoint x: 753, endPoint y: 506, distance: 48.5
click at [754, 506] on div at bounding box center [749, 496] width 61 height 34
click at [476, 614] on icon at bounding box center [473, 613] width 13 height 13
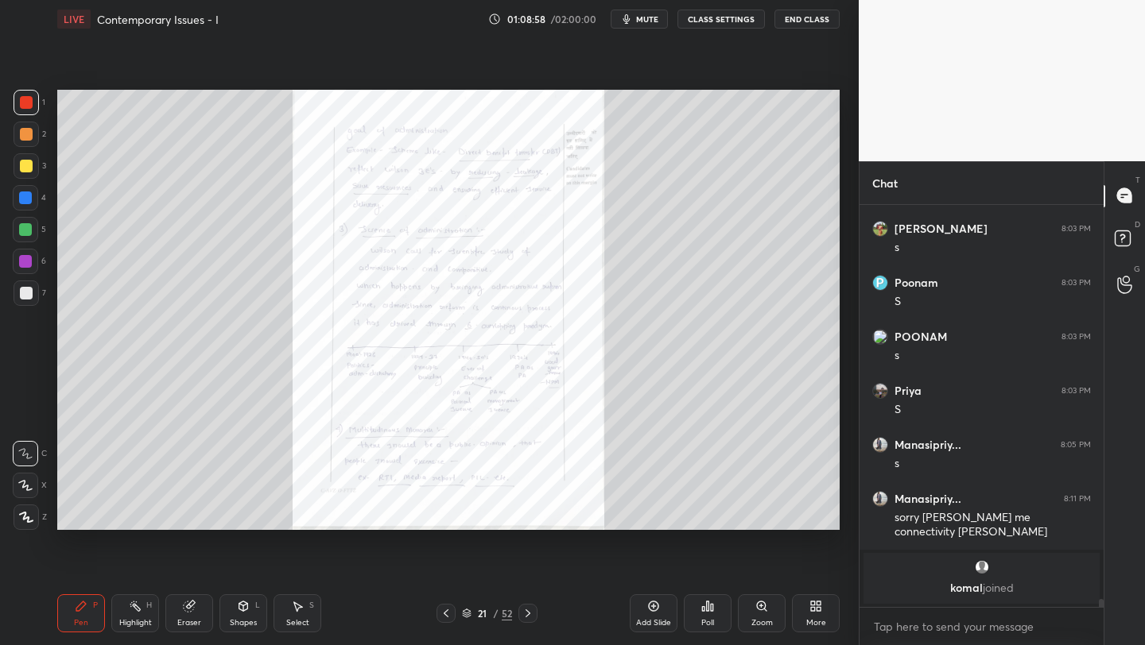
click at [759, 610] on icon at bounding box center [761, 606] width 13 height 13
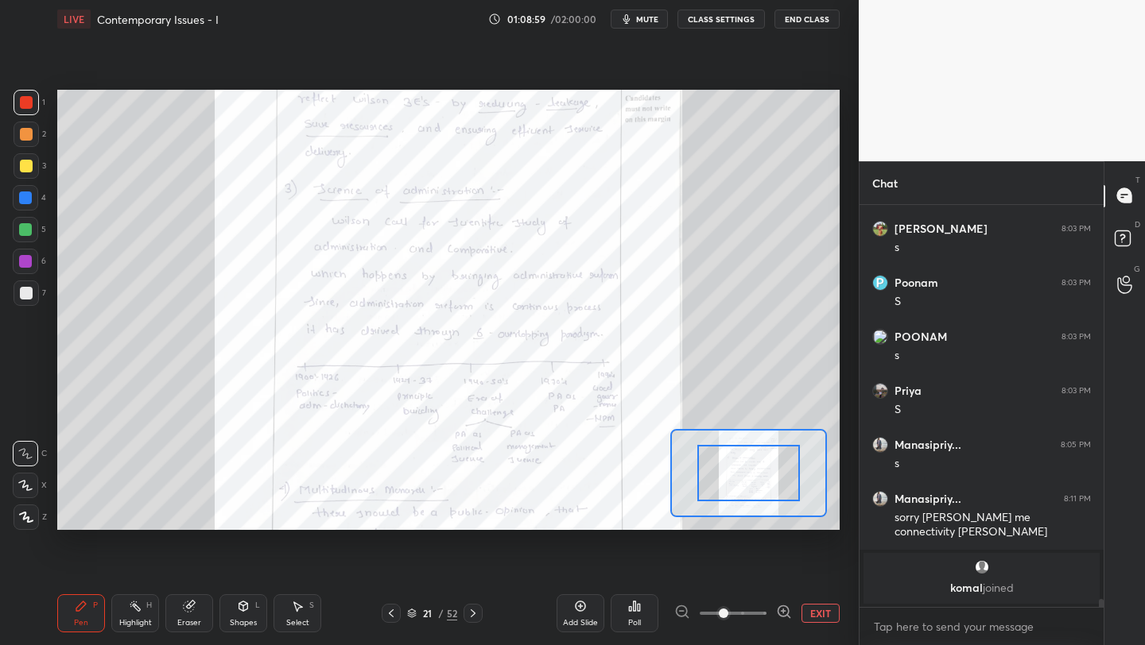
drag, startPoint x: 759, startPoint y: 610, endPoint x: 758, endPoint y: 600, distance: 10.4
click at [759, 611] on span at bounding box center [733, 614] width 67 height 24
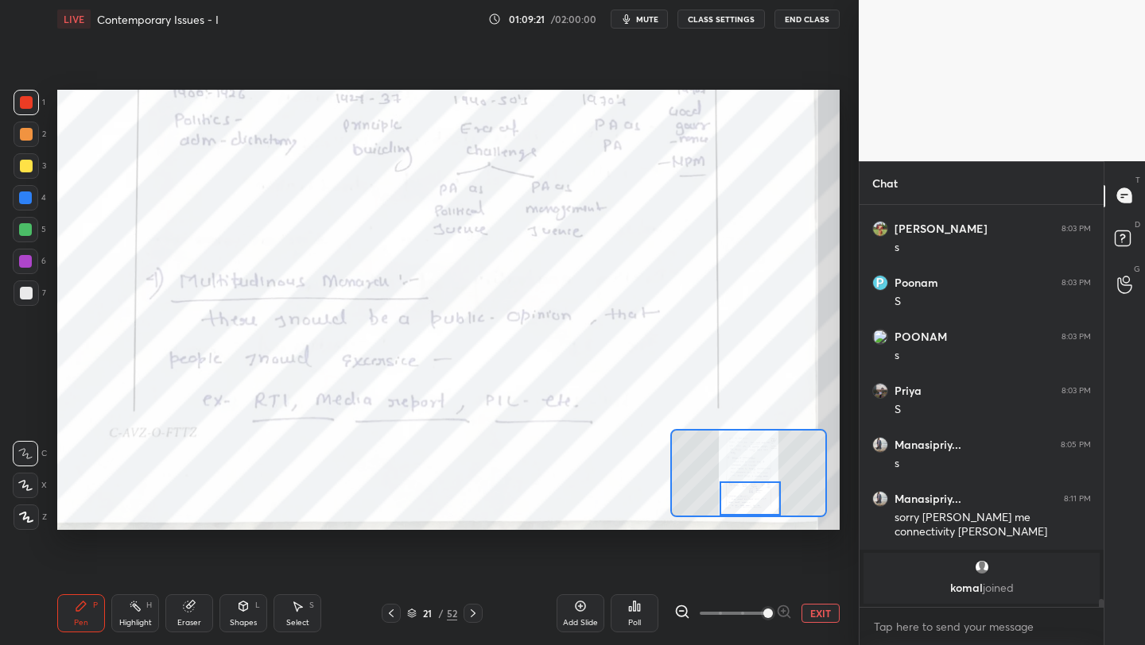
drag, startPoint x: 742, startPoint y: 473, endPoint x: 742, endPoint y: 498, distance: 24.7
click at [745, 499] on div at bounding box center [749, 499] width 61 height 34
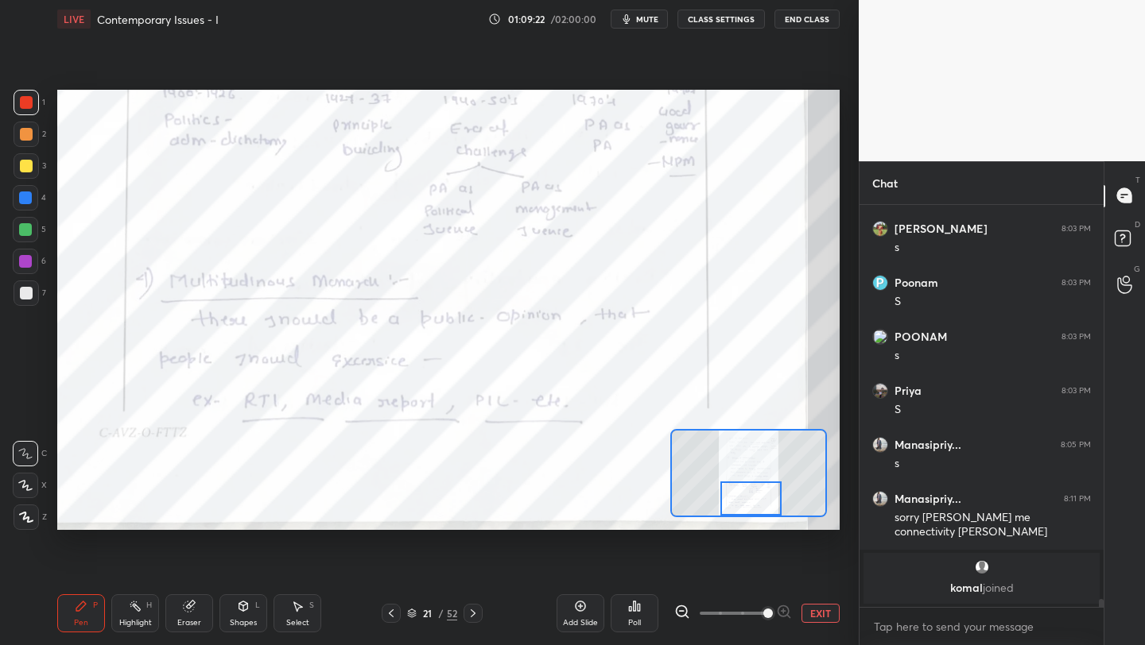
drag, startPoint x: 473, startPoint y: 613, endPoint x: 503, endPoint y: 613, distance: 30.2
click at [473, 613] on icon at bounding box center [473, 614] width 5 height 8
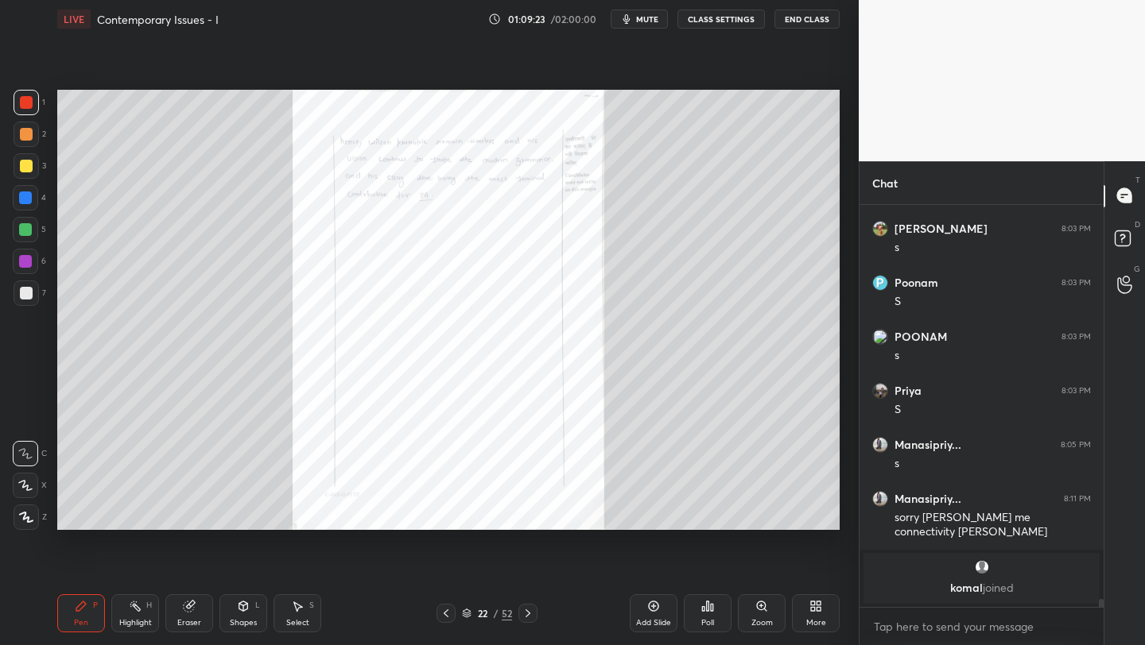
click at [758, 620] on div "Zoom" at bounding box center [761, 623] width 21 height 8
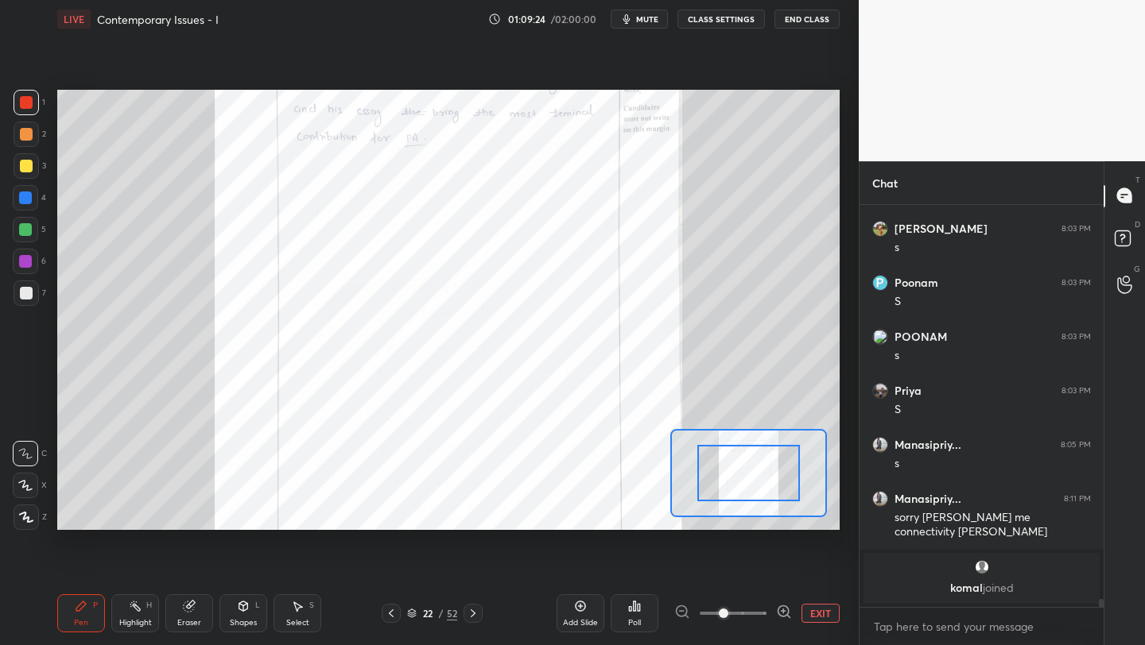
drag, startPoint x: 758, startPoint y: 620, endPoint x: 756, endPoint y: 592, distance: 27.9
click at [754, 619] on span at bounding box center [733, 614] width 67 height 24
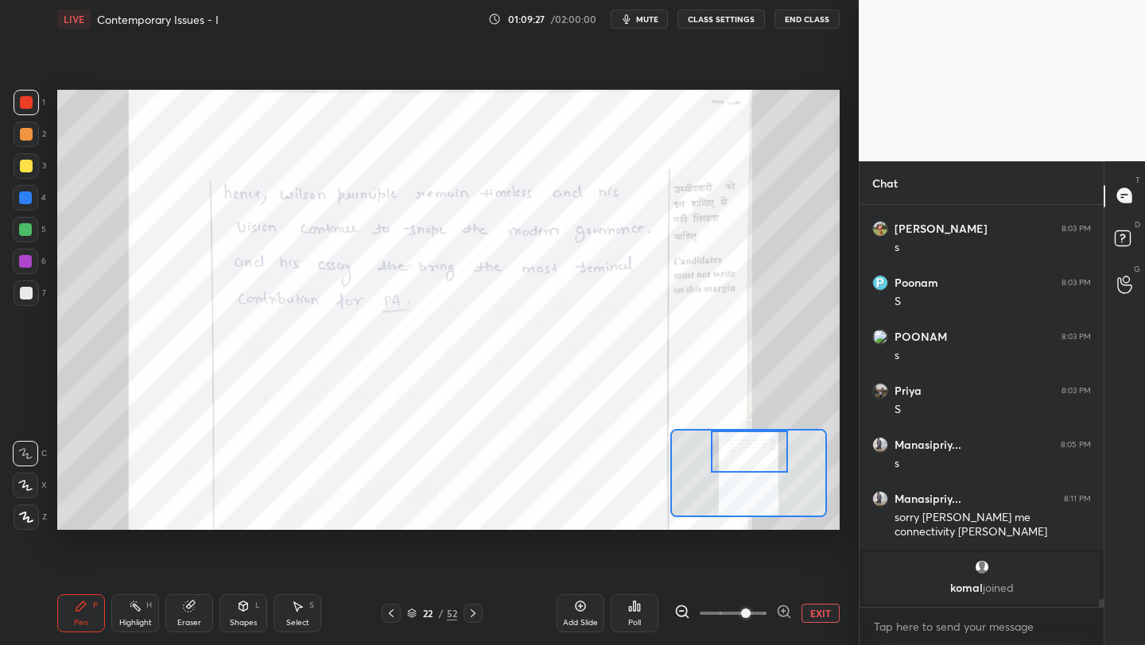
drag, startPoint x: 756, startPoint y: 479, endPoint x: 765, endPoint y: 462, distance: 19.6
click at [761, 466] on div at bounding box center [749, 452] width 76 height 42
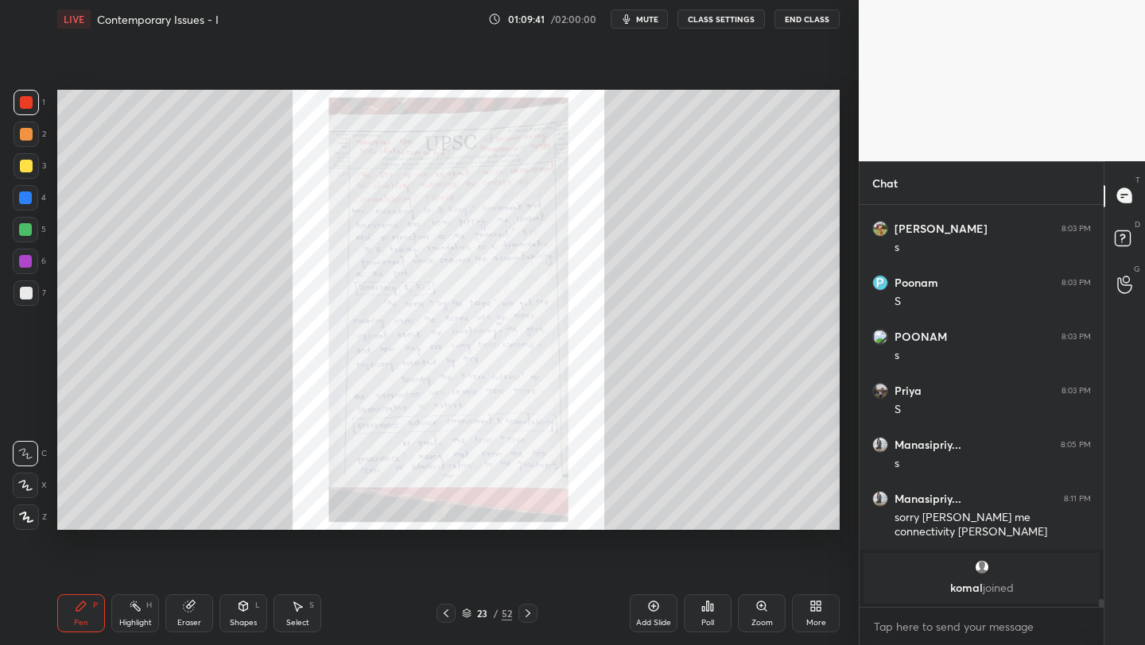
scroll to position [17483, 0]
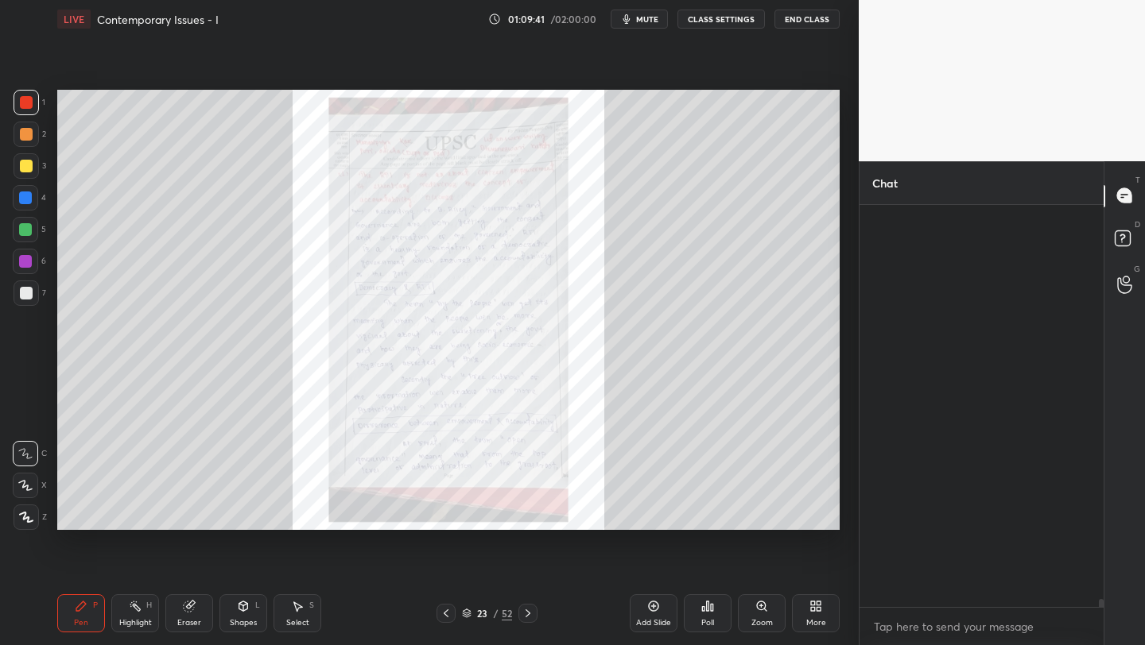
click at [767, 615] on div "Zoom" at bounding box center [762, 614] width 48 height 38
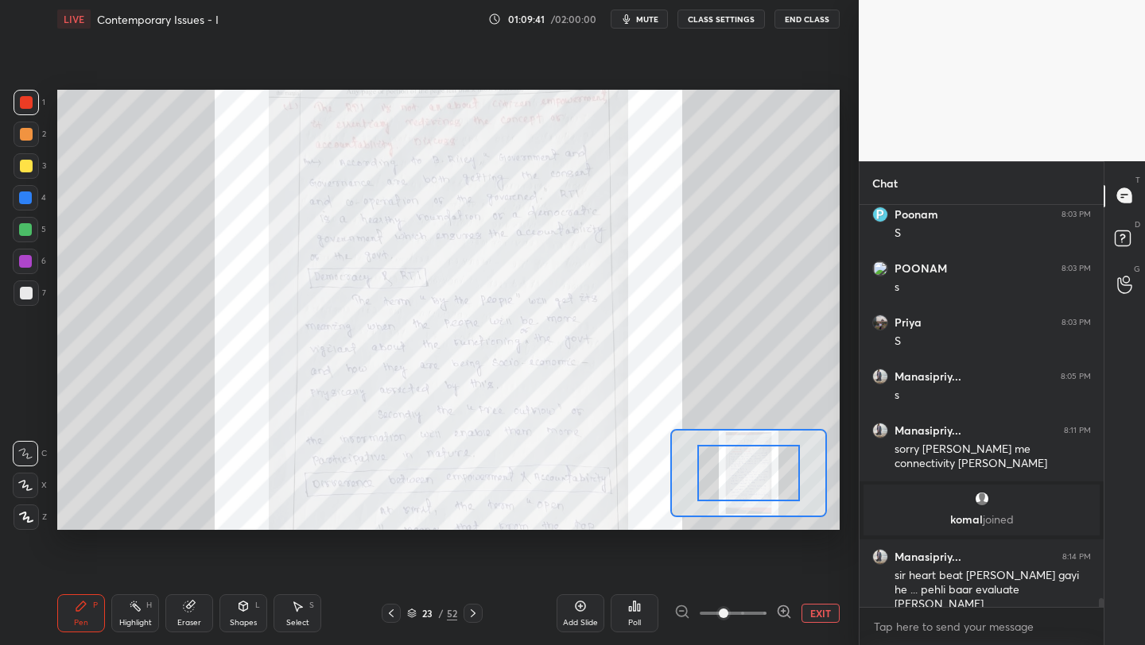
drag, startPoint x: 767, startPoint y: 615, endPoint x: 766, endPoint y: 587, distance: 28.7
click at [763, 611] on div at bounding box center [733, 613] width 118 height 19
drag, startPoint x: 738, startPoint y: 490, endPoint x: 745, endPoint y: 471, distance: 20.4
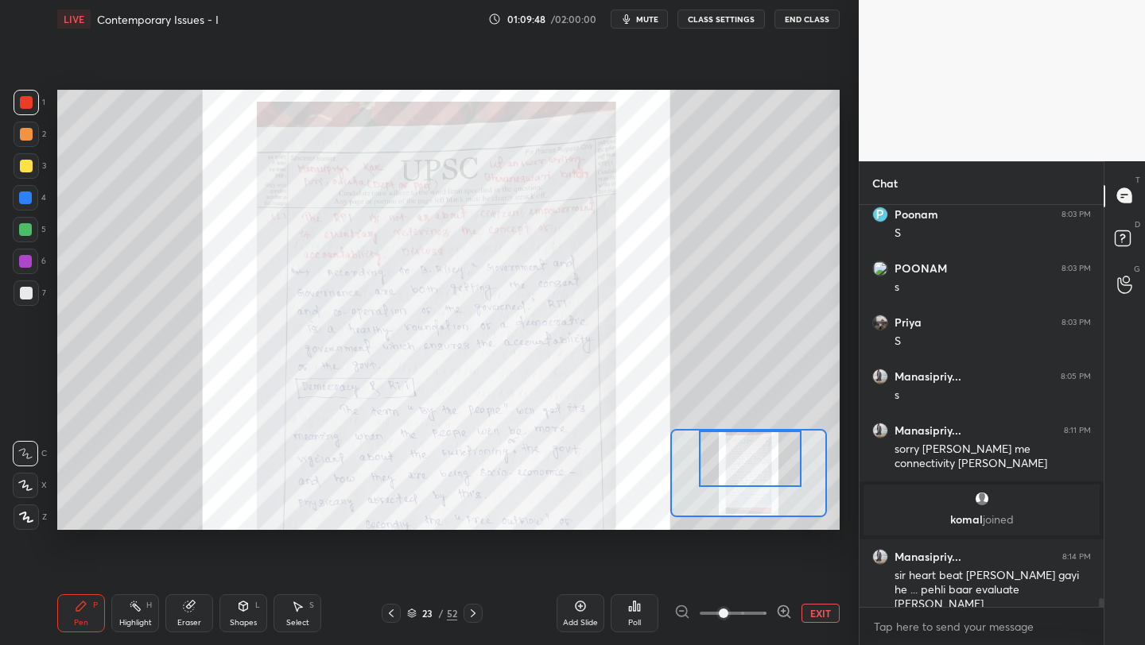
drag, startPoint x: 742, startPoint y: 465, endPoint x: 748, endPoint y: 455, distance: 11.0
click at [746, 455] on div at bounding box center [750, 459] width 103 height 56
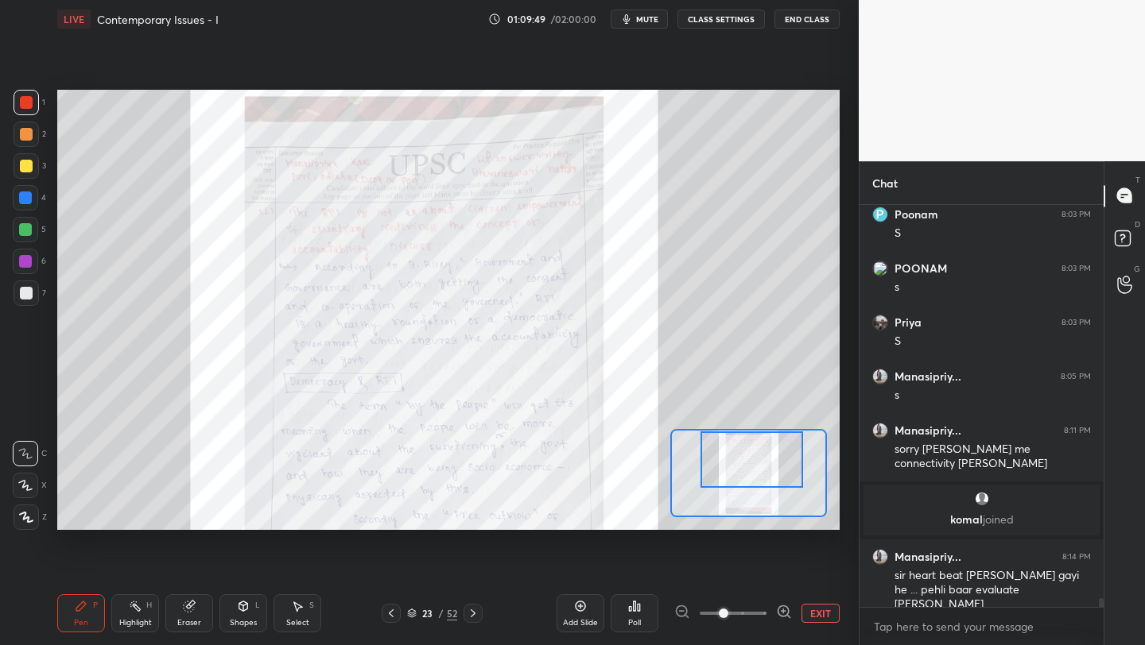
click at [753, 610] on span at bounding box center [733, 614] width 67 height 24
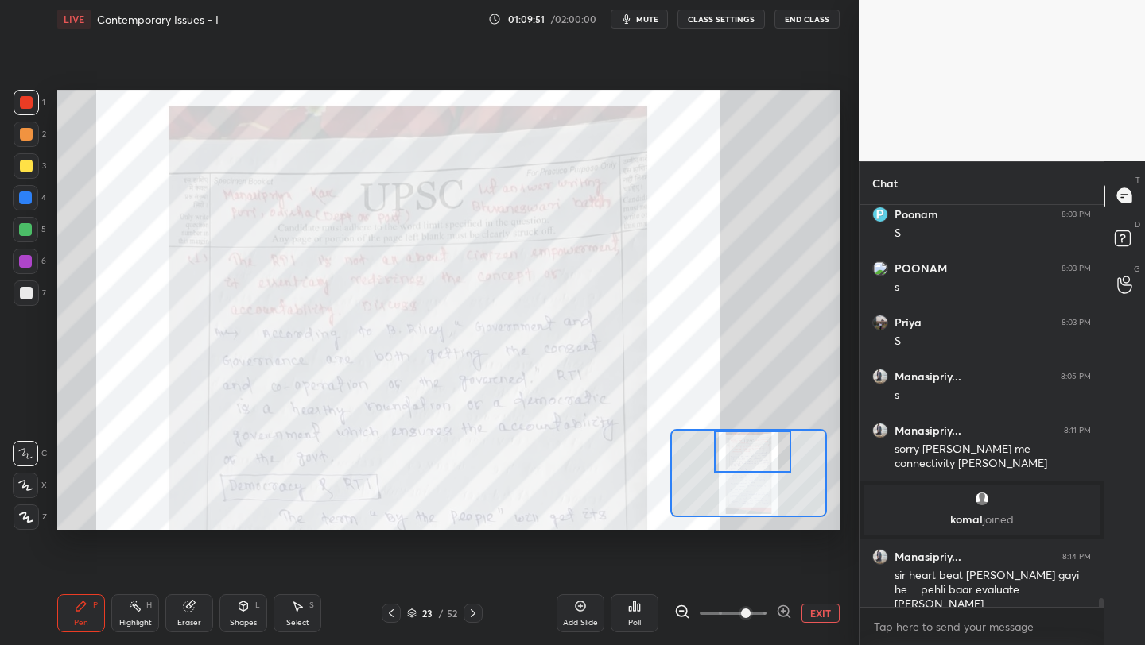
scroll to position [17499, 0]
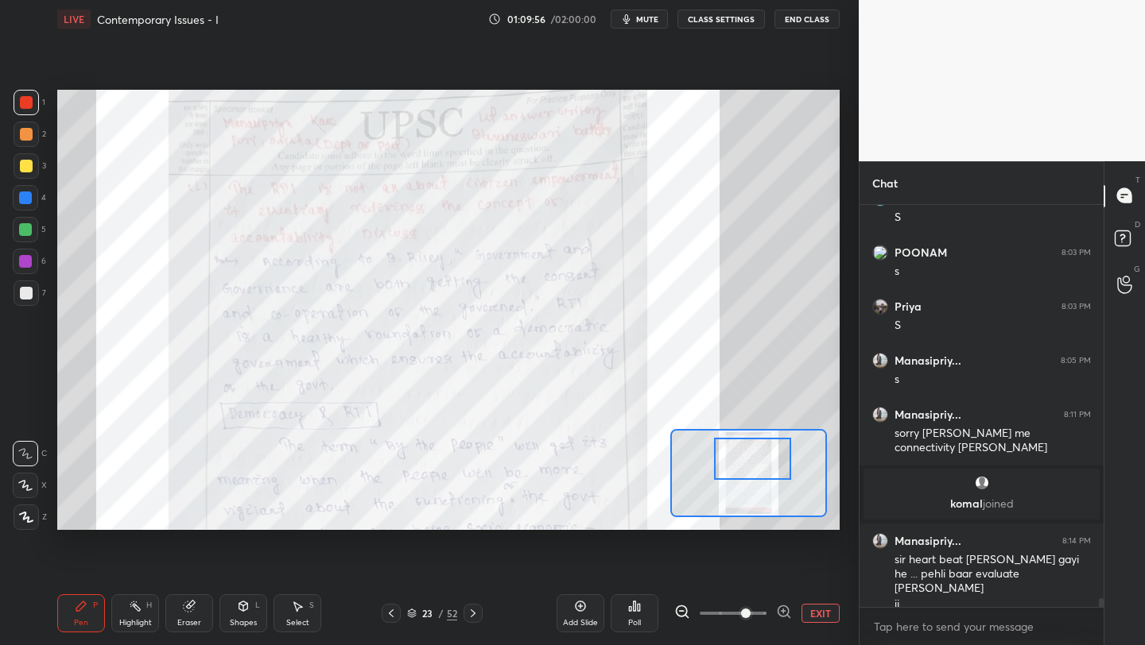
click at [754, 458] on div at bounding box center [752, 459] width 76 height 42
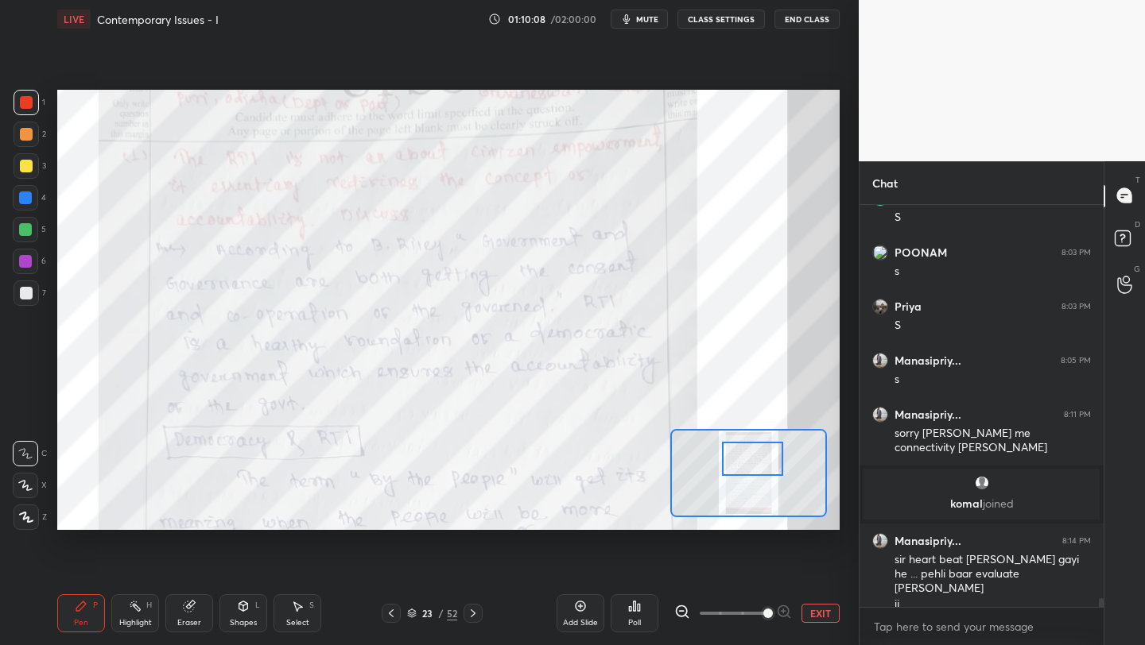
click at [763, 616] on span at bounding box center [768, 614] width 10 height 10
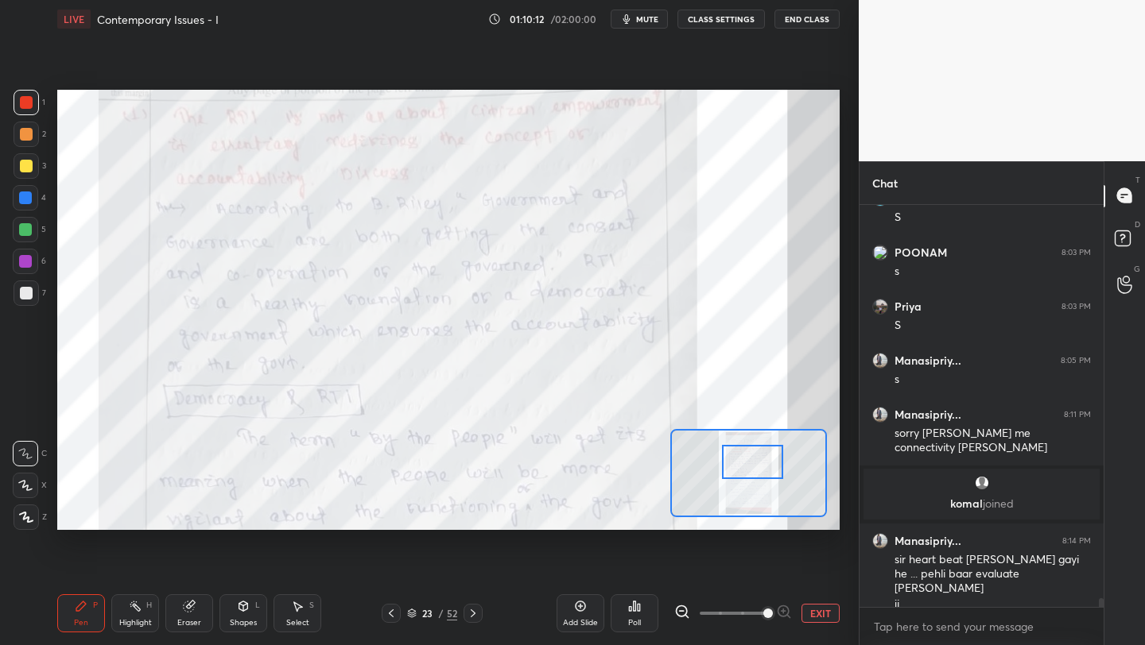
click at [744, 463] on div at bounding box center [752, 462] width 61 height 34
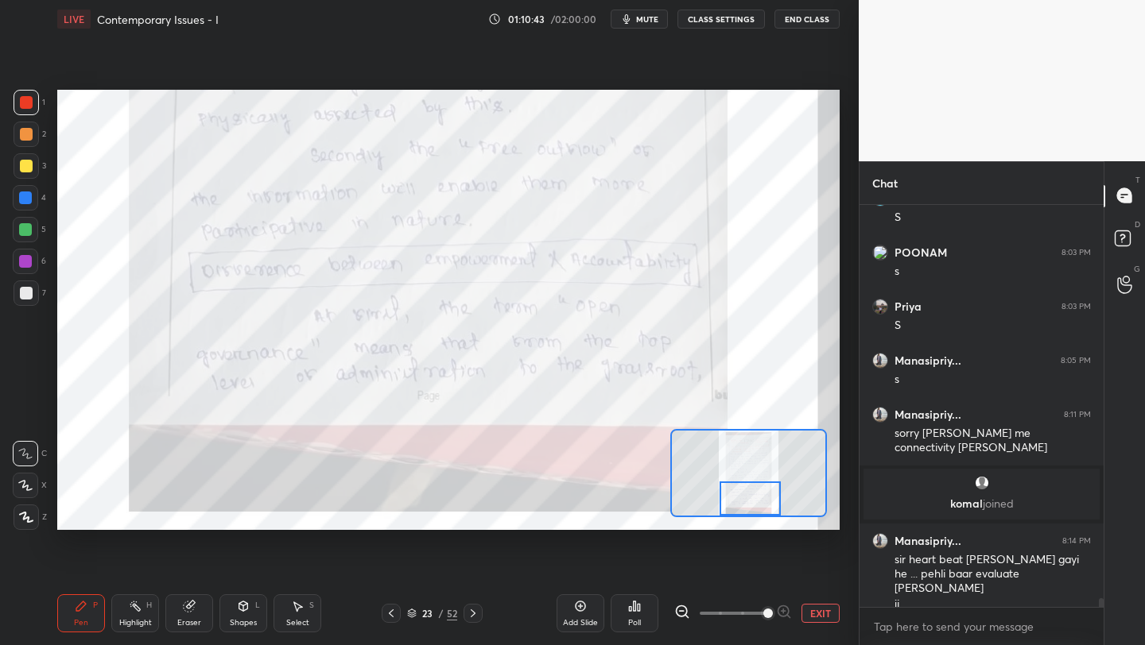
drag, startPoint x: 753, startPoint y: 455, endPoint x: 750, endPoint y: 493, distance: 38.2
click at [751, 493] on div at bounding box center [749, 499] width 61 height 34
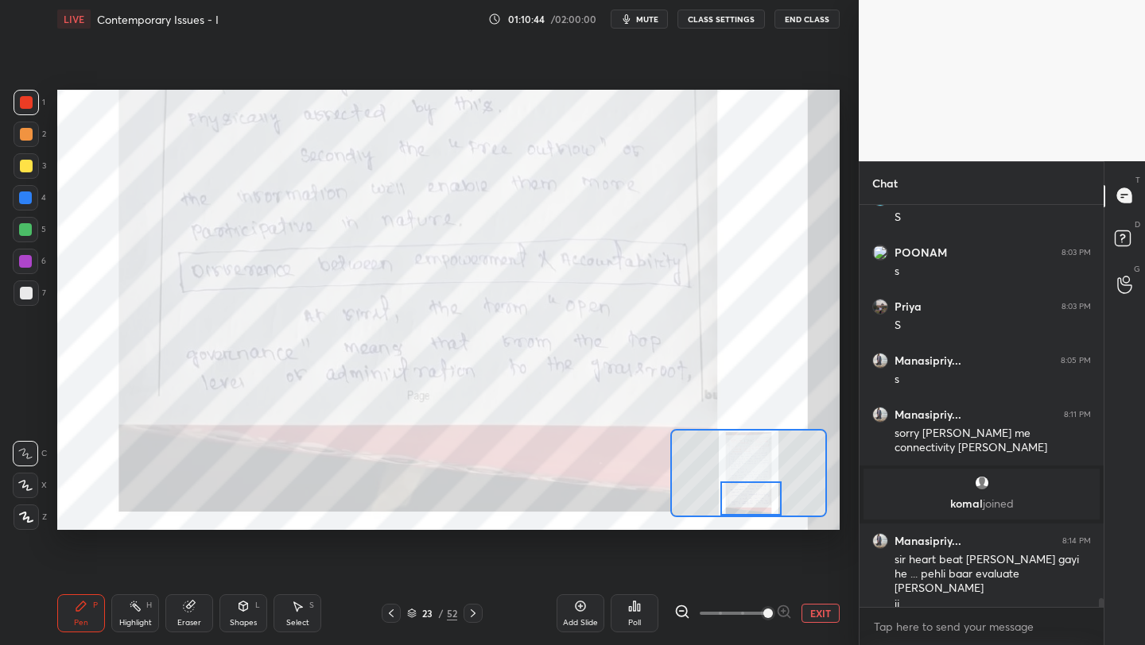
drag, startPoint x: 472, startPoint y: 617, endPoint x: 486, endPoint y: 618, distance: 14.3
click at [473, 617] on icon at bounding box center [473, 613] width 13 height 13
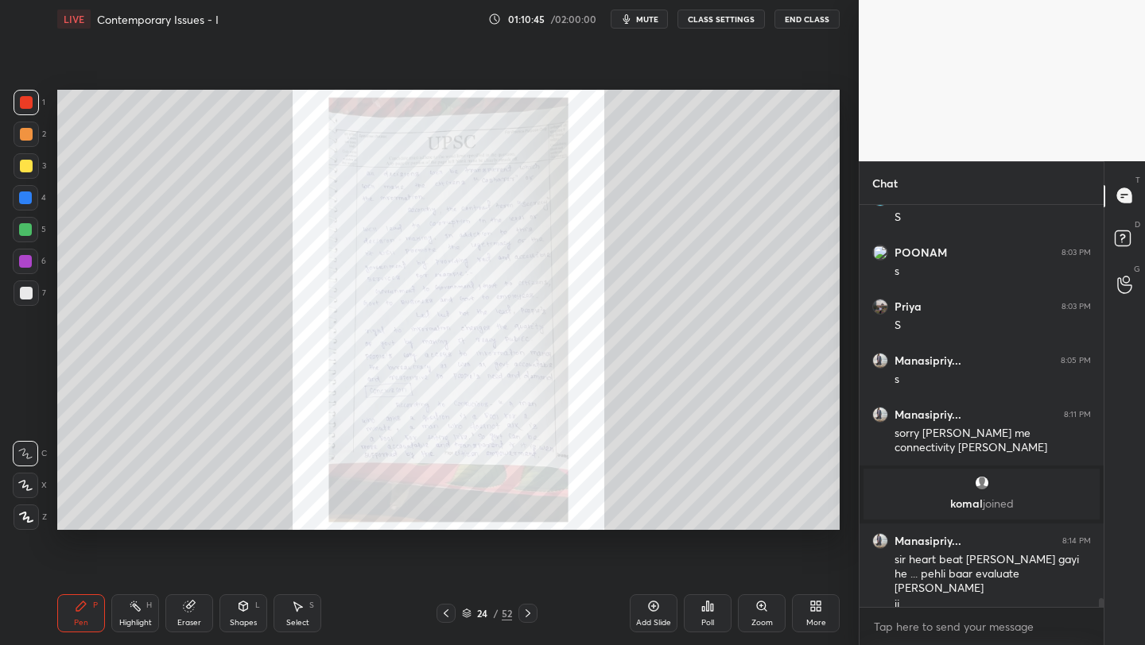
click at [761, 609] on icon at bounding box center [761, 606] width 9 height 9
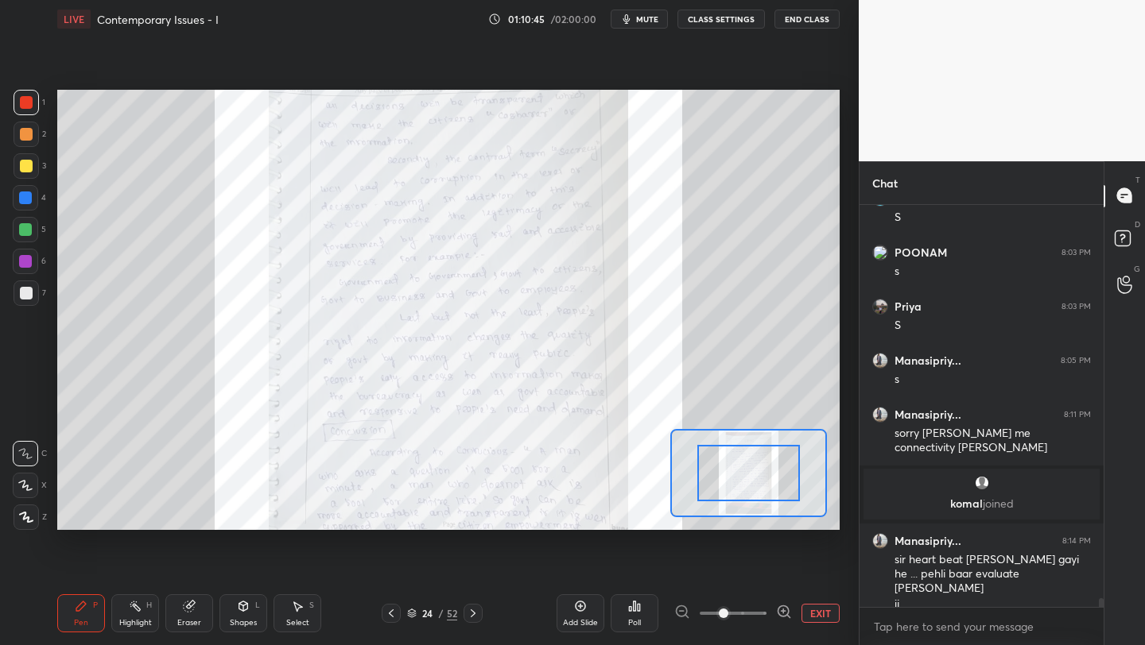
click at [761, 609] on span at bounding box center [733, 614] width 67 height 24
click at [728, 609] on span at bounding box center [724, 614] width 10 height 10
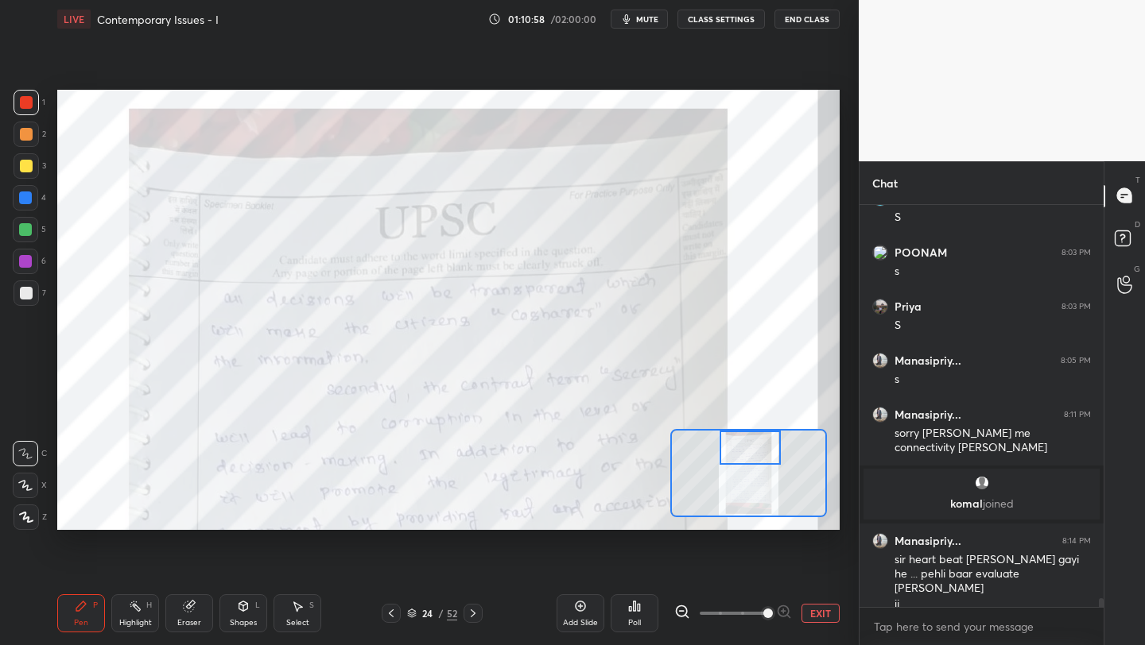
drag, startPoint x: 751, startPoint y: 456, endPoint x: 746, endPoint y: 430, distance: 26.7
click at [753, 431] on div at bounding box center [749, 448] width 61 height 34
drag, startPoint x: 386, startPoint y: 613, endPoint x: 420, endPoint y: 605, distance: 34.3
click at [386, 613] on icon at bounding box center [391, 613] width 13 height 13
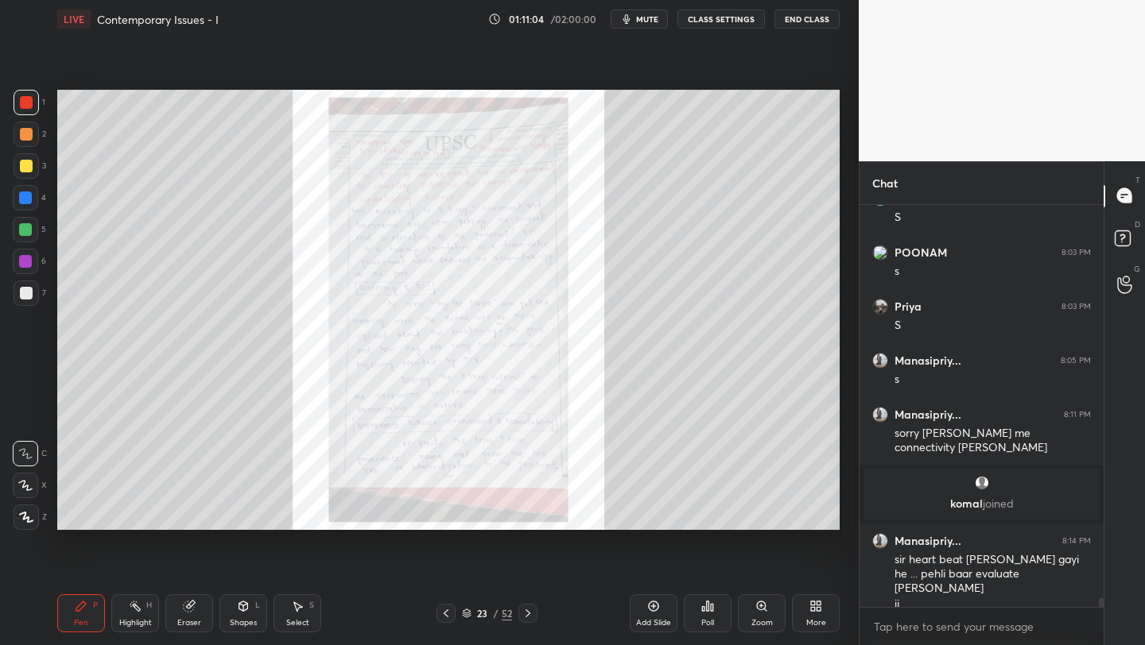
click at [762, 614] on div "Zoom" at bounding box center [762, 614] width 48 height 38
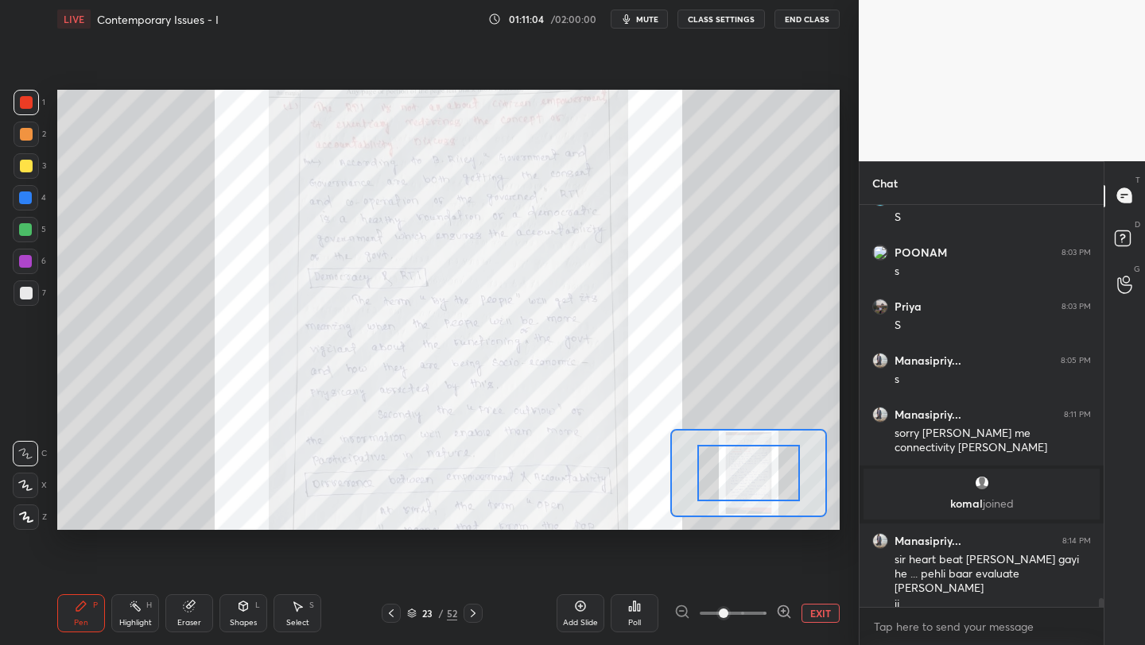
drag, startPoint x: 762, startPoint y: 614, endPoint x: 759, endPoint y: 563, distance: 50.9
click at [757, 612] on span at bounding box center [733, 614] width 67 height 24
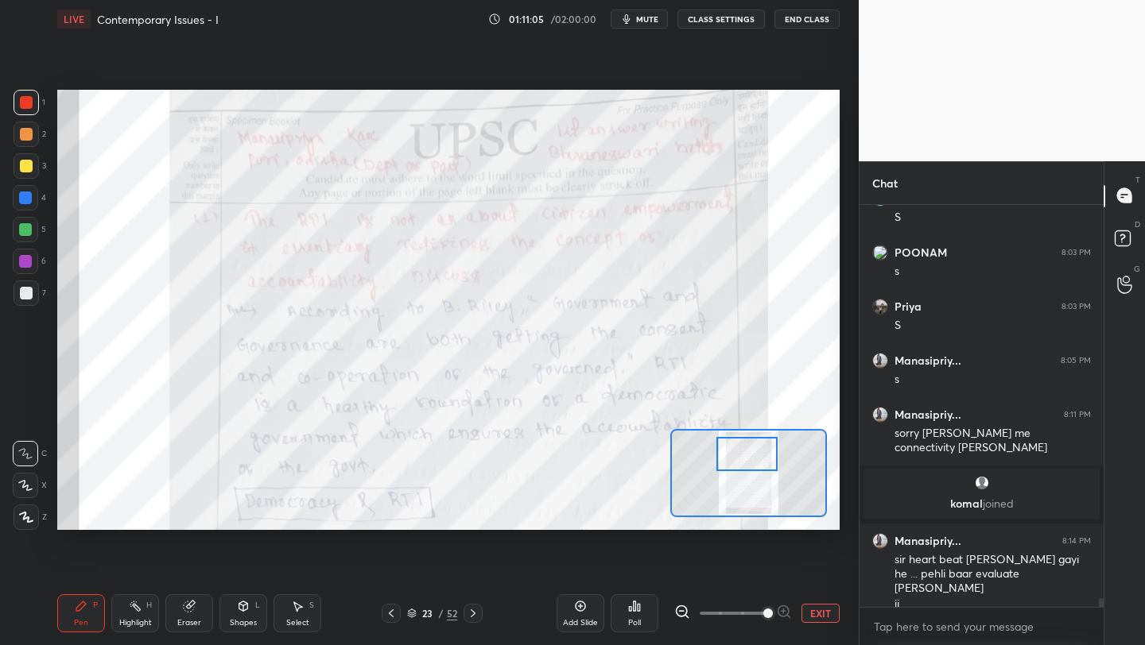
drag, startPoint x: 748, startPoint y: 455, endPoint x: 749, endPoint y: 439, distance: 16.7
click at [750, 440] on div at bounding box center [746, 454] width 61 height 34
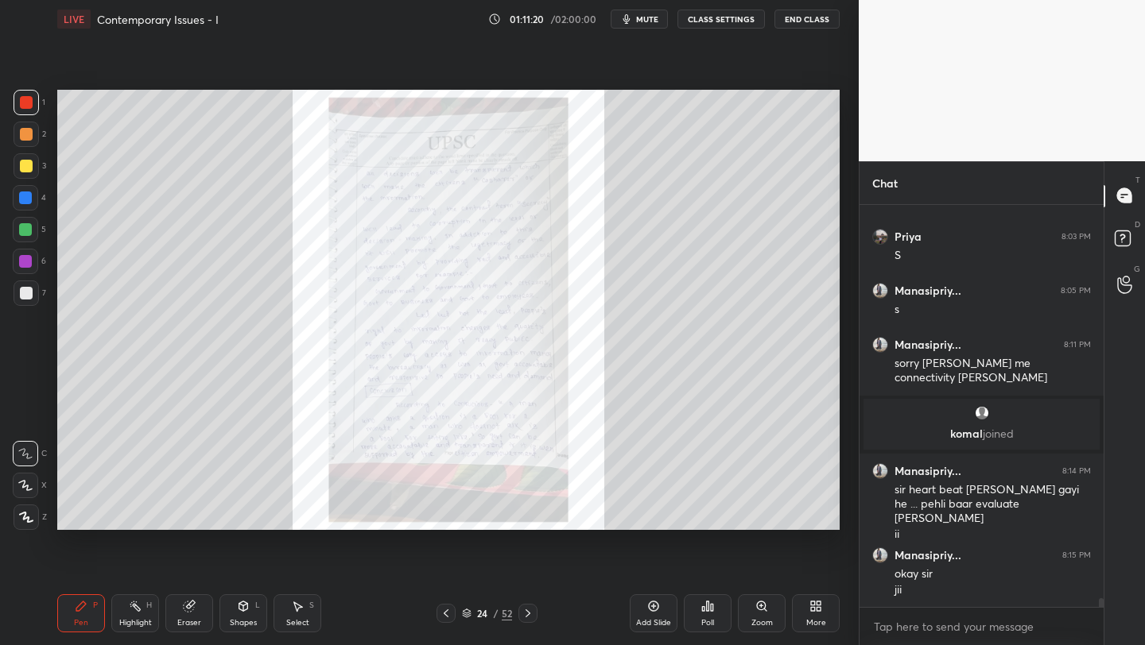
scroll to position [17585, 0]
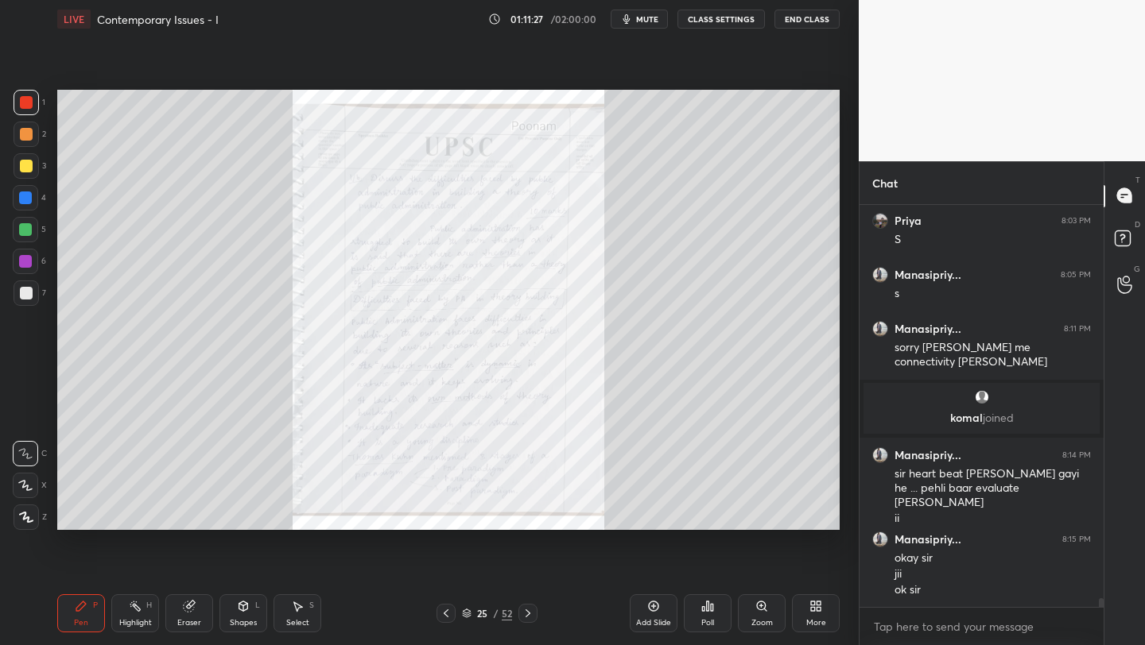
click at [762, 618] on div "Zoom" at bounding box center [762, 614] width 48 height 38
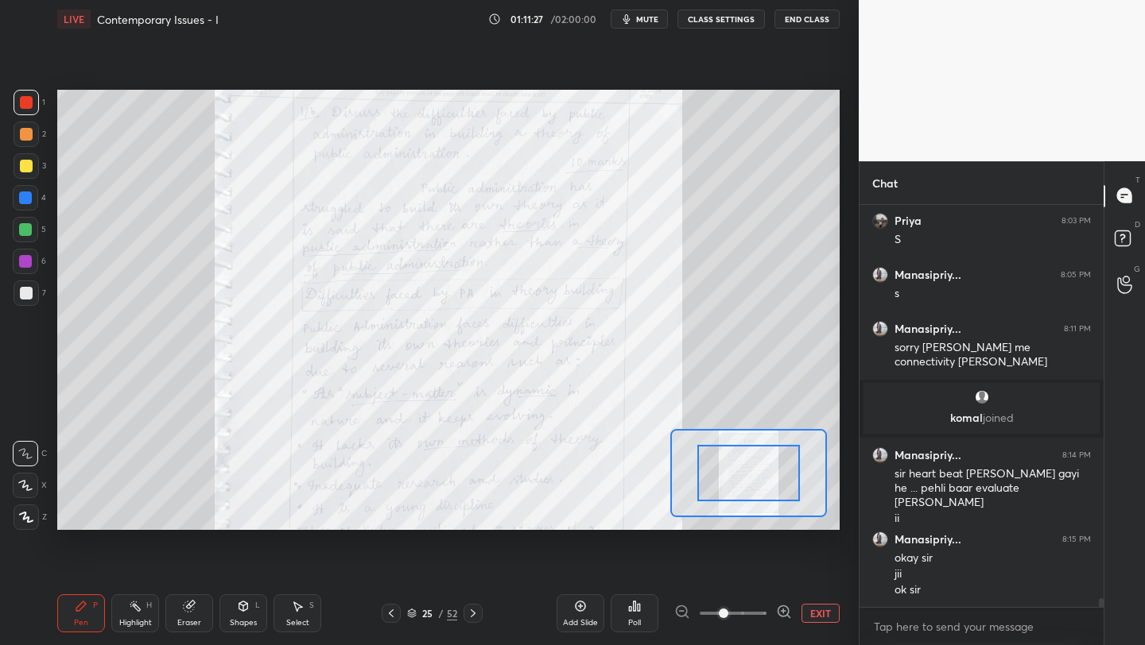
drag, startPoint x: 762, startPoint y: 618, endPoint x: 759, endPoint y: 582, distance: 36.7
click at [759, 615] on span at bounding box center [733, 614] width 67 height 24
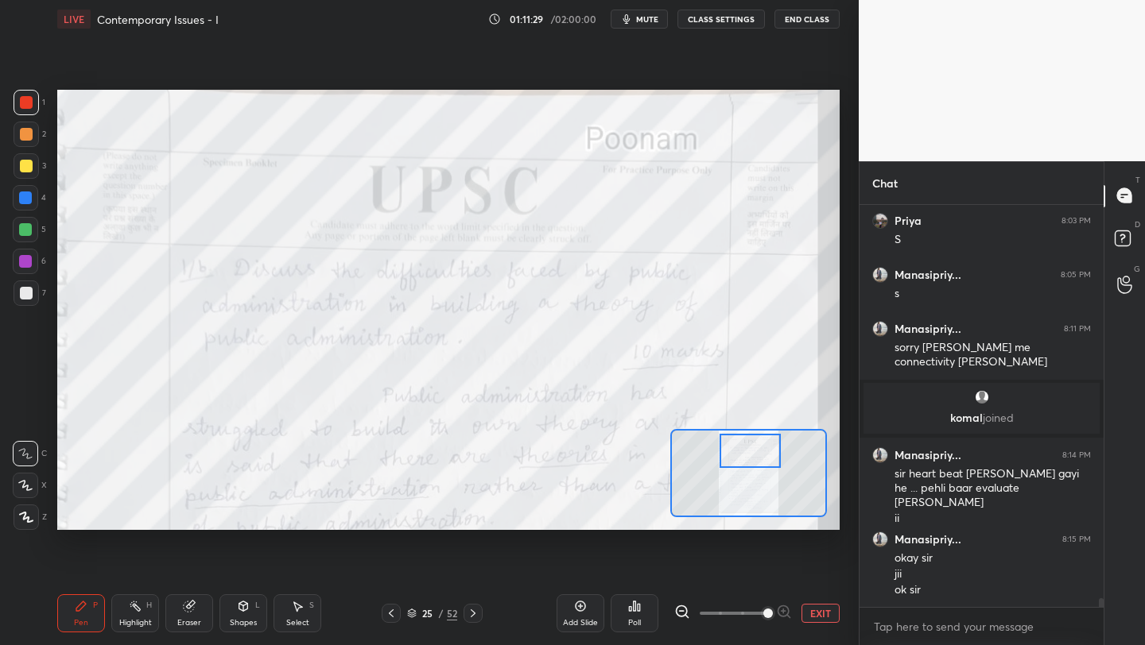
drag, startPoint x: 751, startPoint y: 474, endPoint x: 752, endPoint y: 453, distance: 20.7
click at [751, 458] on div at bounding box center [749, 451] width 61 height 34
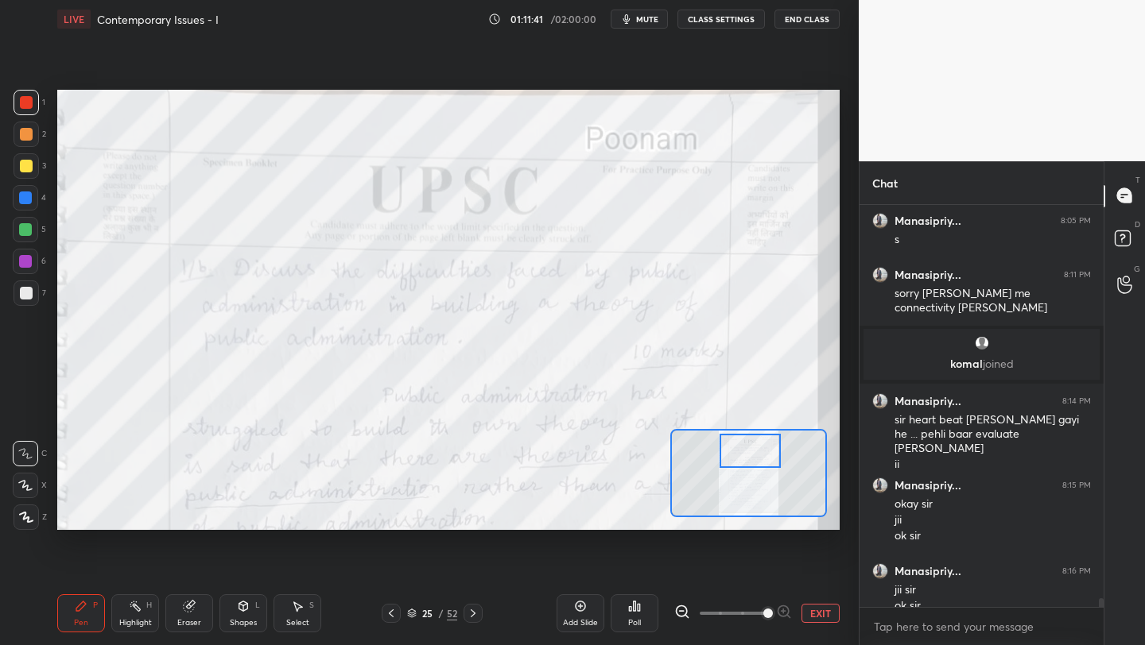
scroll to position [17655, 0]
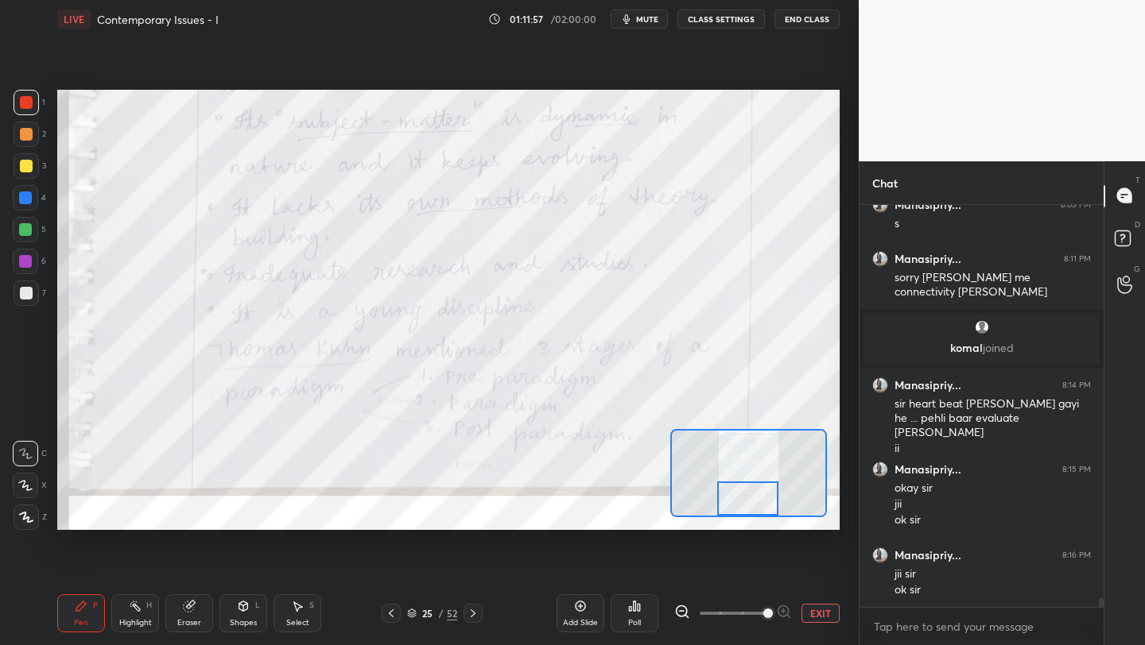
drag, startPoint x: 755, startPoint y: 456, endPoint x: 751, endPoint y: 508, distance: 51.8
click at [753, 509] on div at bounding box center [747, 499] width 61 height 34
click at [474, 617] on icon at bounding box center [473, 613] width 13 height 13
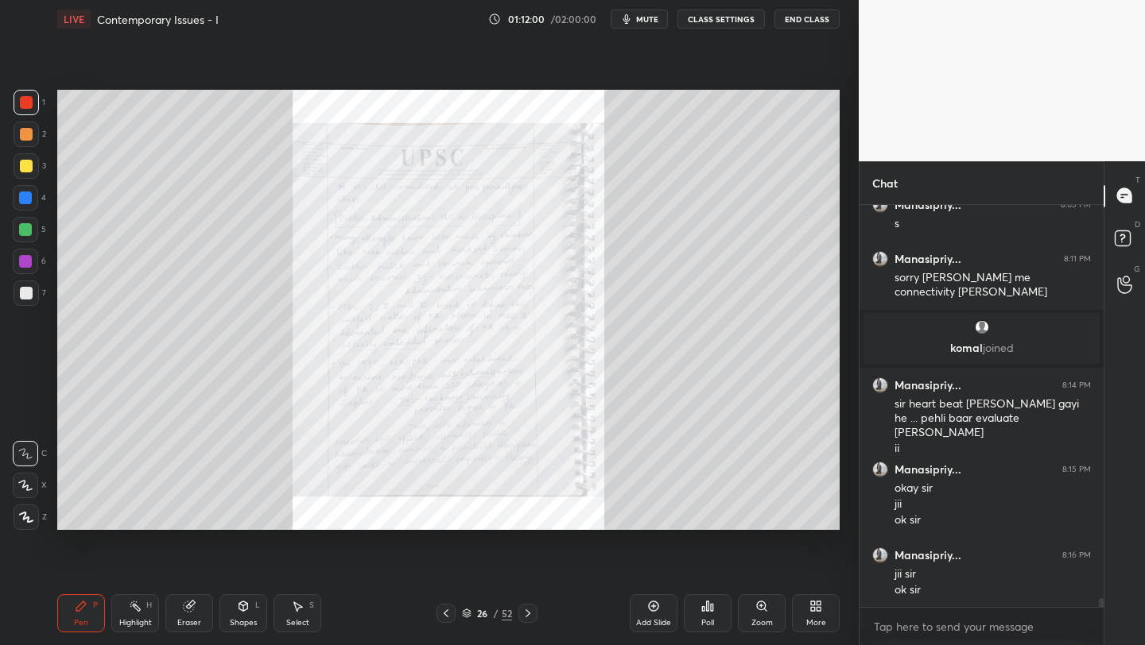
click at [760, 619] on div "Zoom" at bounding box center [761, 623] width 21 height 8
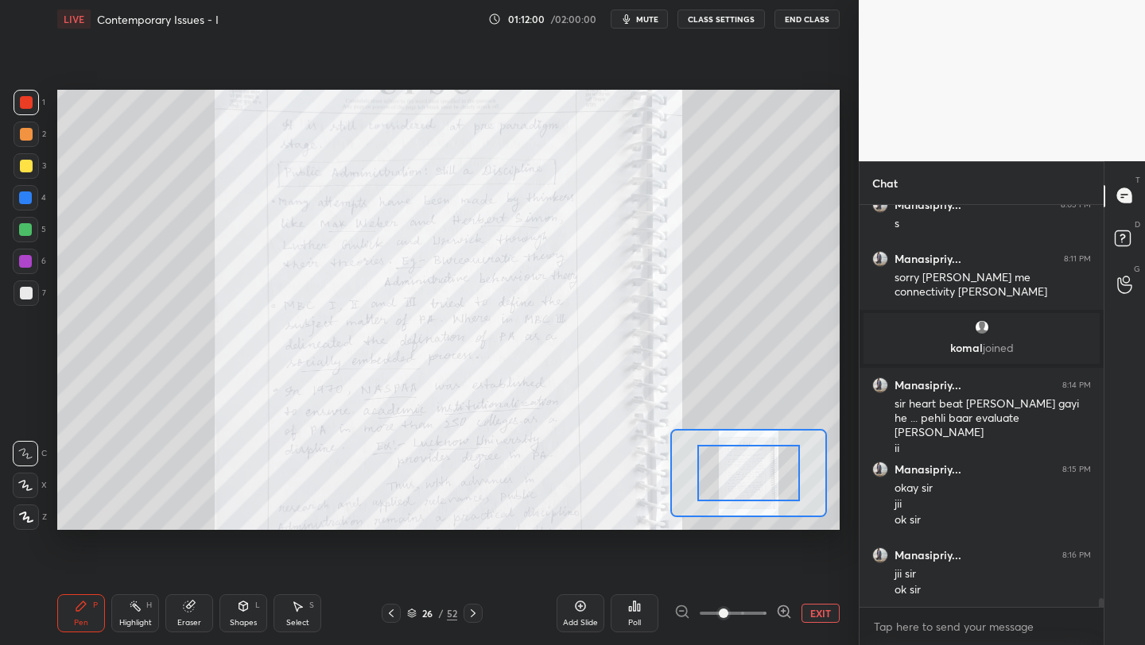
drag, startPoint x: 760, startPoint y: 617, endPoint x: 761, endPoint y: 607, distance: 9.6
click at [760, 617] on span at bounding box center [733, 614] width 67 height 24
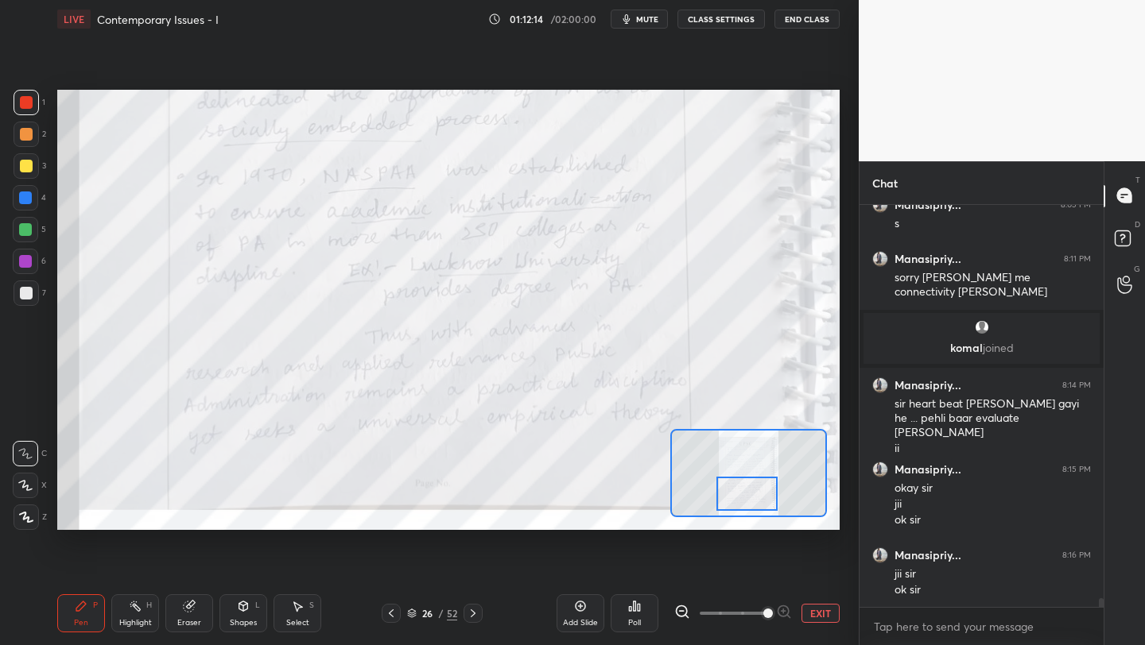
scroll to position [17752, 0]
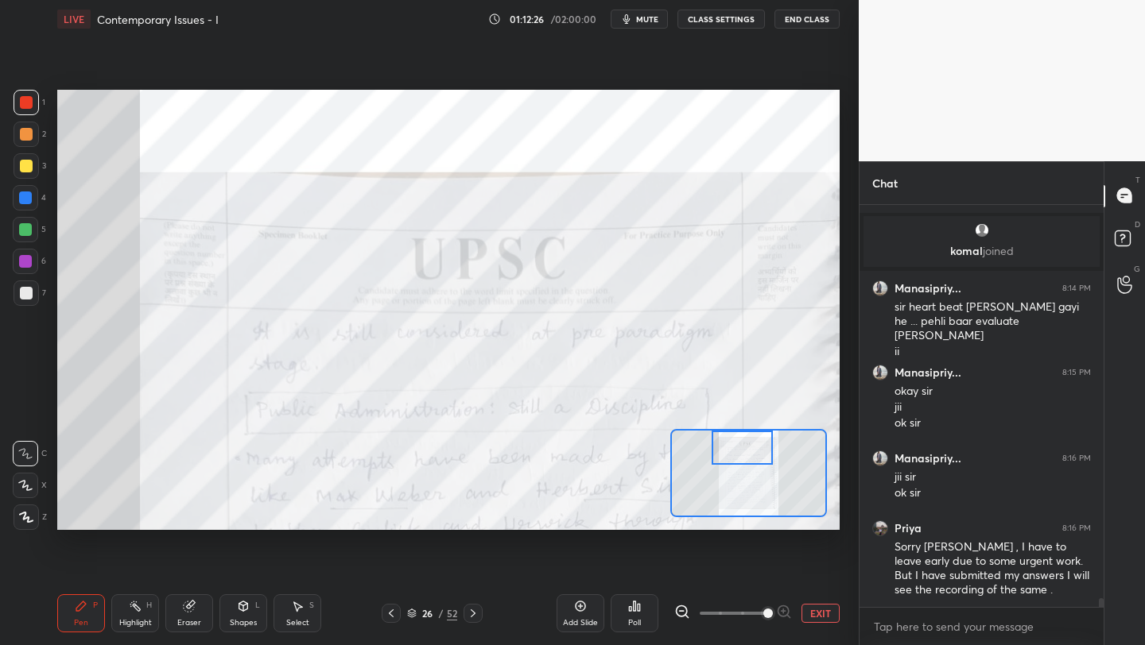
drag, startPoint x: 738, startPoint y: 465, endPoint x: 738, endPoint y: 436, distance: 29.4
click at [735, 445] on div at bounding box center [741, 448] width 61 height 34
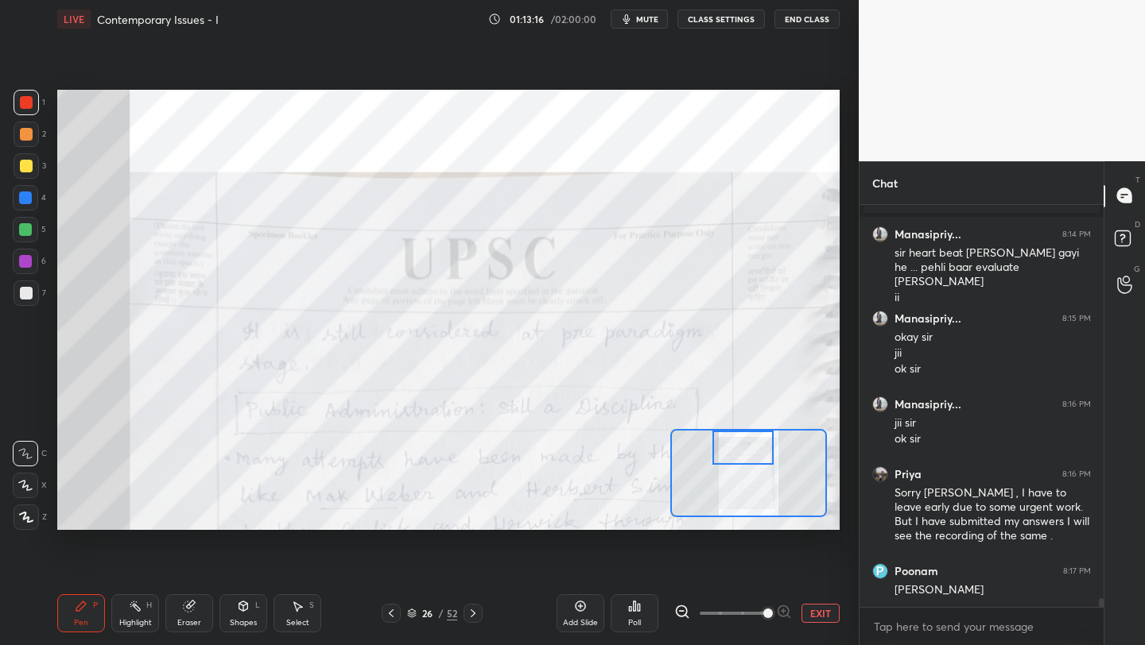
scroll to position [17822, 0]
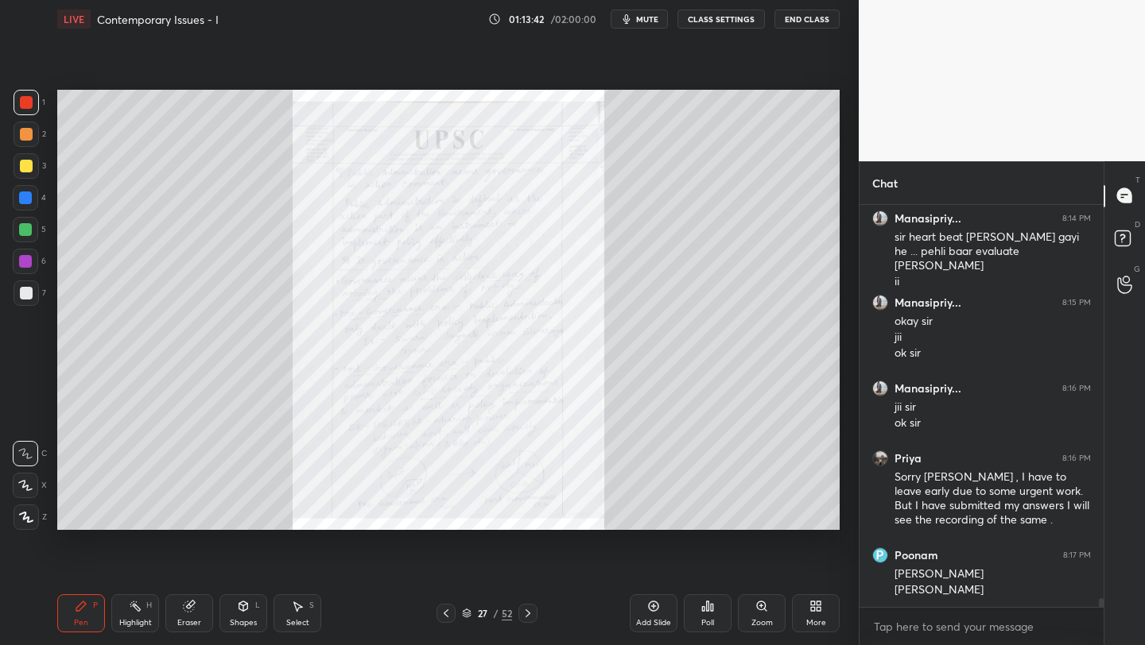
click at [764, 621] on div "Zoom" at bounding box center [761, 623] width 21 height 8
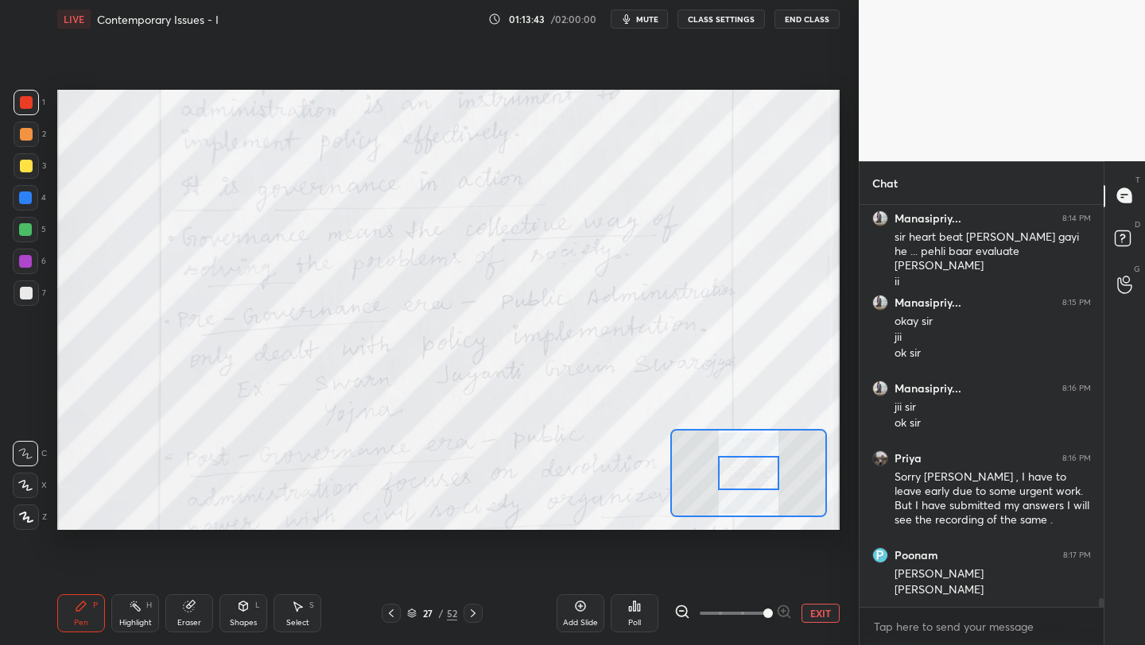
click at [764, 621] on span at bounding box center [733, 614] width 67 height 24
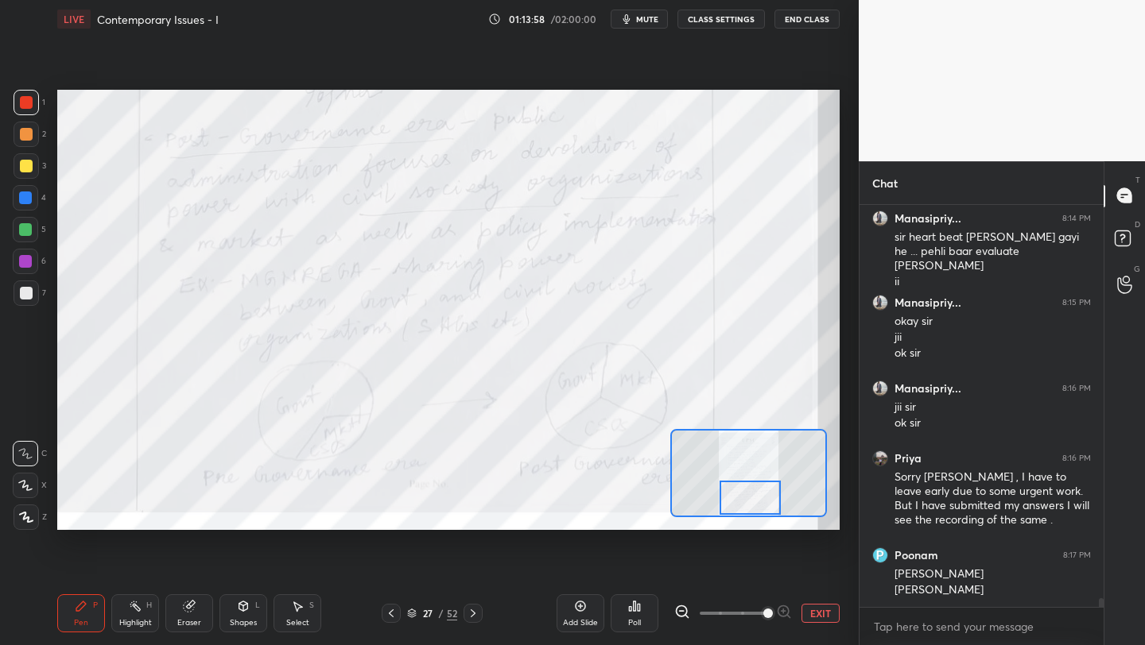
drag, startPoint x: 750, startPoint y: 469, endPoint x: 746, endPoint y: 506, distance: 37.5
click at [751, 502] on div at bounding box center [749, 498] width 61 height 34
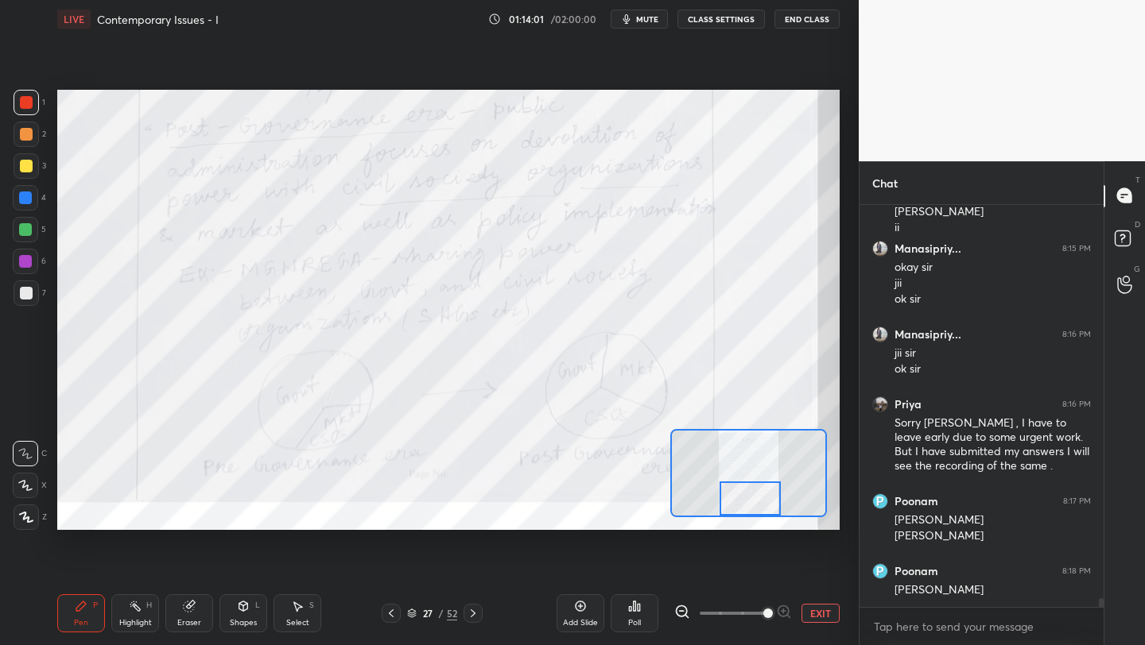
click at [475, 623] on div "Pen P Highlight H Eraser Shapes L Select S 27 / 52 Add Slide Poll EXIT" at bounding box center [448, 614] width 782 height 64
click at [467, 614] on icon at bounding box center [473, 613] width 13 height 13
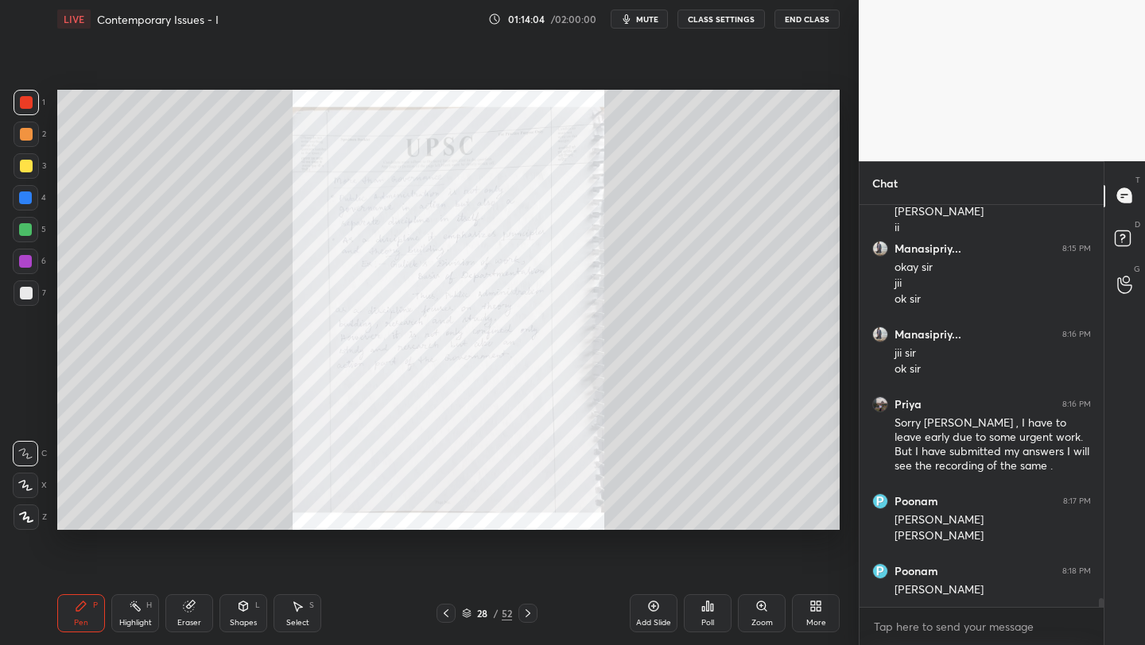
click at [764, 613] on div "Zoom" at bounding box center [762, 614] width 48 height 38
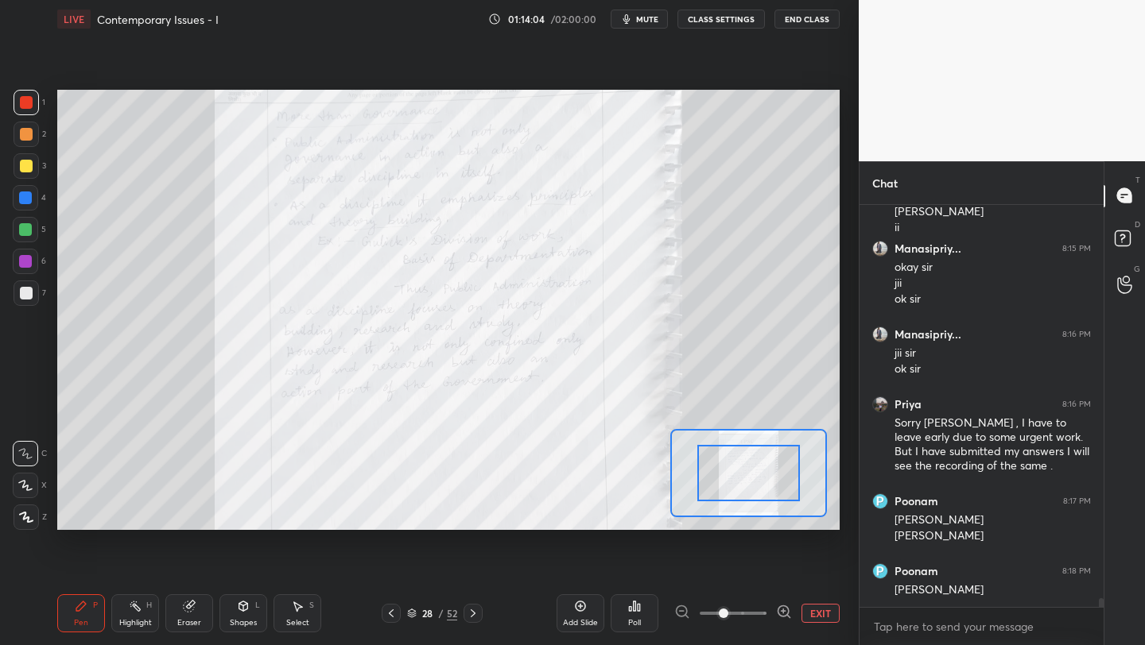
drag, startPoint x: 764, startPoint y: 613, endPoint x: 759, endPoint y: 587, distance: 25.9
click at [759, 613] on span at bounding box center [733, 614] width 67 height 24
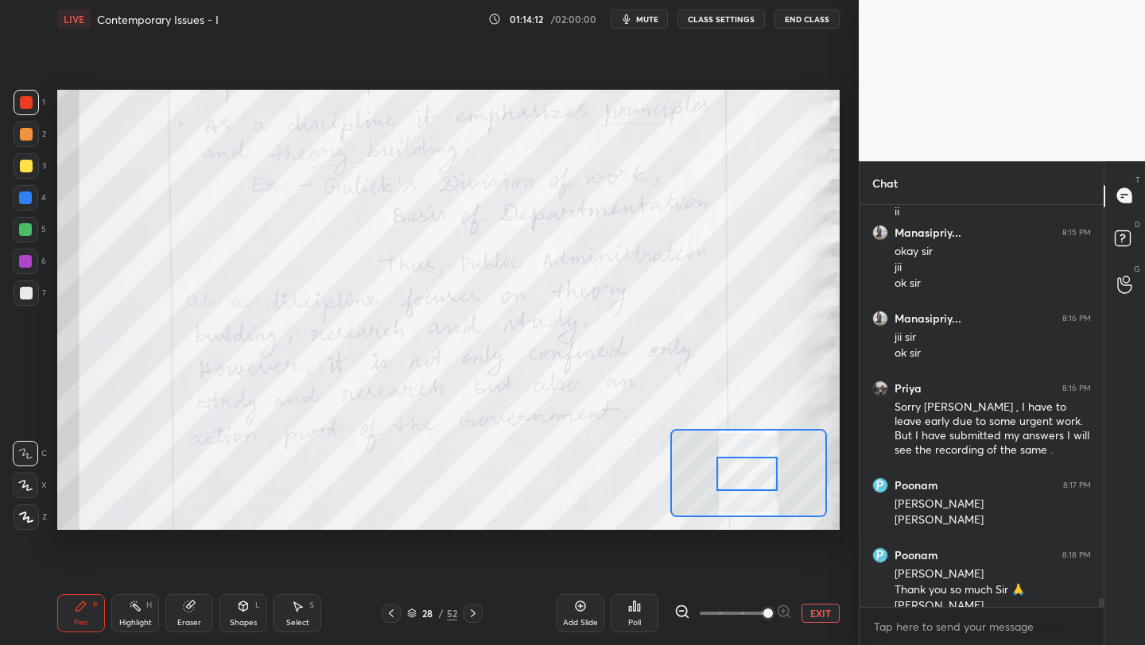
scroll to position [17908, 0]
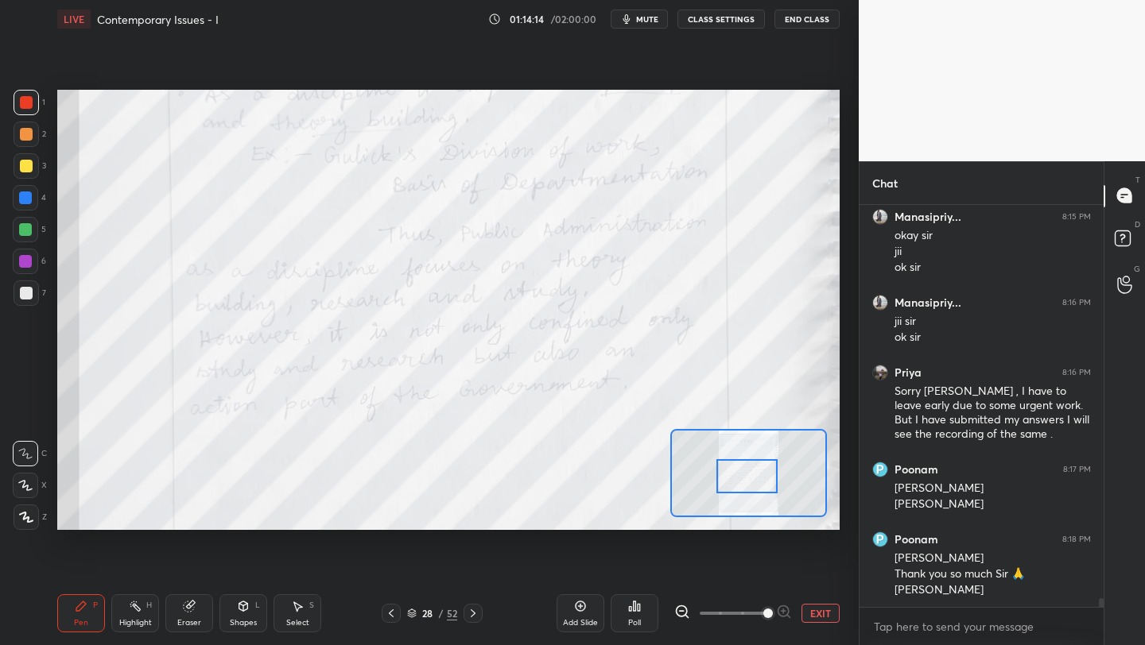
drag, startPoint x: 758, startPoint y: 452, endPoint x: 750, endPoint y: 475, distance: 24.4
click at [752, 475] on div at bounding box center [746, 476] width 61 height 34
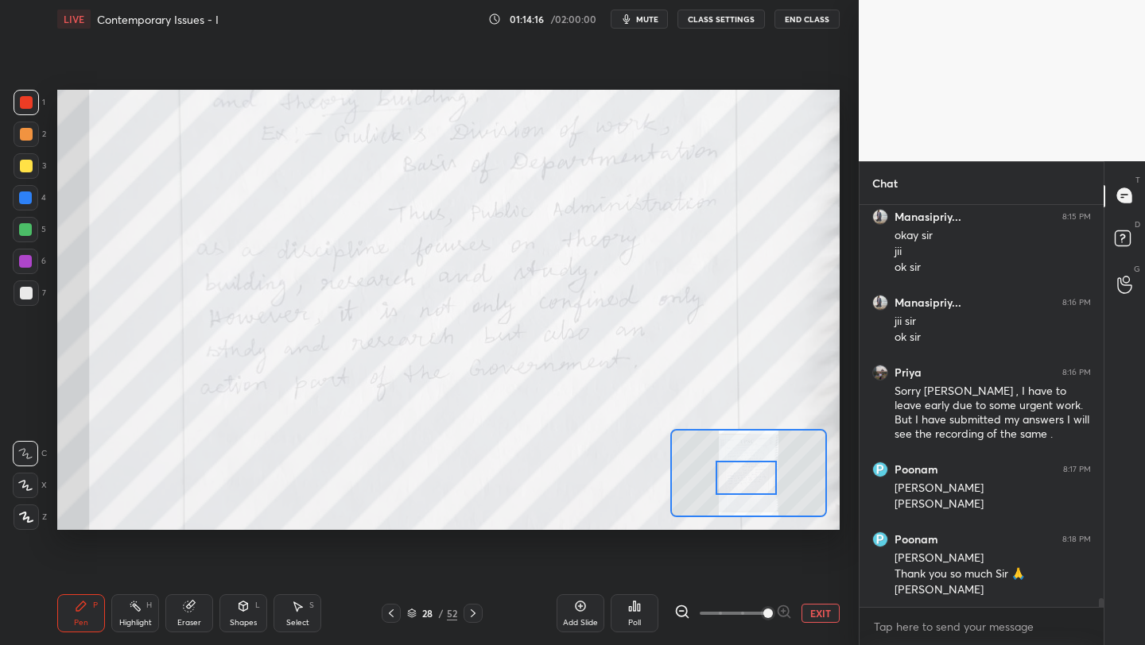
drag, startPoint x: 467, startPoint y: 607, endPoint x: 498, endPoint y: 618, distance: 32.2
click at [470, 608] on icon at bounding box center [473, 613] width 13 height 13
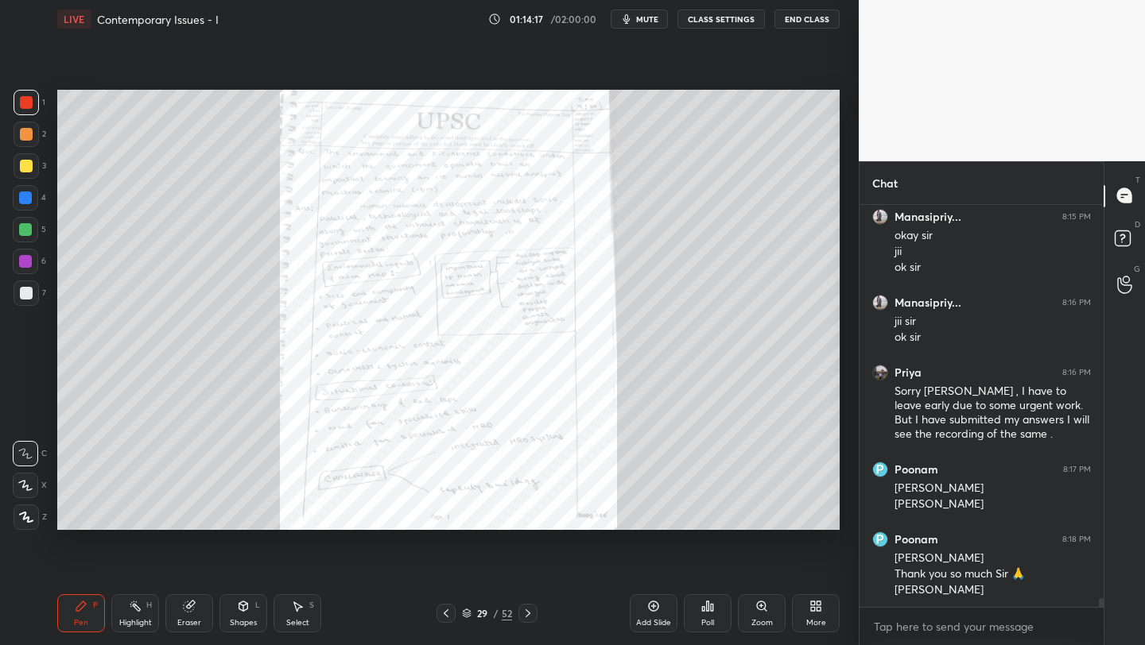
click at [757, 619] on div "Zoom" at bounding box center [761, 623] width 21 height 8
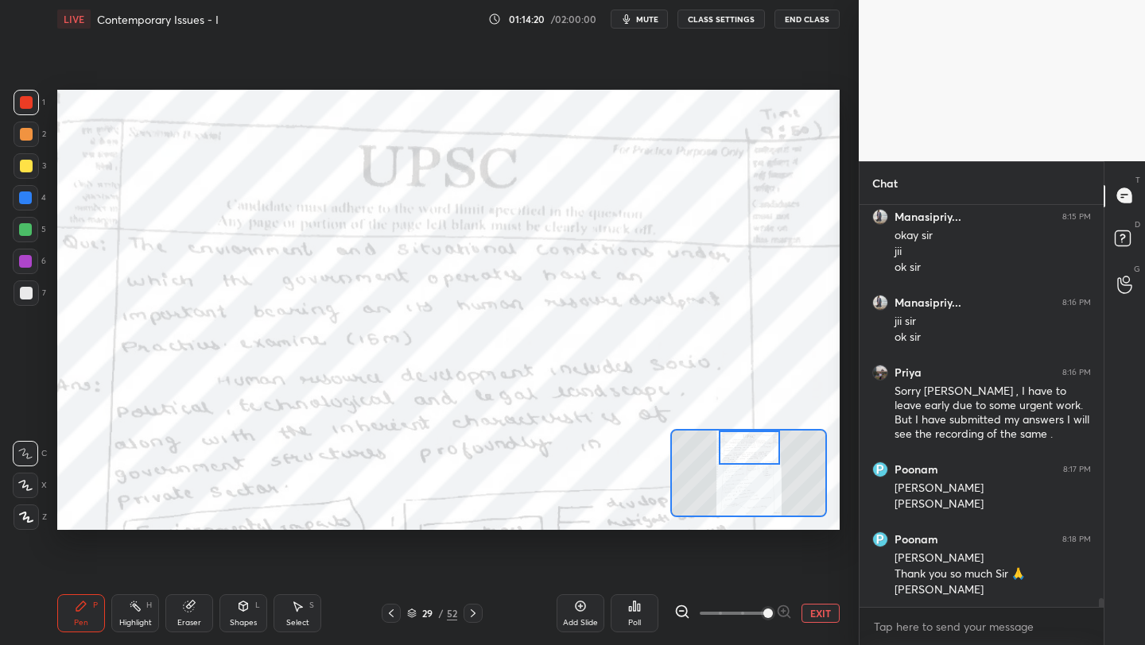
drag, startPoint x: 757, startPoint y: 463, endPoint x: 762, endPoint y: 440, distance: 22.8
click at [760, 436] on div at bounding box center [749, 448] width 61 height 34
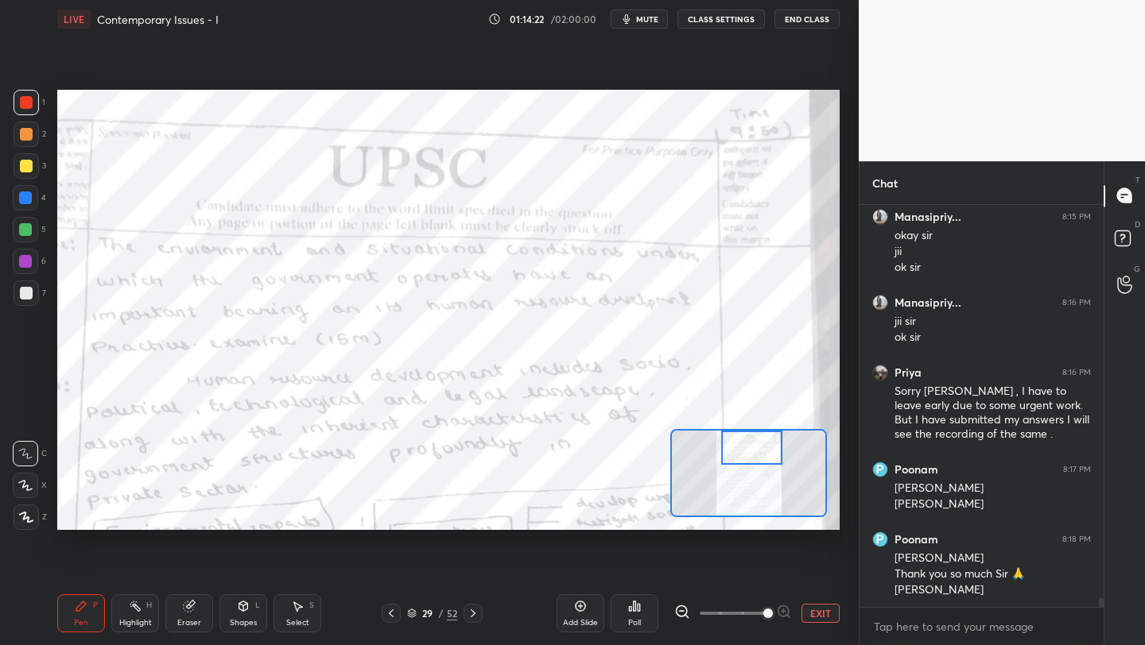
click at [819, 614] on button "EXIT" at bounding box center [820, 613] width 38 height 19
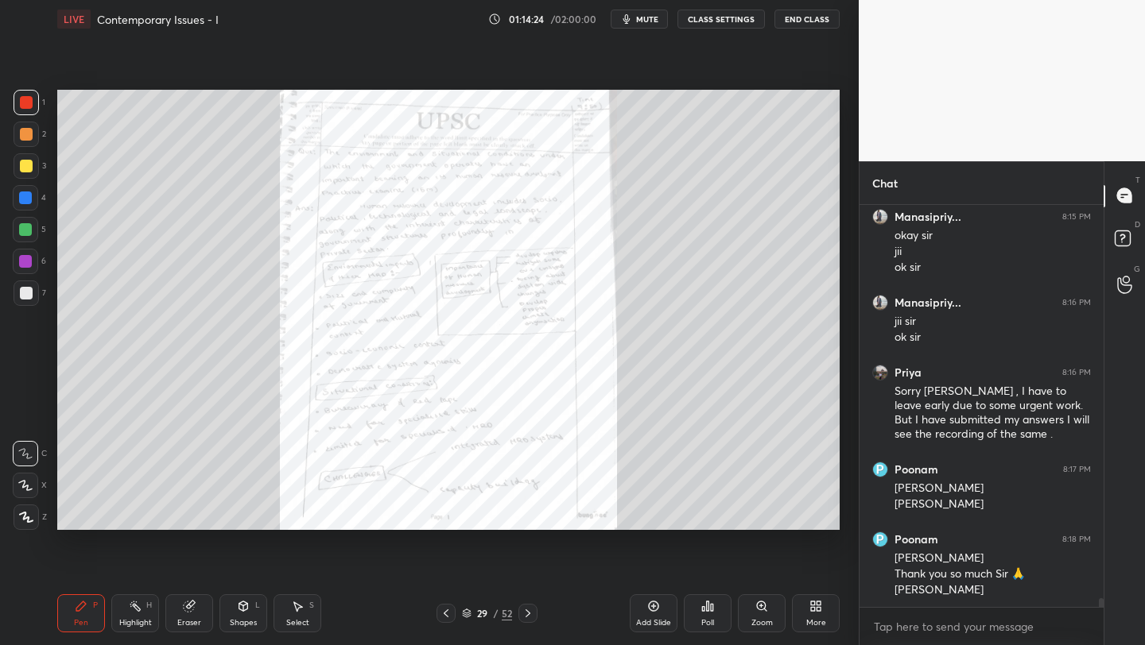
click at [526, 614] on icon at bounding box center [527, 613] width 13 height 13
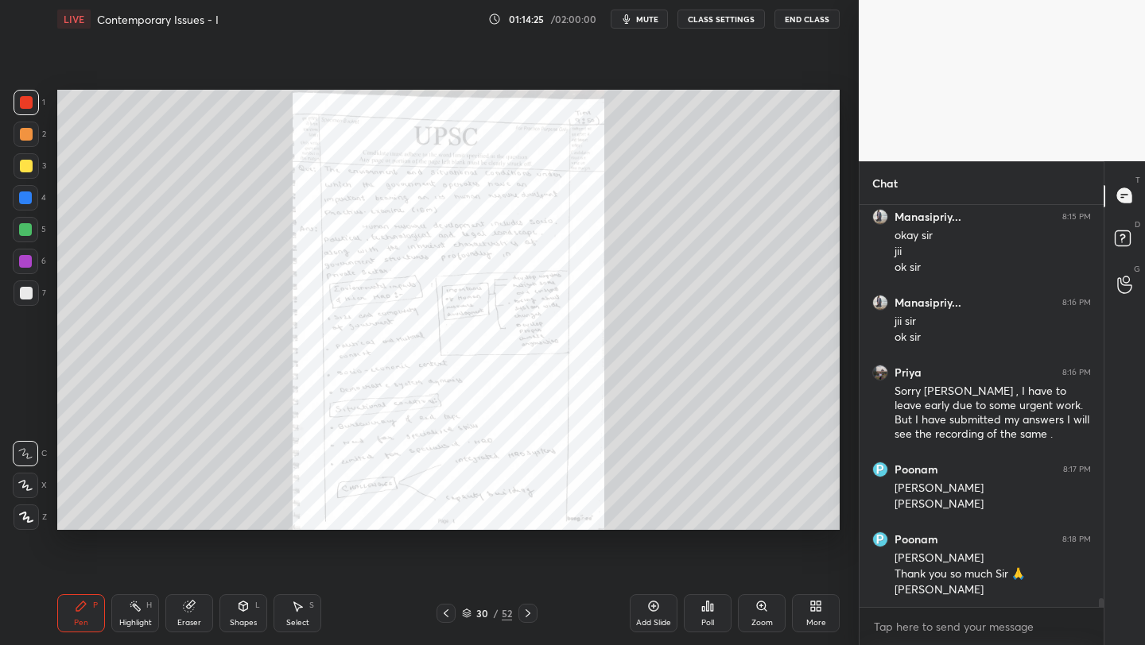
click at [527, 615] on icon at bounding box center [527, 614] width 5 height 8
click at [763, 622] on div "Zoom" at bounding box center [761, 623] width 21 height 8
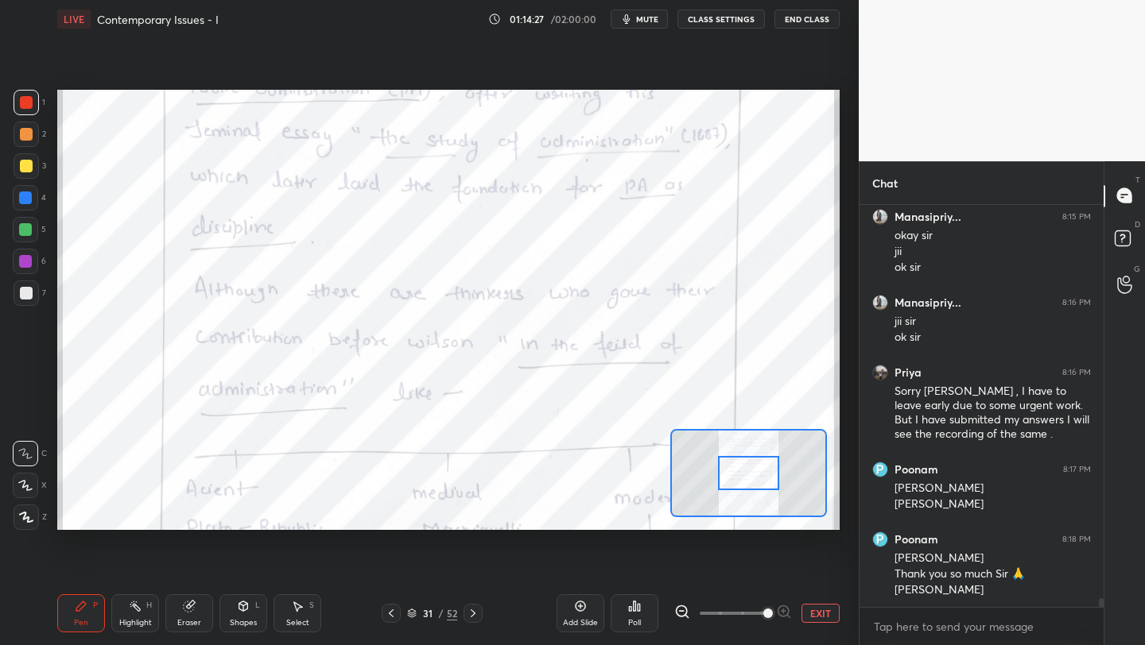
click at [763, 615] on span at bounding box center [733, 614] width 67 height 24
click at [763, 614] on span at bounding box center [768, 614] width 10 height 10
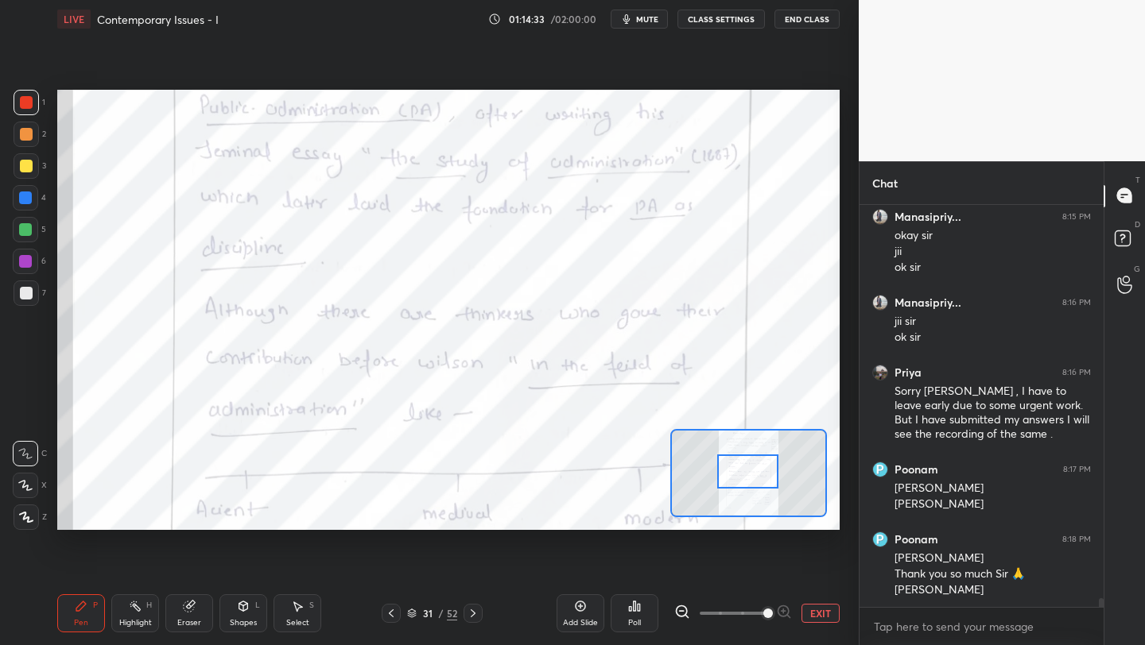
scroll to position [17962, 0]
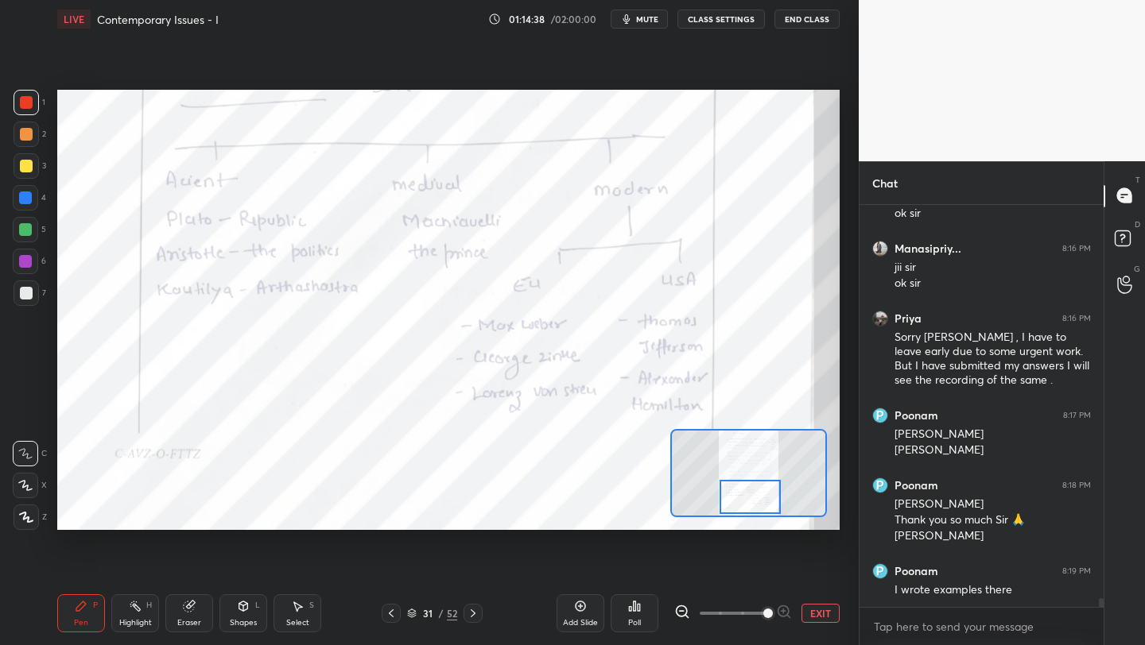
drag, startPoint x: 746, startPoint y: 458, endPoint x: 750, endPoint y: 490, distance: 32.0
click at [750, 490] on div at bounding box center [749, 497] width 61 height 34
click at [472, 616] on icon at bounding box center [473, 613] width 13 height 13
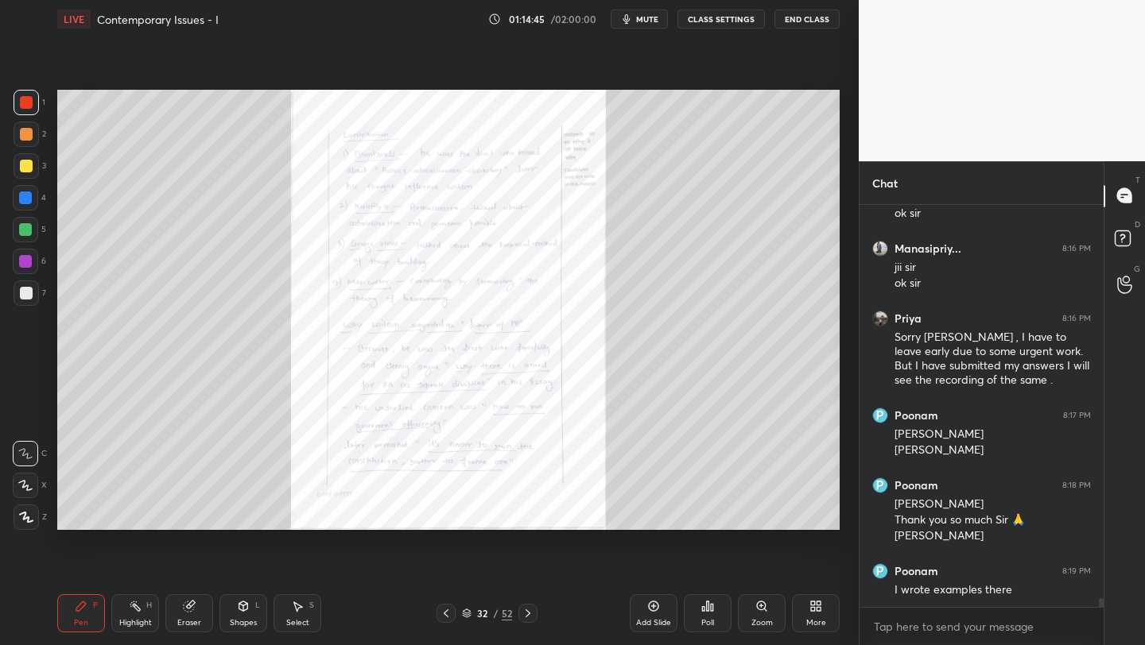
click at [769, 616] on div "Zoom" at bounding box center [762, 614] width 48 height 38
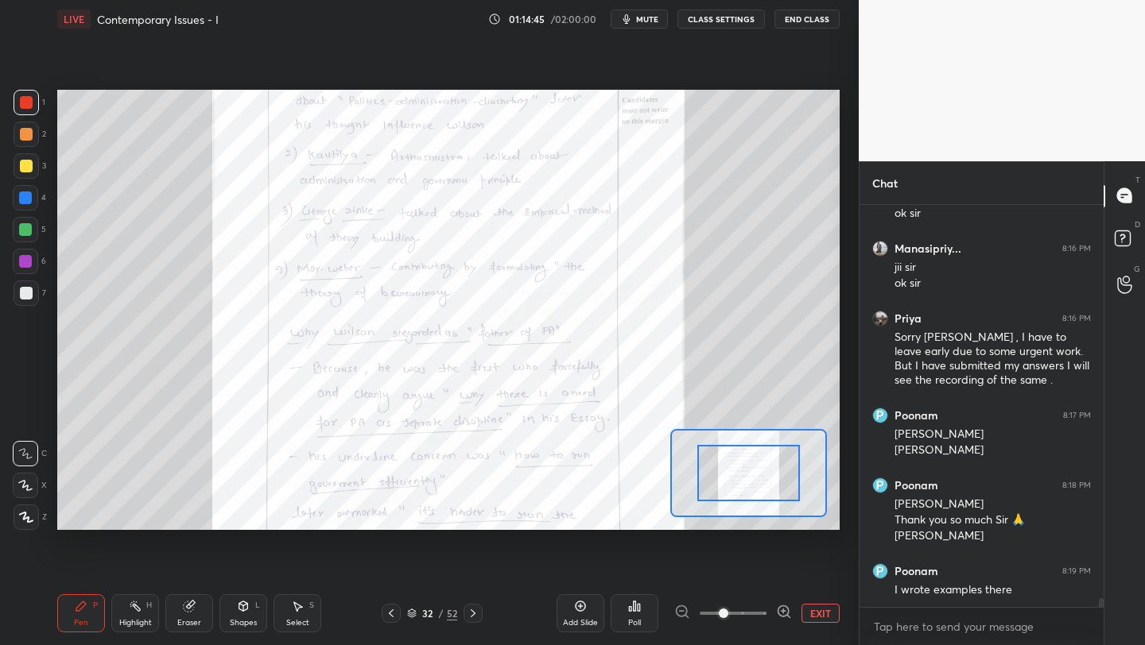
drag, startPoint x: 769, startPoint y: 616, endPoint x: 766, endPoint y: 590, distance: 26.3
click at [768, 613] on div at bounding box center [733, 613] width 118 height 19
drag, startPoint x: 741, startPoint y: 439, endPoint x: 740, endPoint y: 479, distance: 40.5
click at [740, 479] on div at bounding box center [748, 487] width 103 height 56
click at [478, 616] on icon at bounding box center [473, 613] width 13 height 13
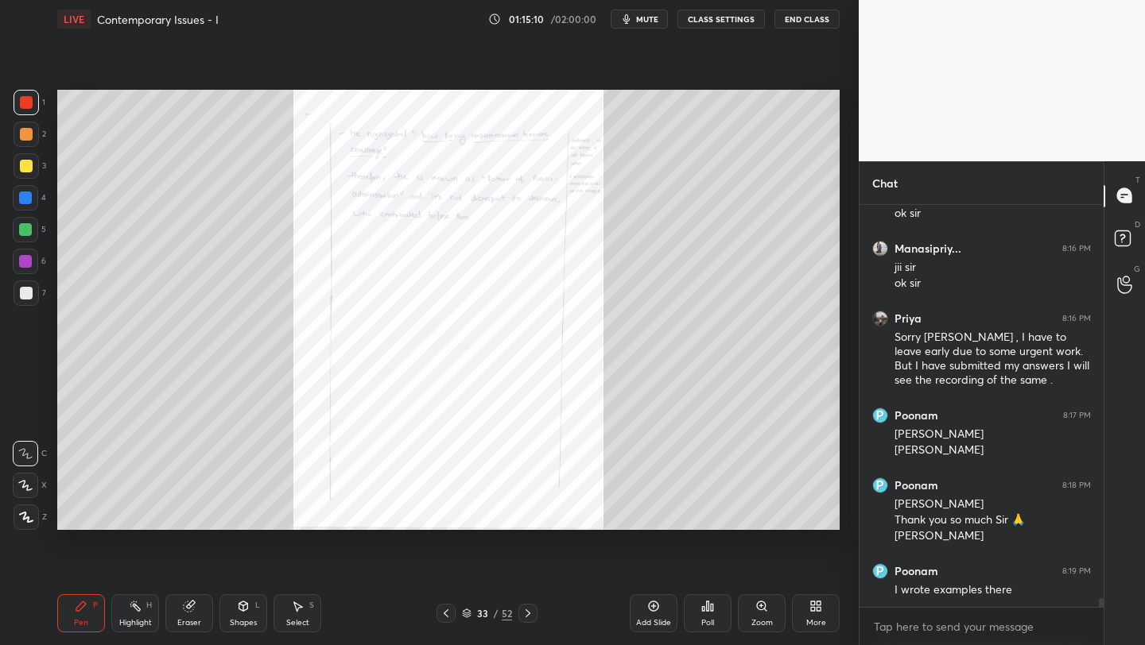
drag, startPoint x: 525, startPoint y: 618, endPoint x: 531, endPoint y: 628, distance: 11.5
click at [524, 621] on div at bounding box center [527, 613] width 19 height 19
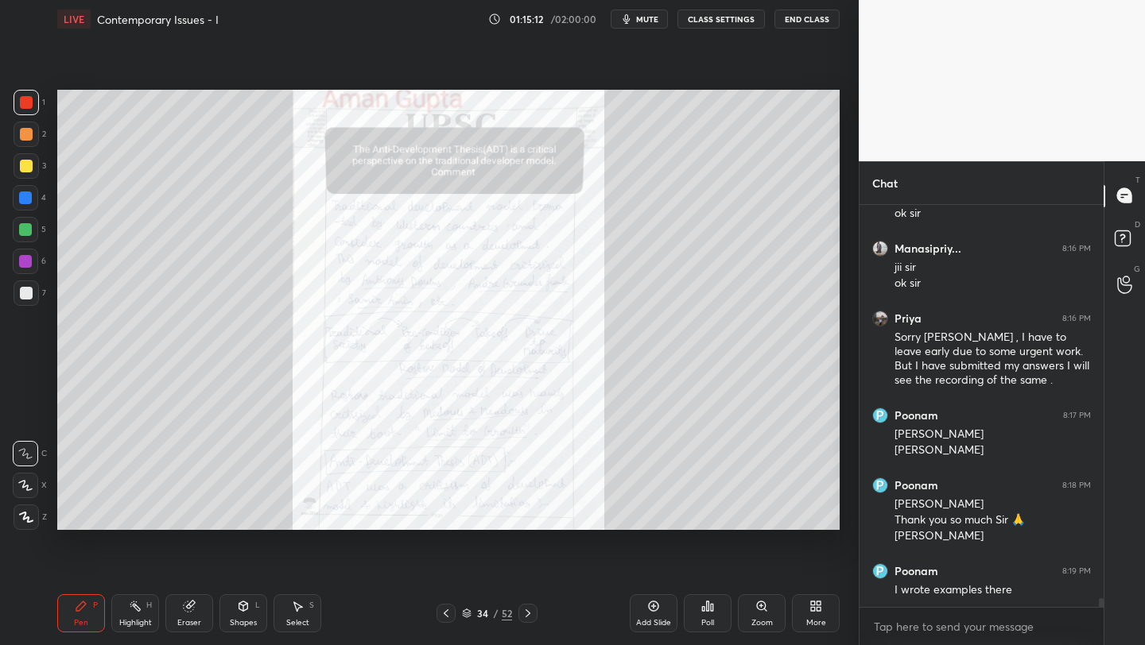
click at [758, 613] on div "Zoom" at bounding box center [762, 614] width 48 height 38
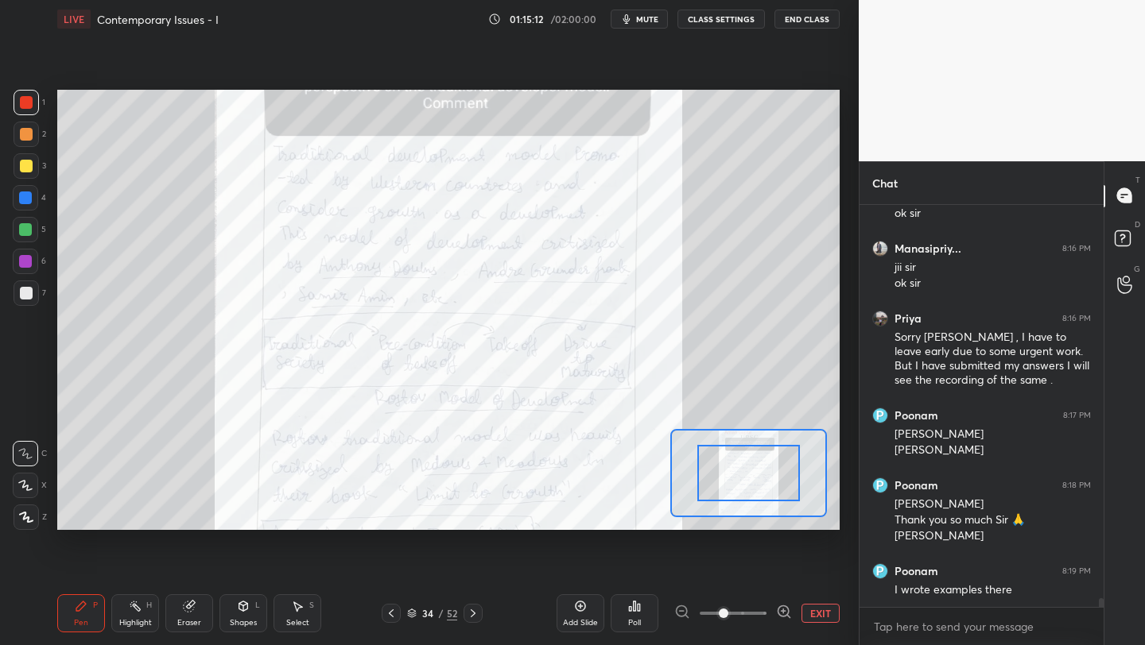
drag, startPoint x: 758, startPoint y: 613, endPoint x: 759, endPoint y: 598, distance: 15.2
click at [758, 613] on span at bounding box center [733, 614] width 67 height 24
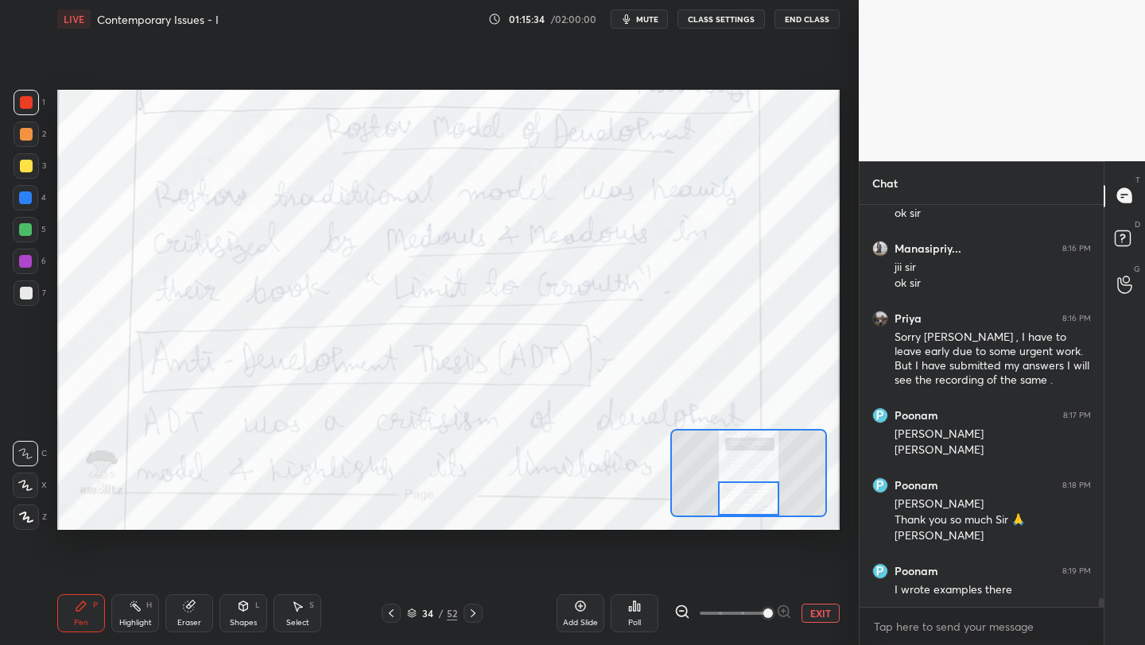
drag, startPoint x: 756, startPoint y: 469, endPoint x: 755, endPoint y: 517, distance: 47.7
click at [756, 517] on div at bounding box center [748, 473] width 157 height 88
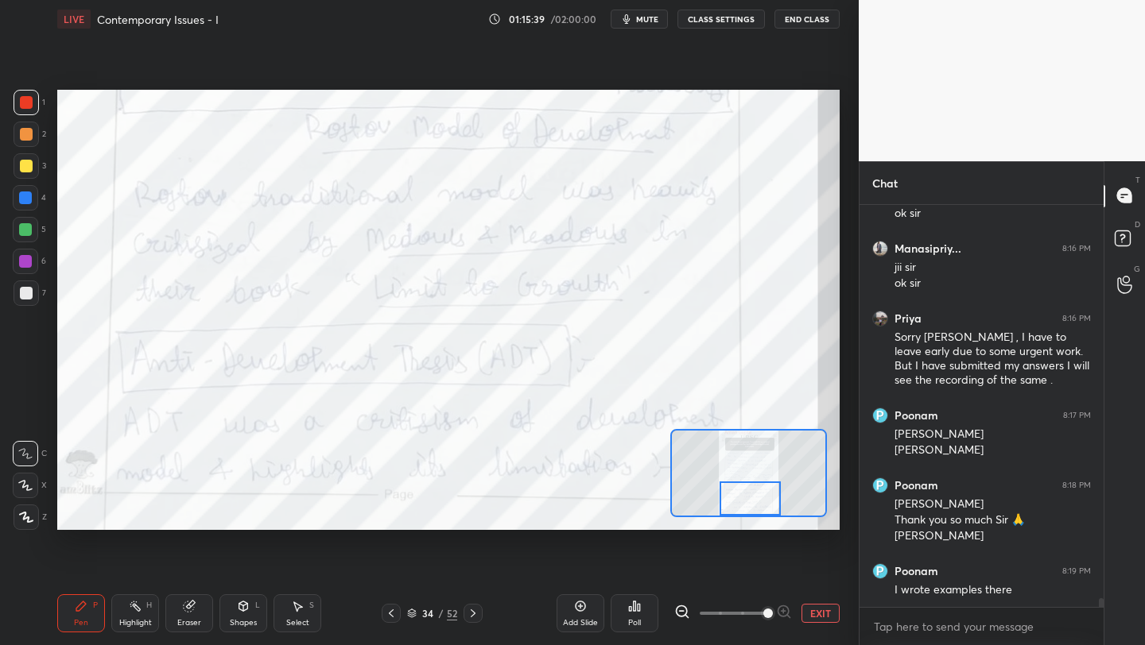
drag, startPoint x: 758, startPoint y: 488, endPoint x: 732, endPoint y: 531, distance: 50.3
click at [758, 511] on div at bounding box center [749, 499] width 61 height 34
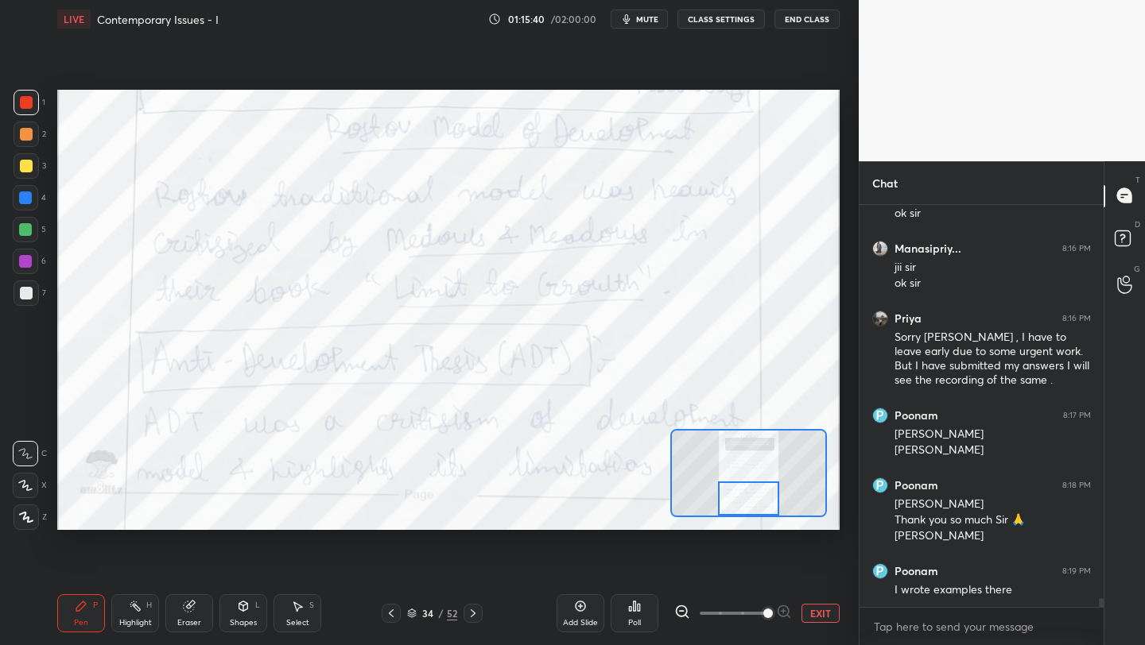
click at [471, 616] on icon at bounding box center [473, 613] width 13 height 13
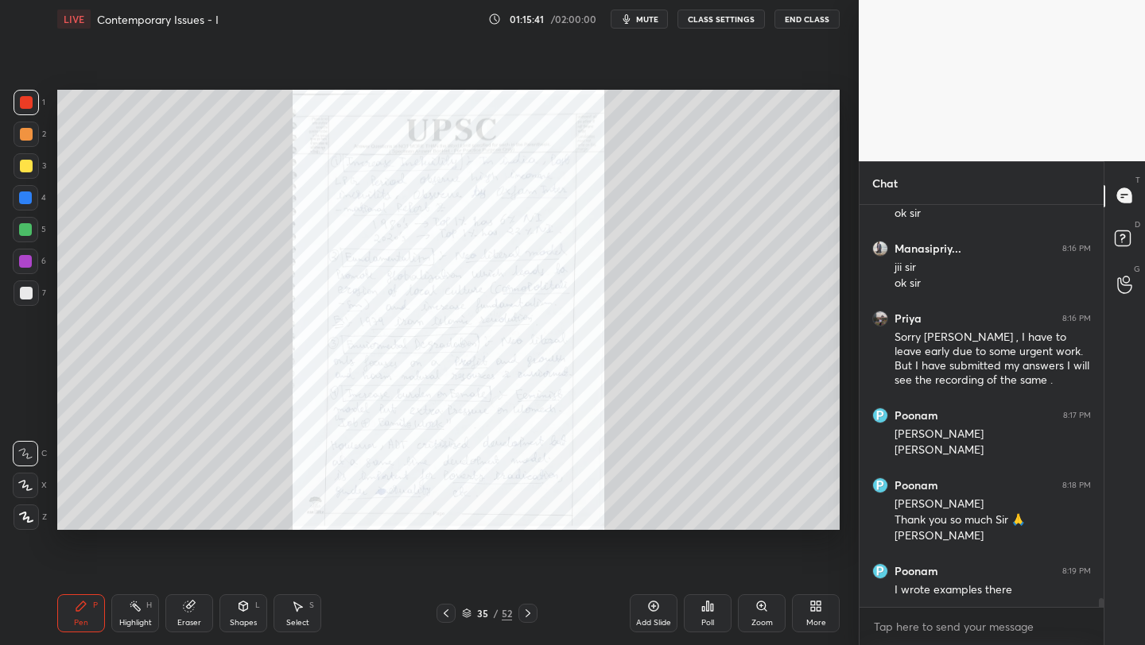
click at [759, 619] on div "Zoom" at bounding box center [761, 623] width 21 height 8
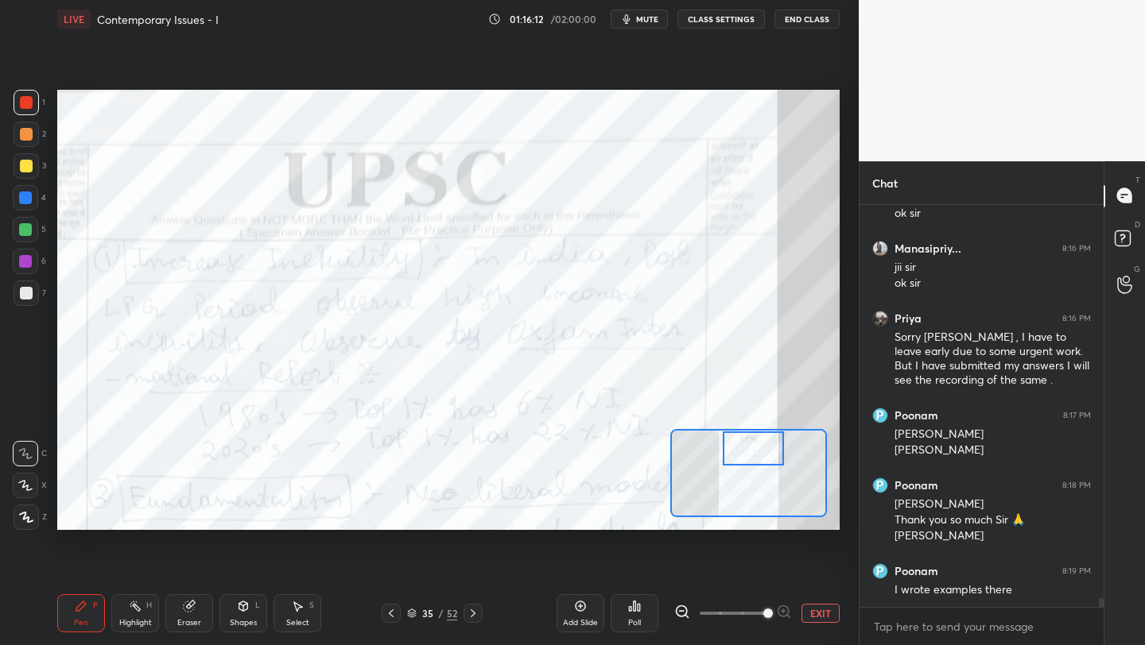
drag, startPoint x: 752, startPoint y: 478, endPoint x: 754, endPoint y: 454, distance: 24.0
click at [757, 454] on div at bounding box center [753, 449] width 61 height 34
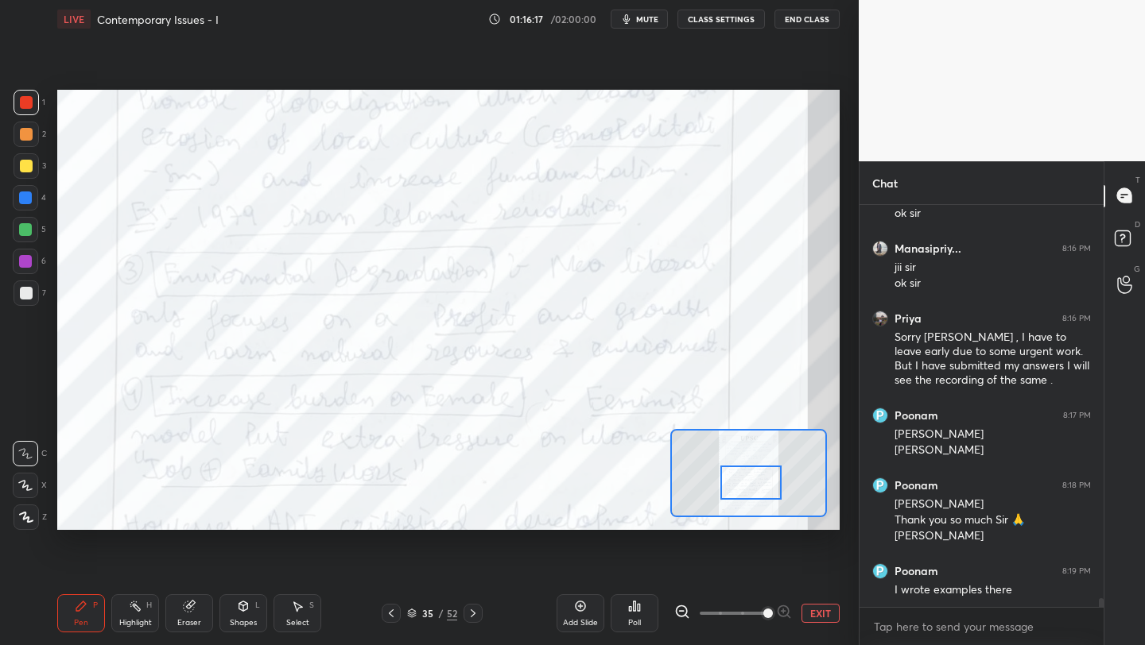
drag, startPoint x: 739, startPoint y: 452, endPoint x: 732, endPoint y: 485, distance: 33.4
click at [736, 486] on div at bounding box center [750, 483] width 61 height 34
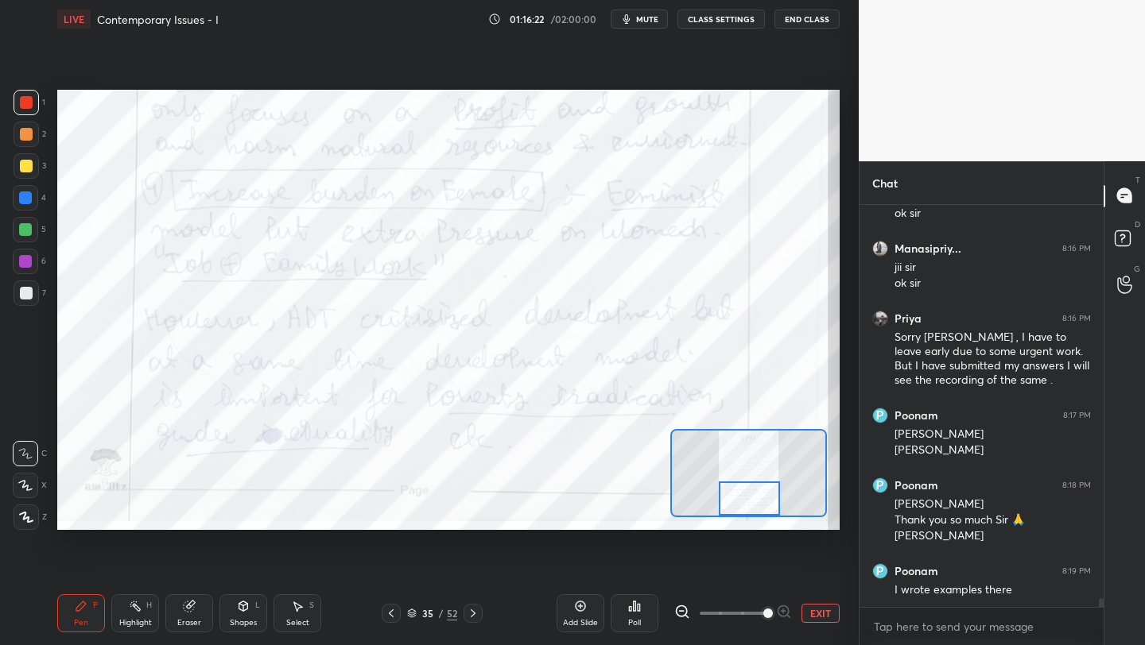
drag, startPoint x: 768, startPoint y: 492, endPoint x: 764, endPoint y: 509, distance: 17.2
click at [766, 514] on div at bounding box center [749, 499] width 61 height 34
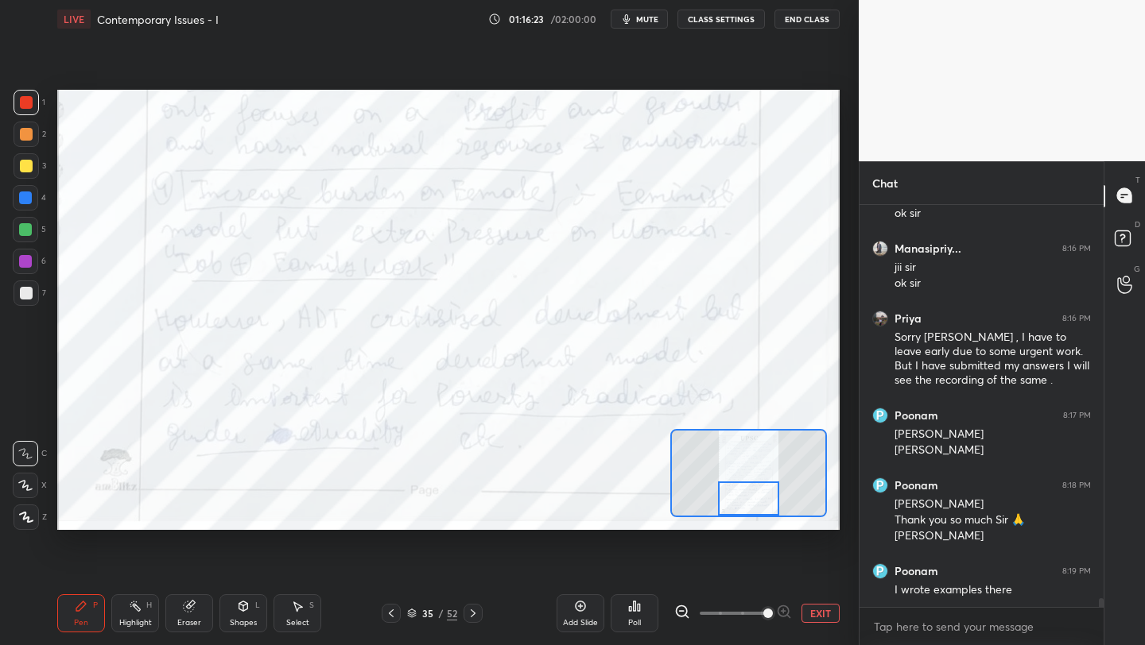
click at [466, 615] on div at bounding box center [472, 613] width 19 height 19
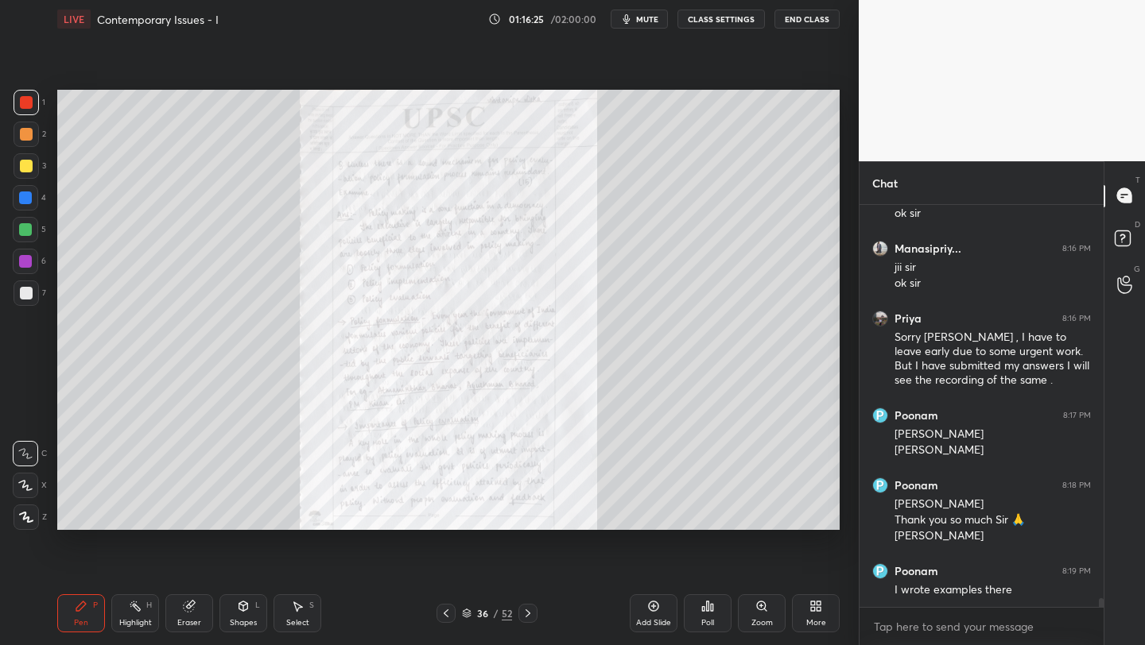
click at [750, 610] on div "Zoom" at bounding box center [762, 614] width 48 height 38
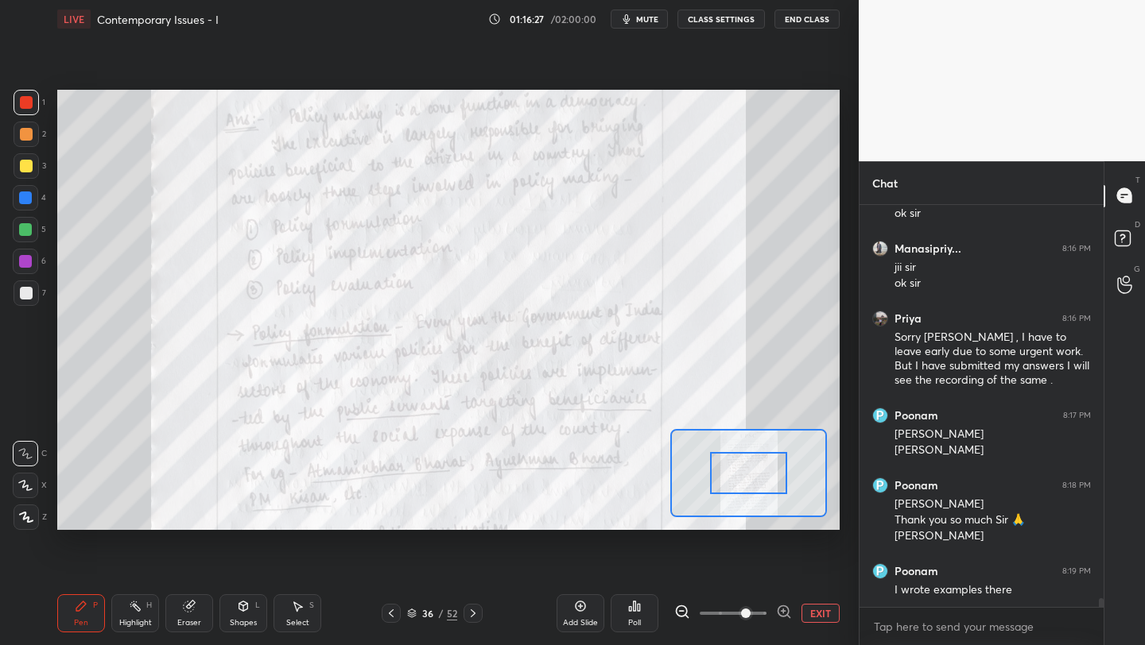
drag, startPoint x: 754, startPoint y: 614, endPoint x: 759, endPoint y: 597, distance: 18.4
click at [750, 612] on span at bounding box center [746, 614] width 10 height 10
drag, startPoint x: 761, startPoint y: 614, endPoint x: 762, endPoint y: 604, distance: 10.5
click at [750, 610] on span at bounding box center [746, 614] width 10 height 10
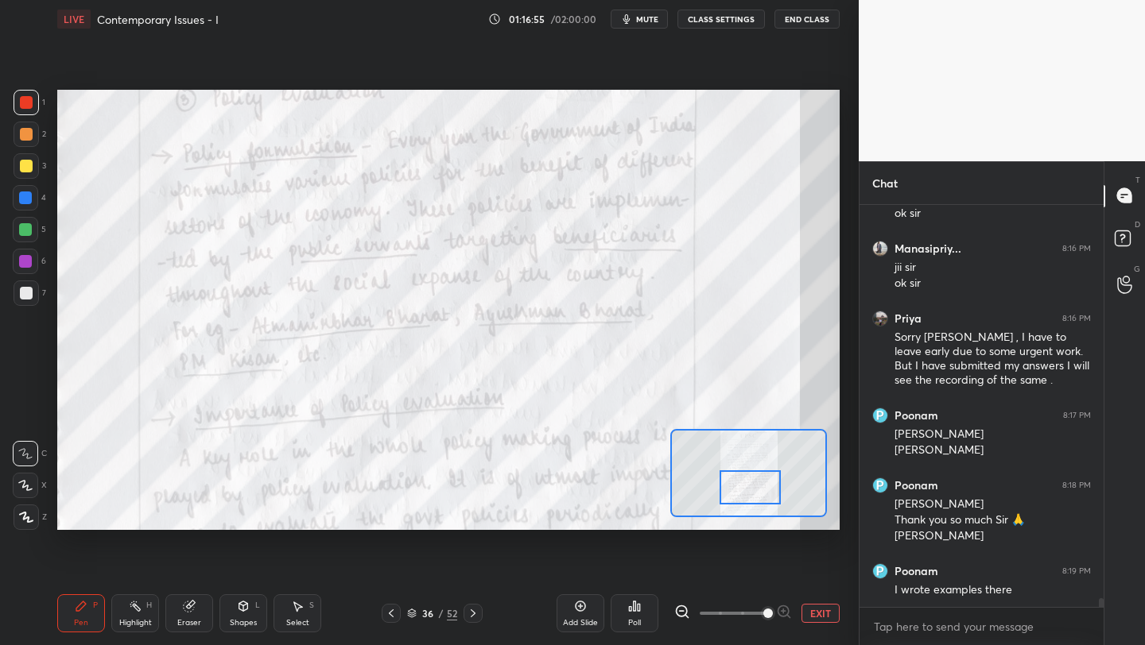
drag, startPoint x: 755, startPoint y: 461, endPoint x: 757, endPoint y: 475, distance: 14.4
click at [757, 475] on div at bounding box center [749, 488] width 61 height 34
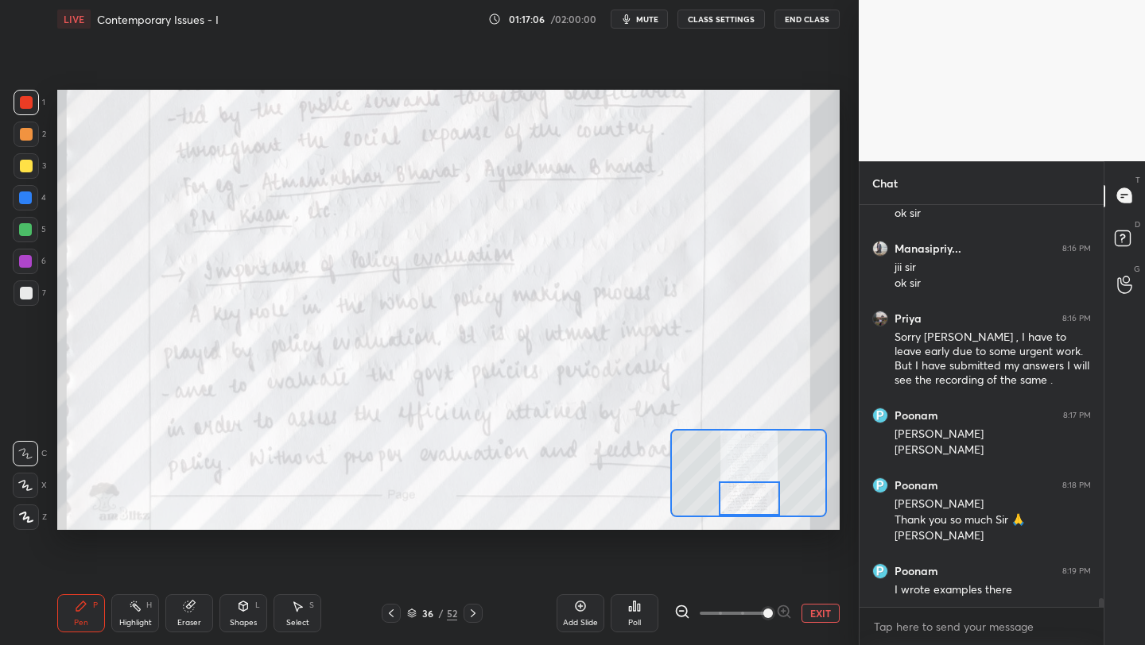
drag, startPoint x: 742, startPoint y: 481, endPoint x: 742, endPoint y: 501, distance: 19.9
click at [742, 501] on div at bounding box center [749, 499] width 61 height 34
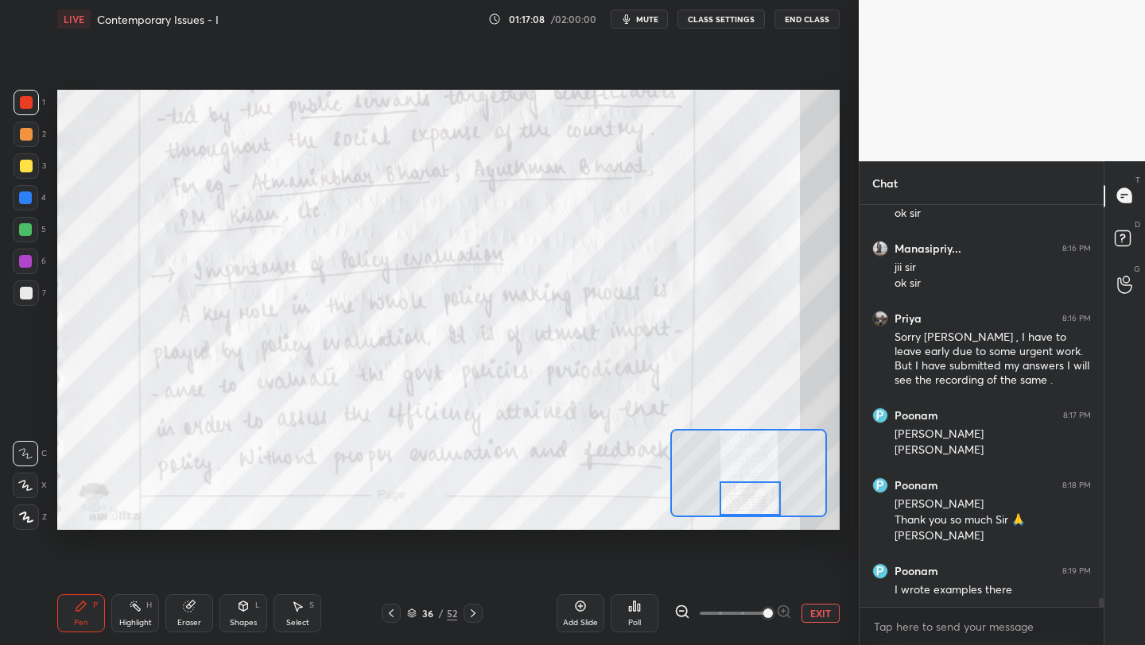
click at [476, 614] on icon at bounding box center [473, 613] width 13 height 13
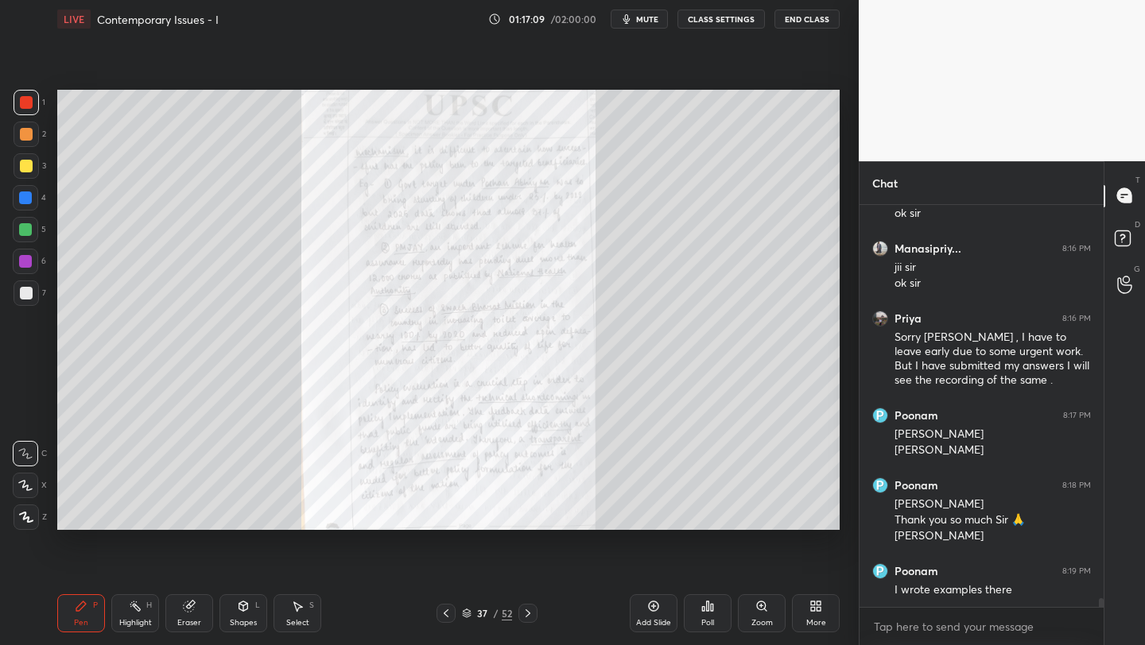
click at [756, 613] on div "Zoom" at bounding box center [762, 614] width 48 height 38
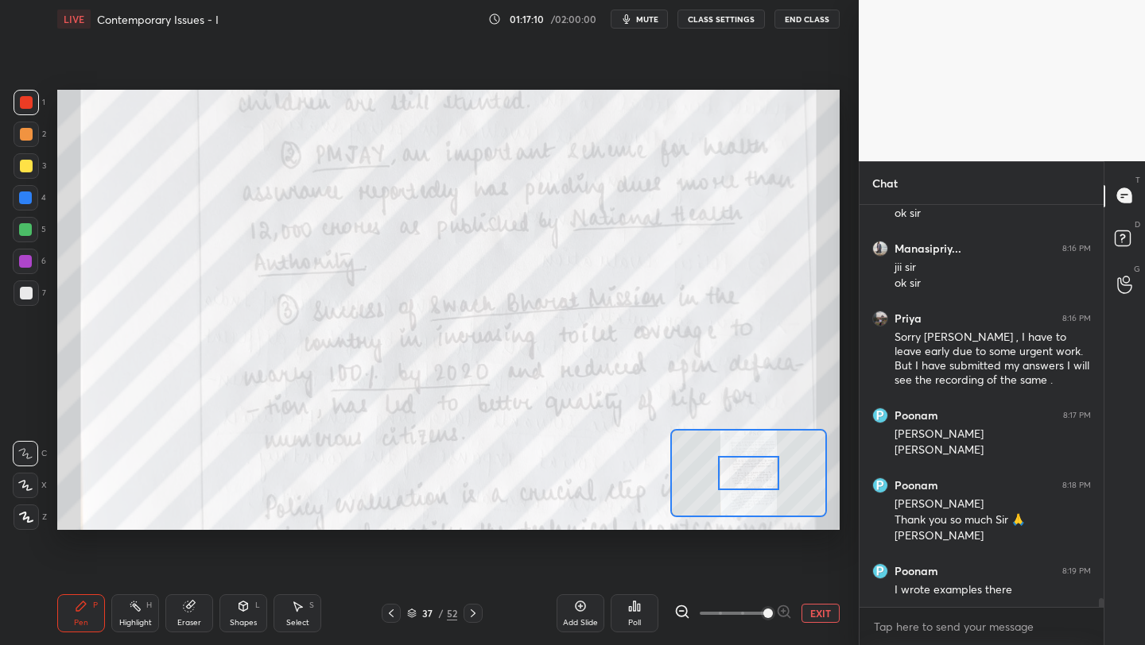
click at [756, 613] on span at bounding box center [733, 614] width 67 height 24
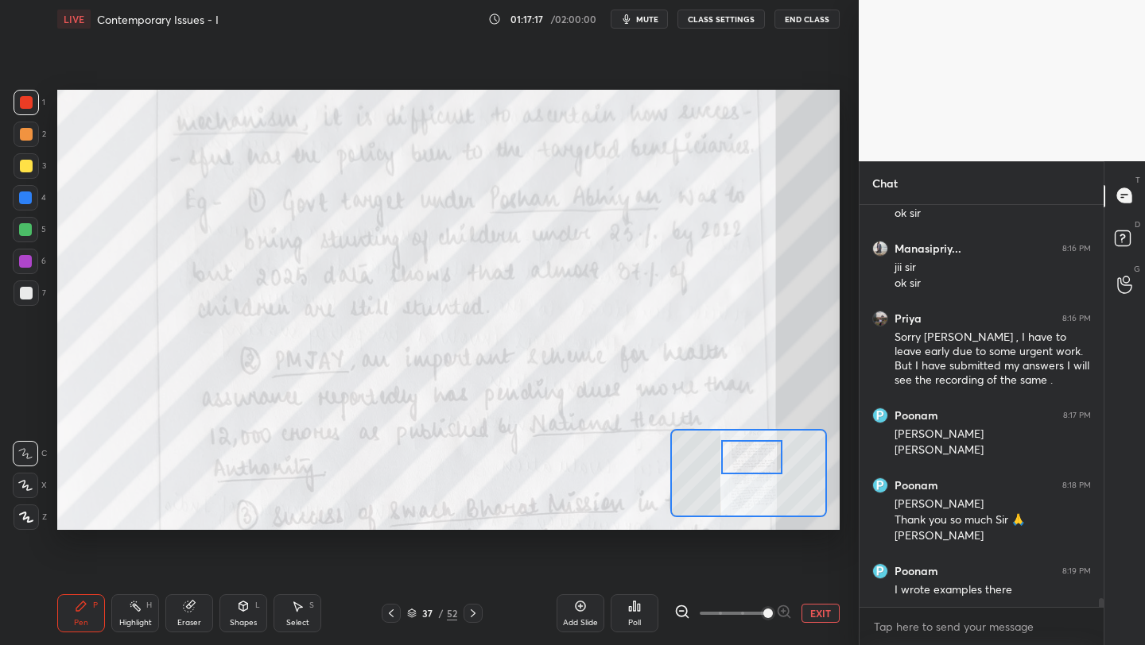
scroll to position [18016, 0]
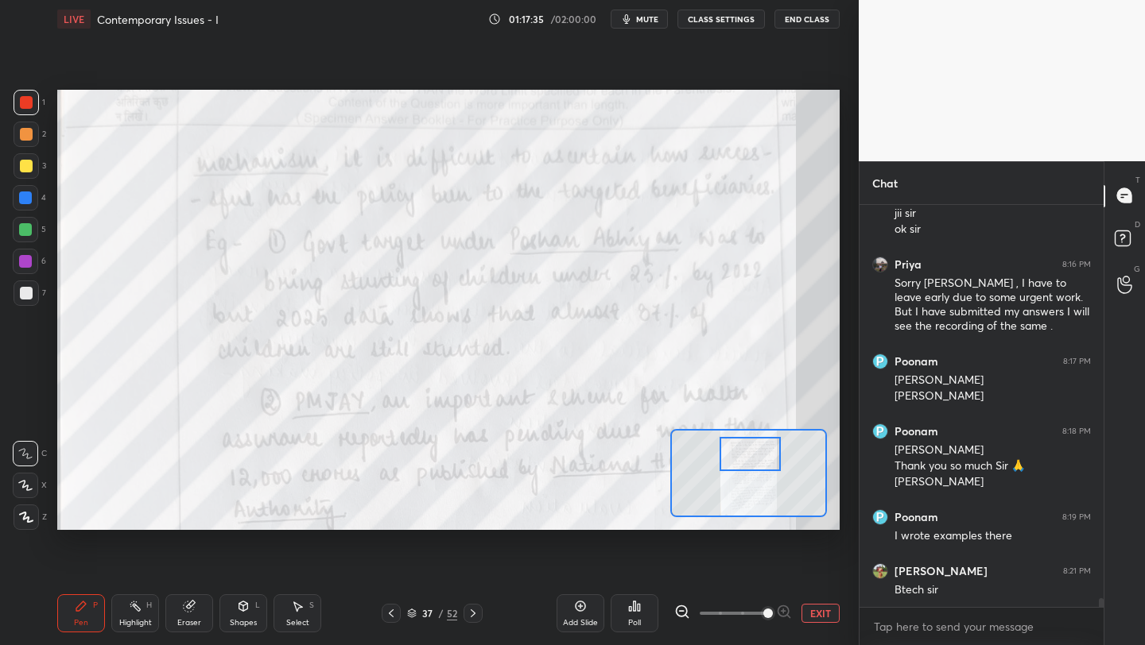
drag, startPoint x: 746, startPoint y: 450, endPoint x: 746, endPoint y: 440, distance: 10.3
click at [746, 444] on div at bounding box center [749, 454] width 61 height 34
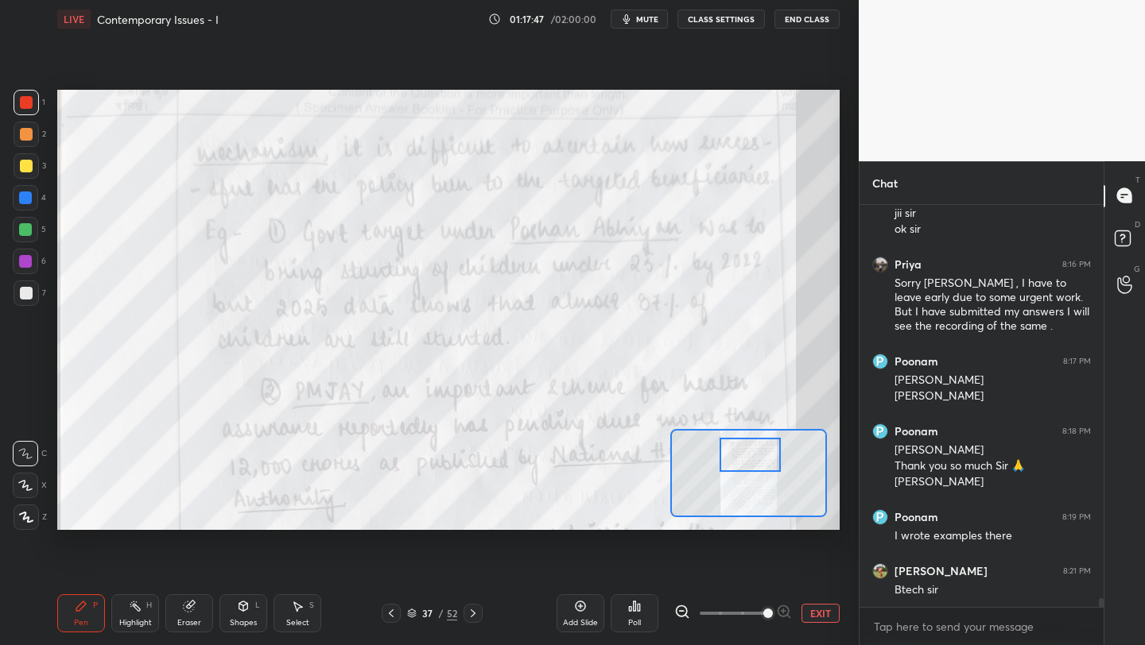
scroll to position [18070, 0]
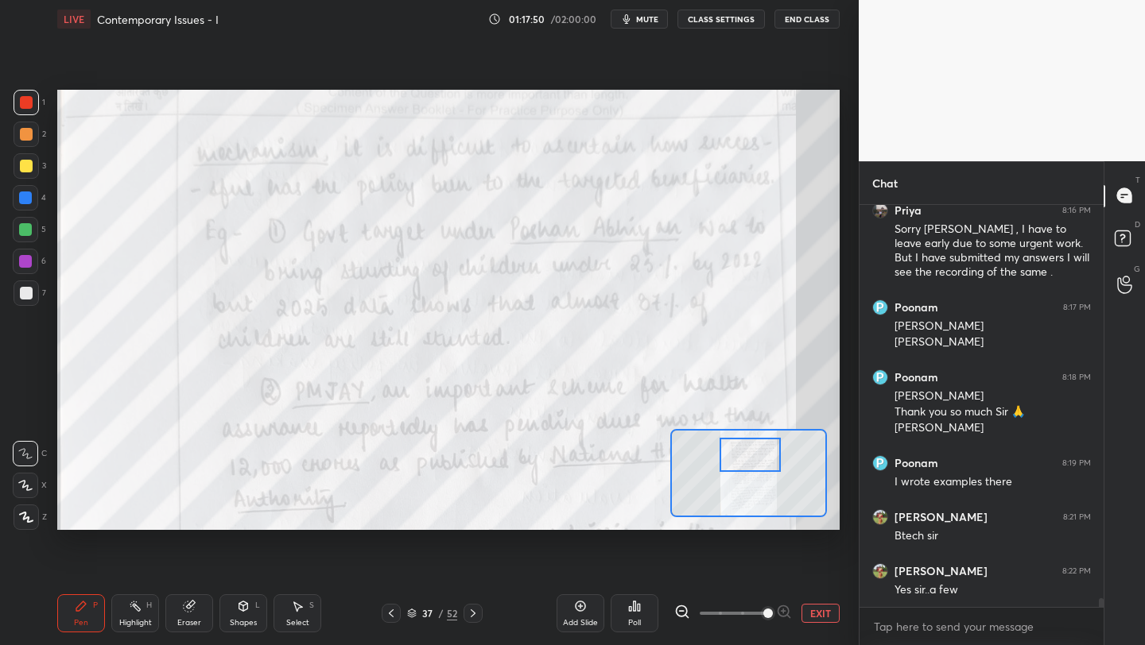
click at [813, 613] on button "EXIT" at bounding box center [820, 613] width 38 height 19
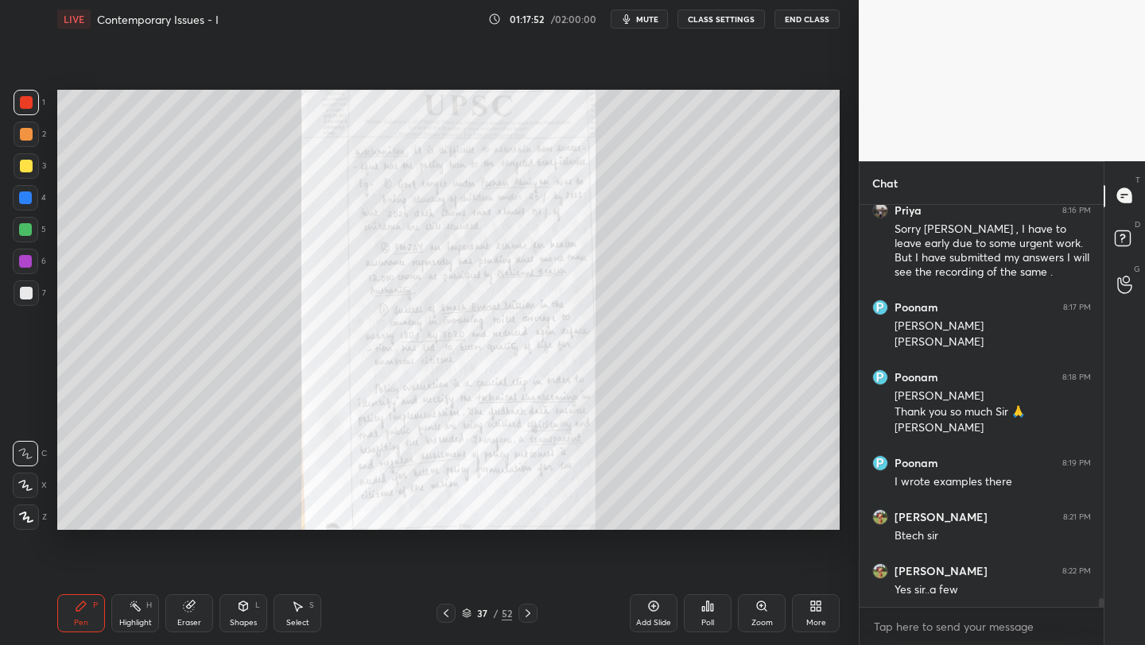
click at [444, 608] on icon at bounding box center [446, 613] width 13 height 13
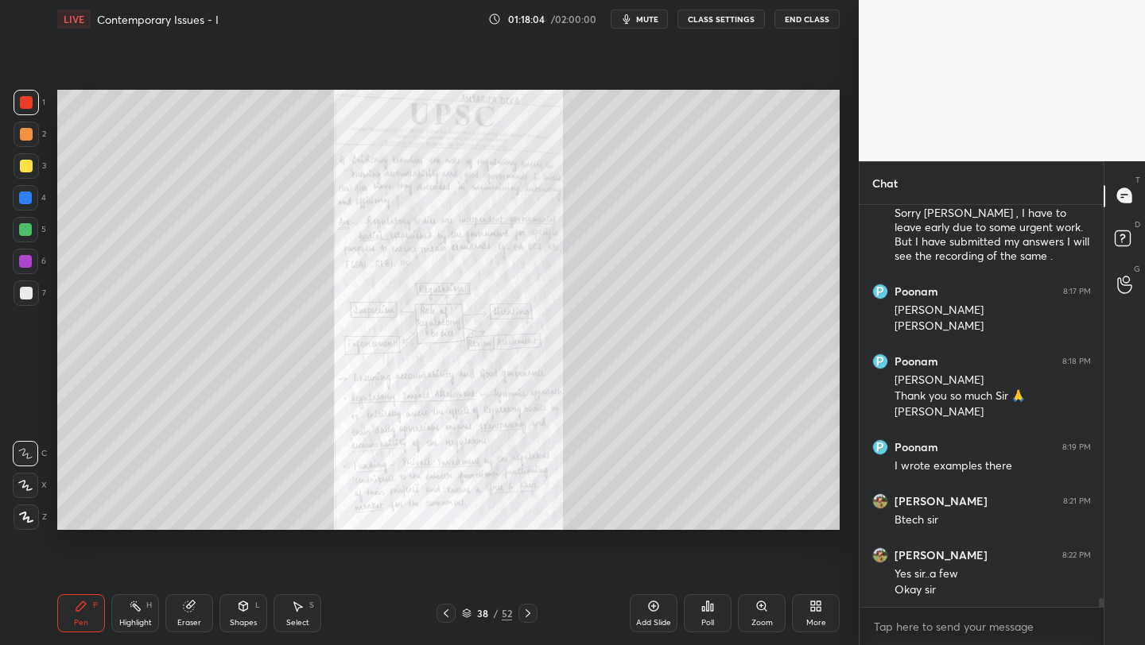
click at [779, 626] on div "Zoom" at bounding box center [762, 614] width 48 height 38
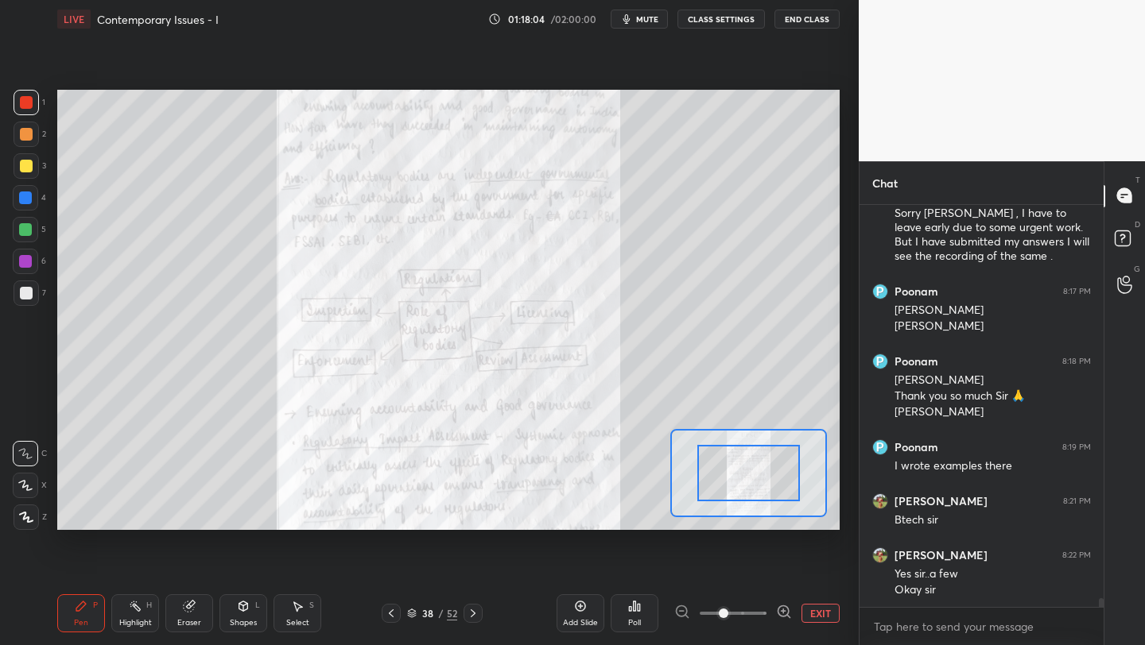
click at [779, 626] on div "Add Slide Poll EXIT" at bounding box center [697, 613] width 283 height 89
click at [743, 606] on span at bounding box center [733, 614] width 67 height 24
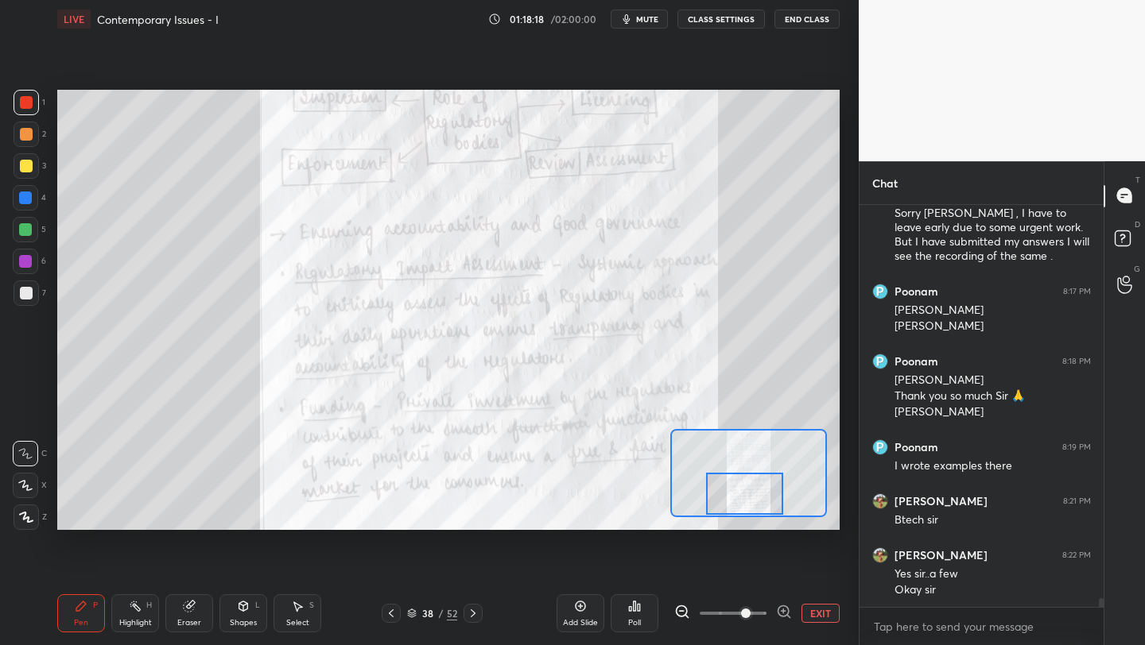
drag, startPoint x: 754, startPoint y: 481, endPoint x: 750, endPoint y: 502, distance: 21.0
click at [750, 502] on div at bounding box center [744, 494] width 76 height 42
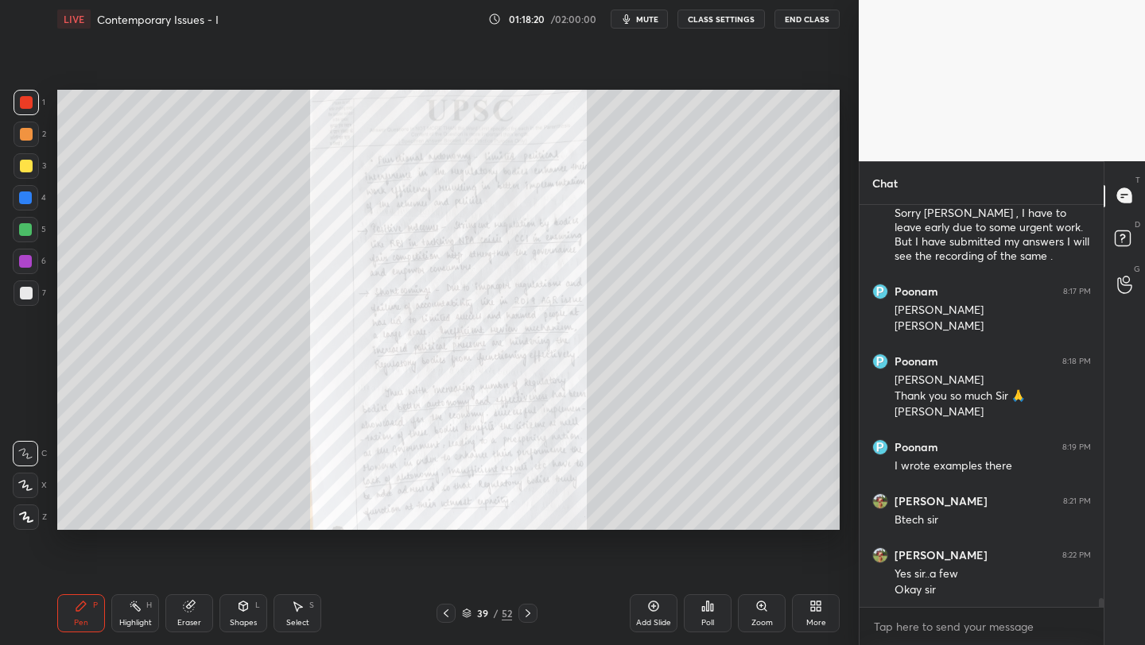
click at [753, 608] on div "Zoom" at bounding box center [762, 614] width 48 height 38
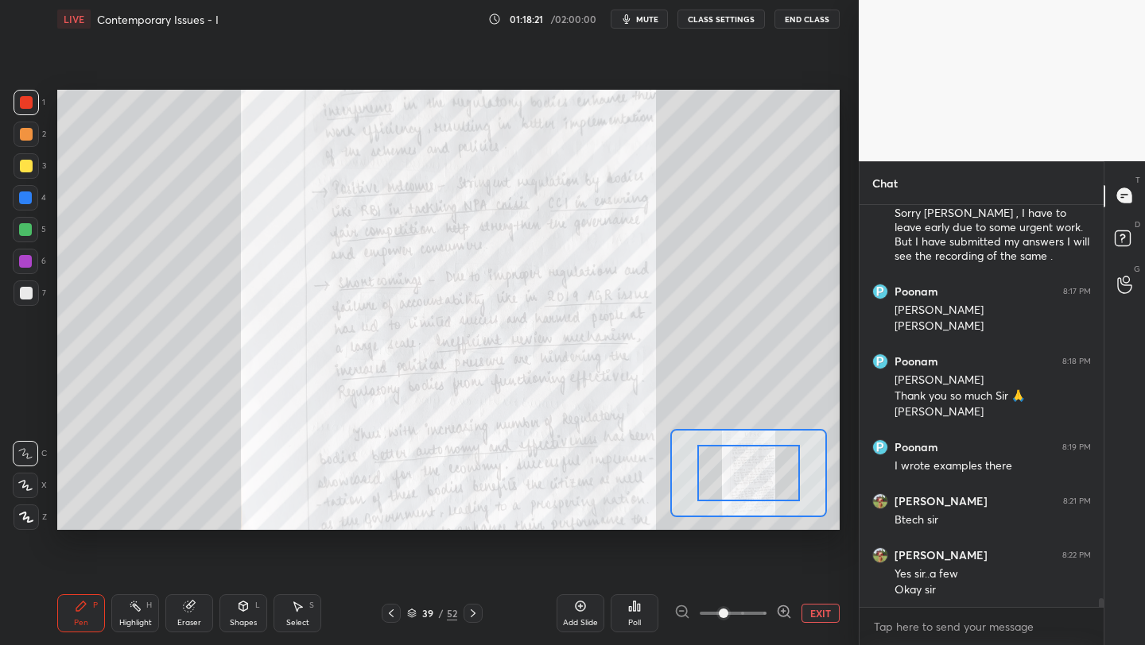
click at [753, 608] on span at bounding box center [733, 614] width 67 height 24
click at [728, 609] on span at bounding box center [724, 614] width 10 height 10
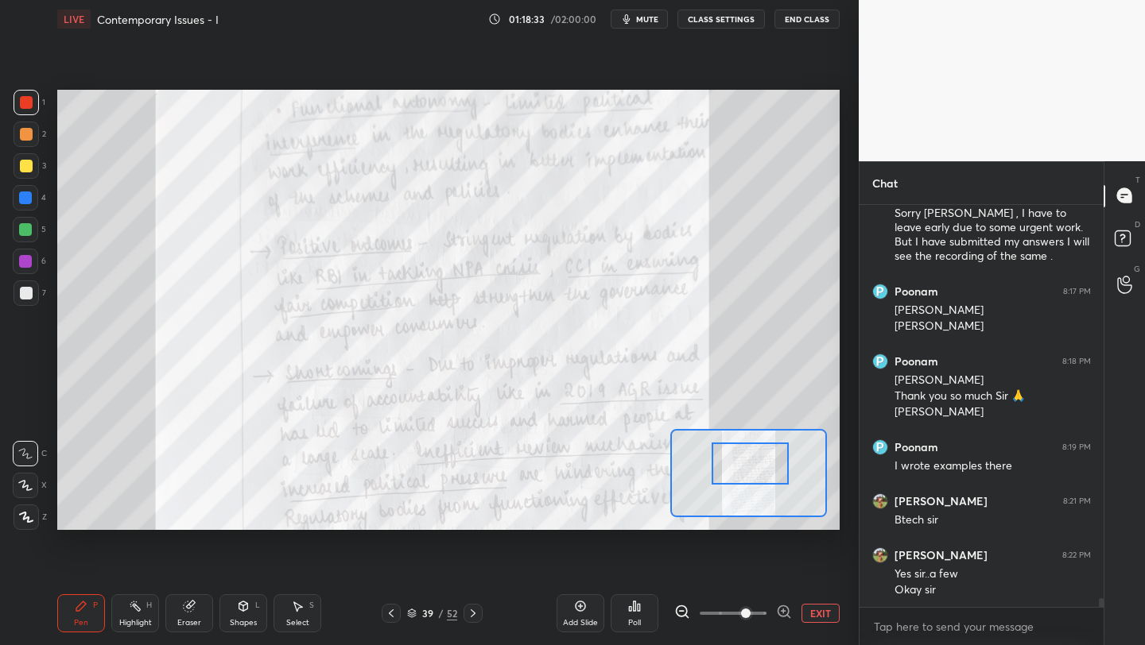
scroll to position [18169, 0]
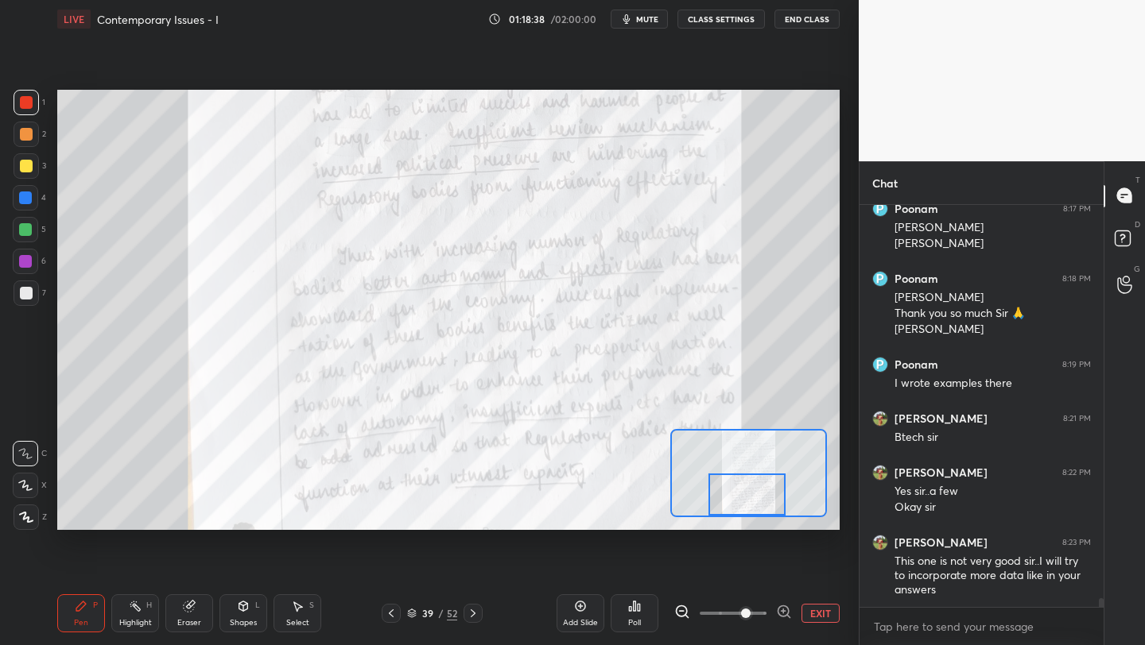
drag, startPoint x: 749, startPoint y: 467, endPoint x: 747, endPoint y: 501, distance: 33.4
click at [747, 501] on div at bounding box center [746, 495] width 76 height 42
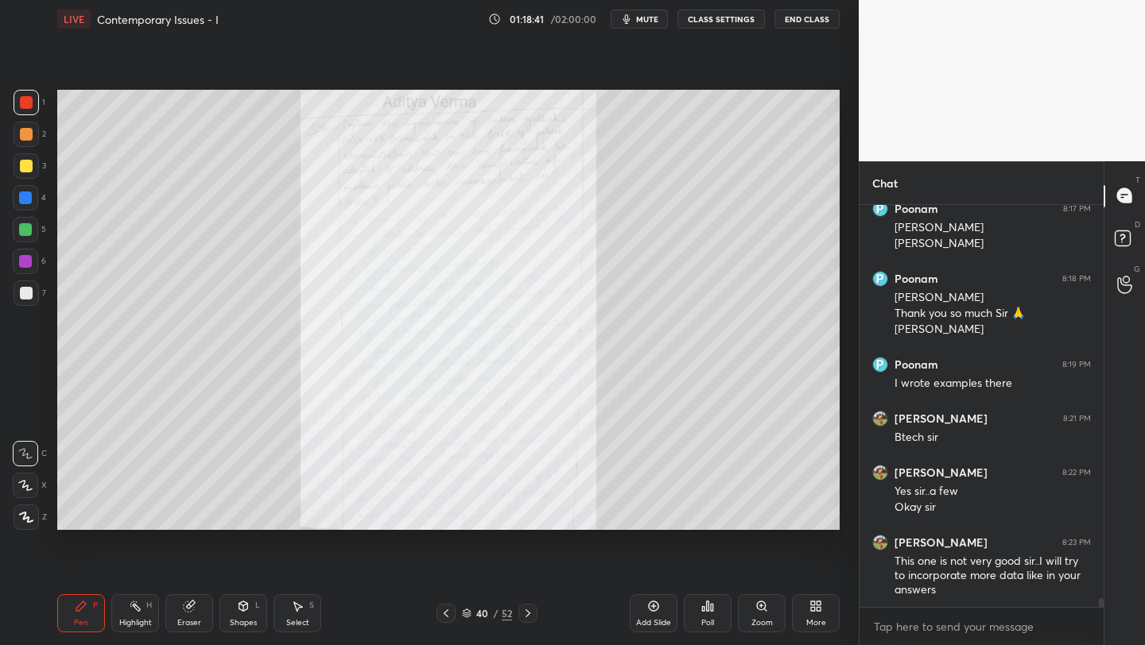
click at [765, 603] on icon at bounding box center [761, 606] width 13 height 13
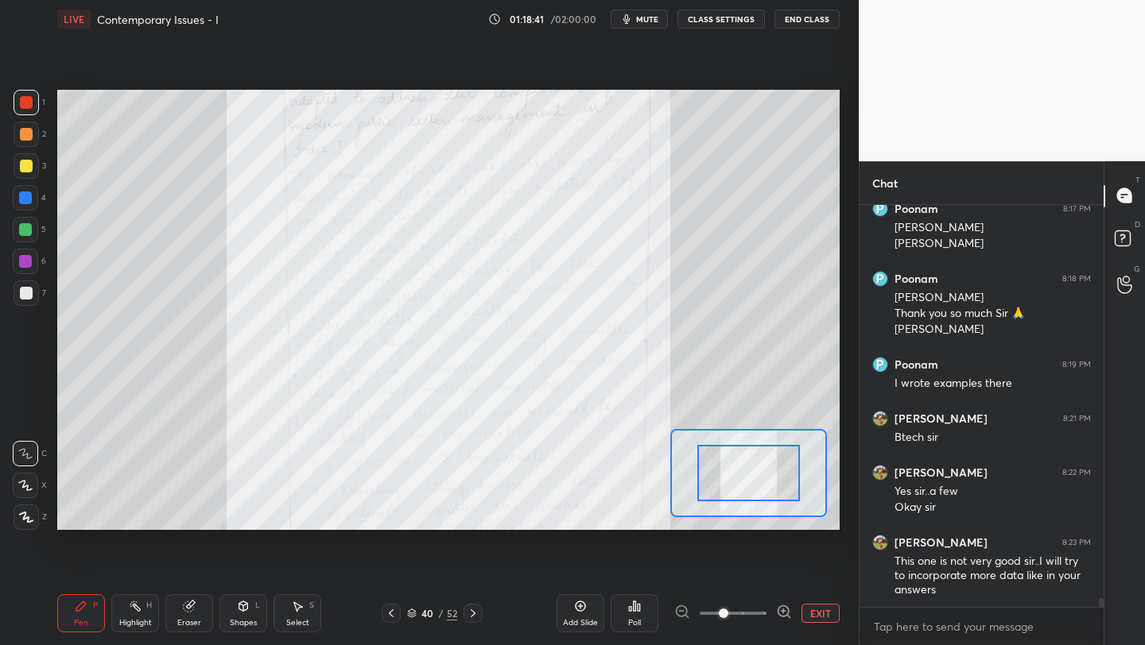
click at [765, 603] on span at bounding box center [733, 614] width 67 height 24
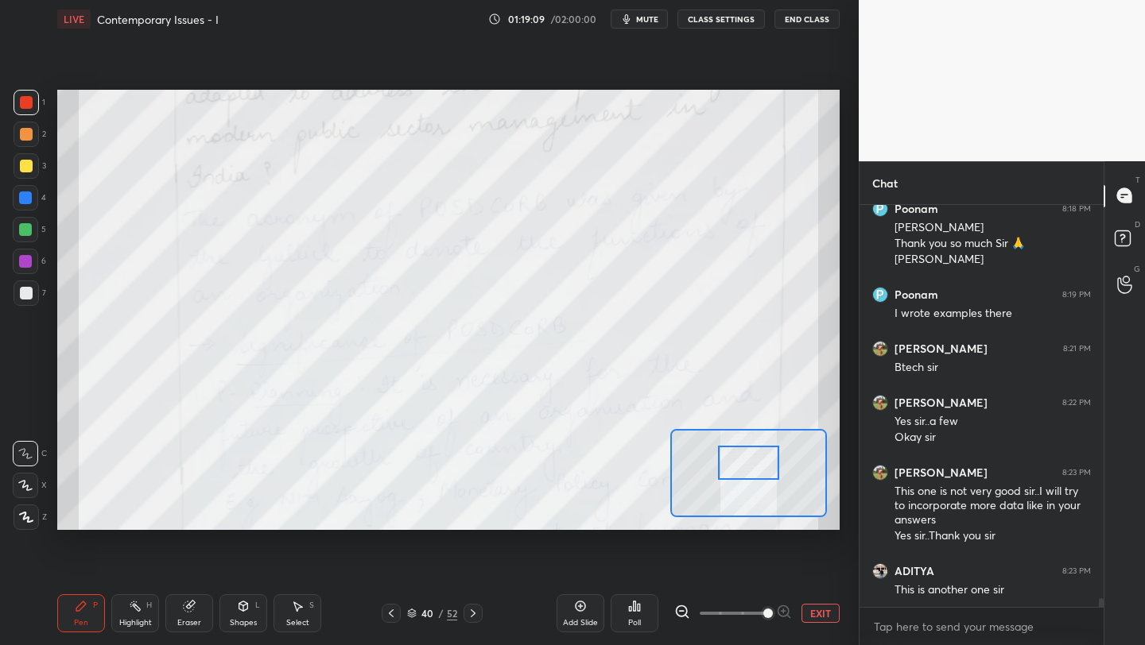
scroll to position [18255, 0]
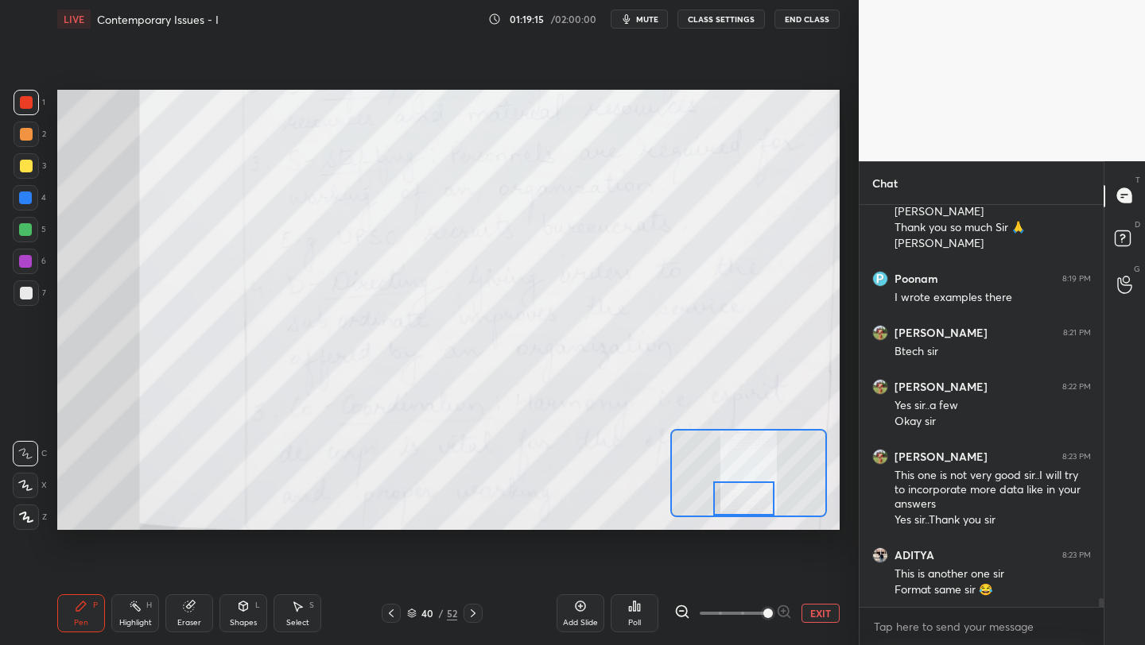
drag, startPoint x: 731, startPoint y: 465, endPoint x: 727, endPoint y: 515, distance: 50.3
click at [727, 515] on div at bounding box center [743, 499] width 61 height 34
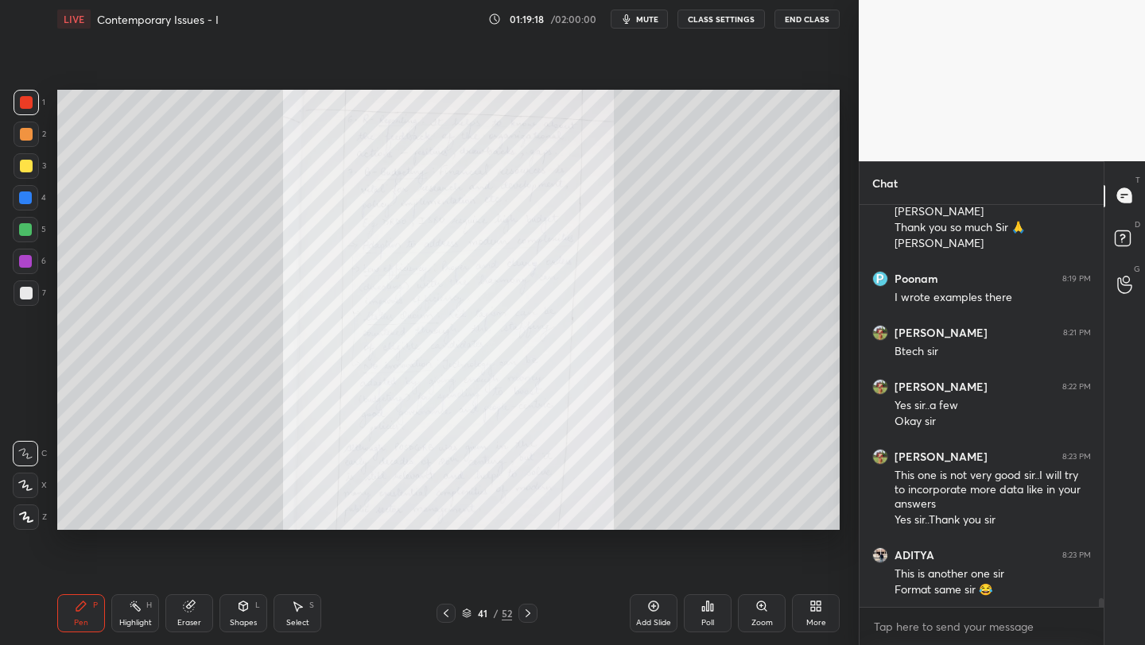
click at [769, 619] on div "Zoom" at bounding box center [761, 623] width 21 height 8
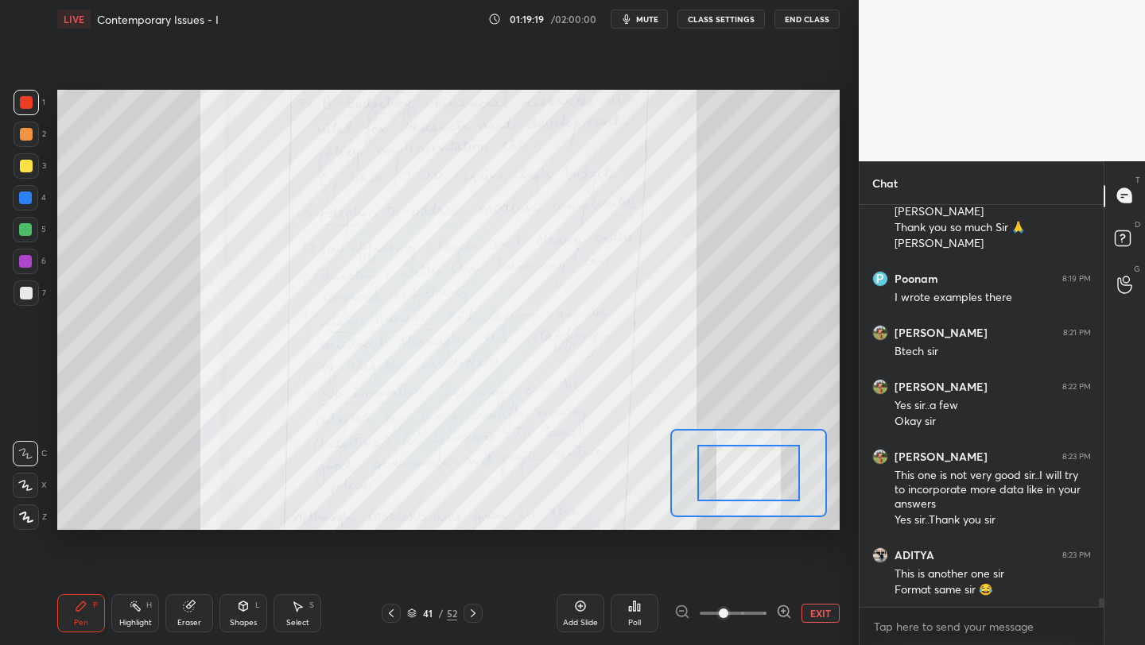
click at [769, 618] on div at bounding box center [733, 613] width 118 height 19
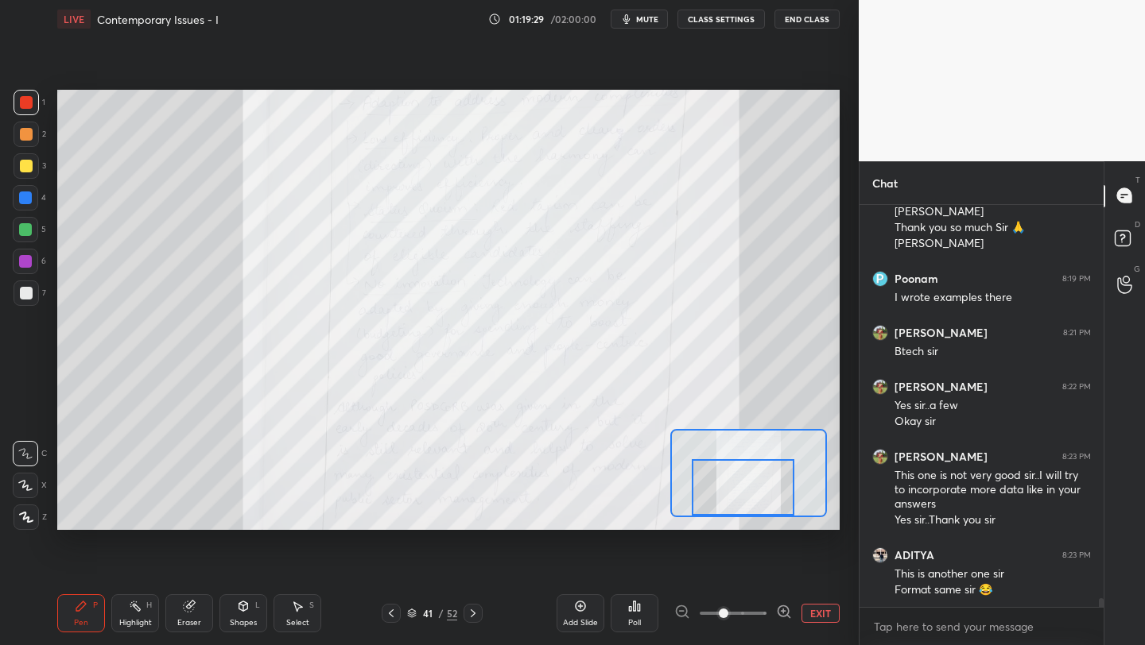
drag, startPoint x: 764, startPoint y: 461, endPoint x: 754, endPoint y: 502, distance: 41.8
click at [754, 502] on div at bounding box center [743, 487] width 103 height 56
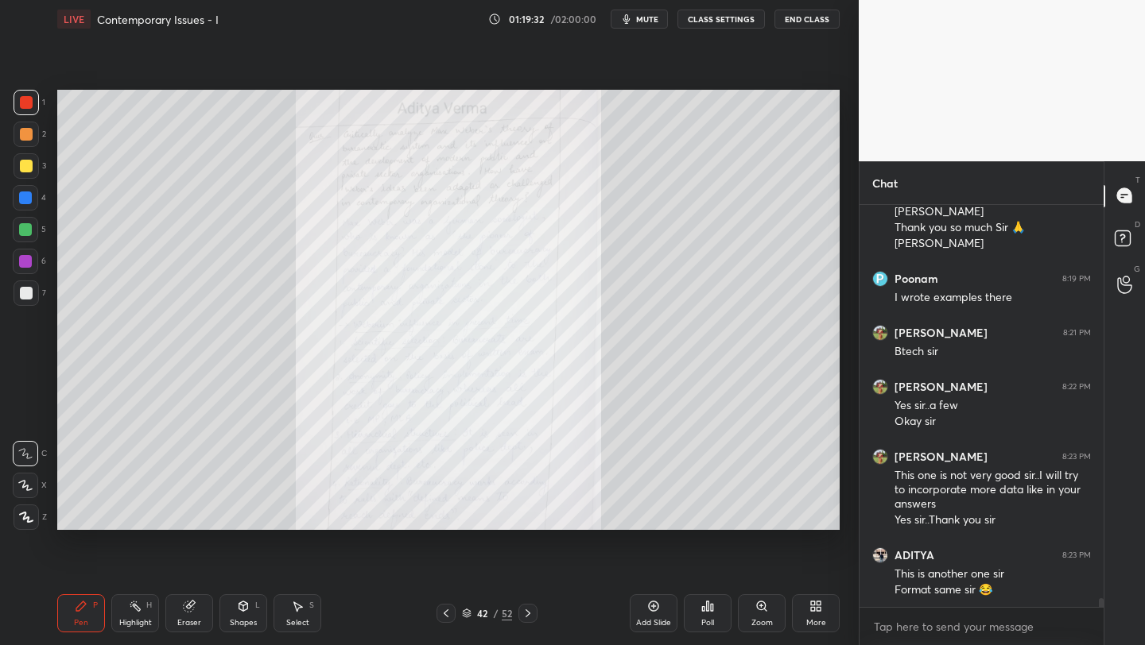
click at [762, 624] on div "Zoom" at bounding box center [761, 623] width 21 height 8
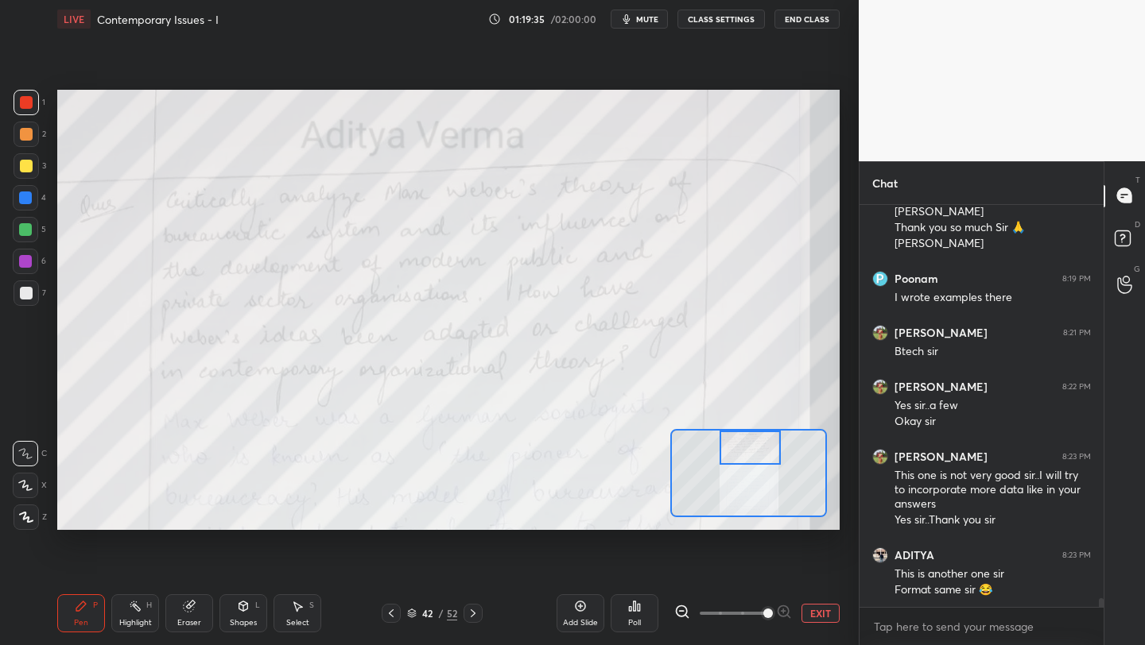
scroll to position [18309, 0]
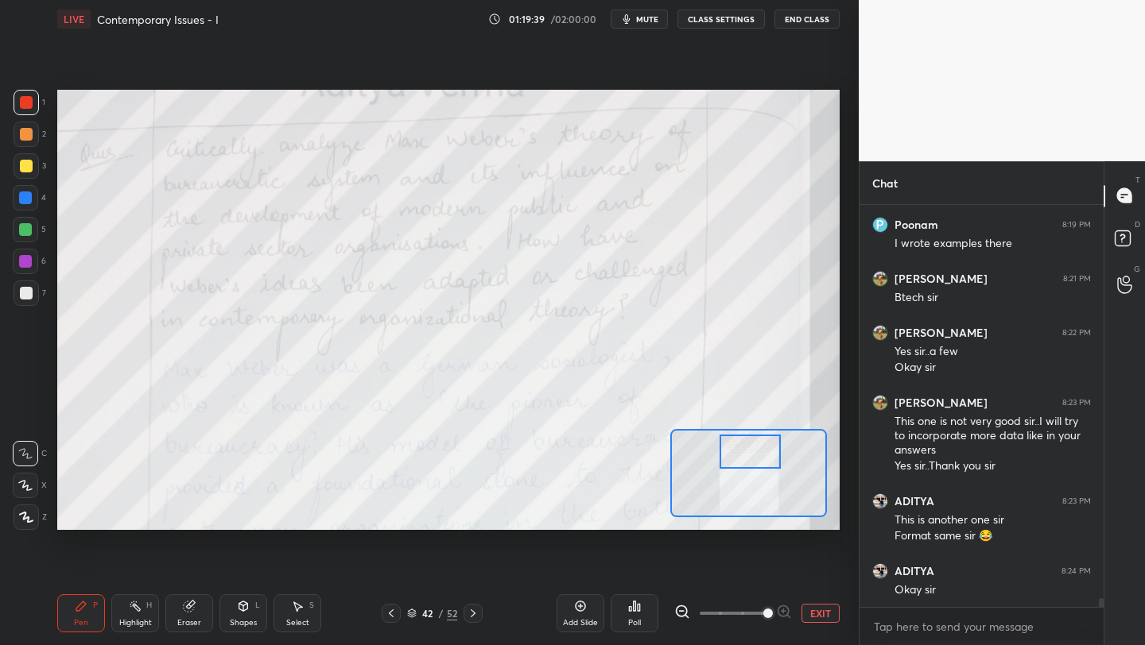
drag, startPoint x: 759, startPoint y: 474, endPoint x: 761, endPoint y: 452, distance: 21.5
click at [761, 452] on div at bounding box center [749, 452] width 61 height 34
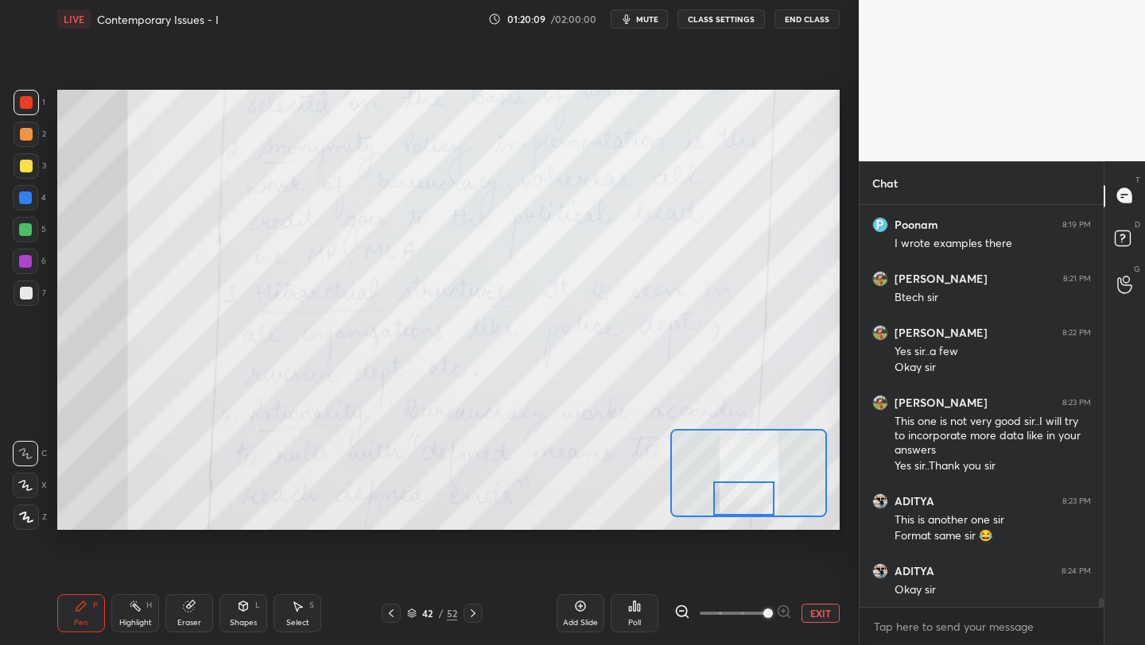
click at [754, 527] on div "Setting up your live class Poll for secs No correct answer Start poll" at bounding box center [448, 310] width 782 height 440
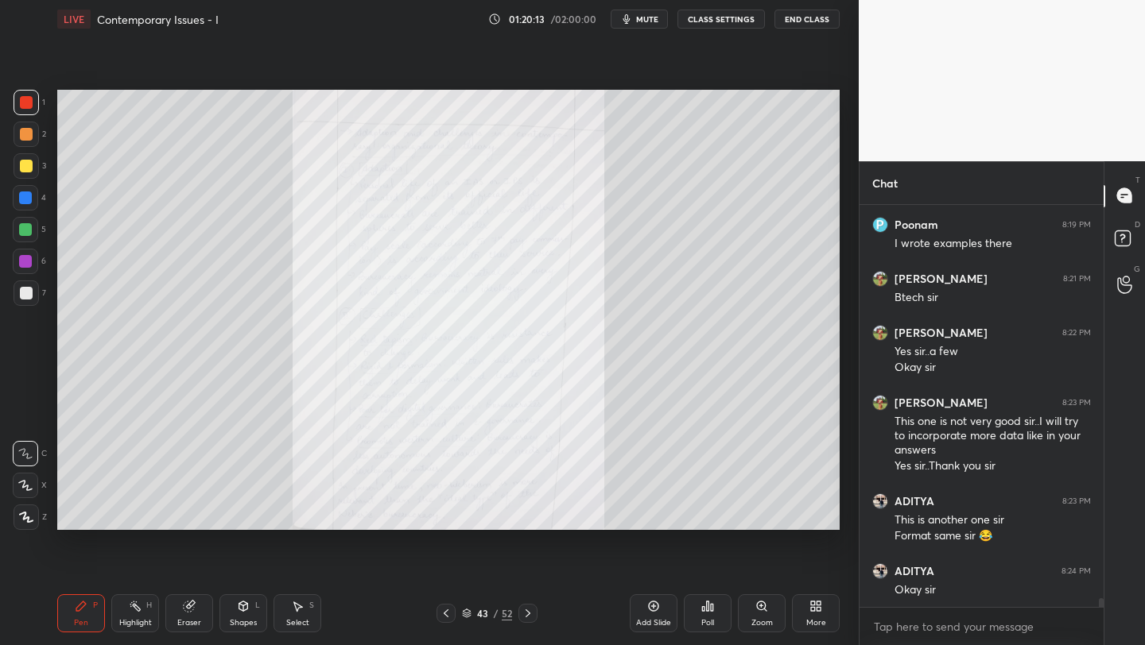
click at [758, 619] on div "Zoom" at bounding box center [761, 623] width 21 height 8
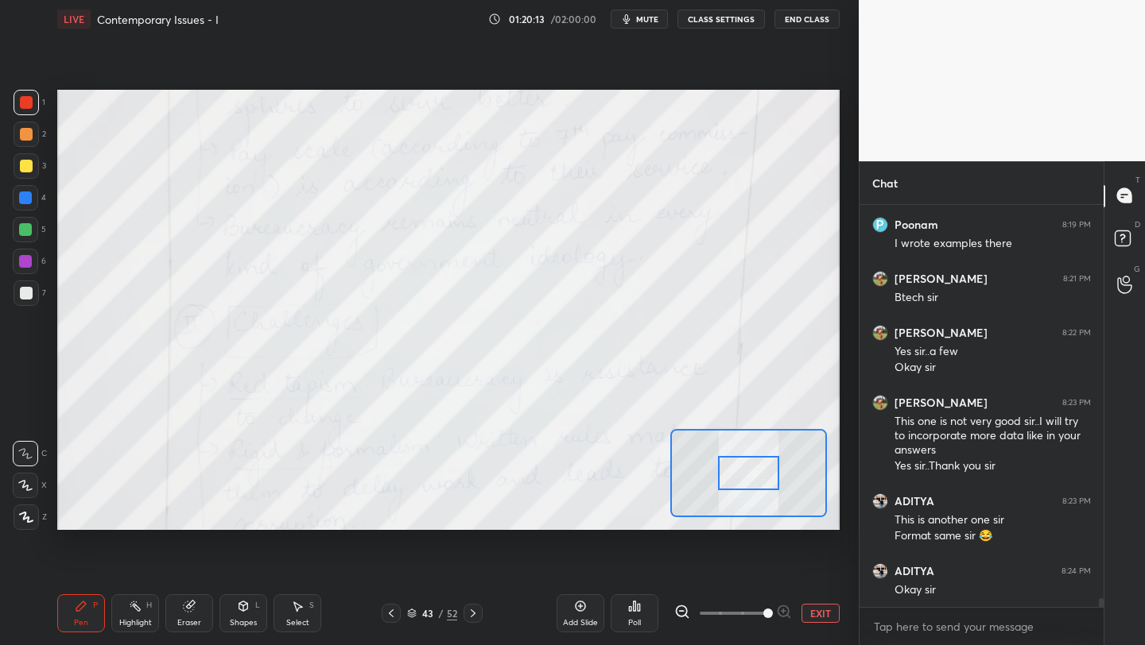
click at [763, 617] on span at bounding box center [768, 614] width 10 height 10
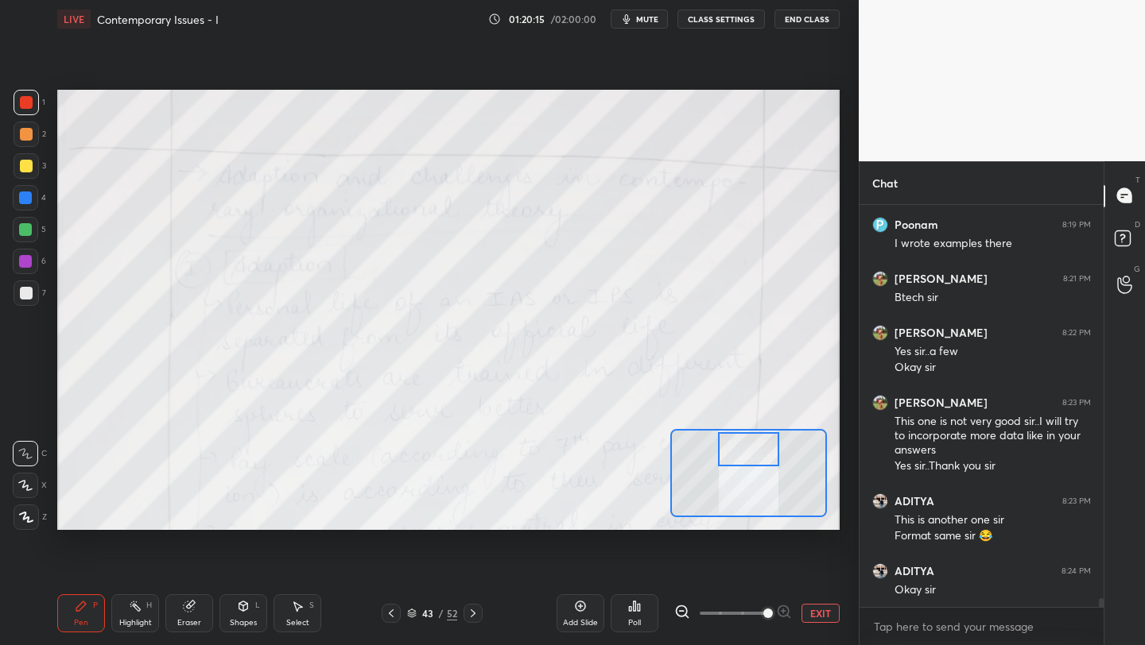
drag, startPoint x: 752, startPoint y: 463, endPoint x: 752, endPoint y: 439, distance: 23.8
click at [752, 439] on div at bounding box center [748, 449] width 61 height 34
drag, startPoint x: 752, startPoint y: 439, endPoint x: 752, endPoint y: 449, distance: 10.3
click at [752, 449] on div at bounding box center [748, 460] width 61 height 34
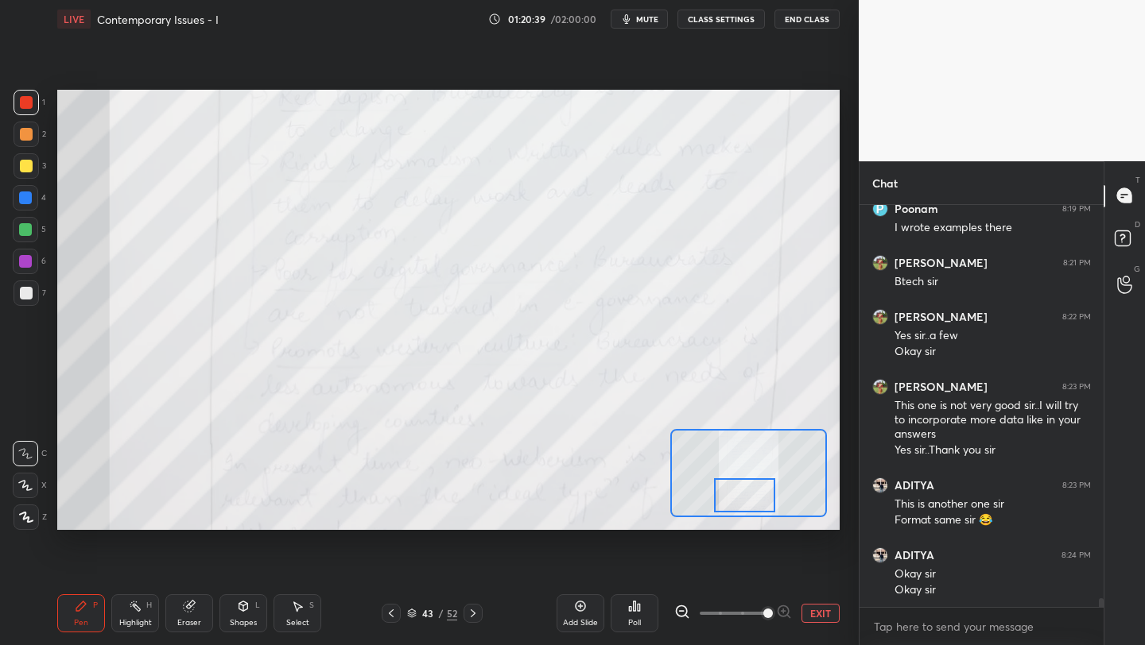
drag, startPoint x: 751, startPoint y: 461, endPoint x: 746, endPoint y: 494, distance: 32.9
click at [747, 498] on div at bounding box center [744, 496] width 61 height 34
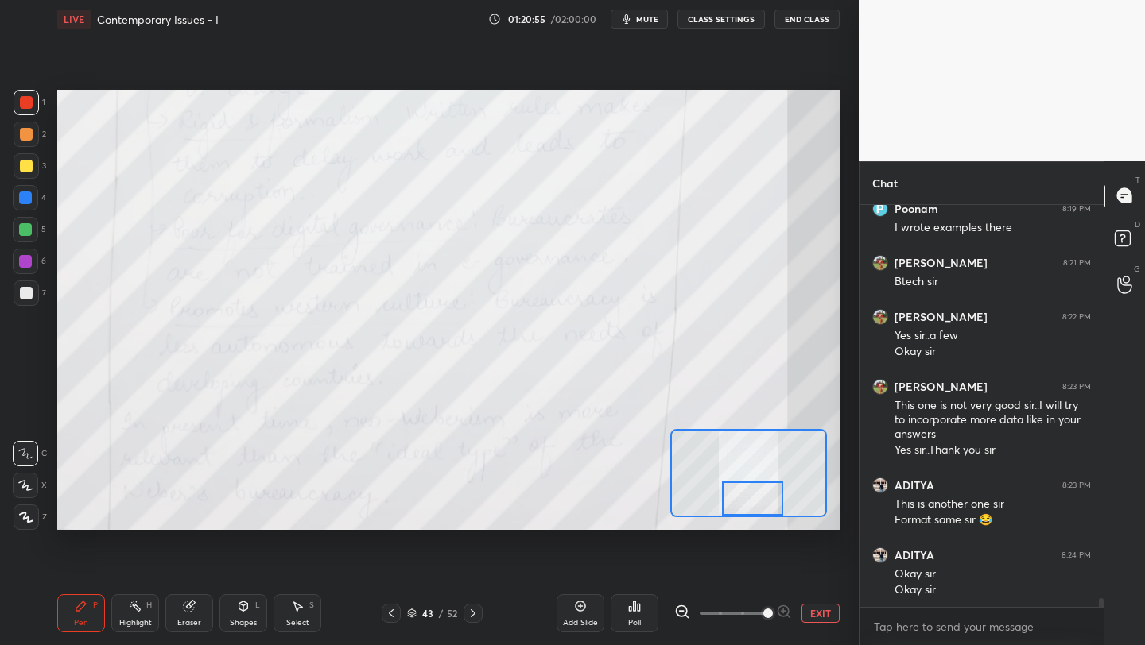
scroll to position [18379, 0]
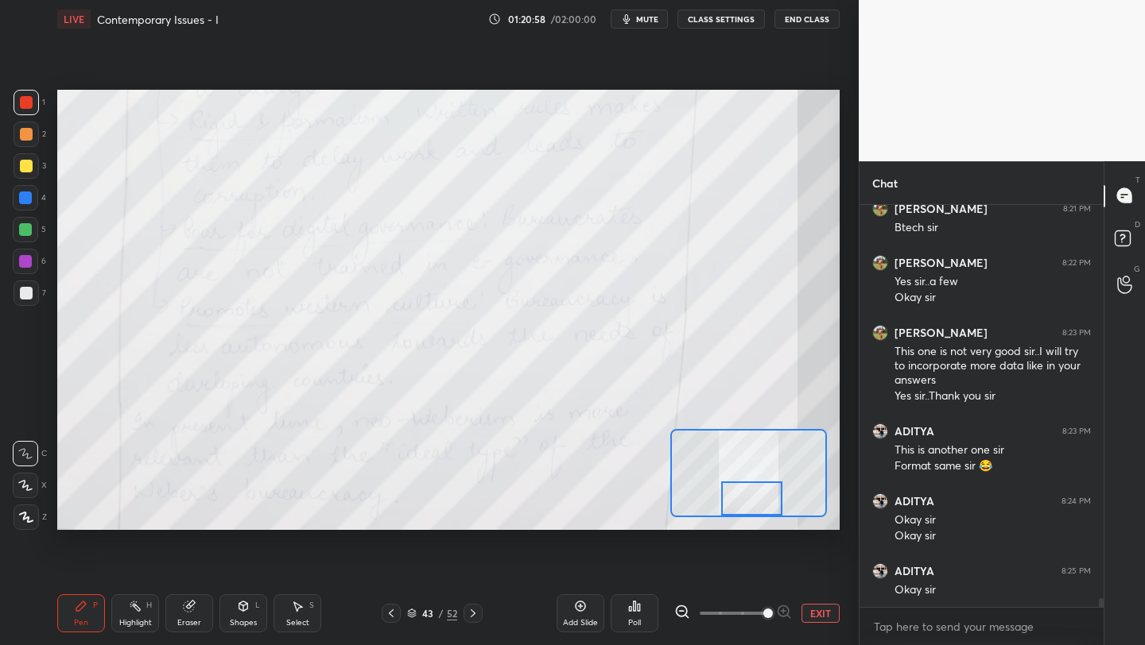
drag, startPoint x: 742, startPoint y: 490, endPoint x: 748, endPoint y: 505, distance: 15.7
click at [748, 505] on div at bounding box center [751, 499] width 61 height 34
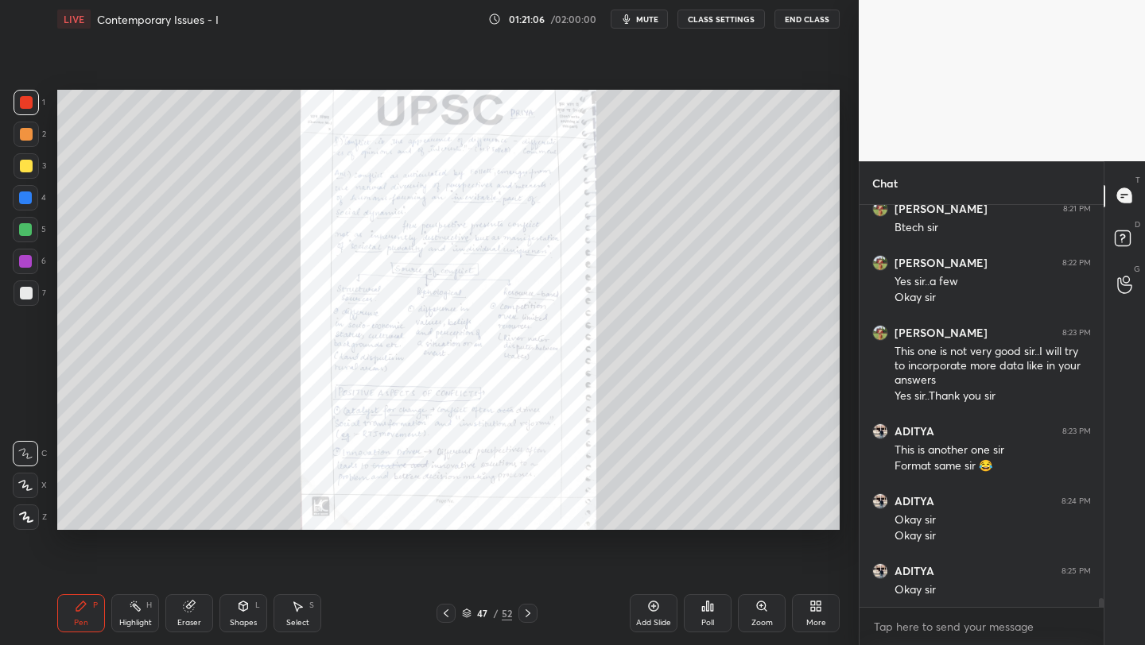
scroll to position [18394, 0]
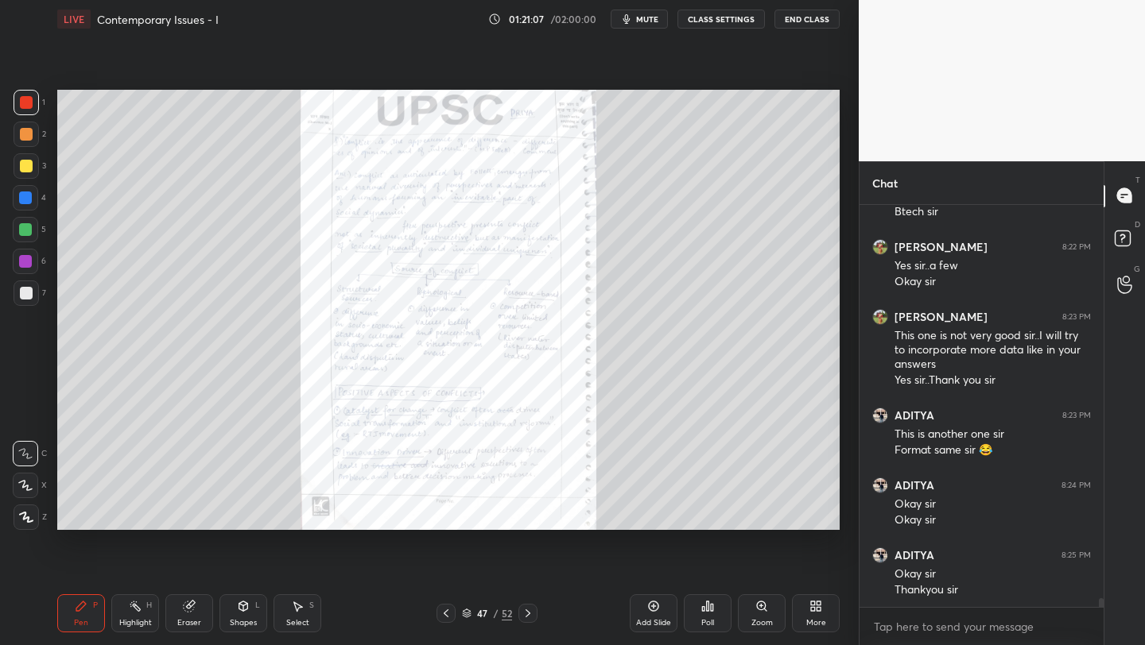
click at [758, 614] on div "Zoom" at bounding box center [762, 614] width 48 height 38
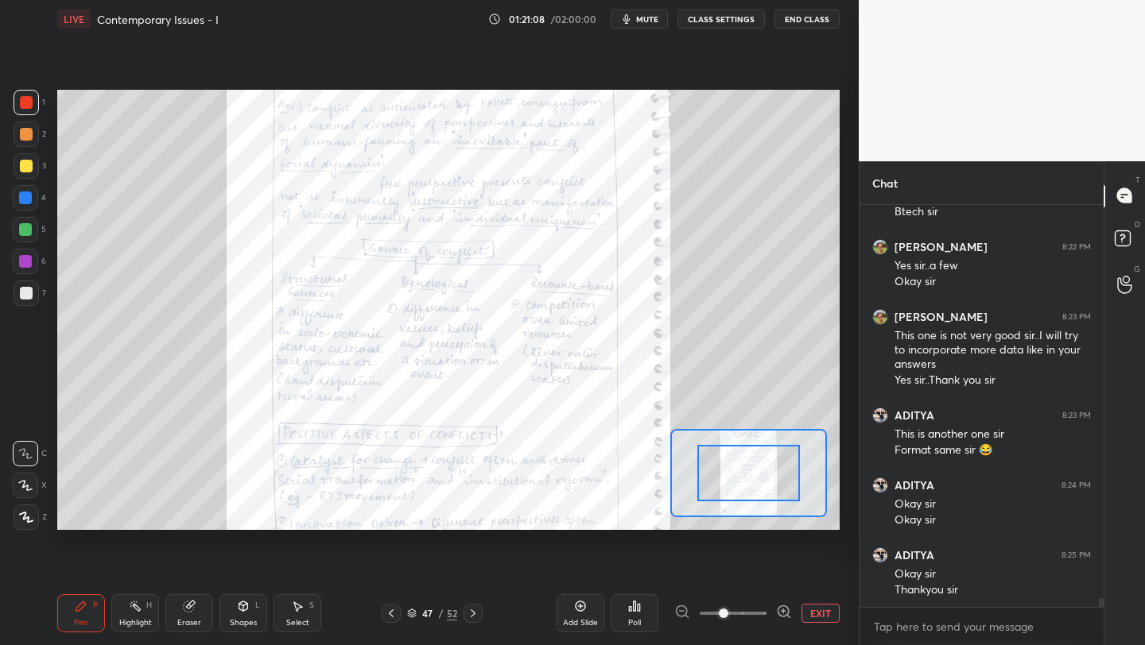
click at [762, 608] on span at bounding box center [733, 614] width 67 height 24
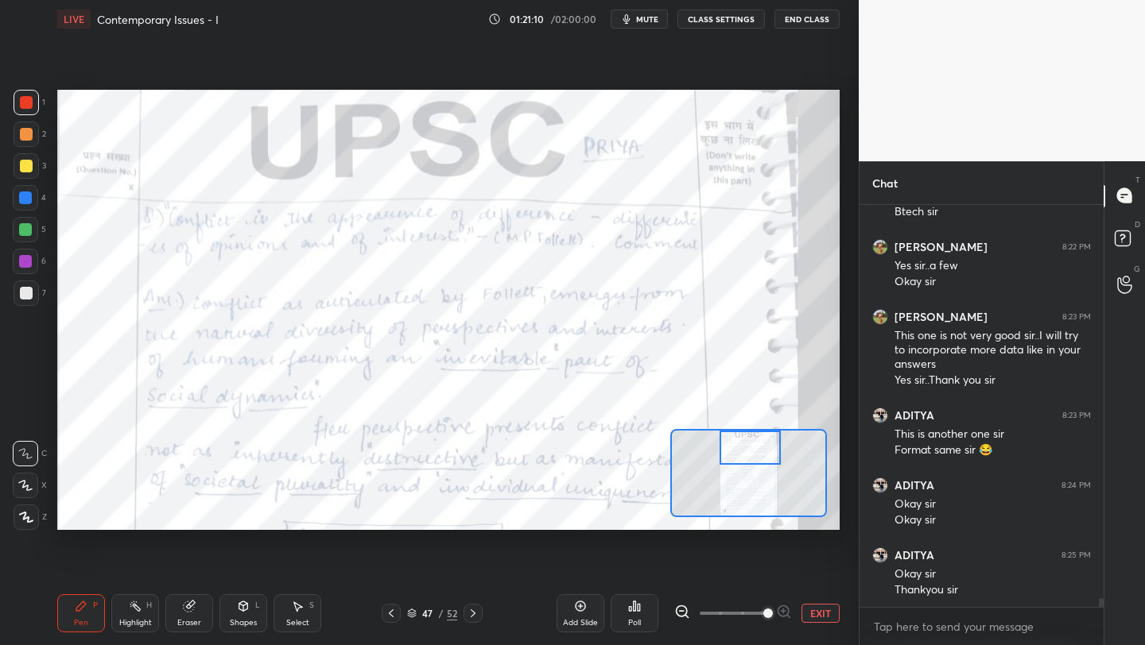
scroll to position [18448, 0]
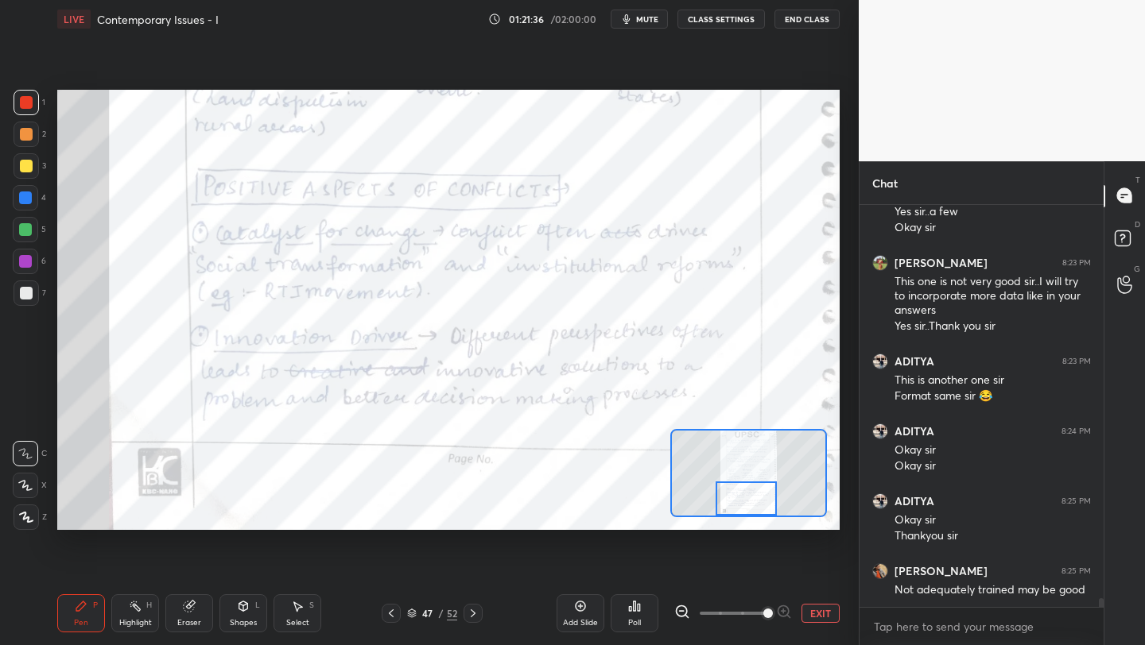
drag, startPoint x: 743, startPoint y: 468, endPoint x: 741, endPoint y: 499, distance: 31.1
click at [741, 499] on div at bounding box center [745, 499] width 61 height 34
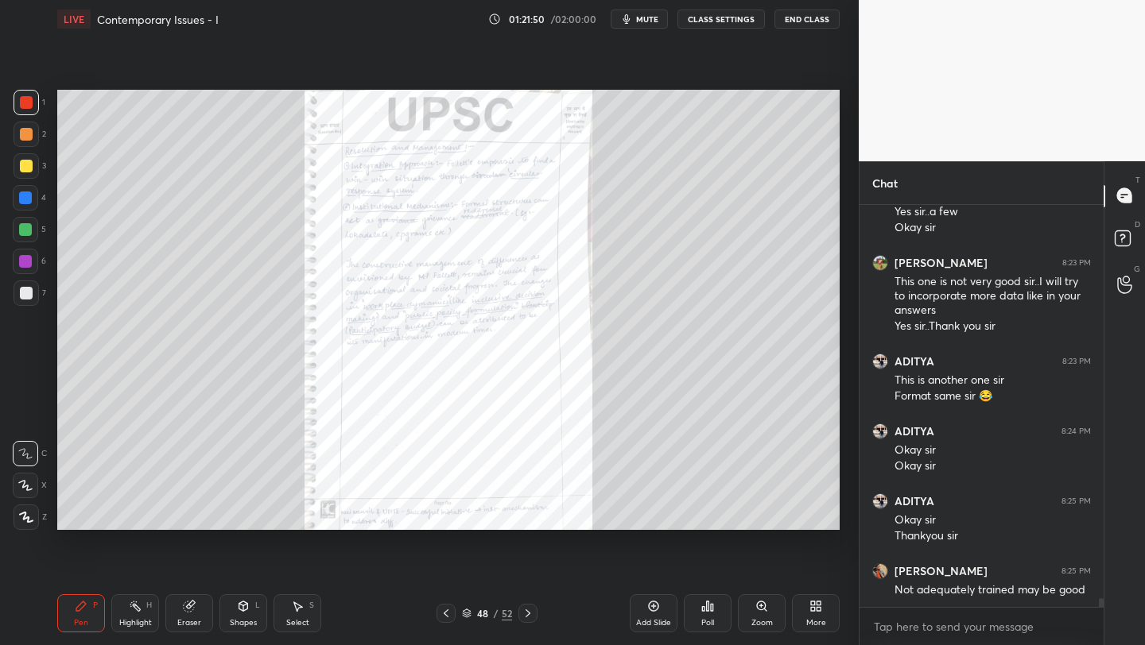
click at [762, 619] on div "Zoom" at bounding box center [761, 623] width 21 height 8
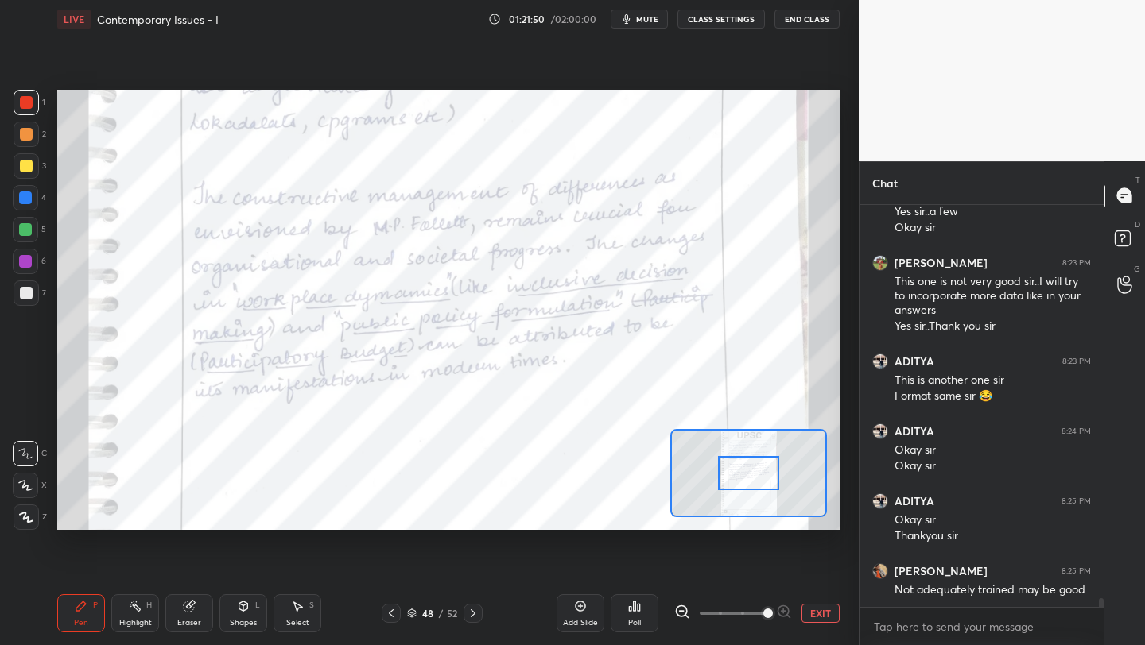
click at [764, 612] on span at bounding box center [768, 614] width 10 height 10
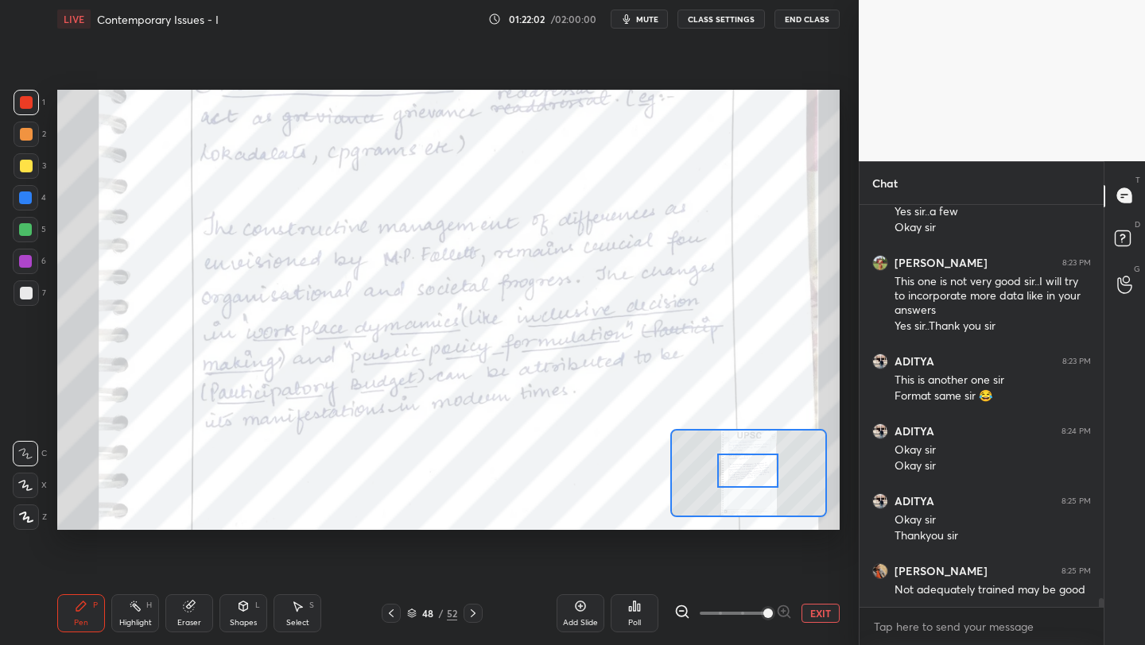
drag, startPoint x: 755, startPoint y: 462, endPoint x: 749, endPoint y: 471, distance: 10.8
click at [754, 467] on div at bounding box center [747, 471] width 61 height 34
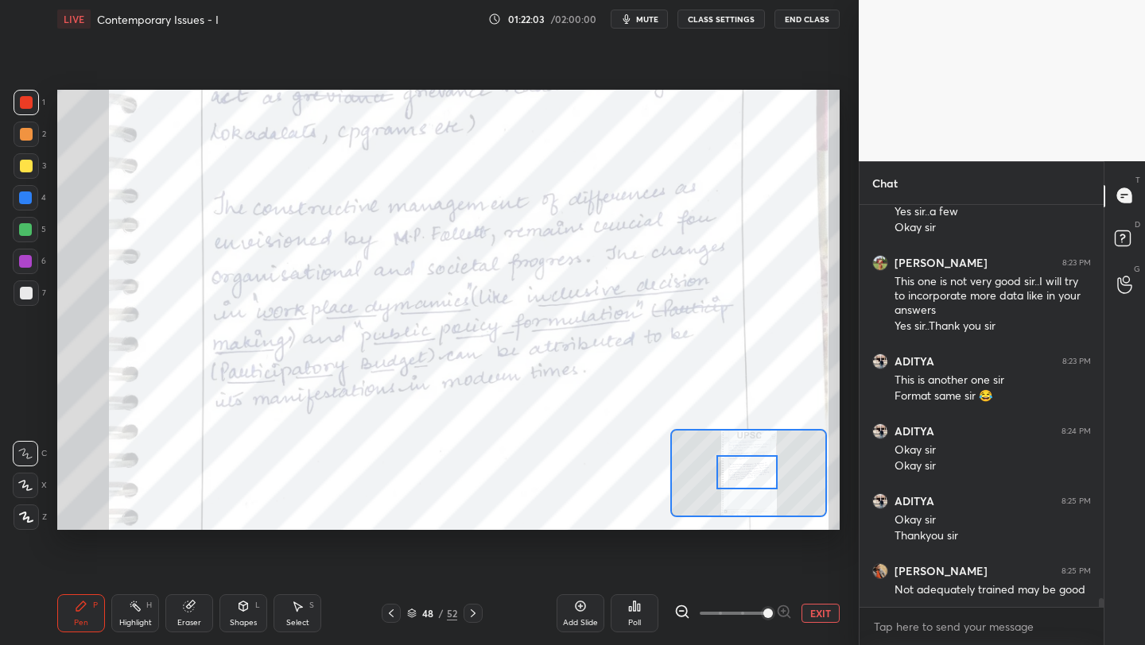
click at [390, 616] on icon at bounding box center [391, 613] width 13 height 13
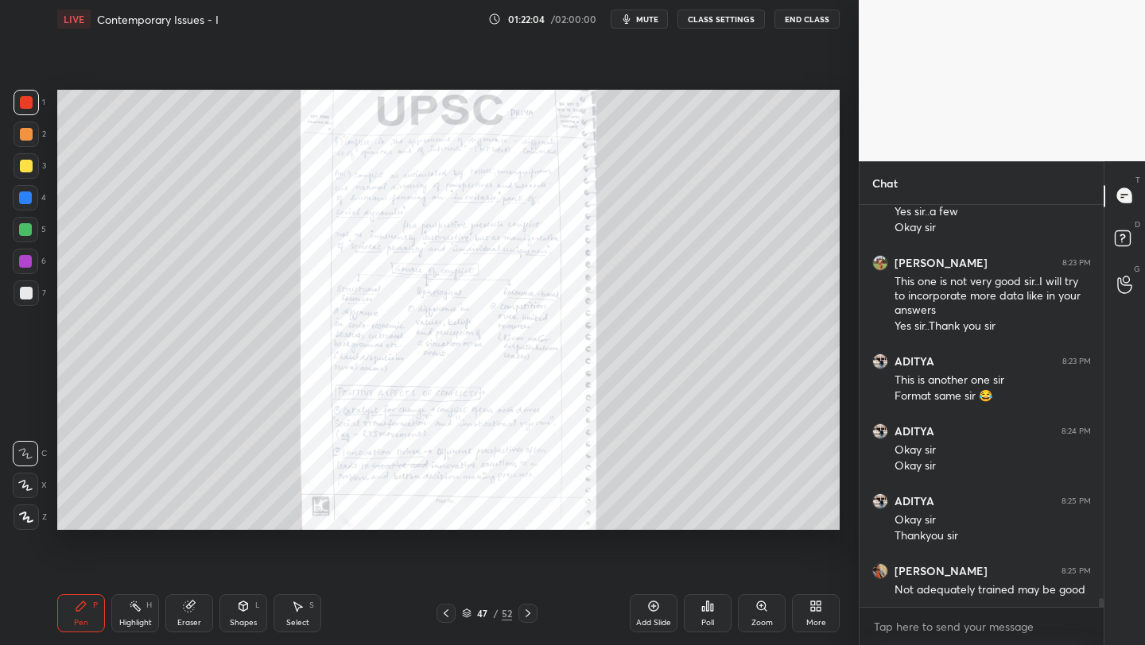
click at [751, 614] on div "Zoom" at bounding box center [762, 614] width 48 height 38
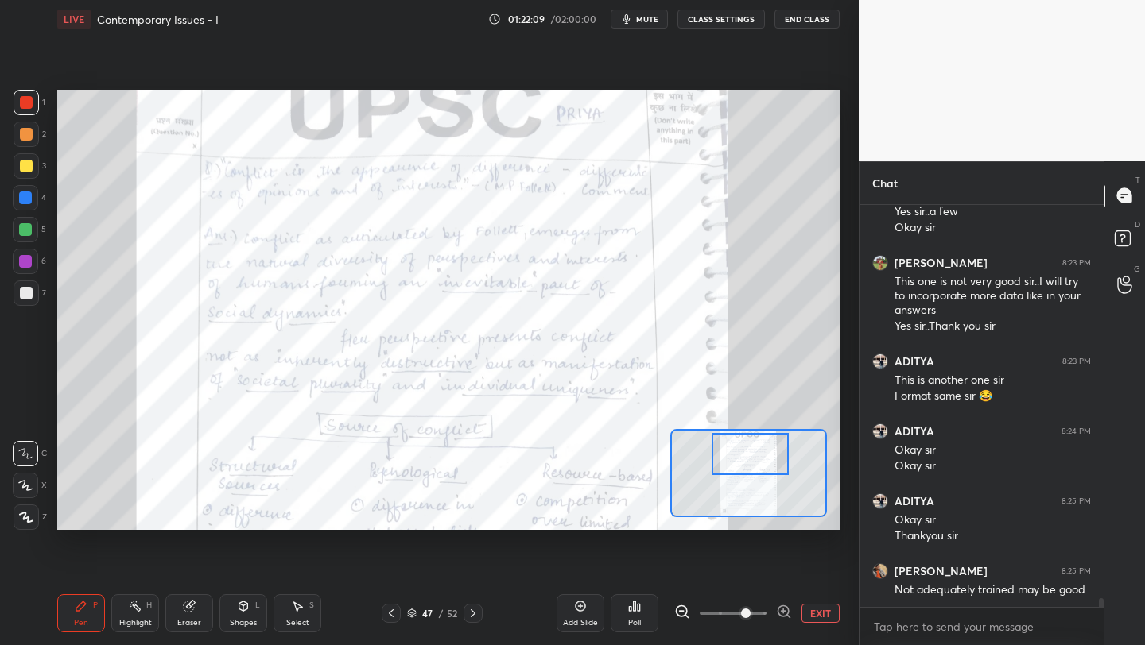
click at [761, 463] on div at bounding box center [749, 454] width 76 height 42
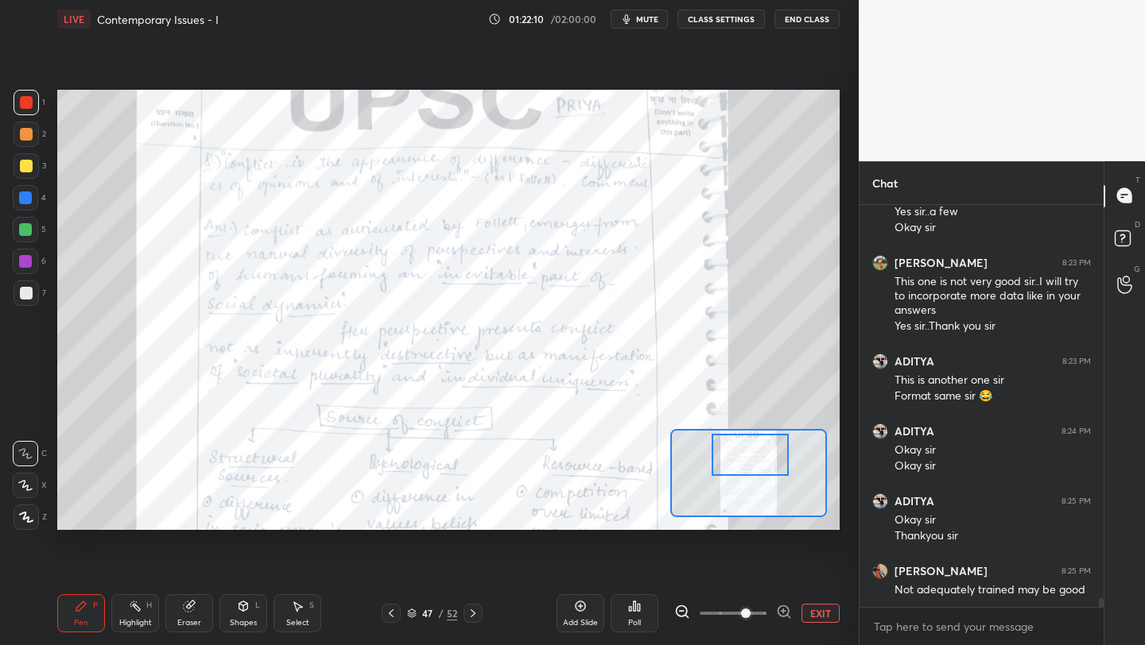
drag, startPoint x: 469, startPoint y: 612, endPoint x: 495, endPoint y: 607, distance: 26.7
click at [470, 612] on icon at bounding box center [473, 613] width 13 height 13
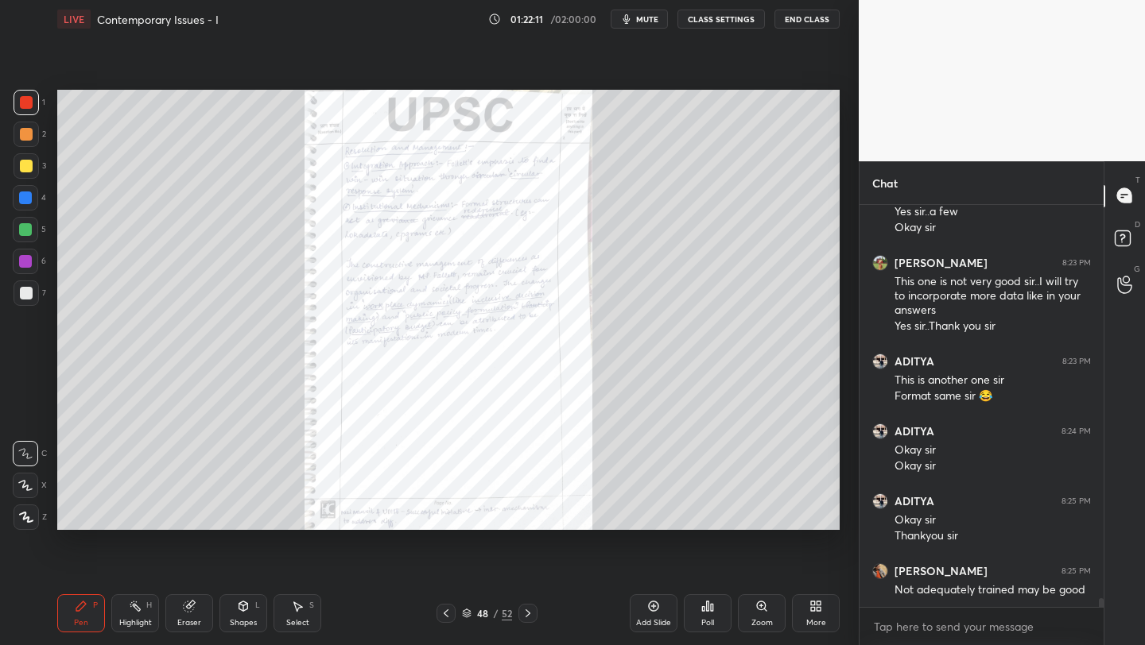
click at [763, 610] on icon at bounding box center [761, 606] width 13 height 13
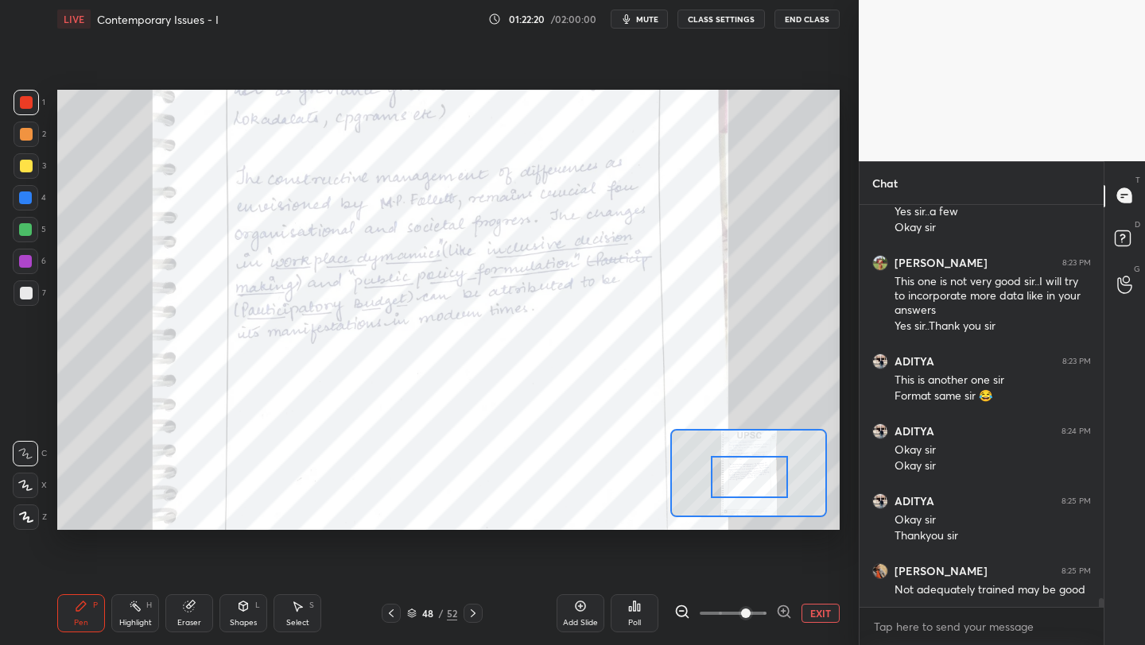
drag, startPoint x: 757, startPoint y: 464, endPoint x: 761, endPoint y: 497, distance: 32.8
click at [758, 479] on div at bounding box center [749, 477] width 76 height 42
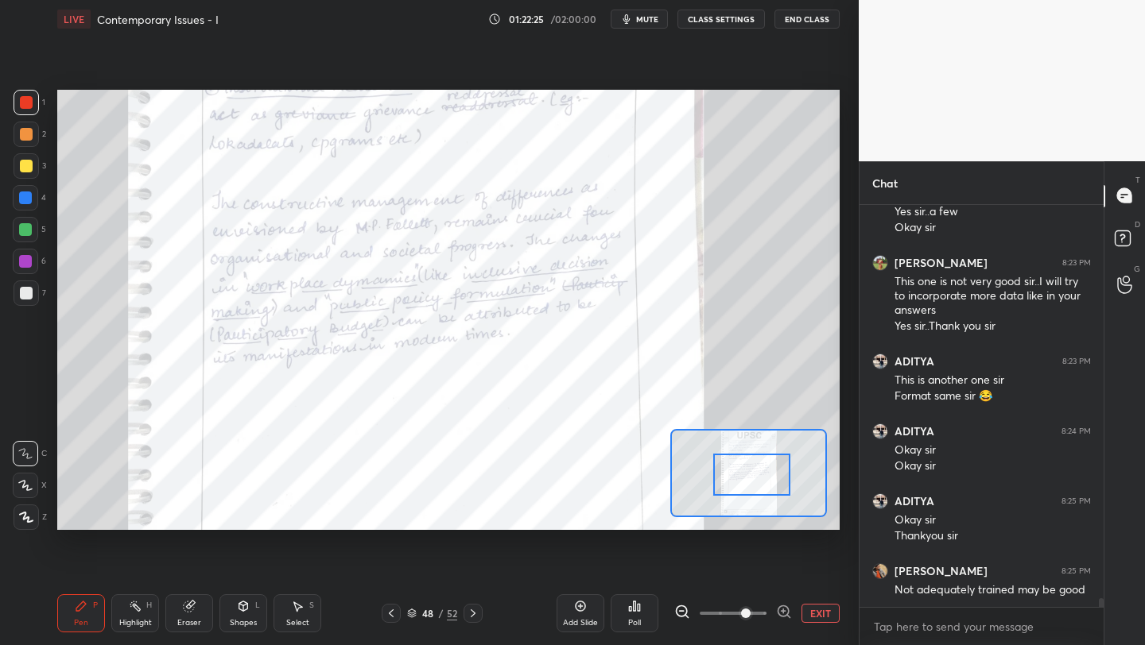
click at [768, 475] on div at bounding box center [751, 475] width 76 height 42
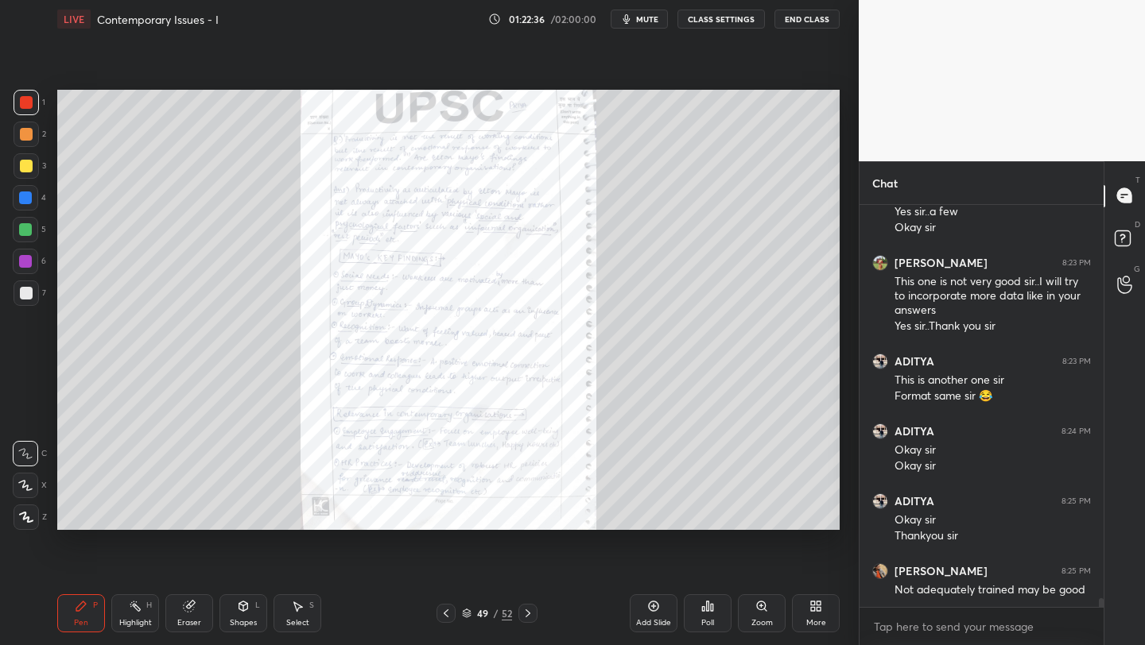
click at [769, 620] on div "Zoom" at bounding box center [761, 623] width 21 height 8
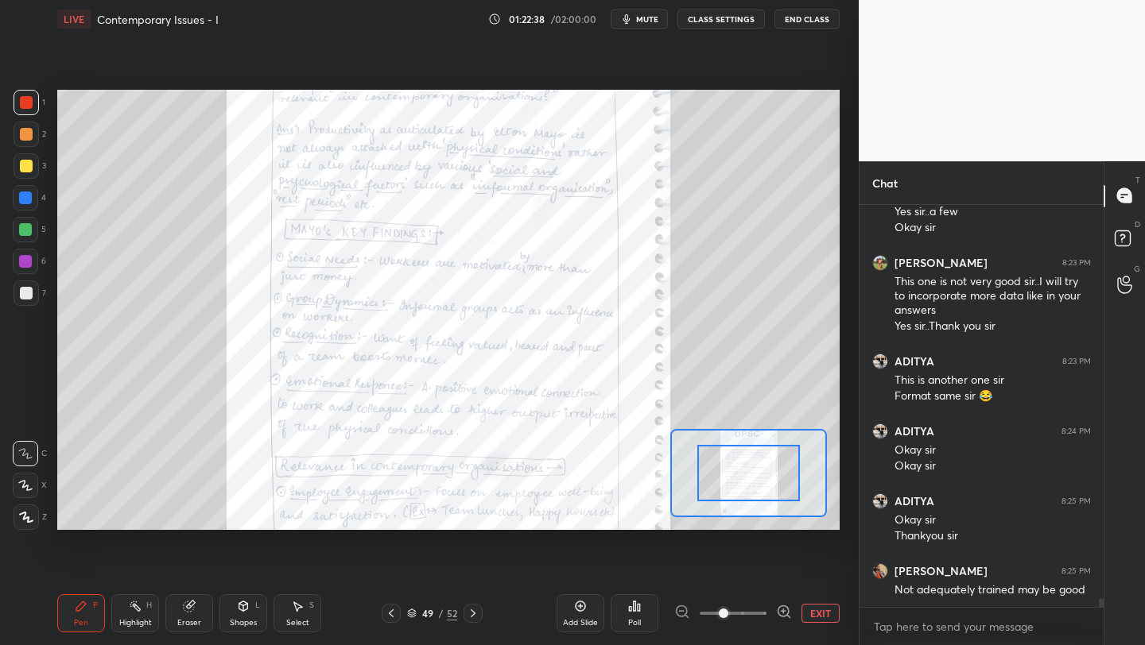
click at [745, 618] on span at bounding box center [733, 614] width 67 height 24
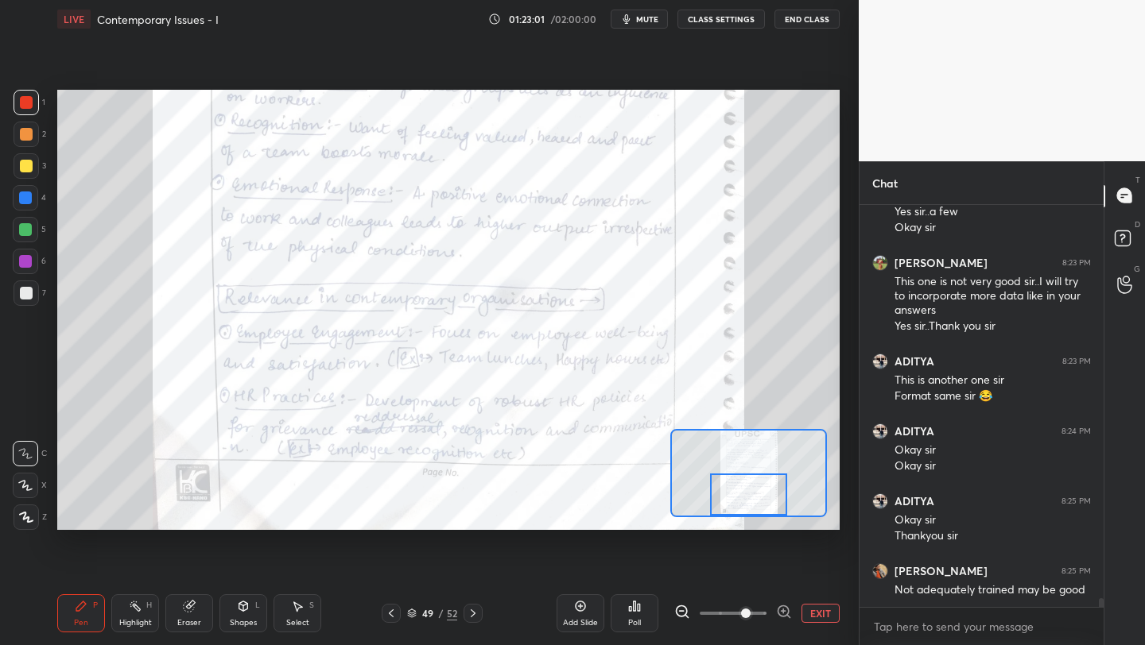
drag, startPoint x: 745, startPoint y: 466, endPoint x: 745, endPoint y: 494, distance: 28.6
click at [745, 494] on div at bounding box center [748, 495] width 76 height 42
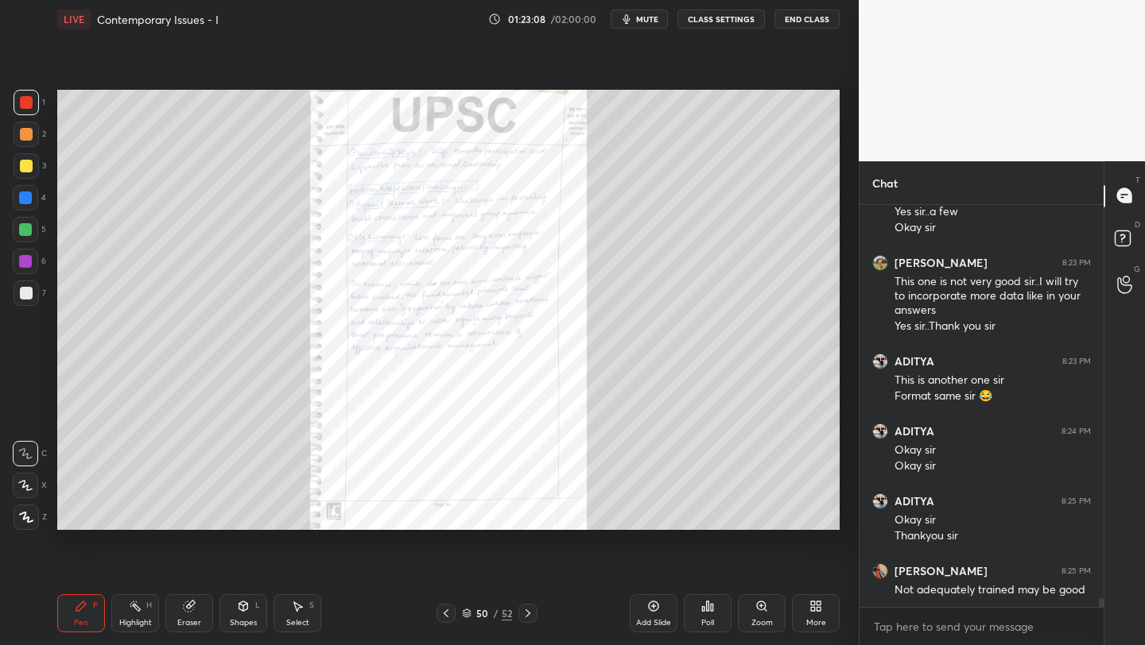
click at [762, 607] on icon at bounding box center [761, 606] width 9 height 9
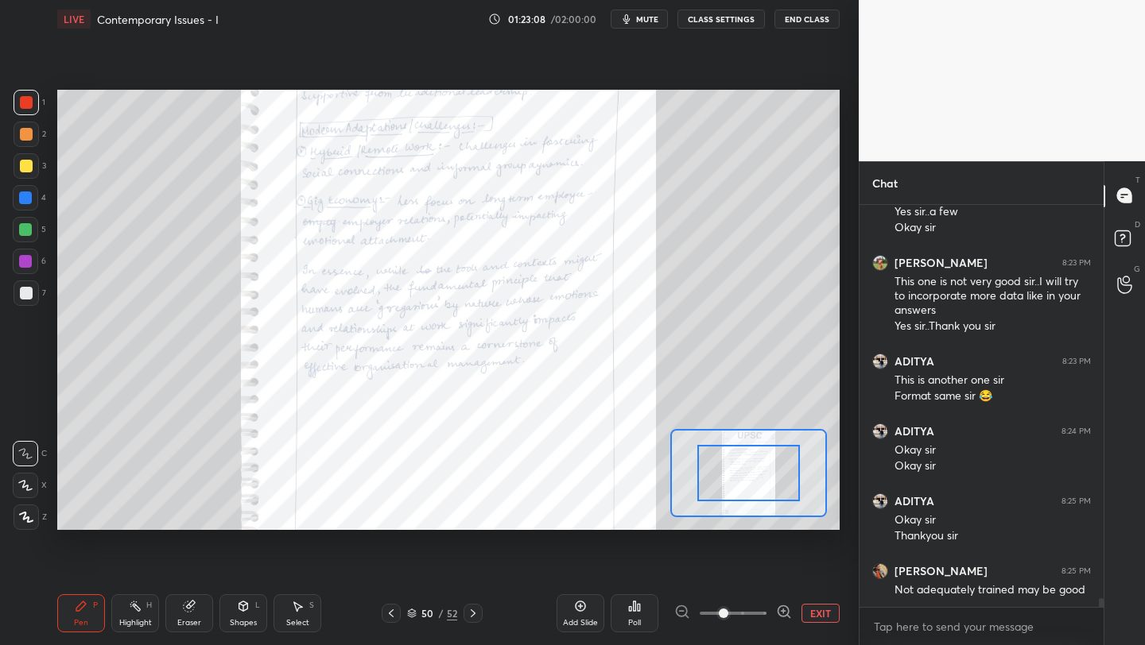
click at [762, 607] on span at bounding box center [733, 614] width 67 height 24
click at [728, 609] on span at bounding box center [724, 614] width 10 height 10
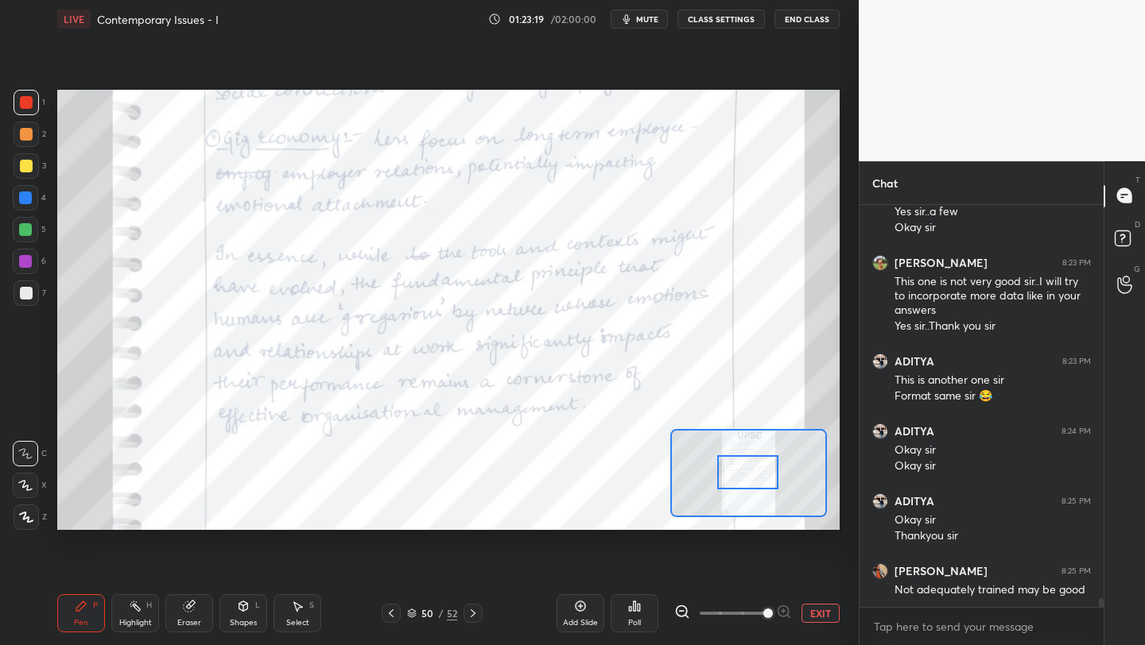
drag, startPoint x: 750, startPoint y: 456, endPoint x: 742, endPoint y: 470, distance: 15.7
click at [747, 467] on div at bounding box center [747, 472] width 61 height 34
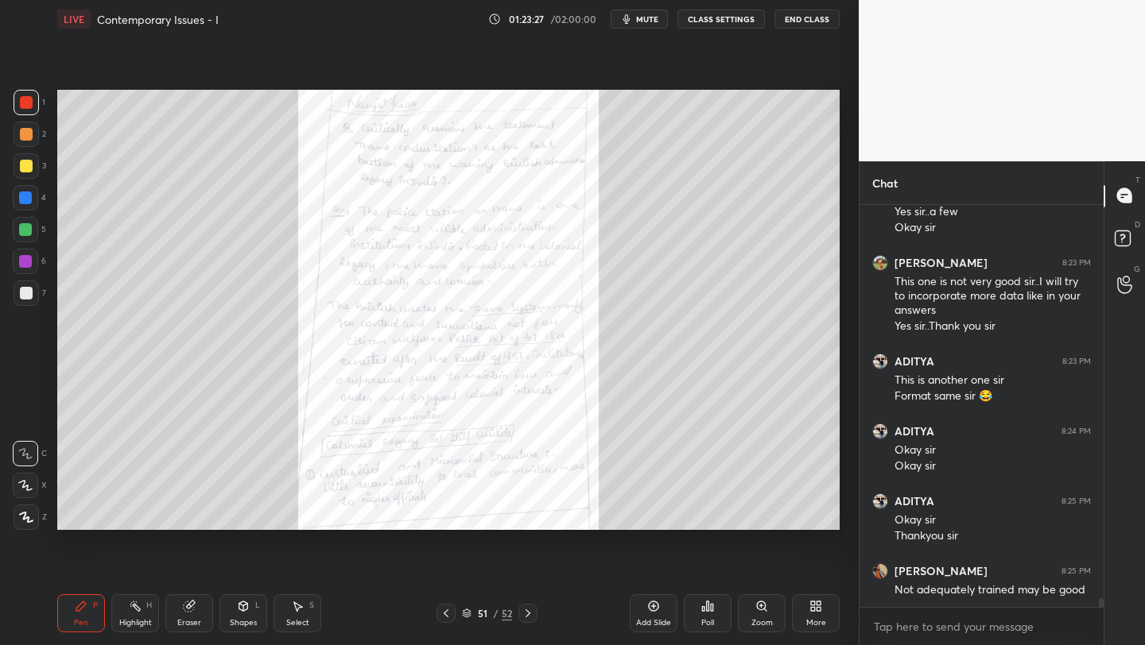
click at [766, 621] on div "Zoom" at bounding box center [761, 623] width 21 height 8
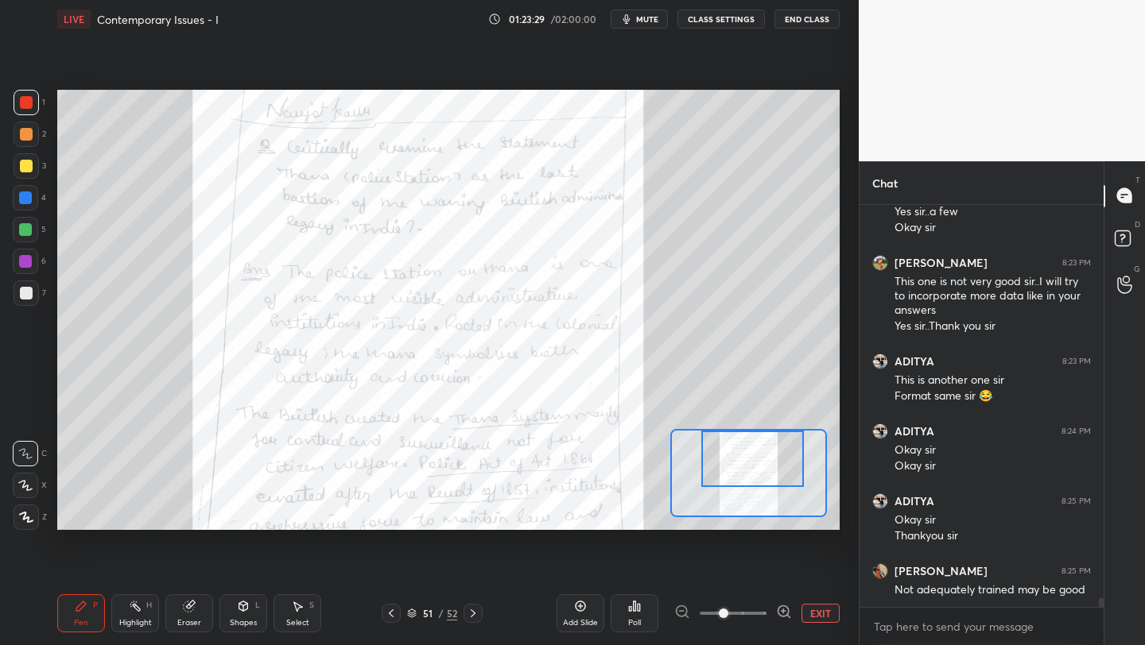
click at [761, 421] on div "Setting up your live class Poll for secs No correct answer Start poll" at bounding box center [448, 310] width 782 height 440
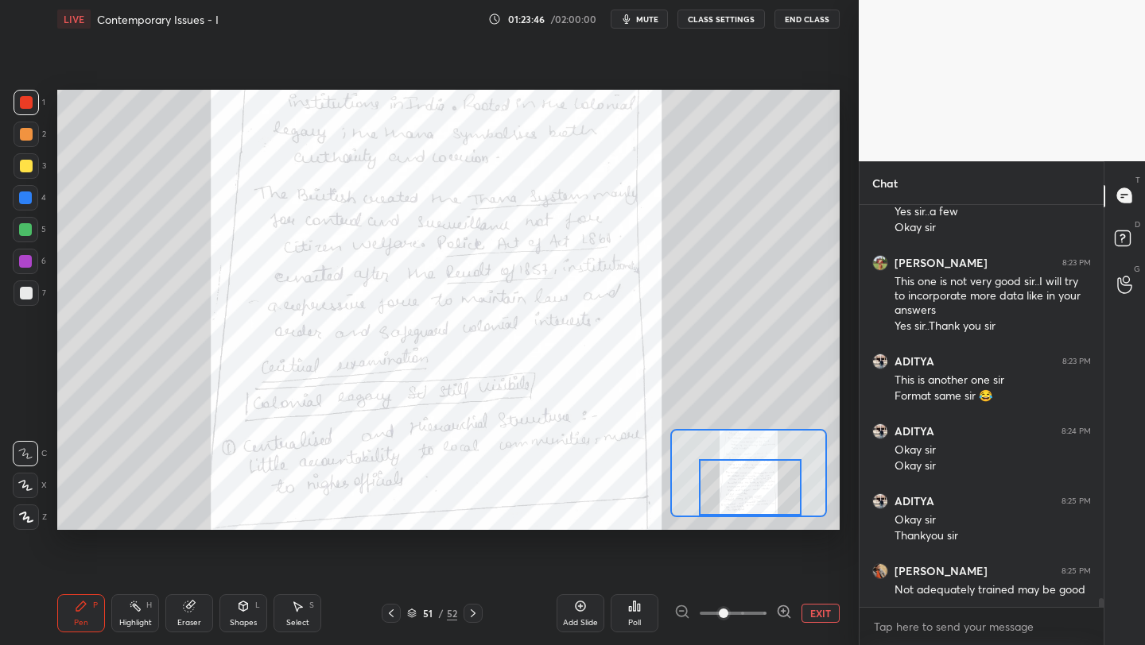
drag, startPoint x: 731, startPoint y: 471, endPoint x: 726, endPoint y: 501, distance: 30.7
click at [727, 502] on div at bounding box center [750, 487] width 103 height 56
click at [474, 616] on icon at bounding box center [473, 613] width 13 height 13
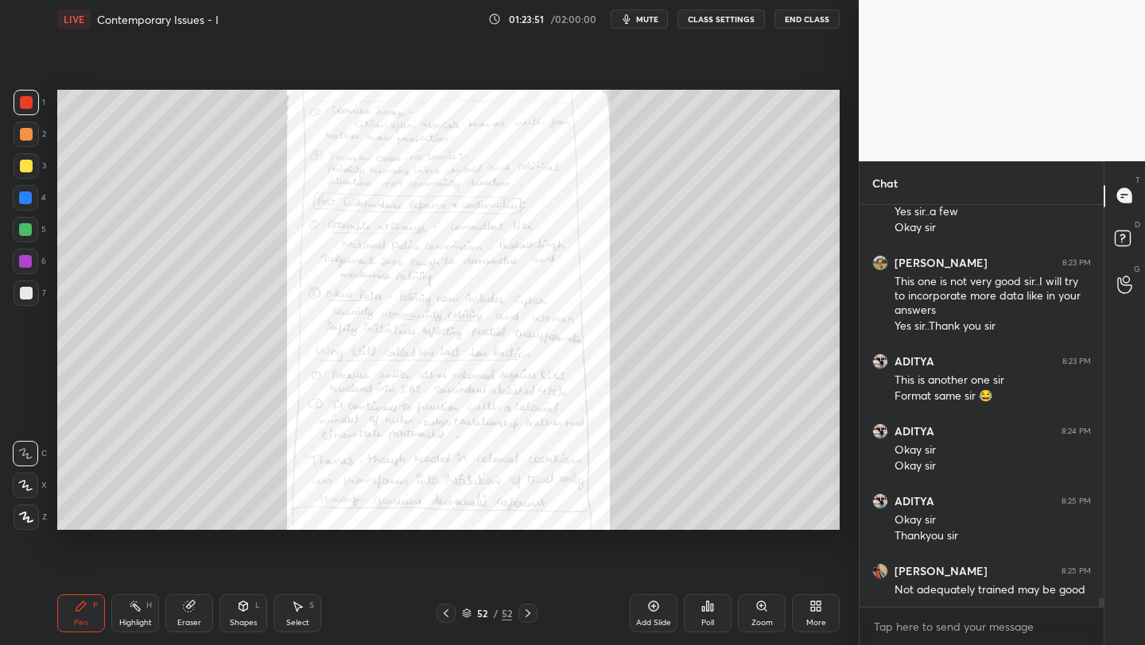
click at [753, 614] on div "Zoom" at bounding box center [762, 614] width 48 height 38
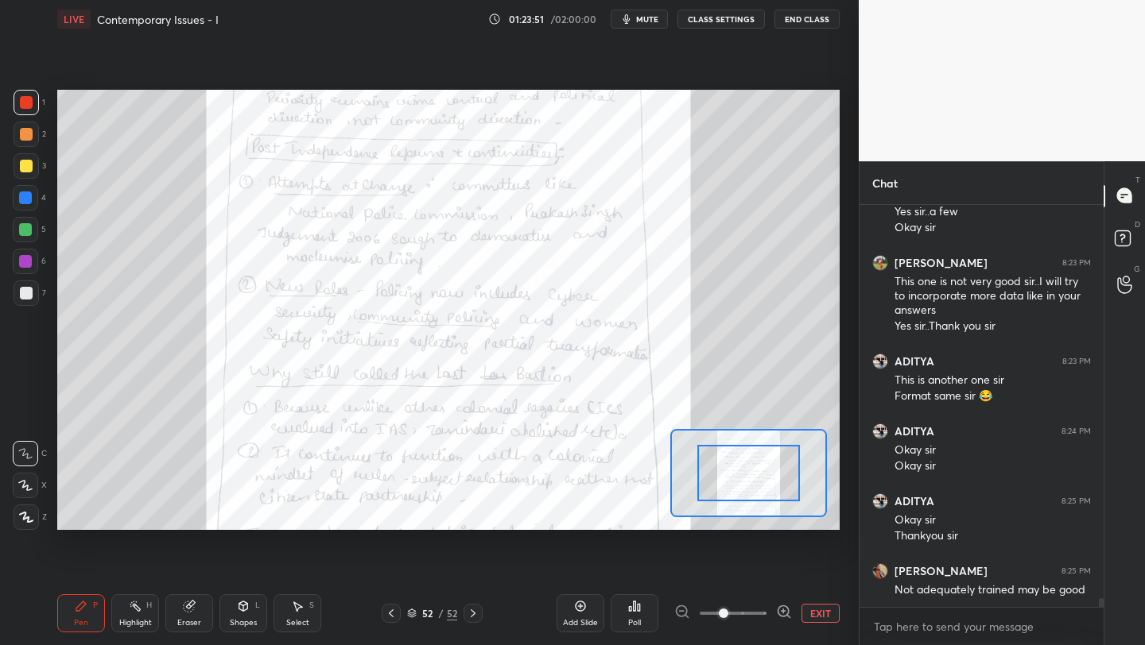
drag, startPoint x: 753, startPoint y: 614, endPoint x: 754, endPoint y: 606, distance: 8.1
click at [751, 613] on span at bounding box center [733, 614] width 67 height 24
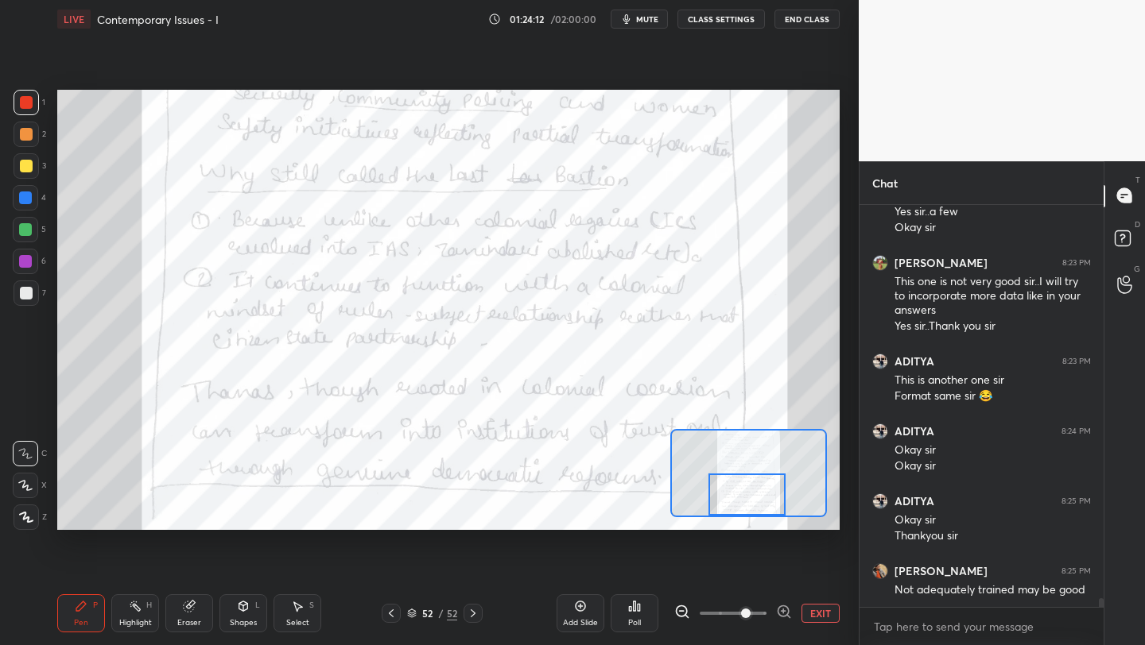
click at [744, 523] on div "Setting up your live class Poll for secs No correct answer Start poll" at bounding box center [448, 310] width 782 height 440
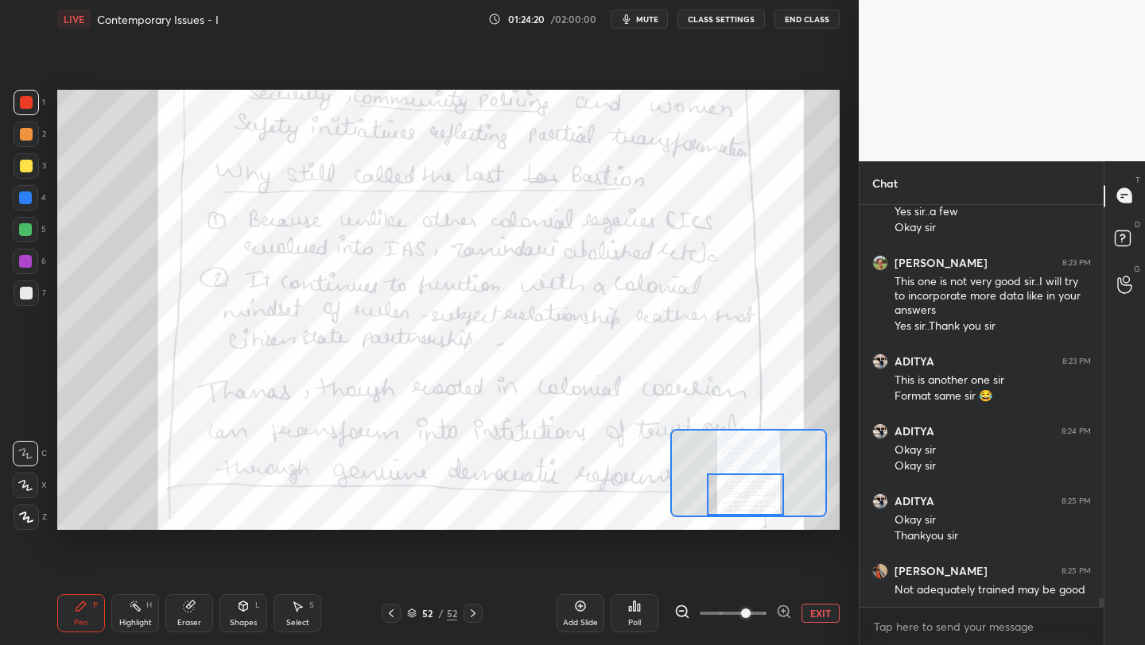
click at [814, 607] on button "EXIT" at bounding box center [820, 613] width 38 height 19
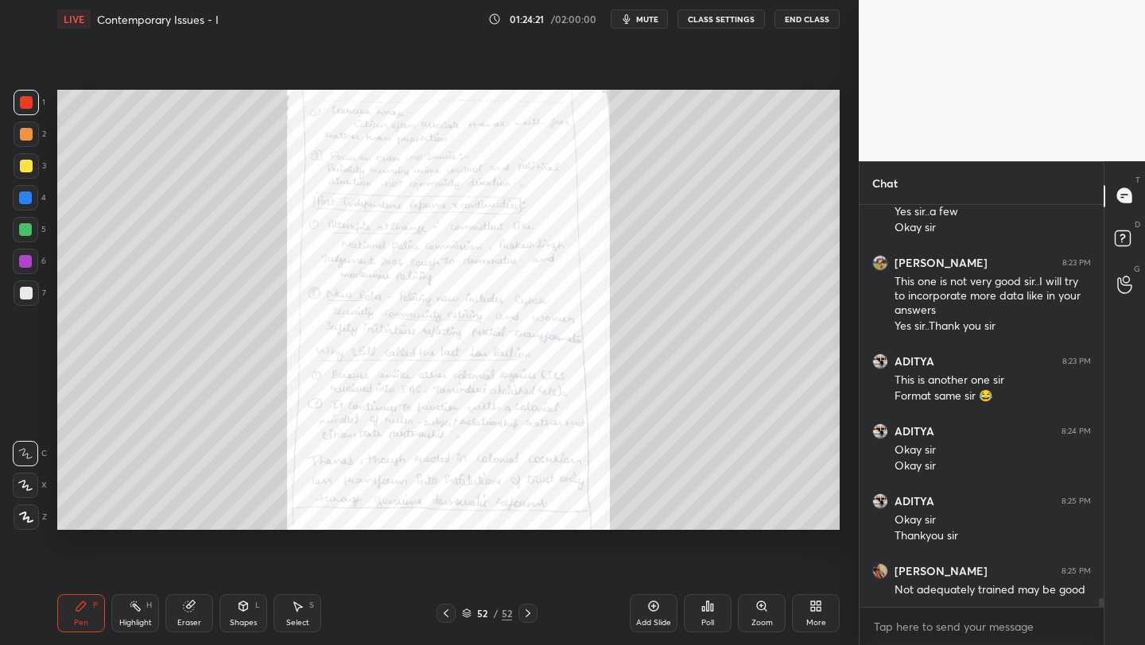
click at [662, 612] on div "Add Slide" at bounding box center [654, 614] width 48 height 38
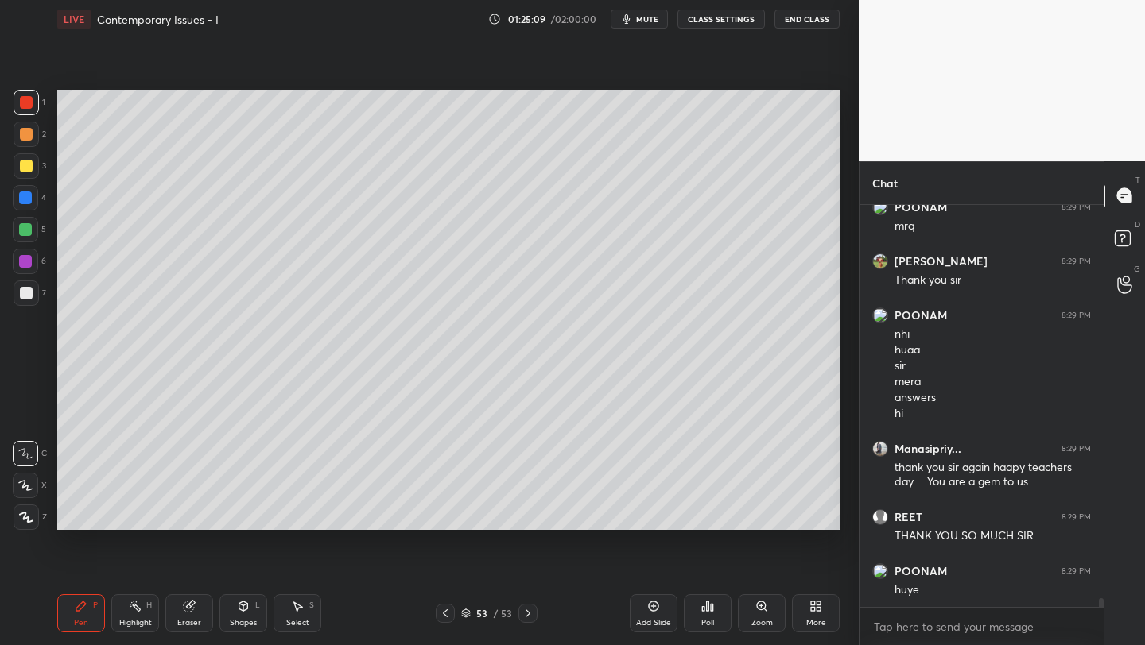
scroll to position [19029, 0]
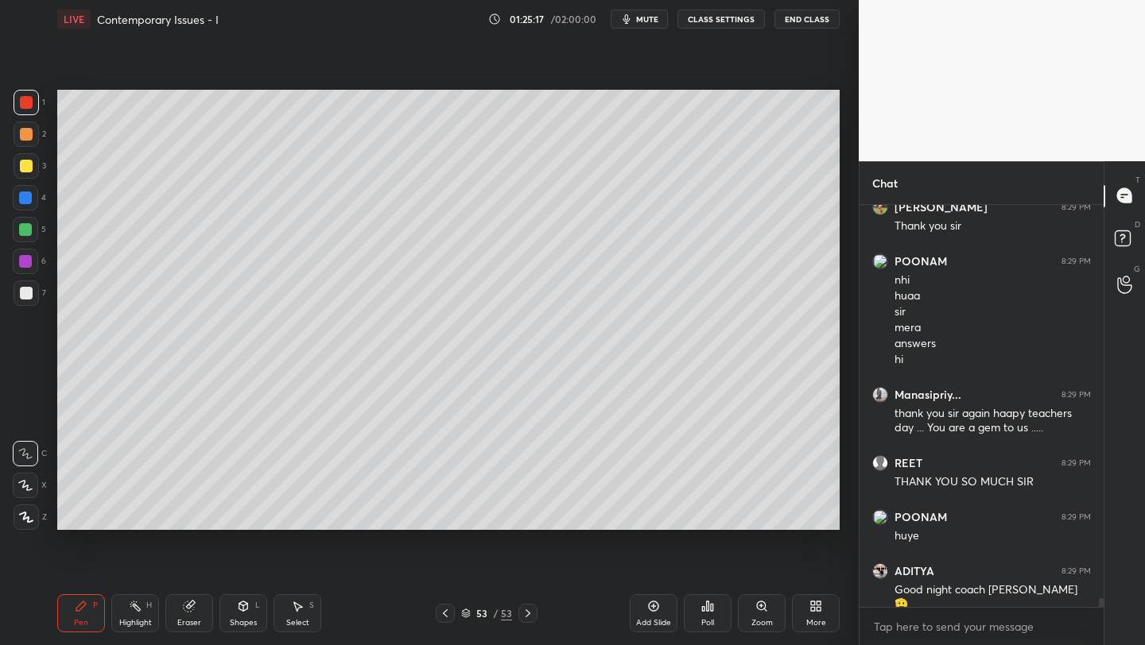
drag, startPoint x: 796, startPoint y: 29, endPoint x: 712, endPoint y: 81, distance: 98.2
click at [769, 48] on div "LIVE Contemporary Issues - I 01:25:17 / 02:00:00 mute CLASS SETTINGS End Class …" at bounding box center [448, 322] width 795 height 645
drag, startPoint x: 660, startPoint y: 608, endPoint x: 652, endPoint y: 583, distance: 25.9
click at [658, 607] on div "Add Slide" at bounding box center [654, 614] width 48 height 38
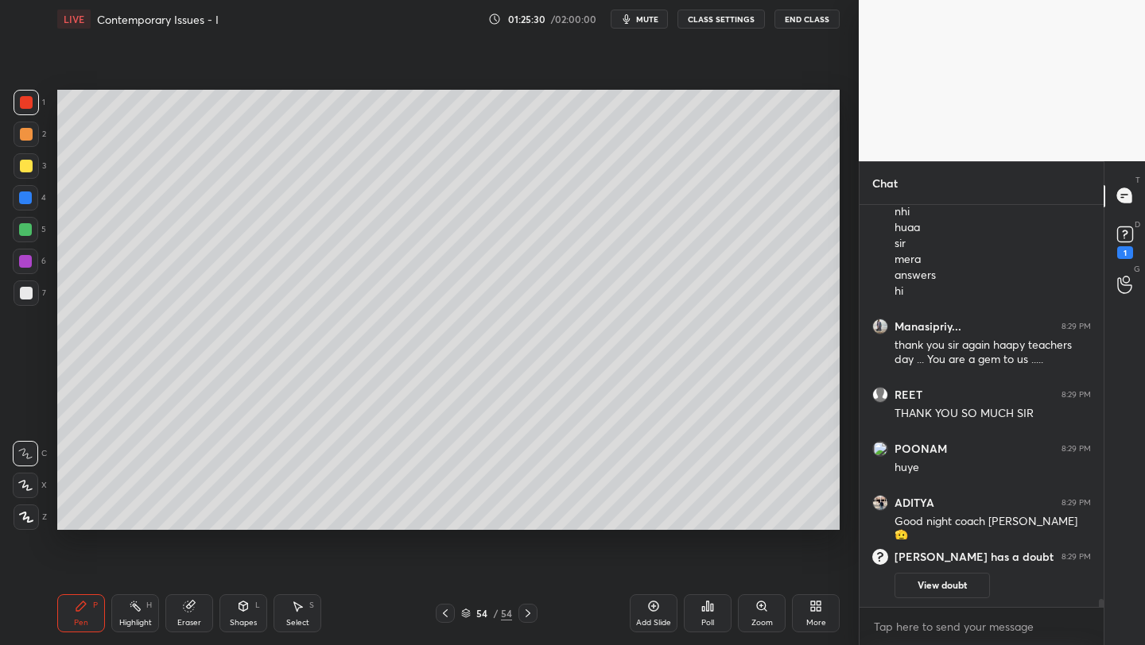
click at [645, 599] on div "Add Slide" at bounding box center [654, 614] width 48 height 38
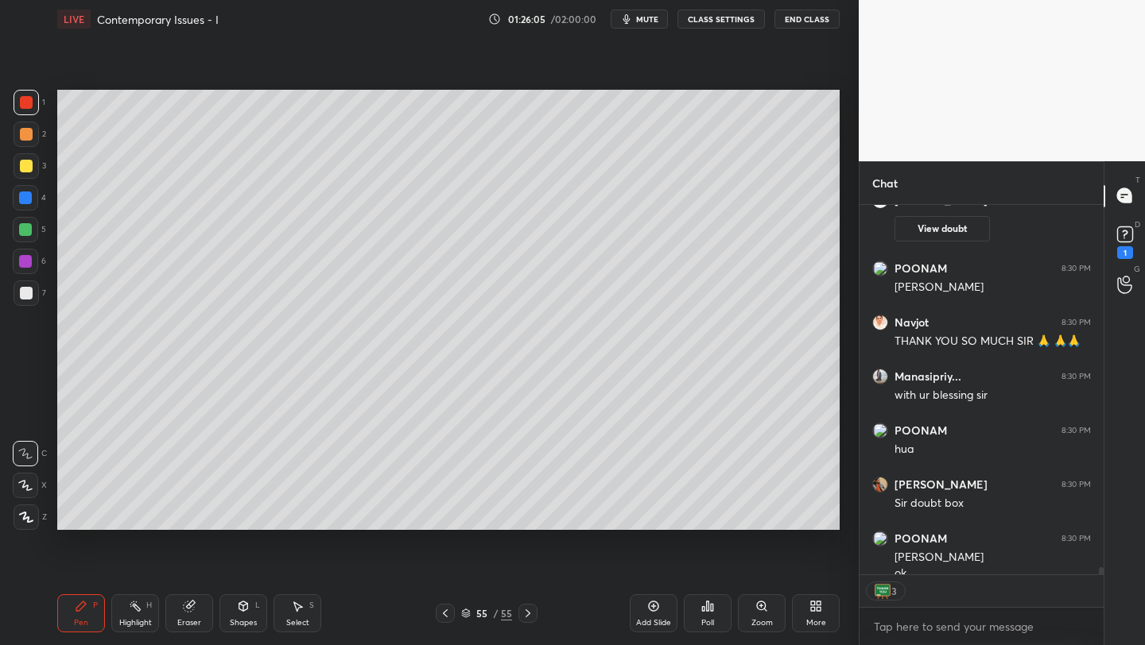
scroll to position [19089, 0]
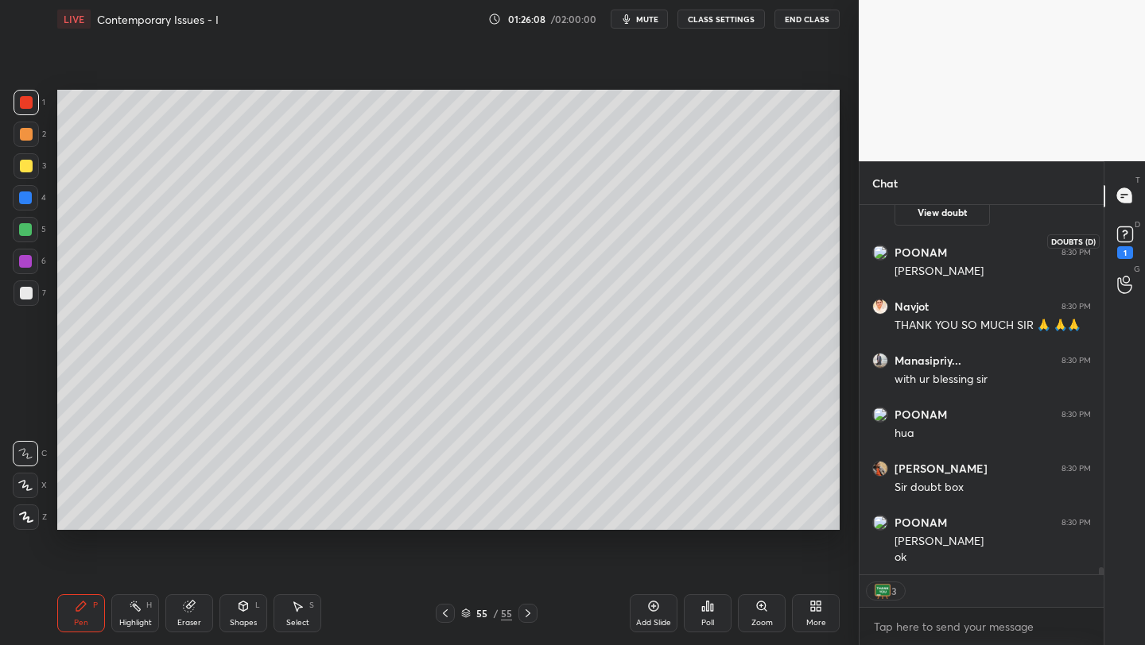
click at [1128, 235] on rect at bounding box center [1124, 234] width 15 height 15
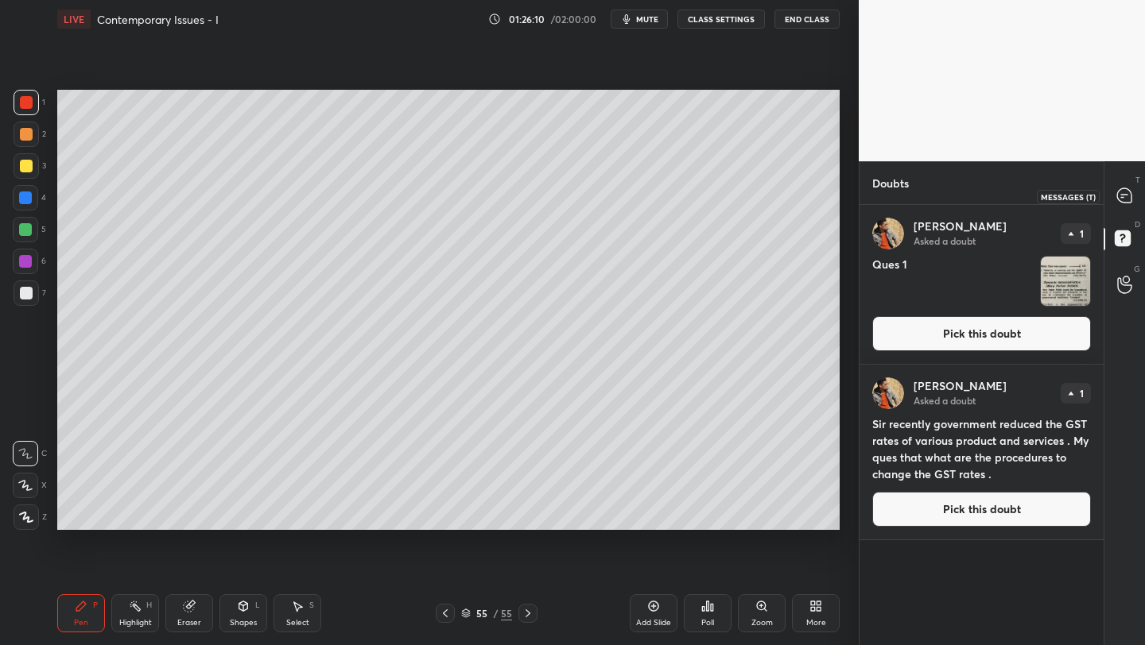
click at [1126, 192] on icon at bounding box center [1124, 195] width 14 height 14
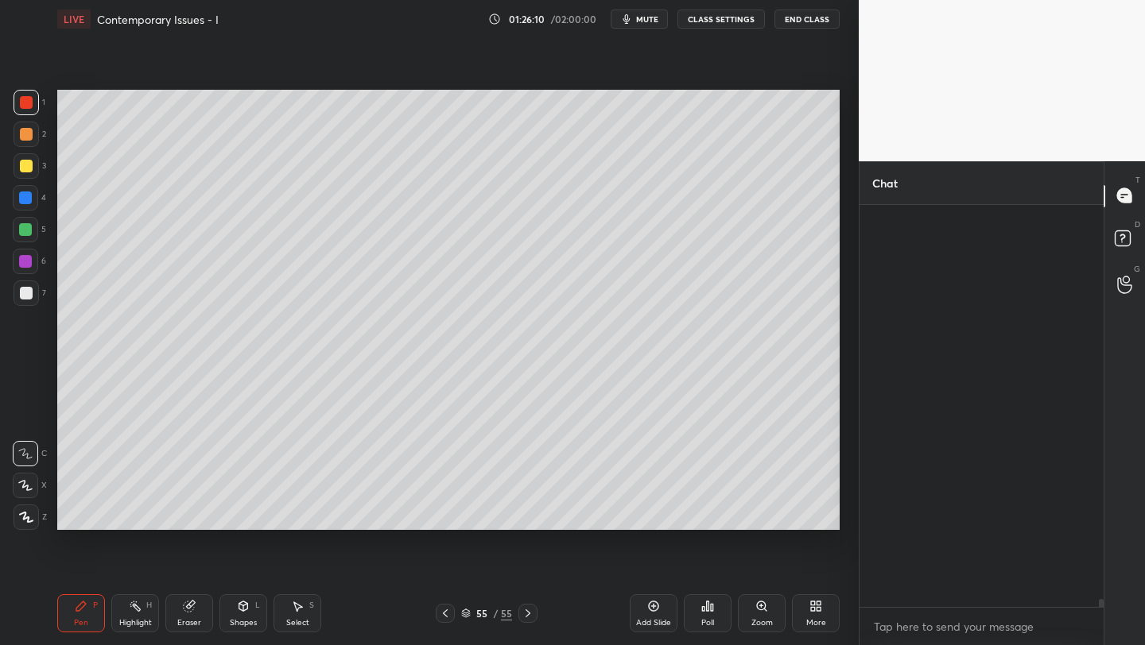
scroll to position [397, 239]
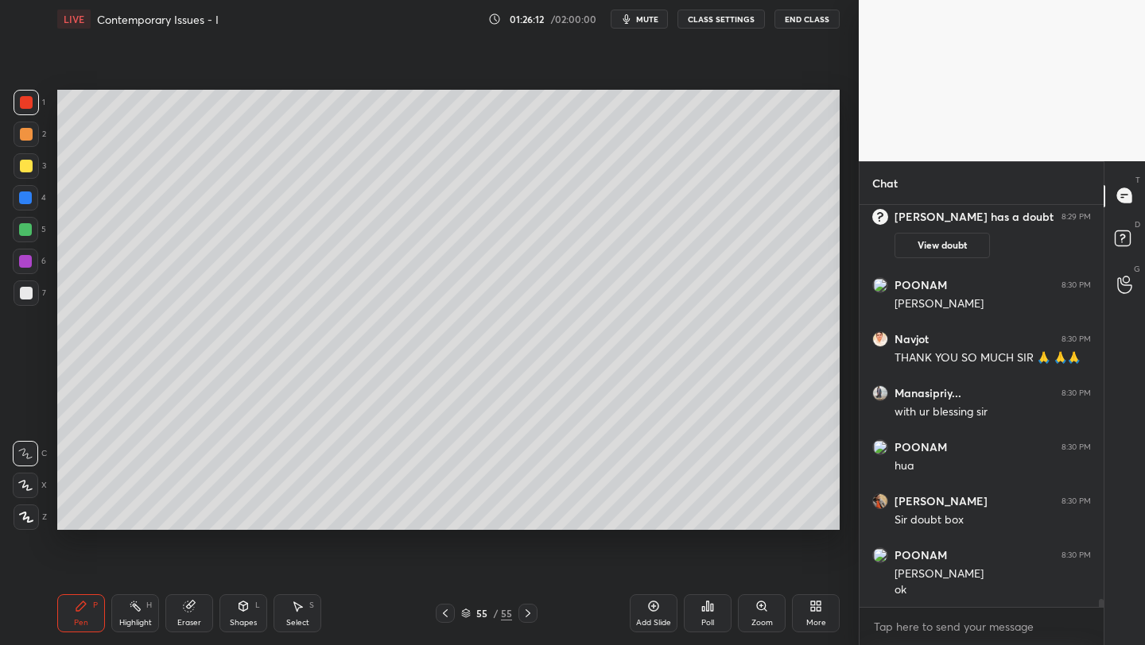
click at [824, 25] on button "End Class" at bounding box center [806, 19] width 65 height 19
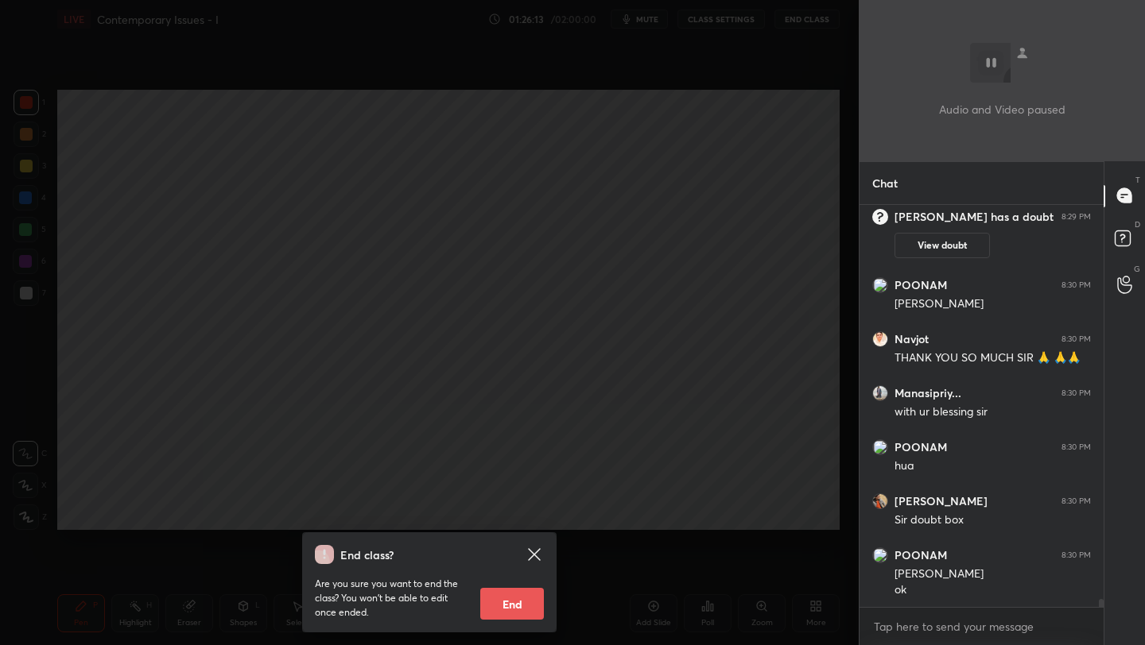
drag, startPoint x: 524, startPoint y: 598, endPoint x: 568, endPoint y: 618, distance: 48.8
click at [527, 603] on button "End" at bounding box center [512, 604] width 64 height 32
type textarea "x"
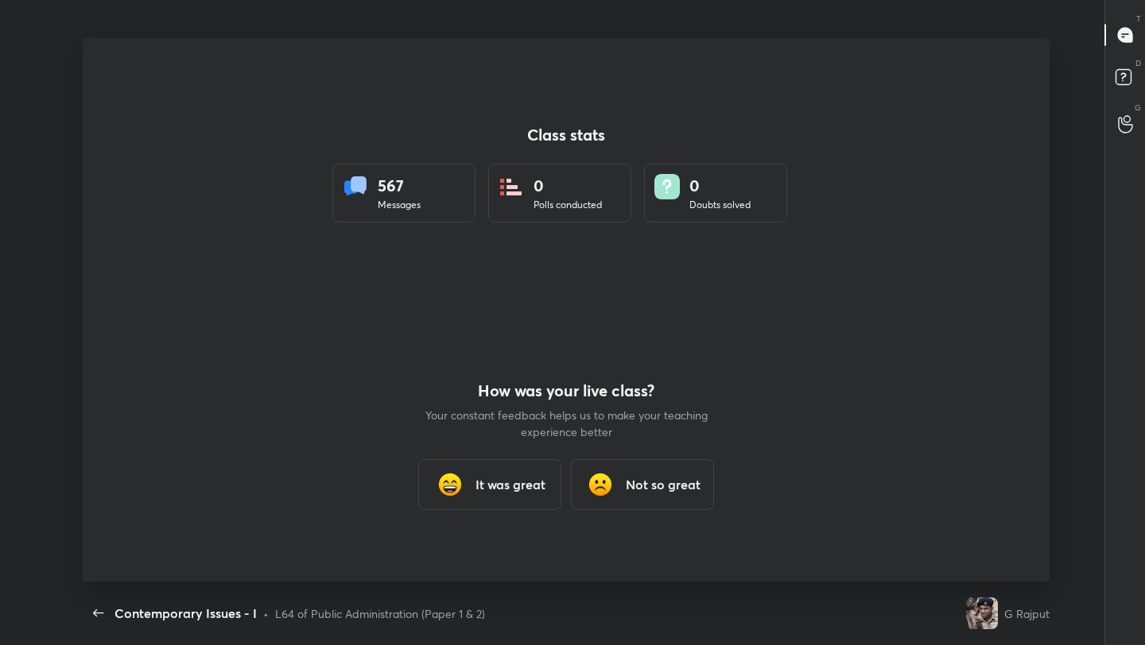
scroll to position [544, 1132]
